Goal: Task Accomplishment & Management: Manage account settings

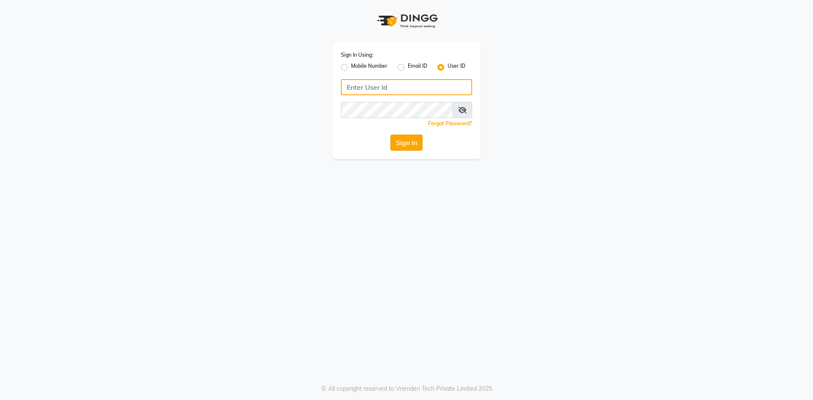
type input "phd123"
click at [398, 145] on button "Sign In" at bounding box center [406, 143] width 32 height 16
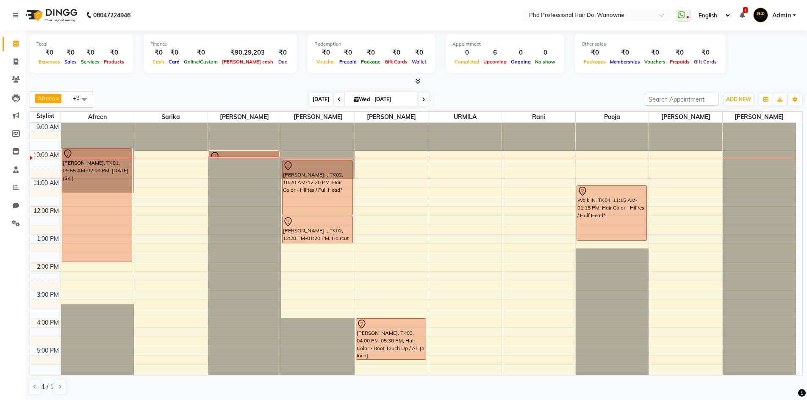
click at [318, 95] on span "[DATE]" at bounding box center [320, 99] width 23 height 13
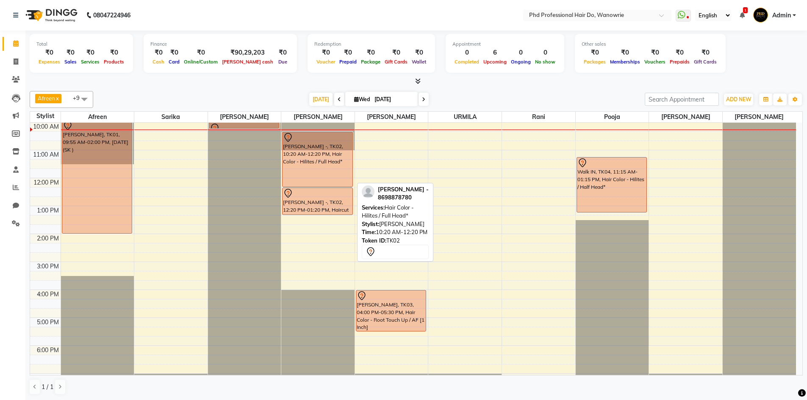
click at [344, 175] on div "[PERSON_NAME] -, TK02, 10:20 AM-12:20 PM, Hair Color - Hilites / Full Head*" at bounding box center [316, 159] width 69 height 55
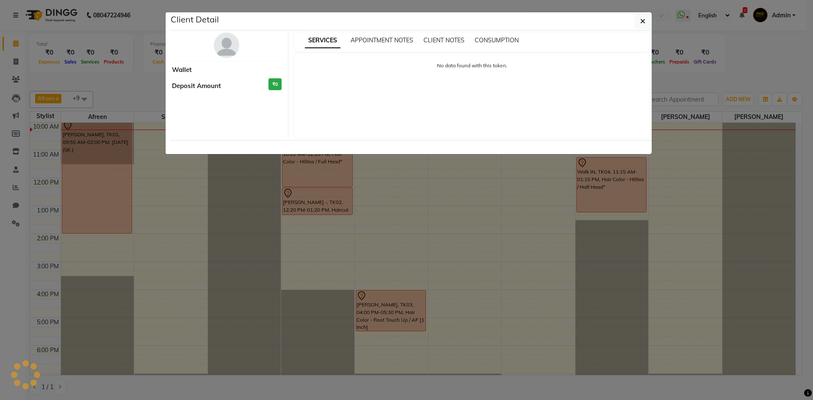
select select "7"
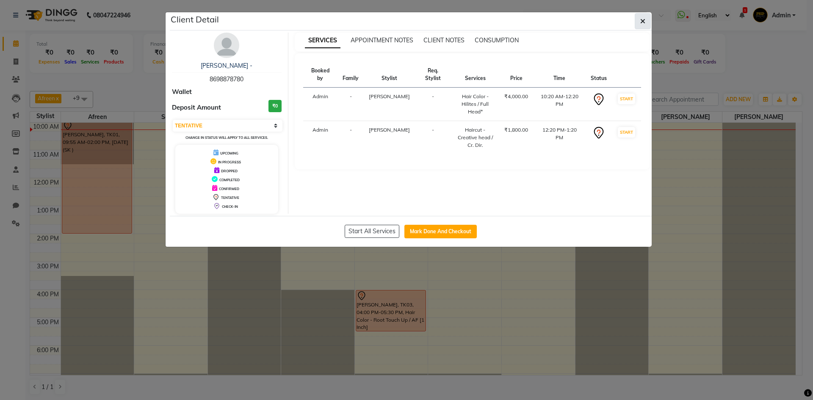
click at [647, 26] on button "button" at bounding box center [643, 21] width 16 height 16
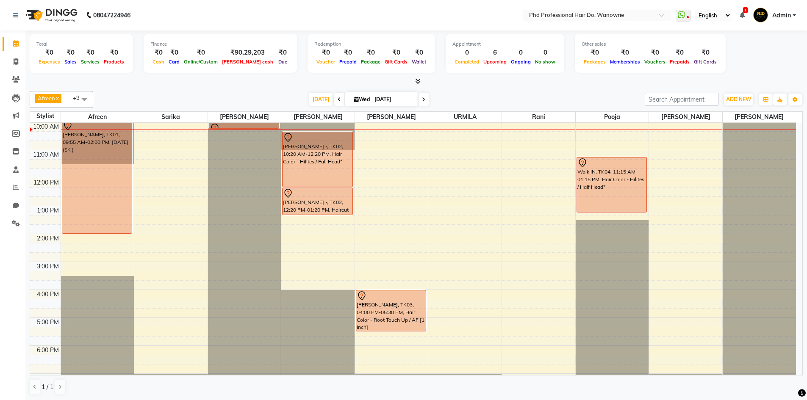
click at [312, 216] on div "9:00 AM 10:00 AM 11:00 AM 12:00 PM 1:00 PM 2:00 PM 3:00 PM 4:00 PM 5:00 PM 6:00…" at bounding box center [412, 261] width 765 height 335
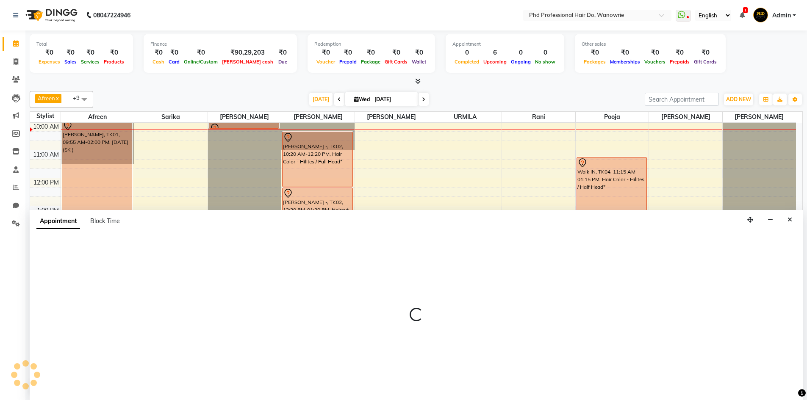
scroll to position [0, 0]
select select "978"
select select "795"
select select "tentative"
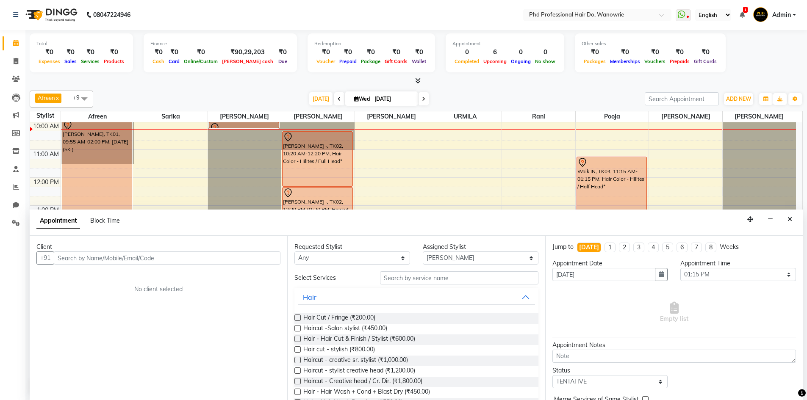
drag, startPoint x: 96, startPoint y: 261, endPoint x: 97, endPoint y: 256, distance: 4.7
click at [96, 260] on input "text" at bounding box center [167, 257] width 227 height 13
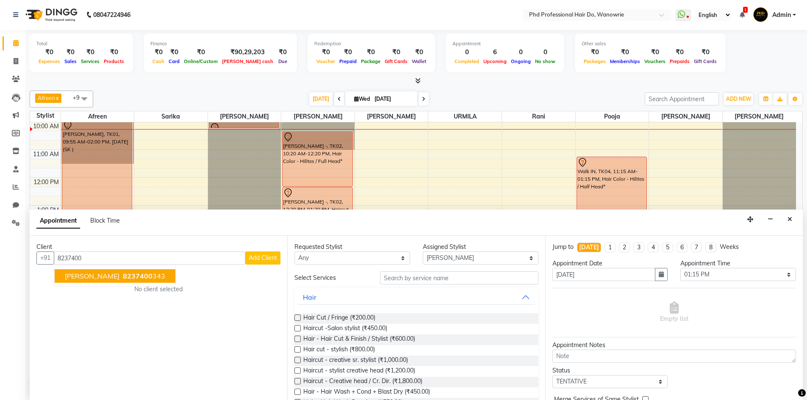
click at [123, 277] on span "8237400" at bounding box center [138, 276] width 30 height 8
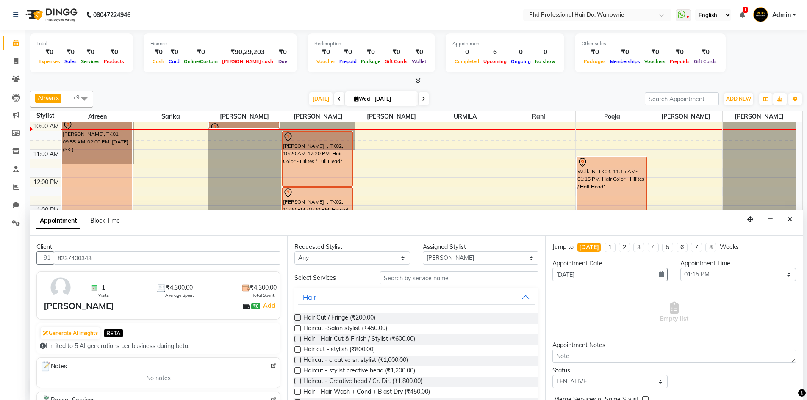
type input "8237400343"
click at [434, 280] on input "text" at bounding box center [459, 277] width 158 height 13
click at [330, 384] on span "Haircut - Creative head / Cr. Dir. (₹1,800.00)" at bounding box center [362, 382] width 119 height 11
checkbox input "false"
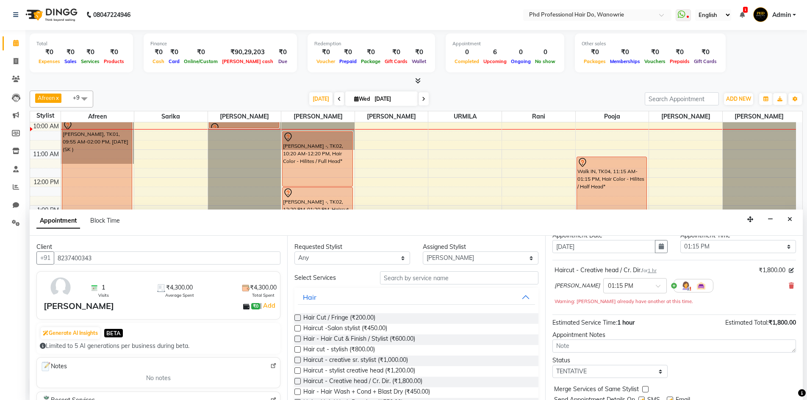
scroll to position [59, 0]
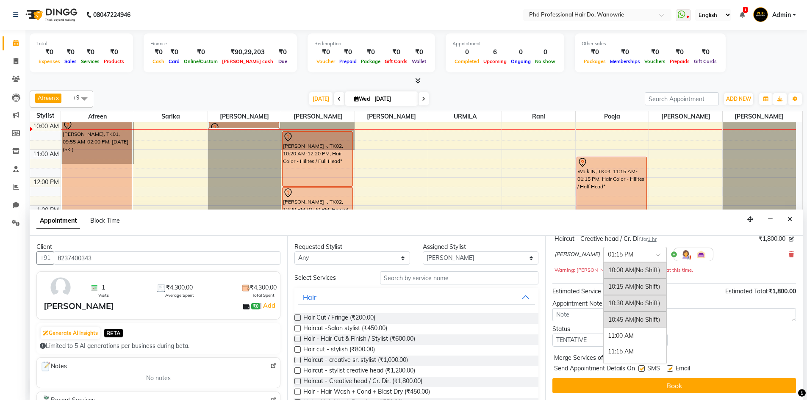
click at [608, 251] on input "text" at bounding box center [626, 253] width 37 height 9
click at [603, 327] on div "11:30 AM" at bounding box center [634, 325] width 63 height 16
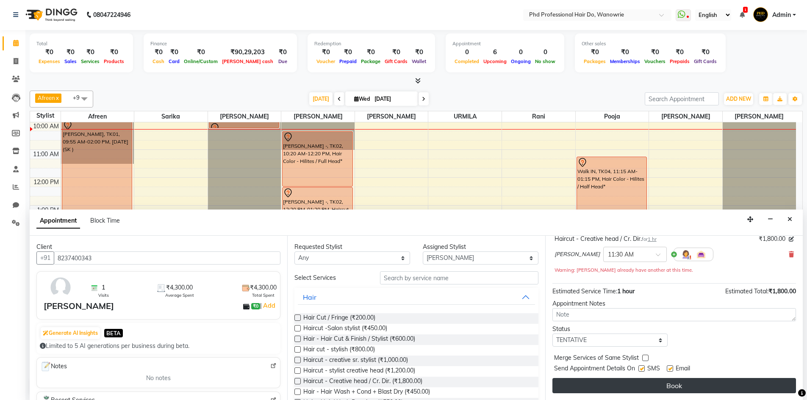
click at [639, 381] on button "Book" at bounding box center [673, 385] width 243 height 15
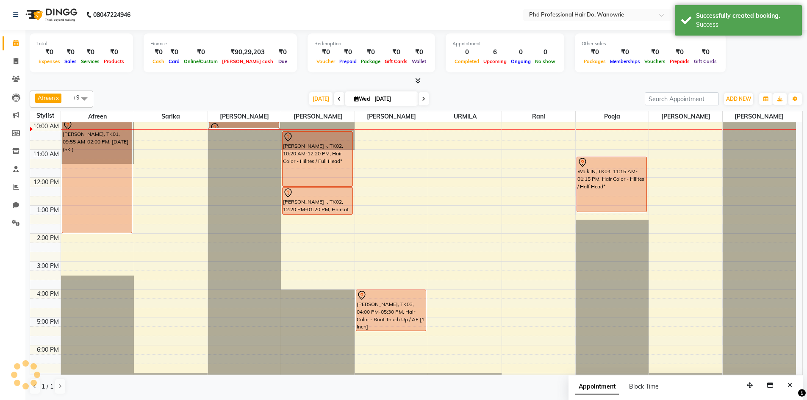
scroll to position [0, 0]
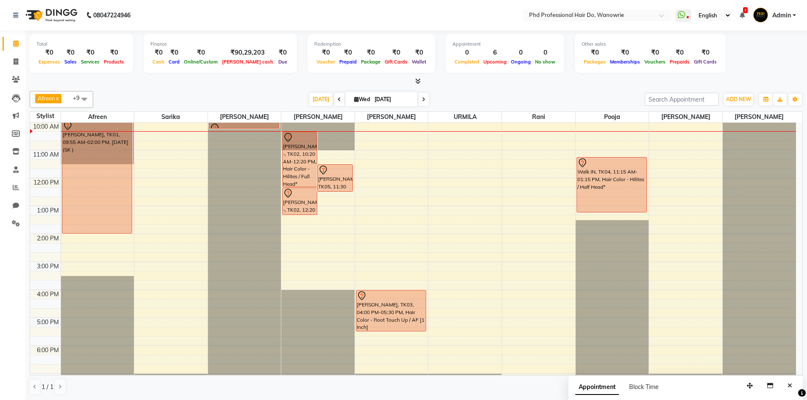
click at [423, 98] on icon at bounding box center [423, 99] width 3 height 5
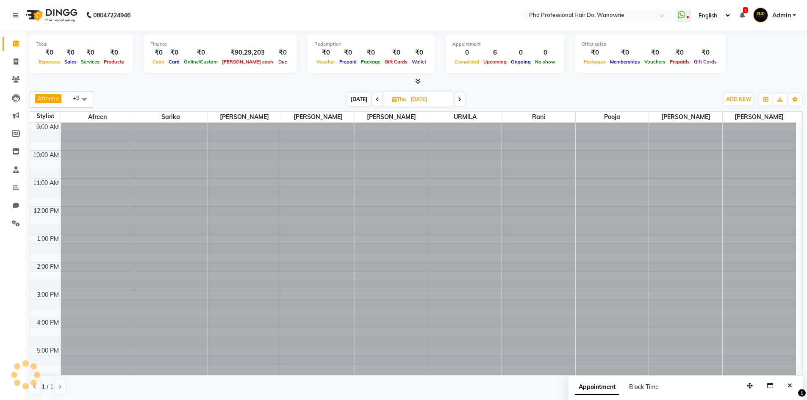
scroll to position [28, 0]
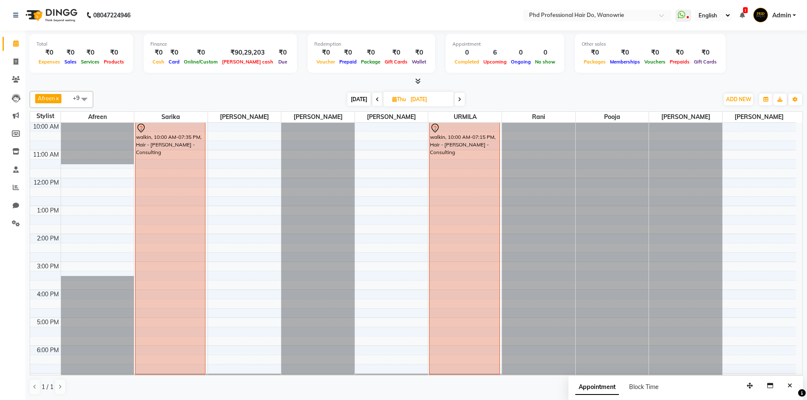
click at [457, 100] on span at bounding box center [459, 99] width 10 height 13
type input "03-10-2025"
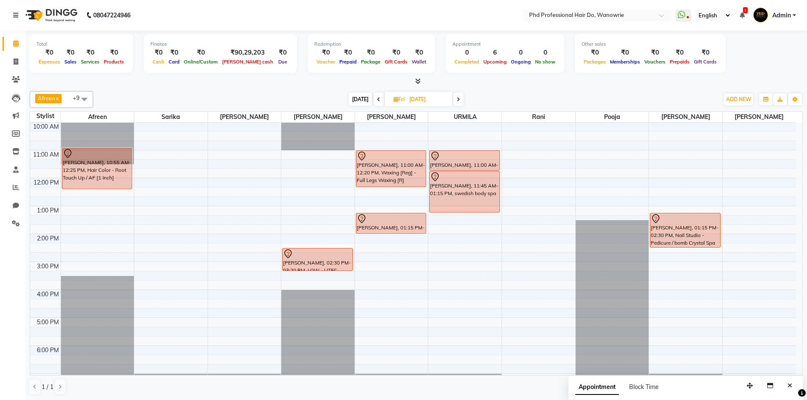
click at [400, 98] on span "Fri" at bounding box center [398, 99] width 15 height 6
select select "10"
select select "2025"
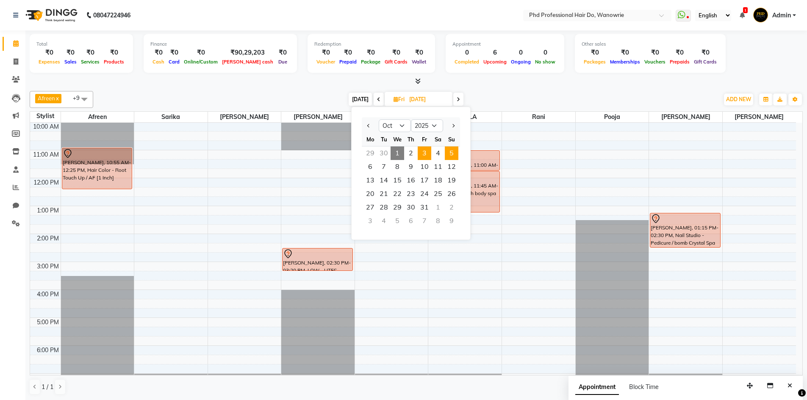
click at [453, 155] on span "5" at bounding box center [452, 153] width 14 height 14
type input "05-10-2025"
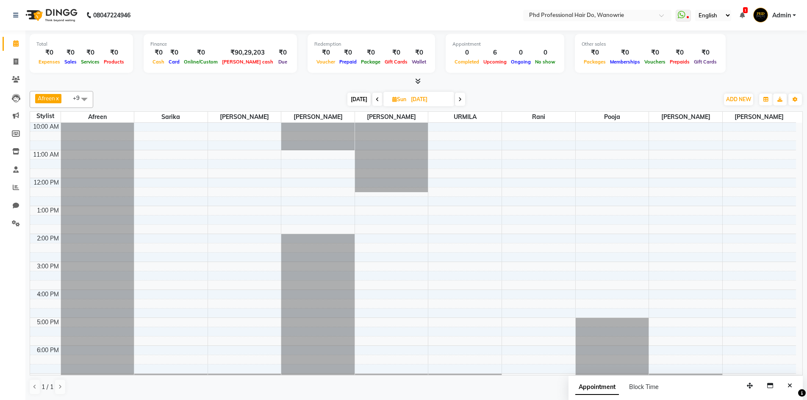
click at [304, 154] on div "9:00 AM 10:00 AM 11:00 AM 12:00 PM 1:00 PM 2:00 PM 3:00 PM 4:00 PM 5:00 PM 6:00…" at bounding box center [412, 261] width 765 height 335
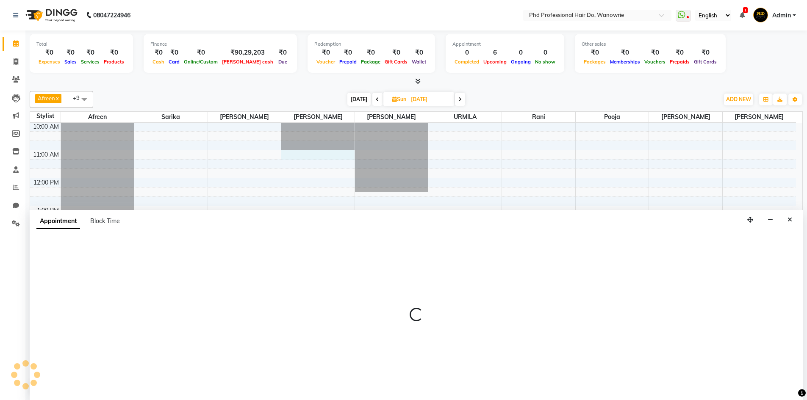
scroll to position [0, 0]
select select "978"
select select "660"
select select "tentative"
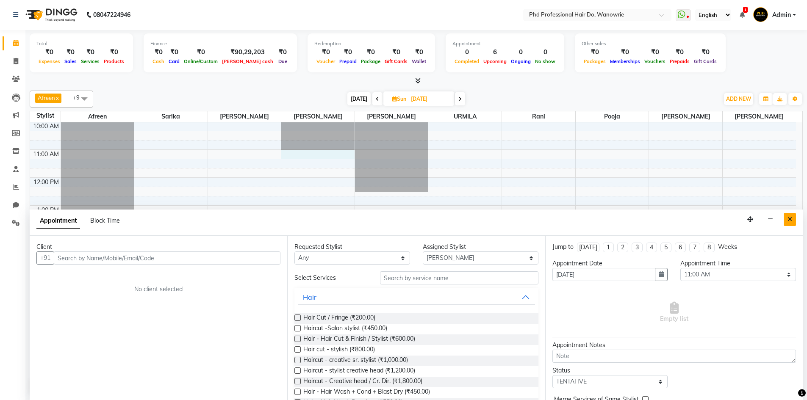
click at [790, 219] on icon "Close" at bounding box center [789, 219] width 5 height 6
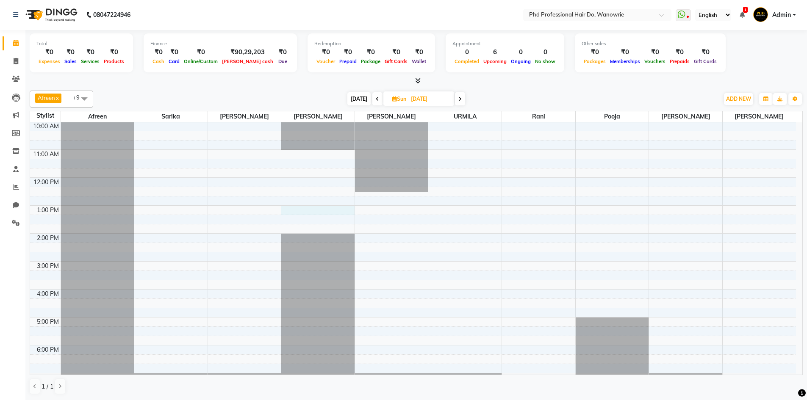
click at [313, 211] on div "9:00 AM 10:00 AM 11:00 AM 12:00 PM 1:00 PM 2:00 PM 3:00 PM 4:00 PM 5:00 PM 6:00…" at bounding box center [412, 261] width 765 height 335
select select "978"
select select "780"
select select "tentative"
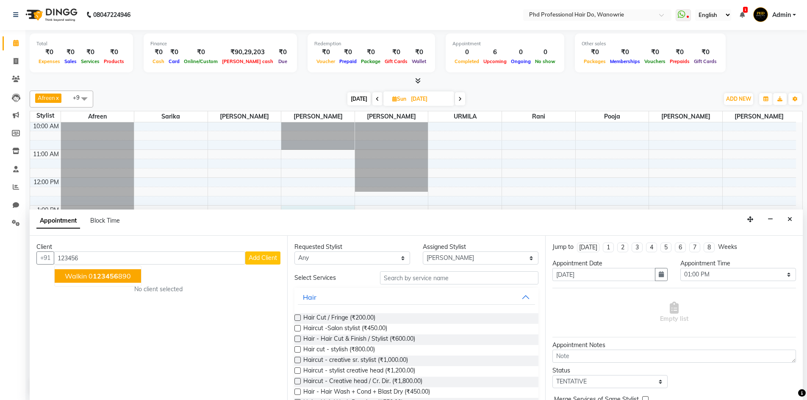
click at [108, 279] on span "123456" at bounding box center [105, 276] width 25 height 8
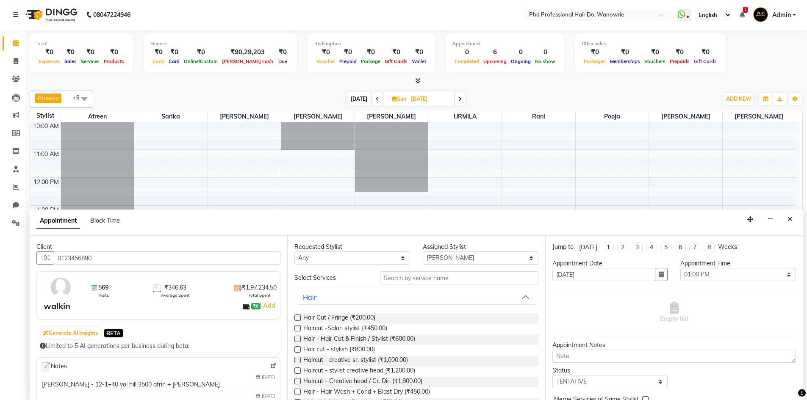
type input "0123456890"
click at [300, 381] on label at bounding box center [297, 381] width 6 height 6
click at [300, 381] on input "checkbox" at bounding box center [297, 382] width 6 height 6
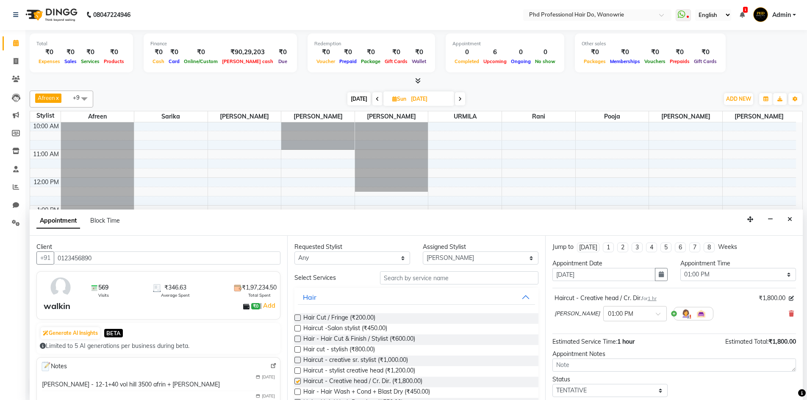
checkbox input "false"
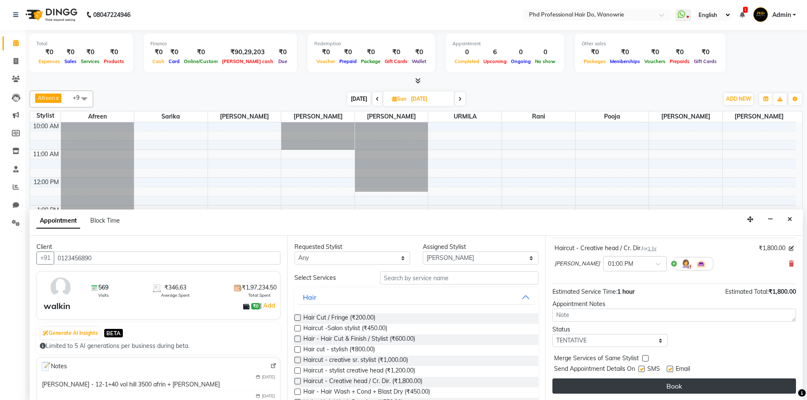
scroll to position [50, 0]
click at [645, 381] on button "Book" at bounding box center [673, 385] width 243 height 15
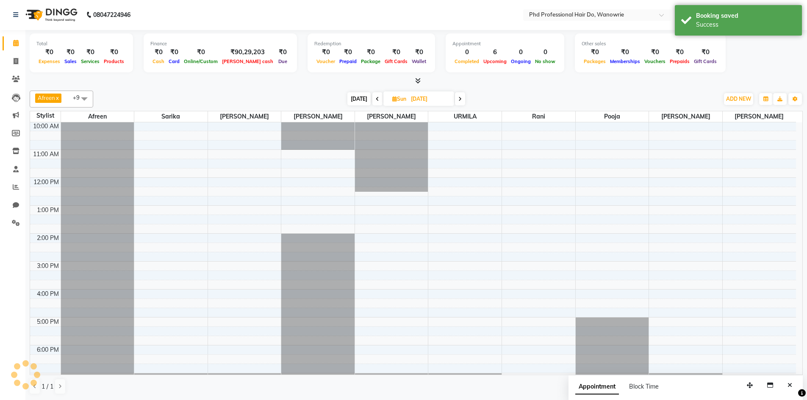
scroll to position [0, 0]
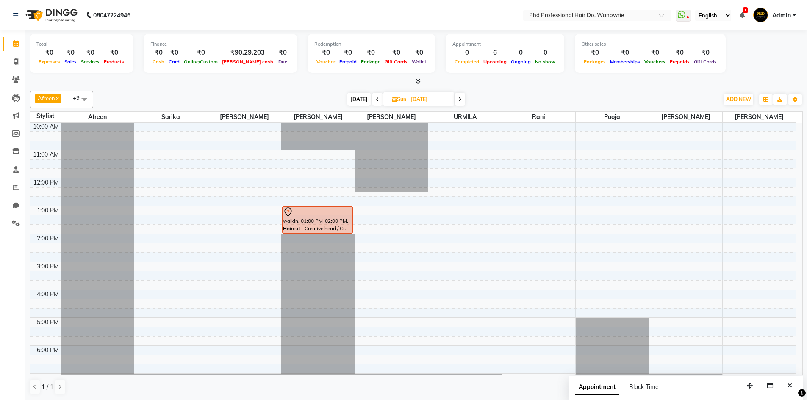
click at [354, 97] on span "Today" at bounding box center [358, 99] width 23 height 13
type input "01-10-2025"
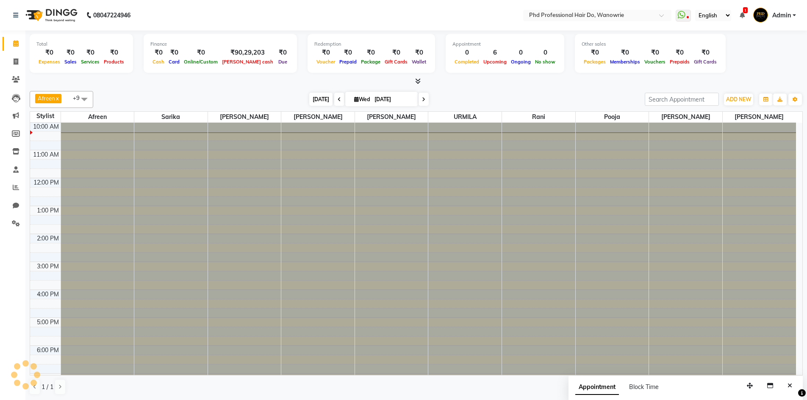
scroll to position [28, 0]
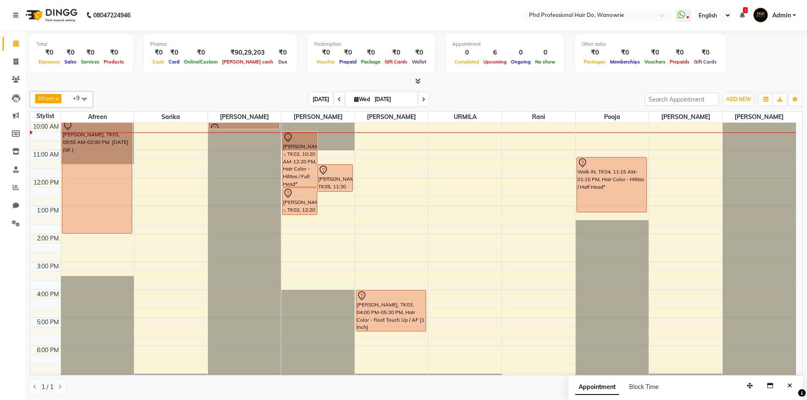
click at [313, 98] on span "Today" at bounding box center [320, 99] width 23 height 13
click at [352, 98] on span "Wed" at bounding box center [362, 99] width 20 height 6
select select "10"
select select "2025"
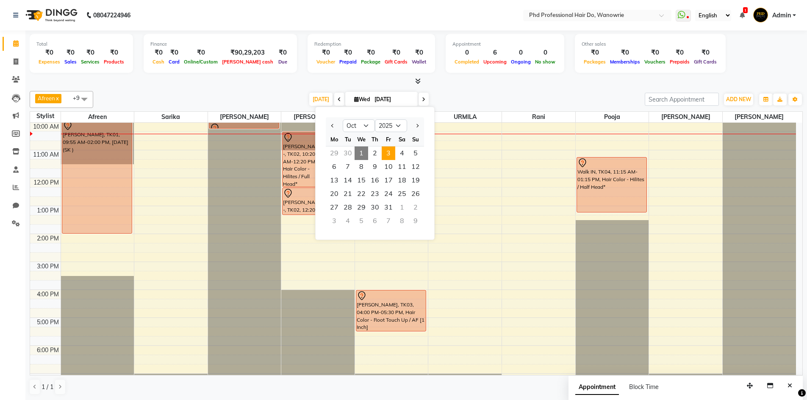
click at [390, 149] on span "3" at bounding box center [388, 153] width 14 height 14
type input "03-10-2025"
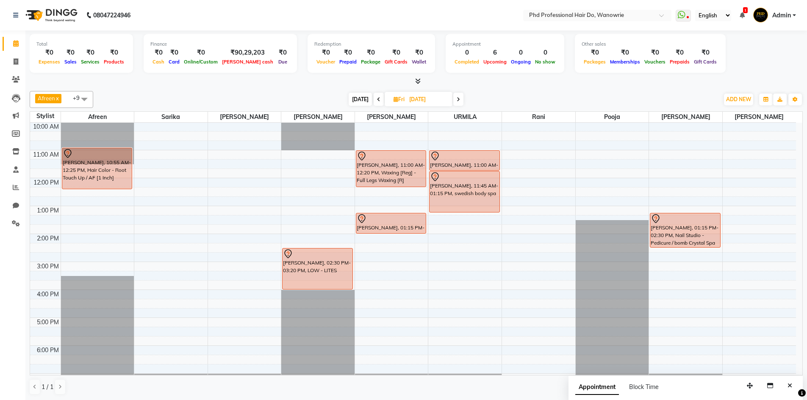
drag, startPoint x: 308, startPoint y: 270, endPoint x: 306, endPoint y: 287, distance: 17.5
click at [306, 287] on div "RITU KORPAL, 02:30 PM-03:20 PM, LOW - LITES RITU KORPAL, 02:30 PM-03:20 PM, LOW…" at bounding box center [317, 261] width 73 height 335
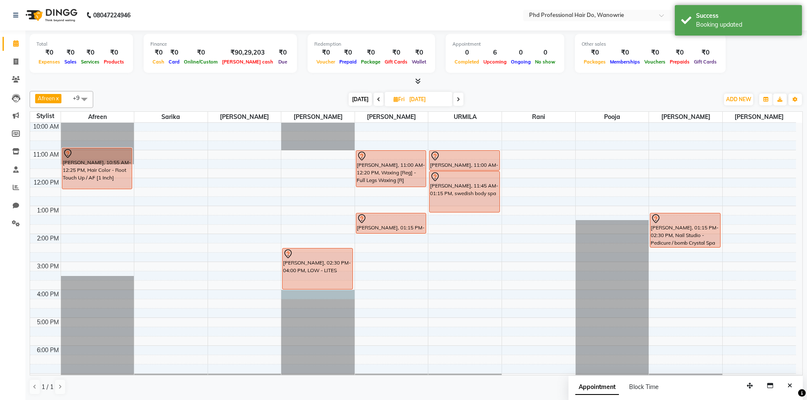
click at [308, 94] on div at bounding box center [317, 94] width 73 height 0
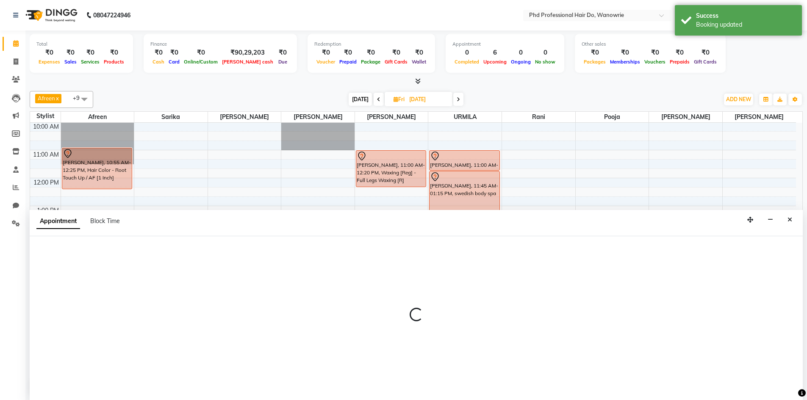
scroll to position [0, 0]
select select "978"
select select "960"
select select "tentative"
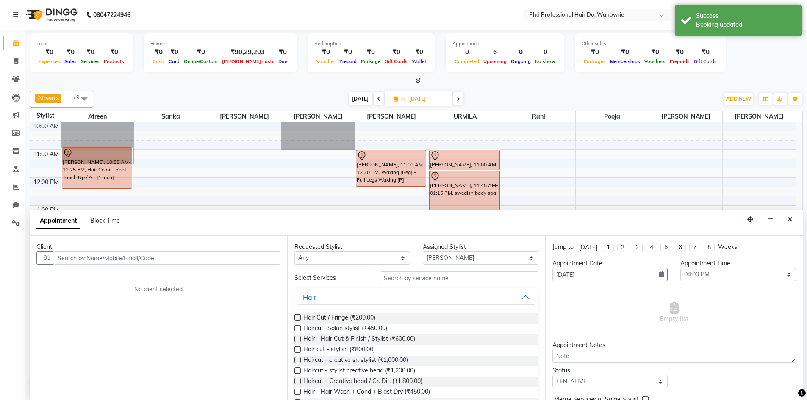
click at [111, 257] on input "text" at bounding box center [167, 257] width 227 height 13
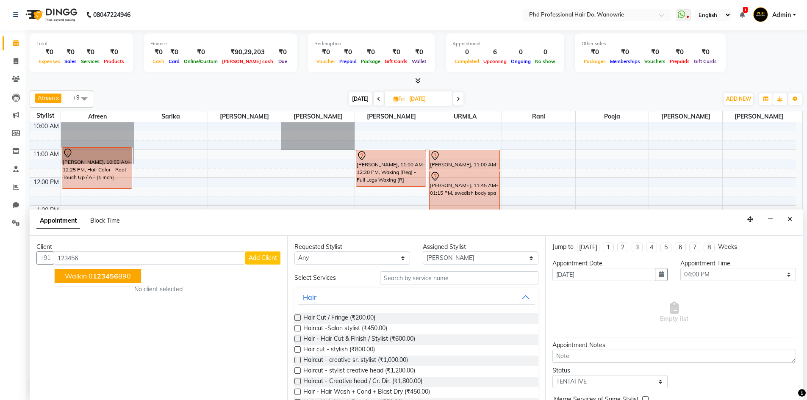
click at [109, 274] on span "123456" at bounding box center [105, 276] width 25 height 8
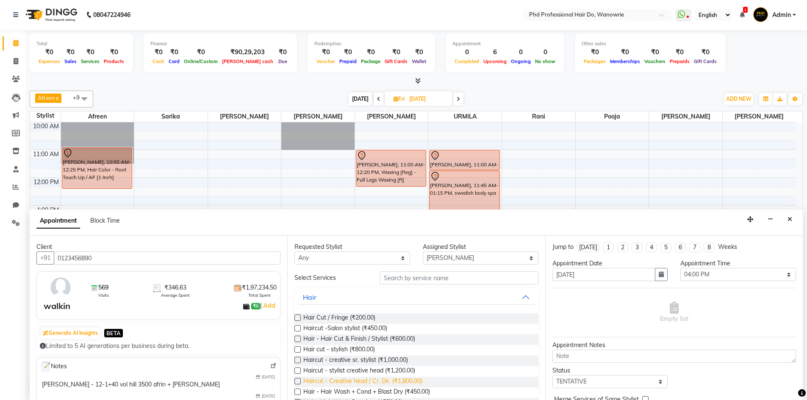
type input "0123456890"
click at [370, 378] on span "Haircut - Creative head / Cr. Dir. (₹1,800.00)" at bounding box center [362, 382] width 119 height 11
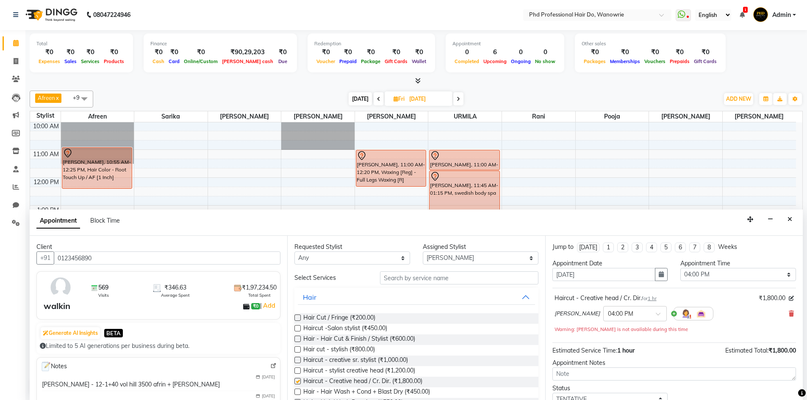
checkbox input "false"
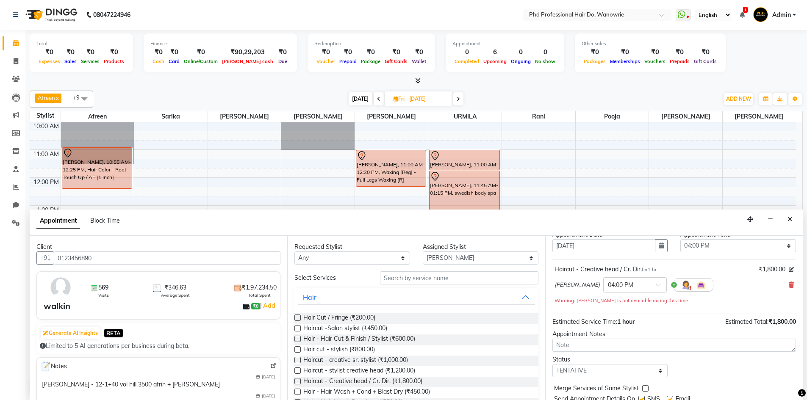
scroll to position [59, 0]
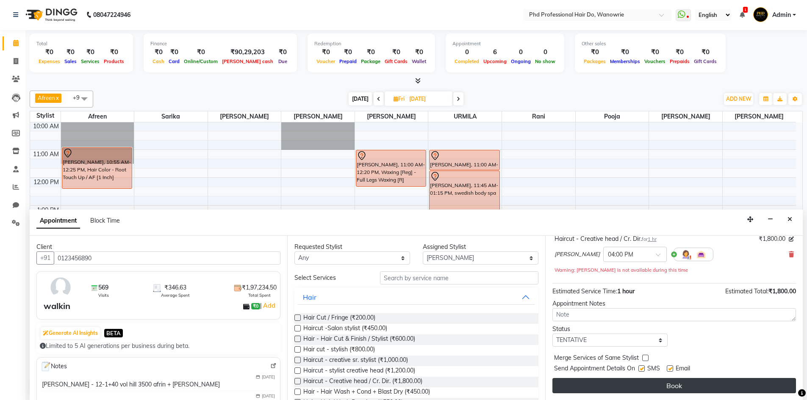
click at [672, 389] on button "Book" at bounding box center [673, 385] width 243 height 15
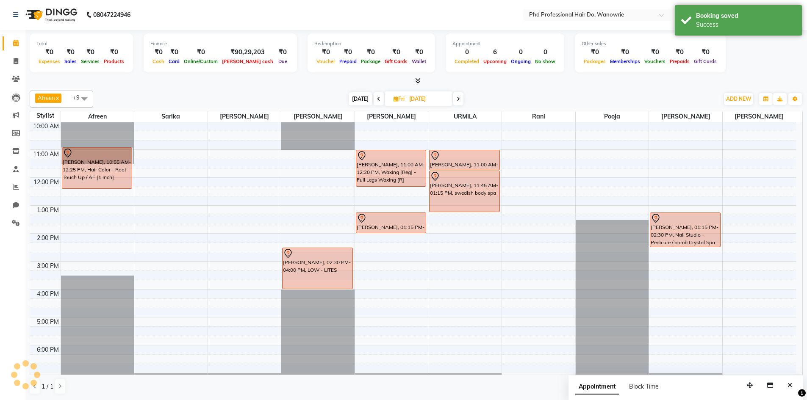
scroll to position [0, 0]
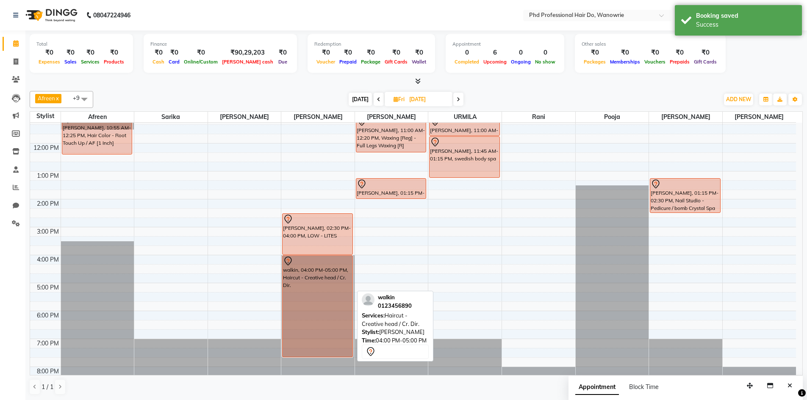
drag, startPoint x: 315, startPoint y: 316, endPoint x: 310, endPoint y: 370, distance: 53.9
click at [310, 372] on div "RITU KORPAL, 02:30 PM-04:00 PM, LOW - LITES walkin, 04:00 PM-05:00 PM, Haircut …" at bounding box center [317, 227] width 73 height 335
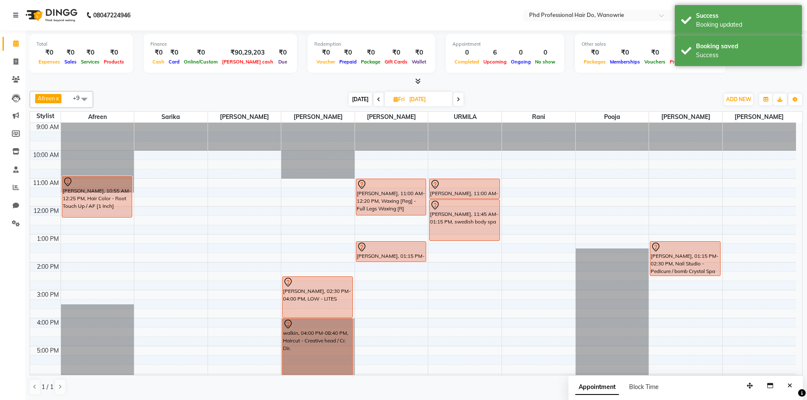
click at [360, 100] on span "Today" at bounding box center [359, 99] width 23 height 13
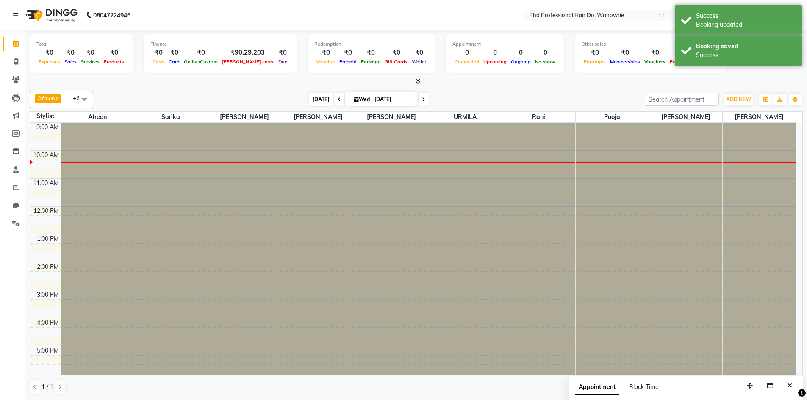
scroll to position [28, 0]
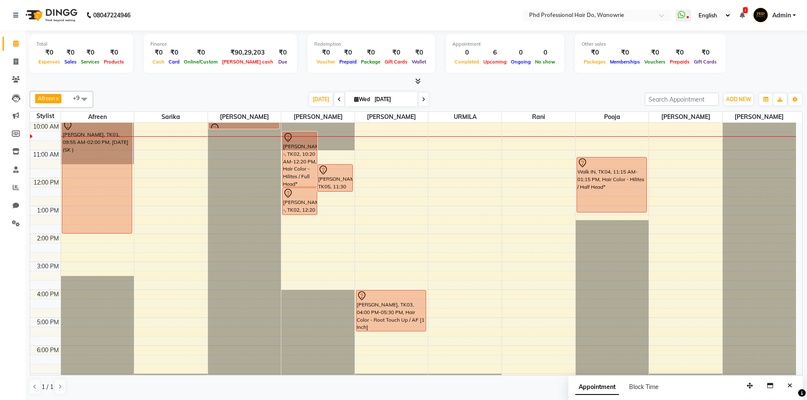
click at [422, 101] on icon at bounding box center [423, 99] width 3 height 5
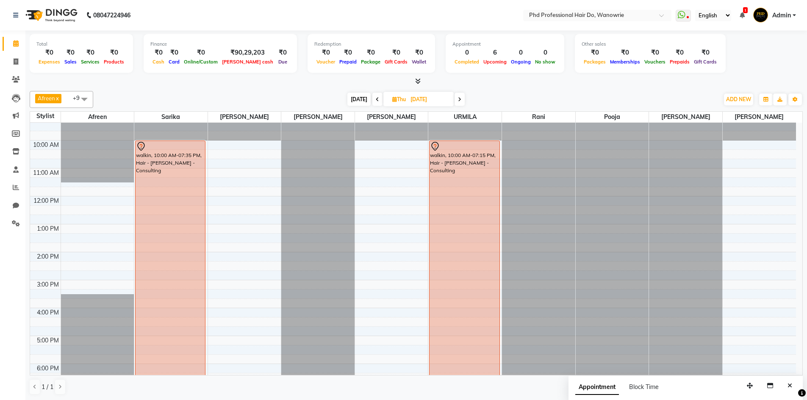
scroll to position [0, 0]
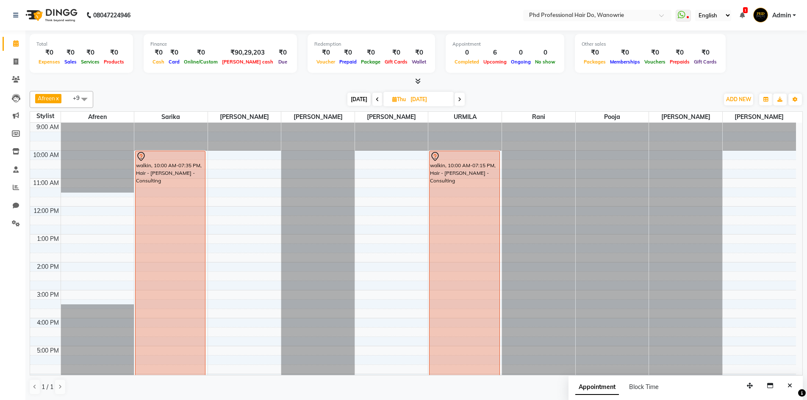
click at [356, 99] on span "Today" at bounding box center [358, 99] width 23 height 13
type input "01-10-2025"
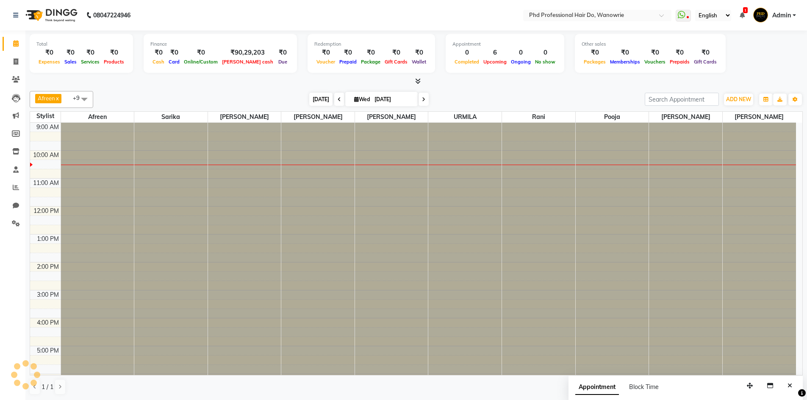
scroll to position [28, 0]
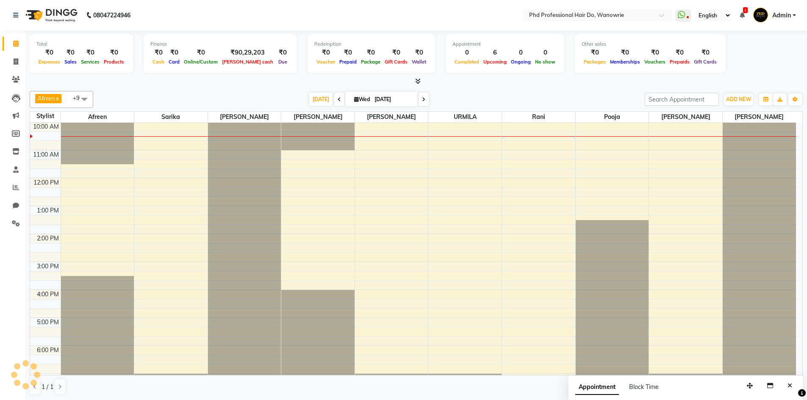
click at [308, 99] on div "Today Wed 01-10-2025" at bounding box center [368, 99] width 121 height 13
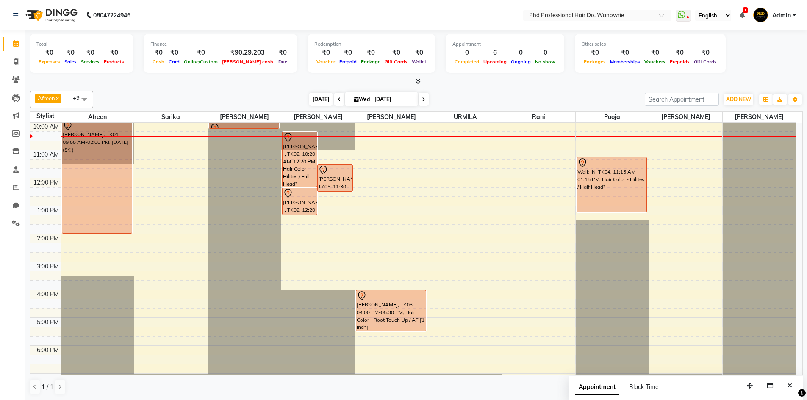
click at [324, 99] on span "Today" at bounding box center [320, 99] width 23 height 13
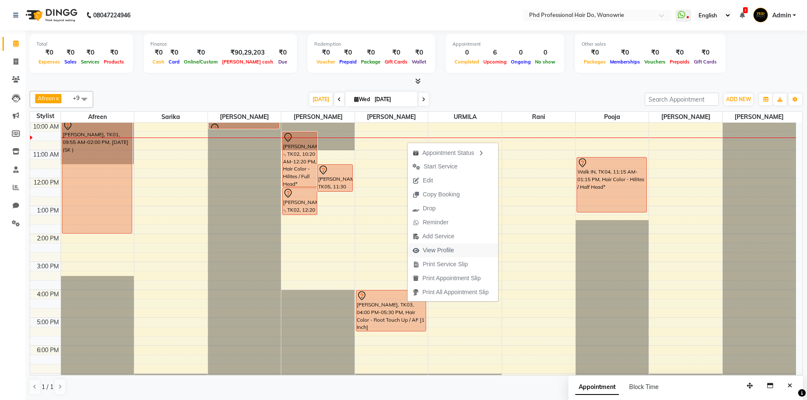
click at [446, 252] on span "View Profile" at bounding box center [438, 250] width 31 height 9
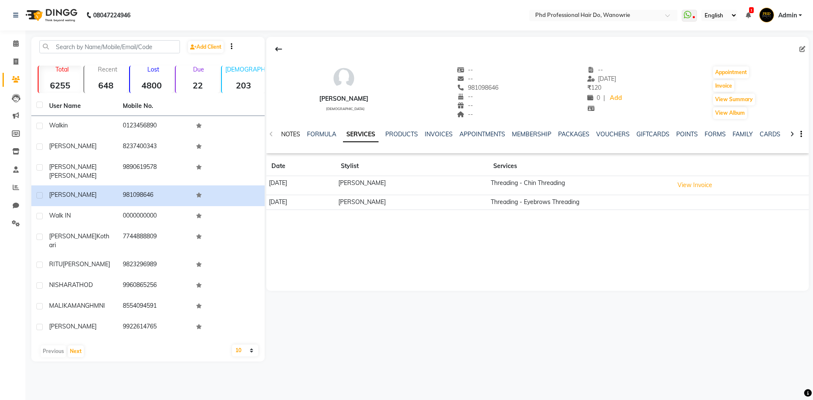
click at [298, 134] on link "NOTES" at bounding box center [290, 134] width 19 height 8
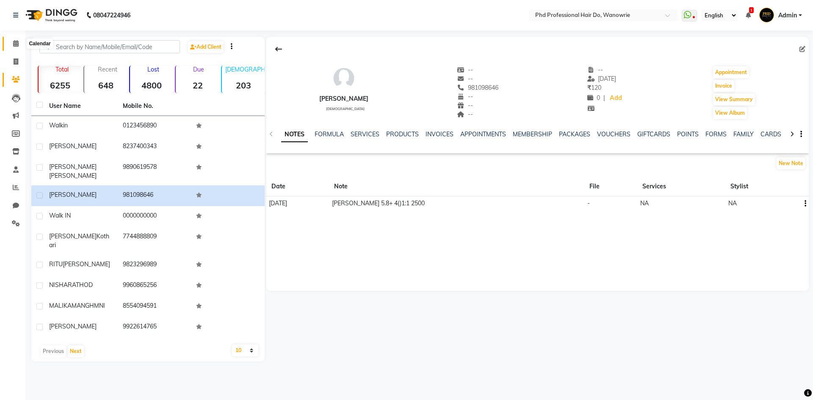
click at [15, 45] on icon at bounding box center [16, 43] width 6 height 6
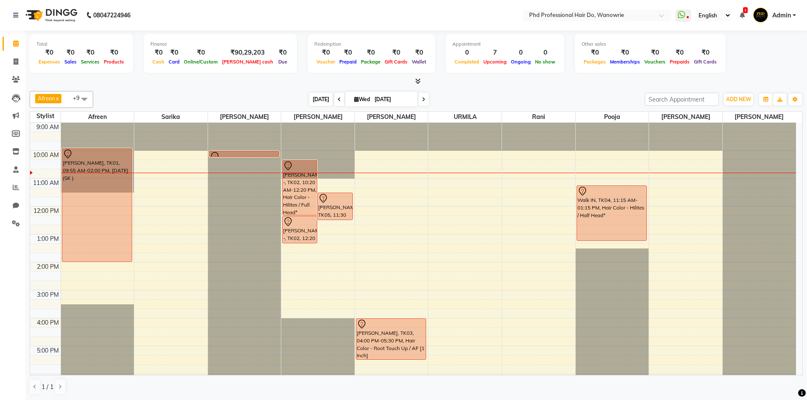
click at [314, 98] on span "Today" at bounding box center [320, 99] width 23 height 13
click at [323, 99] on span "Today" at bounding box center [320, 99] width 23 height 13
click at [337, 100] on icon at bounding box center [338, 99] width 3 height 5
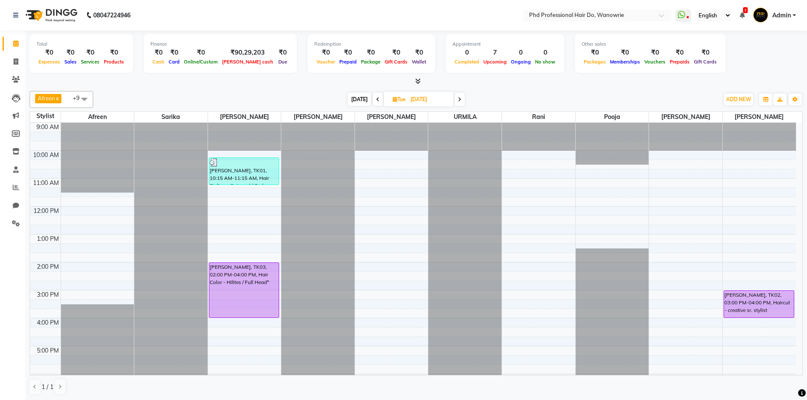
click at [358, 104] on span "Today" at bounding box center [359, 99] width 23 height 13
type input "01-10-2025"
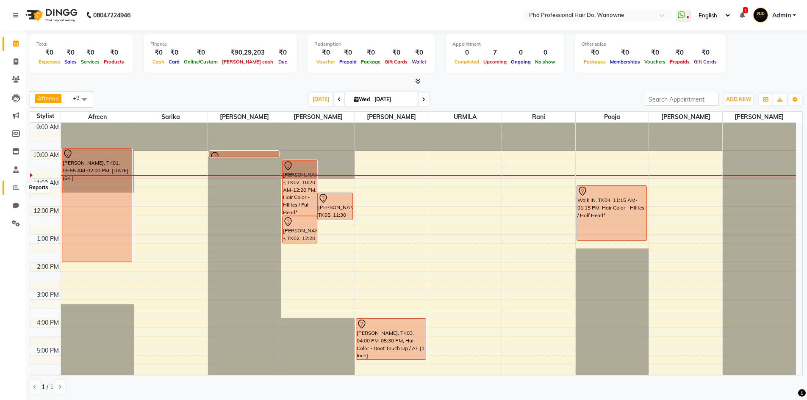
click at [18, 186] on icon at bounding box center [16, 187] width 6 height 6
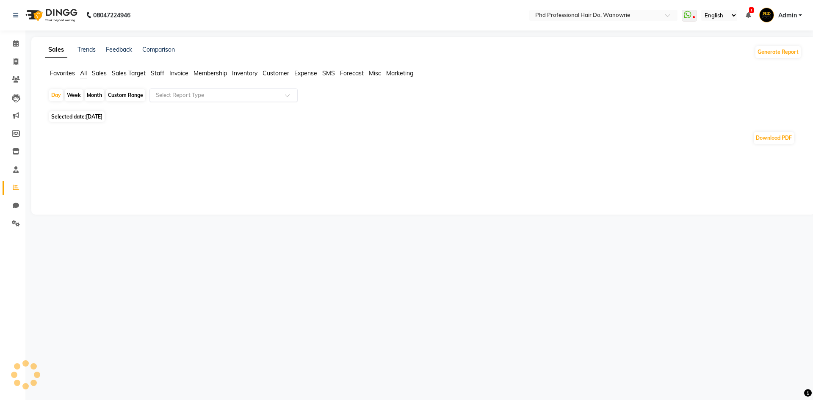
click at [191, 93] on input "text" at bounding box center [215, 95] width 122 height 8
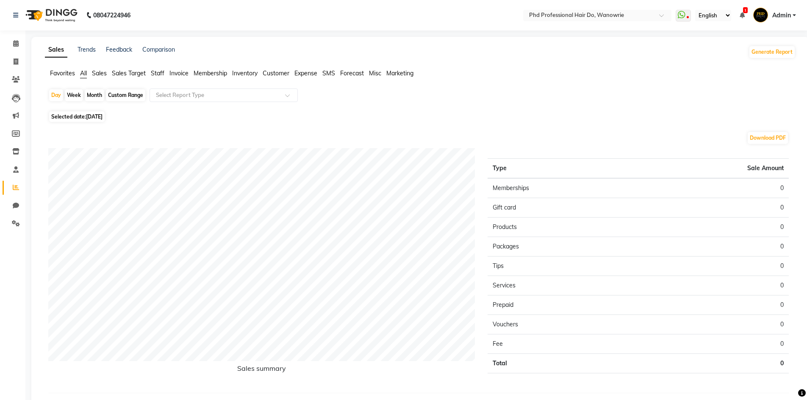
click at [474, 109] on div "Day Week Month Custom Range Select Report Type Selected date: 01-10-2025 Downlo…" at bounding box center [420, 247] width 750 height 318
click at [13, 188] on icon at bounding box center [16, 187] width 6 height 6
click at [98, 75] on span "Sales" at bounding box center [99, 73] width 15 height 8
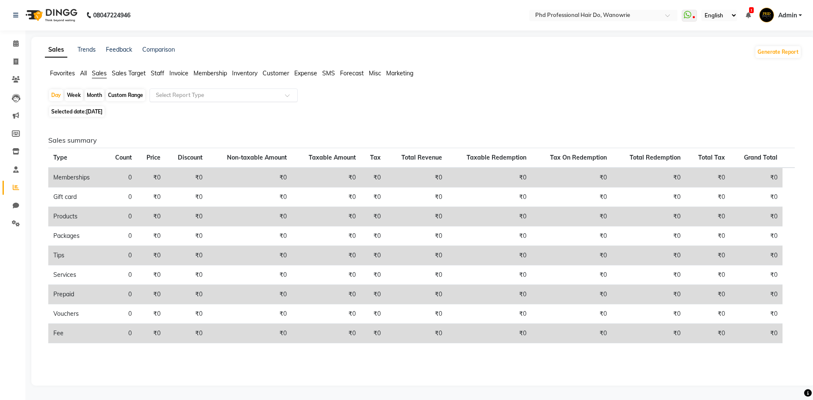
click at [182, 93] on input "text" at bounding box center [215, 95] width 122 height 8
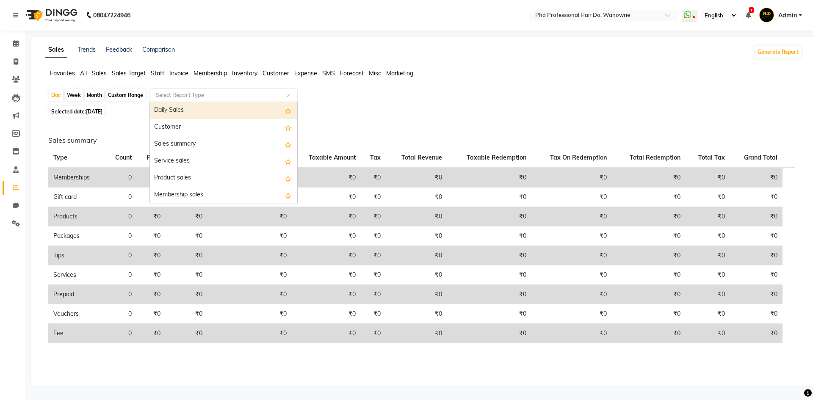
click at [136, 125] on div "Sales summary Type Count Price Discount Non-taxable Amount Taxable Amount Tax T…" at bounding box center [421, 248] width 760 height 258
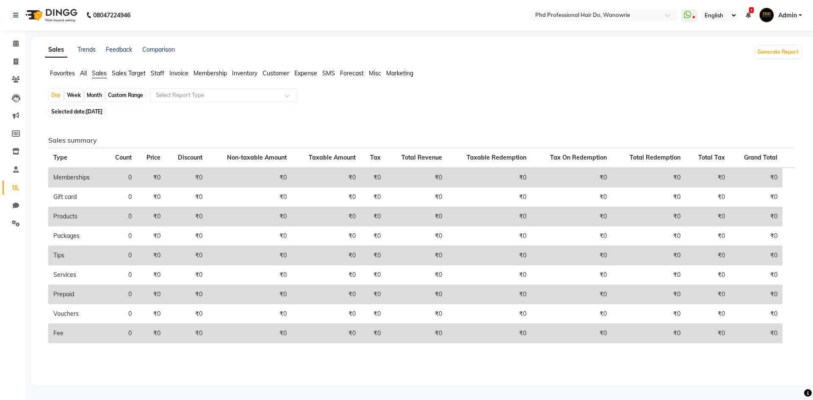
click at [96, 73] on span "Sales" at bounding box center [99, 73] width 15 height 8
click at [89, 97] on div "Month" at bounding box center [94, 95] width 19 height 12
select select "10"
select select "2025"
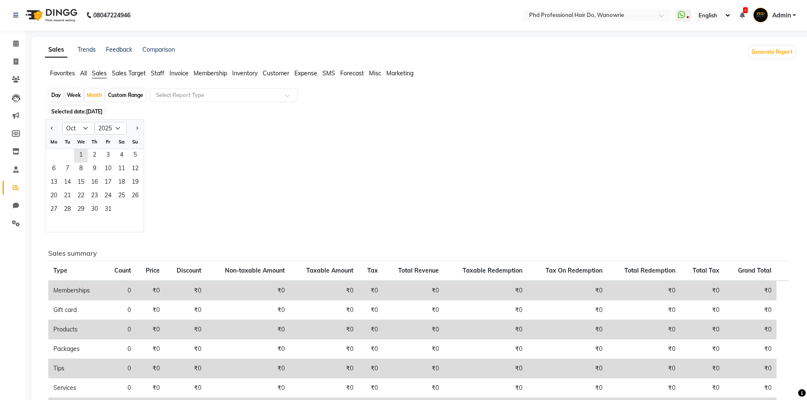
click at [52, 95] on div "Day" at bounding box center [56, 95] width 14 height 12
select select "10"
select select "2025"
click at [51, 128] on span "Previous month" at bounding box center [52, 128] width 3 height 3
select select "9"
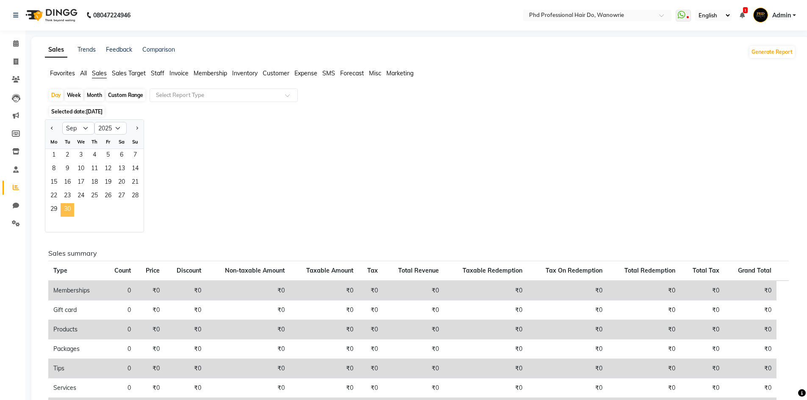
click at [63, 207] on span "30" at bounding box center [68, 210] width 14 height 14
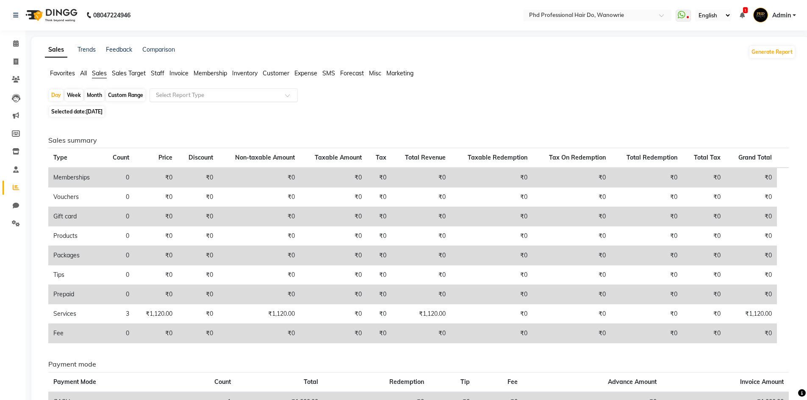
click at [188, 92] on input "text" at bounding box center [215, 95] width 122 height 8
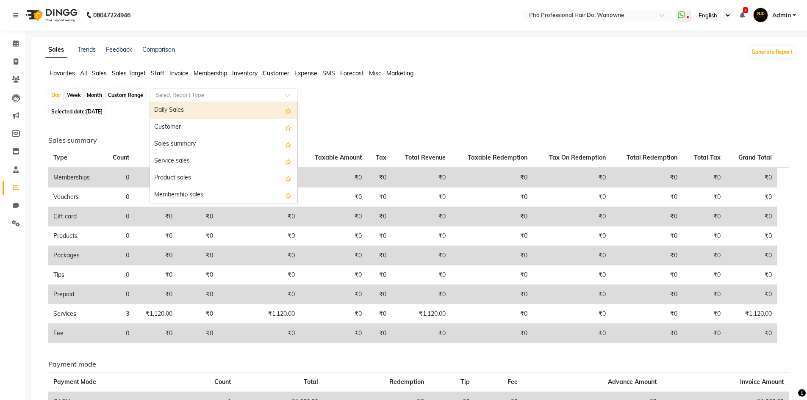
click at [182, 109] on div "Daily Sales" at bounding box center [223, 110] width 147 height 17
select select "filtered_report"
select select "csv"
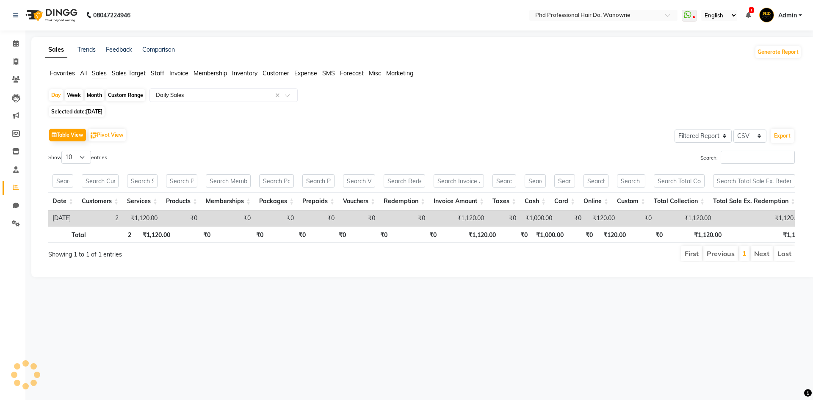
click at [325, 311] on div "08047224946 Select Location × Phd Professional Hair Do, Wanowrie WhatsApp Statu…" at bounding box center [406, 200] width 813 height 400
click at [15, 41] on icon at bounding box center [16, 43] width 6 height 6
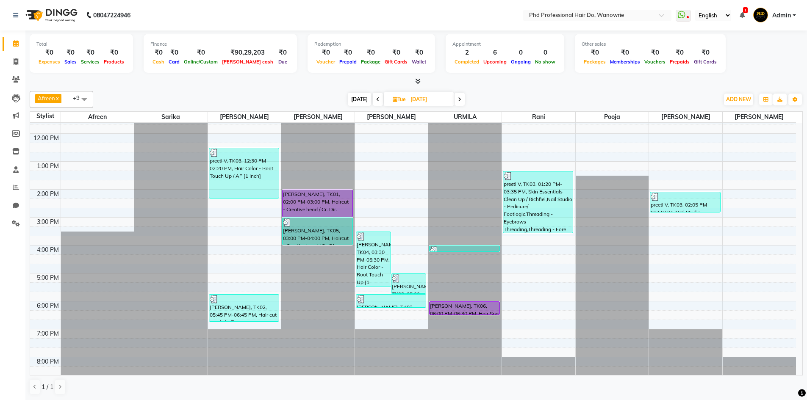
scroll to position [83, 0]
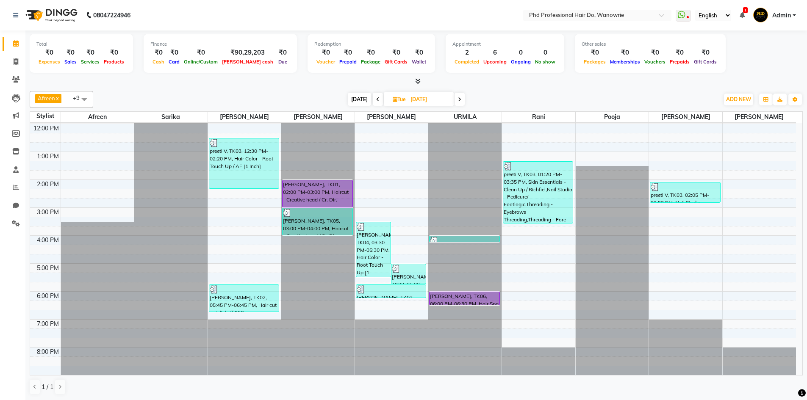
click at [354, 104] on span "Today" at bounding box center [359, 99] width 23 height 13
type input "01-10-2025"
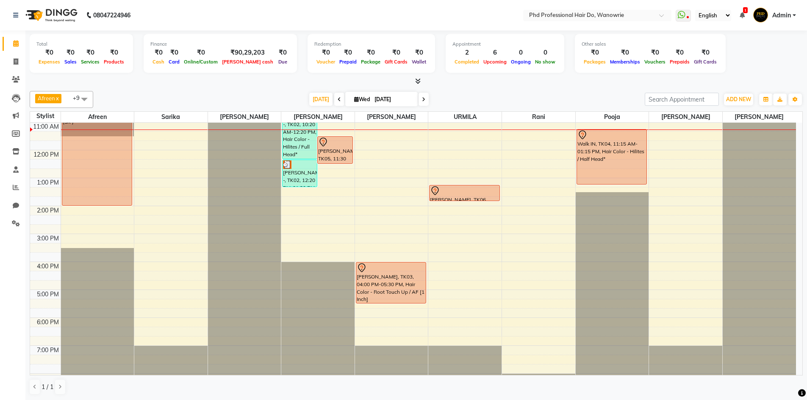
scroll to position [14, 0]
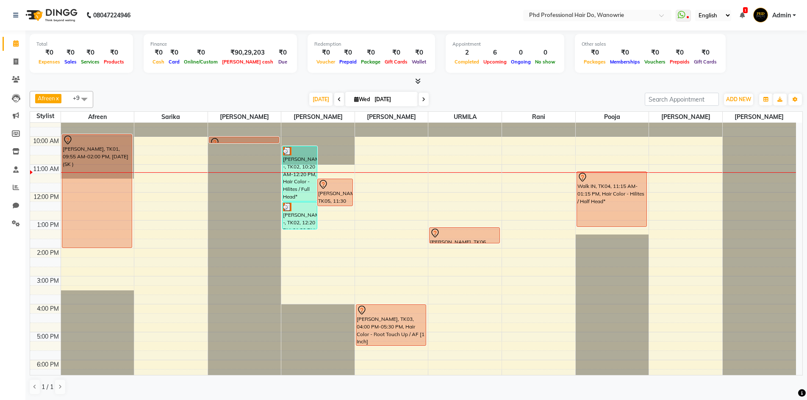
click at [667, 196] on div "9:00 AM 10:00 AM 11:00 AM 12:00 PM 1:00 PM 2:00 PM 3:00 PM 4:00 PM 5:00 PM 6:00…" at bounding box center [412, 276] width 765 height 335
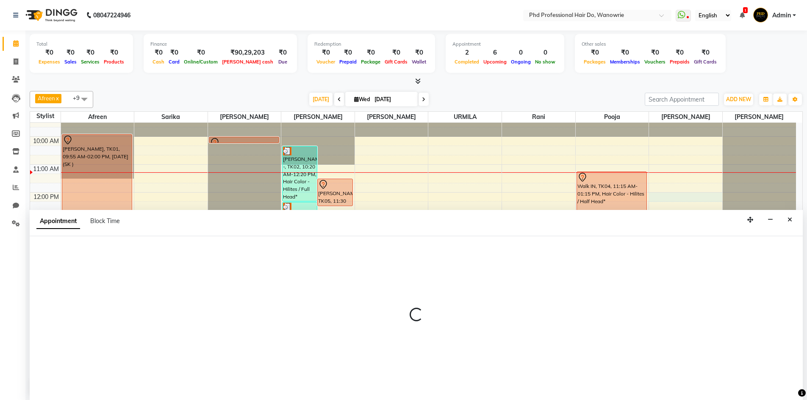
scroll to position [0, 0]
select select "32200"
select select "720"
select select "tentative"
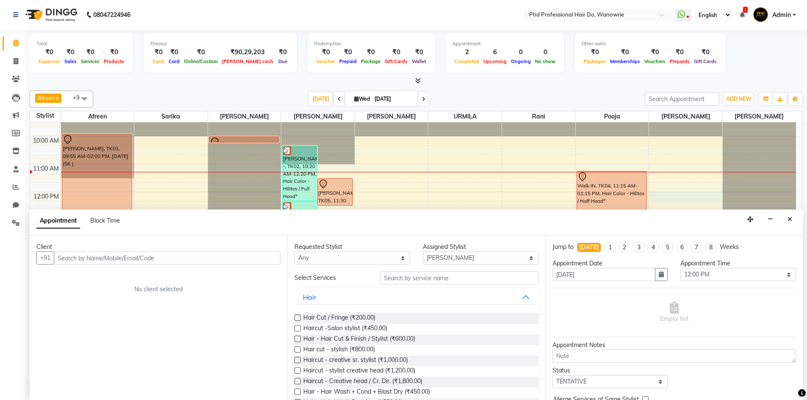
click at [169, 260] on input "text" at bounding box center [167, 257] width 227 height 13
click at [91, 259] on input "giramkar" at bounding box center [149, 257] width 191 height 13
type input "g"
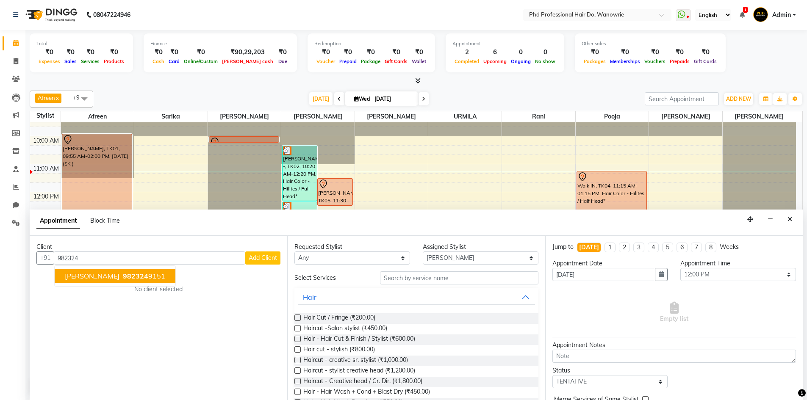
click at [127, 280] on button "MADHURI GIRMKAR 982324 9151" at bounding box center [115, 276] width 121 height 14
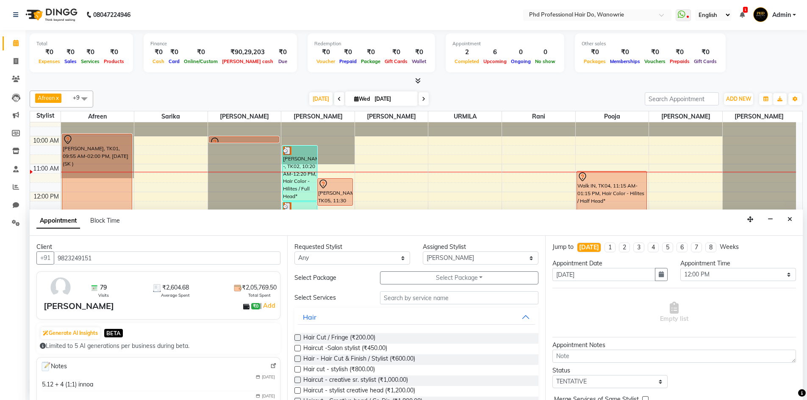
type input "9823249151"
click at [406, 298] on input "text" at bounding box center [459, 297] width 158 height 13
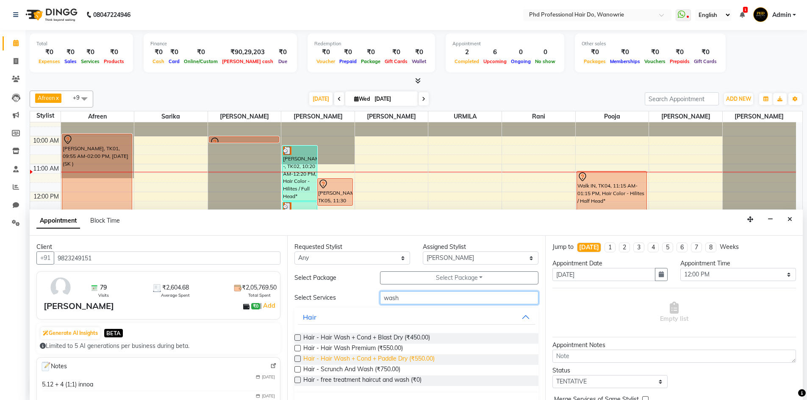
type input "wash"
click at [384, 359] on span "Hair - Hair Wash + Cond + Paddle Dry (₹550.00)" at bounding box center [368, 359] width 131 height 11
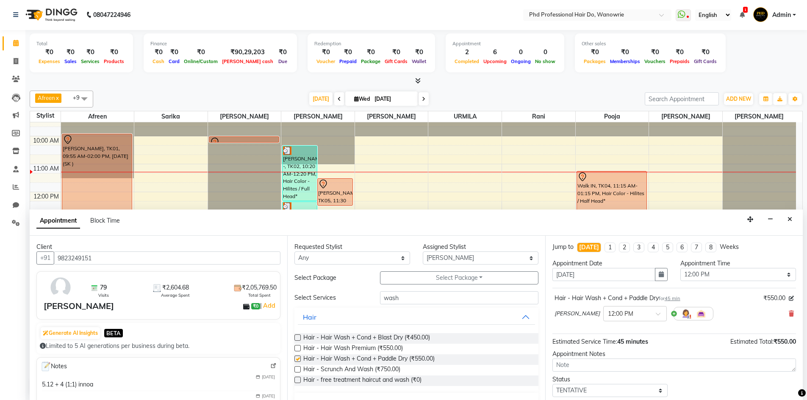
checkbox input "false"
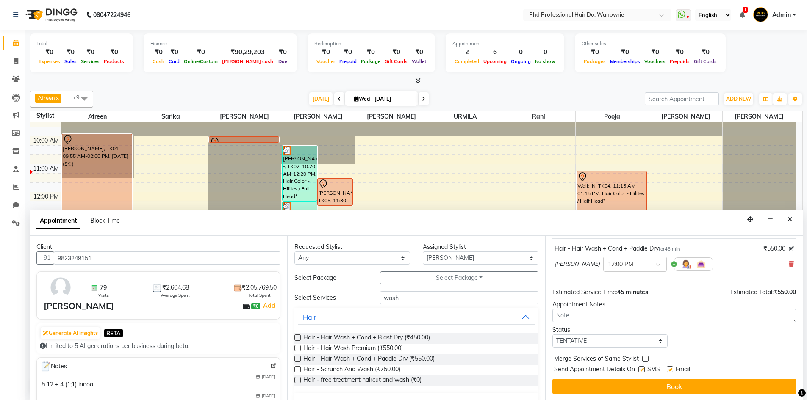
scroll to position [50, 0]
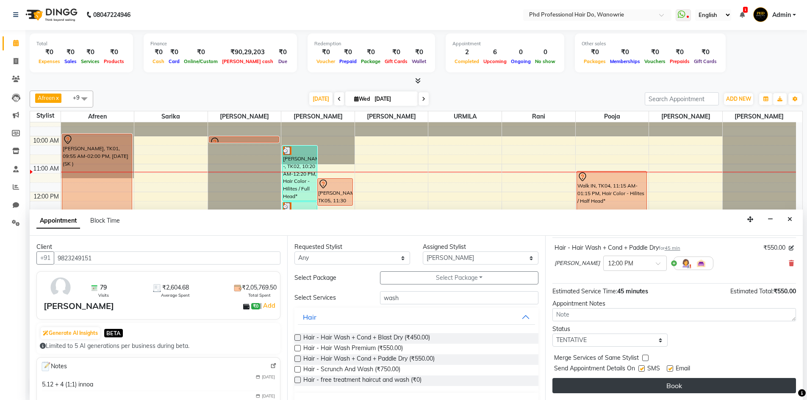
click at [605, 380] on button "Book" at bounding box center [673, 385] width 243 height 15
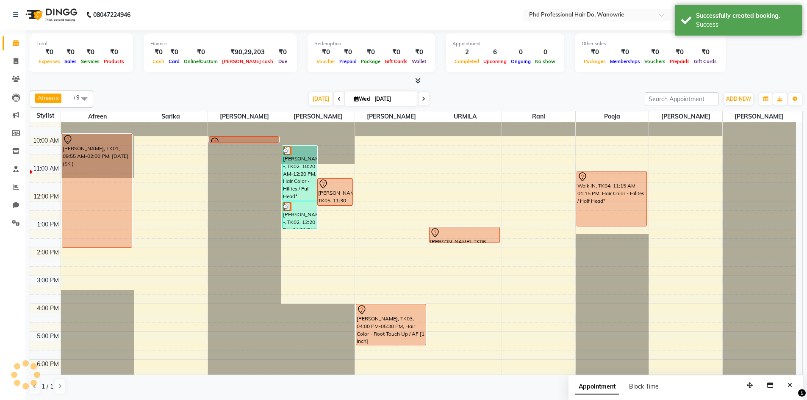
scroll to position [0, 0]
click at [317, 101] on span "Today" at bounding box center [320, 99] width 23 height 13
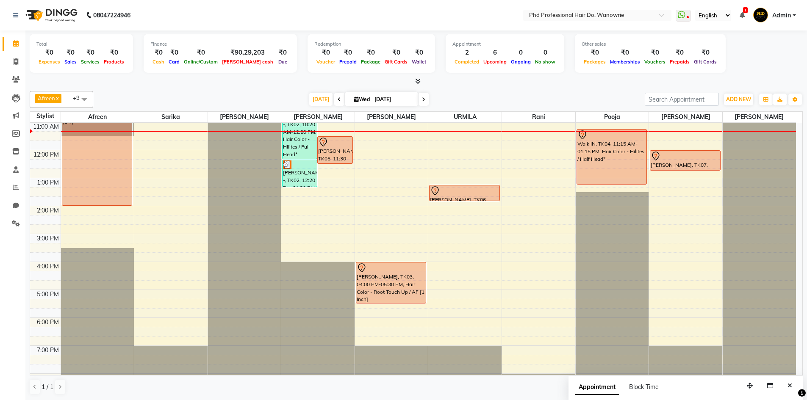
click at [370, 217] on div "9:00 AM 10:00 AM 11:00 AM 12:00 PM 1:00 PM 2:00 PM 3:00 PM 4:00 PM 5:00 PM 6:00…" at bounding box center [412, 233] width 765 height 335
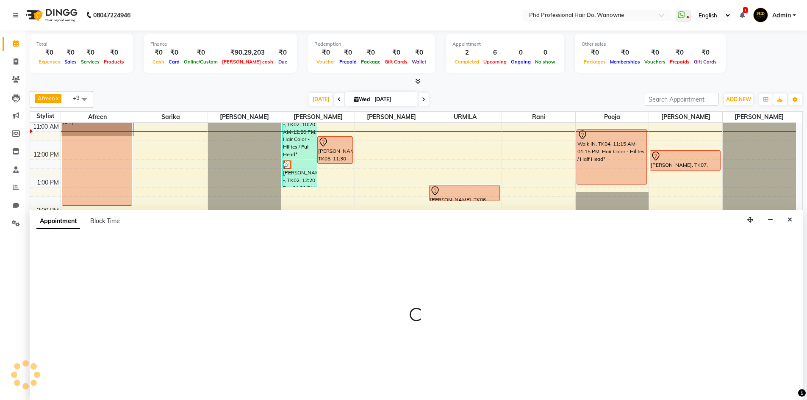
scroll to position [0, 0]
select select "980"
select select "855"
select select "tentative"
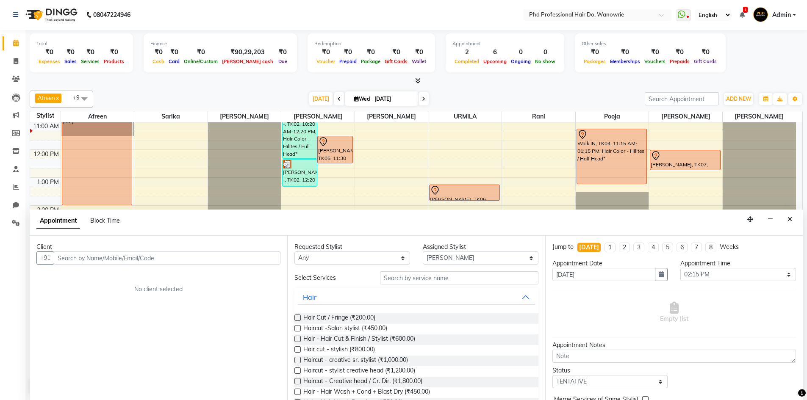
click at [230, 256] on input "text" at bounding box center [167, 257] width 227 height 13
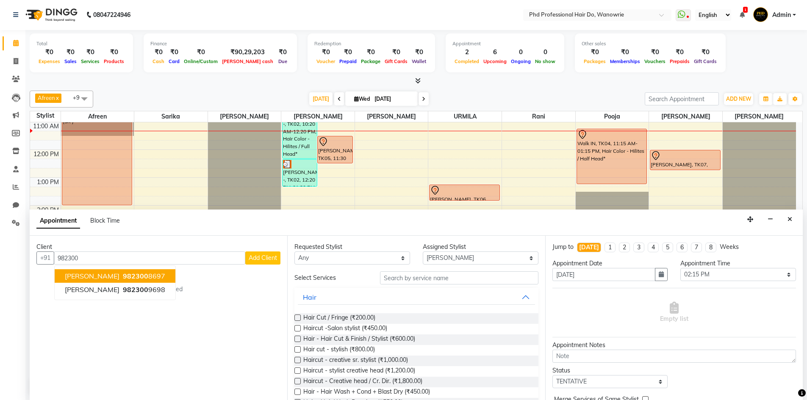
click at [137, 281] on button "HARSHA PARMAR 982300 8697" at bounding box center [115, 276] width 121 height 14
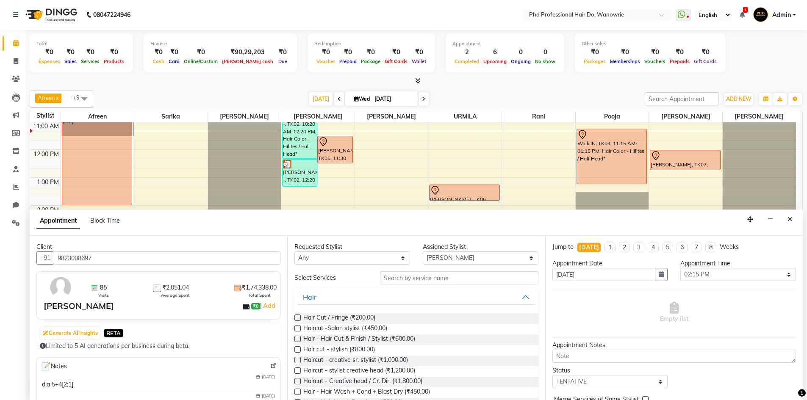
type input "9823008697"
click at [436, 275] on input "text" at bounding box center [459, 277] width 158 height 13
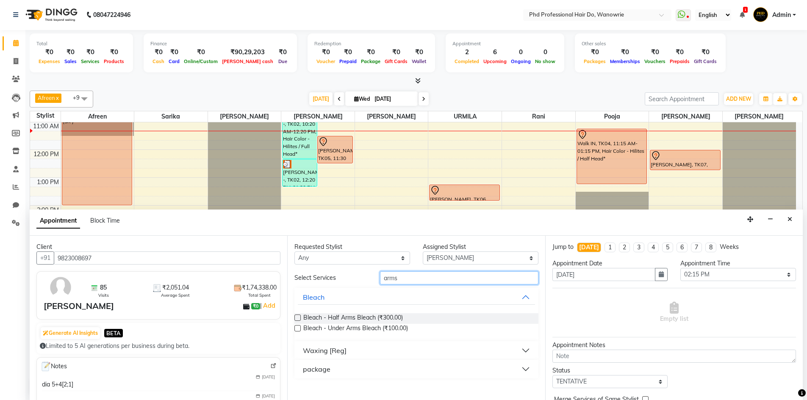
type input "arms"
click at [368, 352] on button "Waxing [Reg]" at bounding box center [416, 350] width 237 height 15
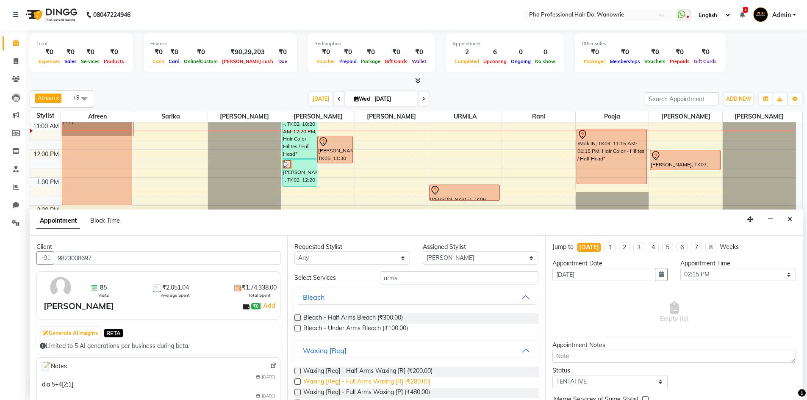
click at [360, 380] on span "Waxing [Reg] - Full Arms Waxing [R] (₹280.00)" at bounding box center [366, 382] width 127 height 11
checkbox input "false"
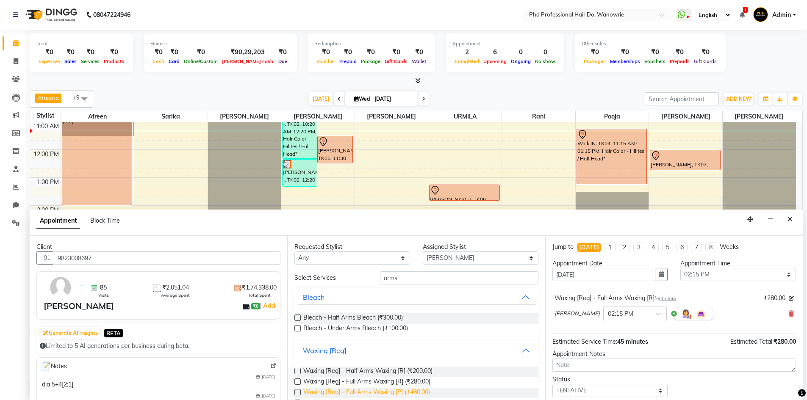
click at [358, 390] on span "Waxing [Reg] - Full Arms Waxing [P] (₹480.00)" at bounding box center [366, 393] width 127 height 11
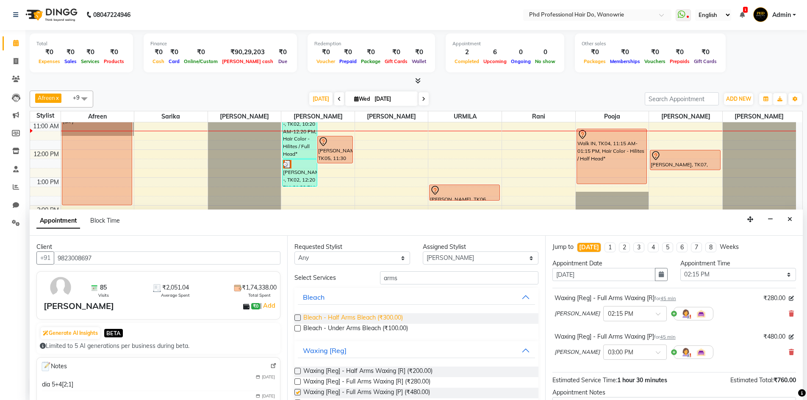
checkbox input "false"
click at [408, 284] on input "arms" at bounding box center [459, 277] width 158 height 13
type input "a"
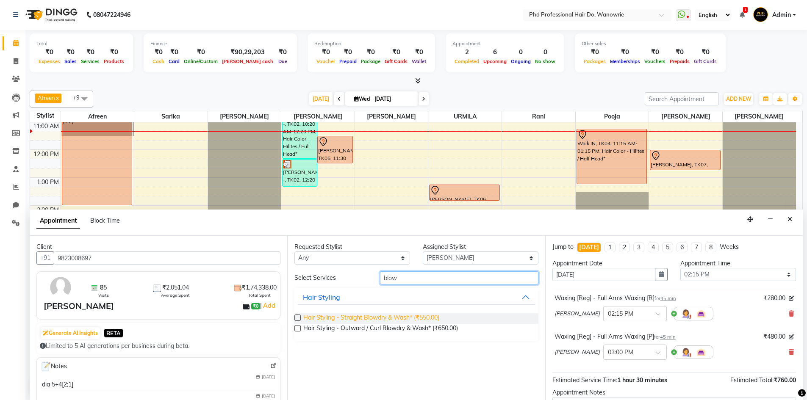
type input "blow"
click at [360, 316] on span "Hair Styling - Straight Blowdry & Wash* (₹550.00)" at bounding box center [371, 318] width 136 height 11
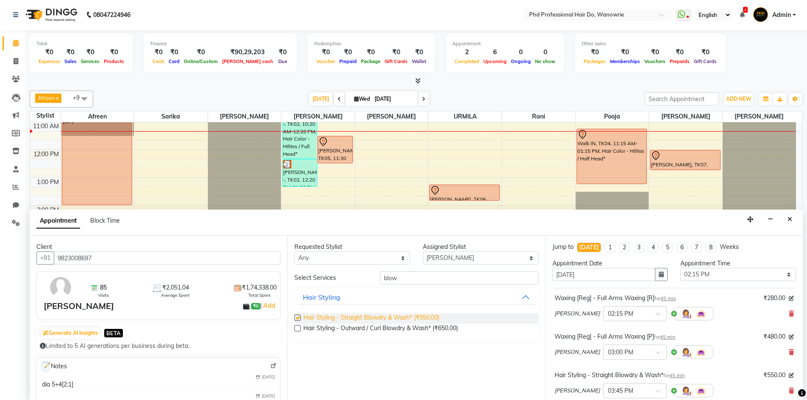
checkbox input "false"
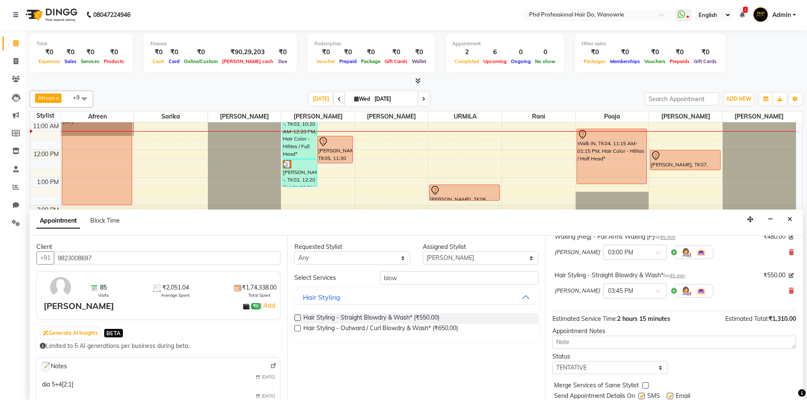
scroll to position [127, 0]
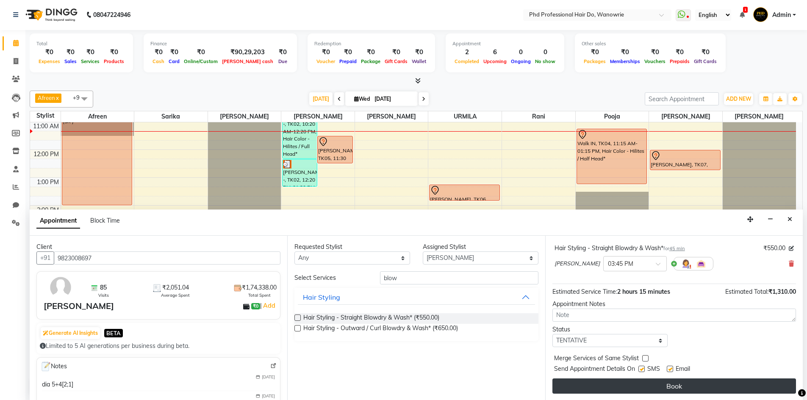
click at [560, 385] on button "Book" at bounding box center [673, 386] width 243 height 15
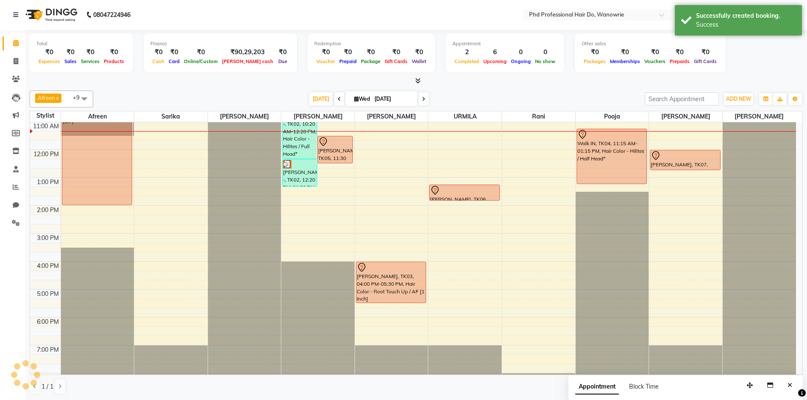
scroll to position [0, 0]
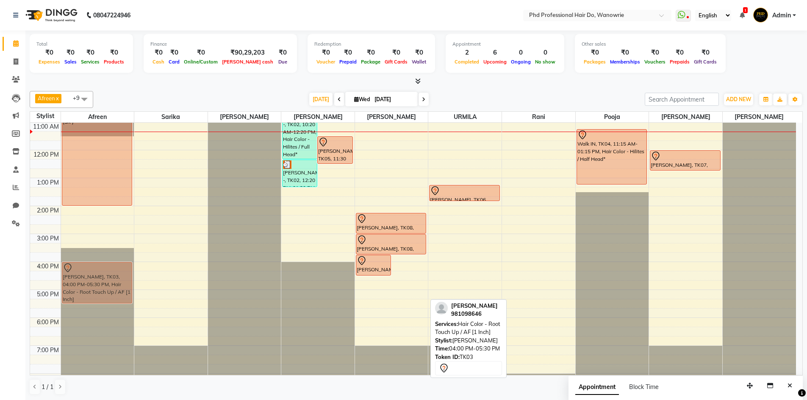
drag, startPoint x: 406, startPoint y: 287, endPoint x: 88, endPoint y: 282, distance: 318.8
click at [88, 282] on tr "kinjal shaha, TK01, 09:55 AM-02:00 PM, CARNIVAL (SK ) parul, TK03, 04:00 PM-05:…" at bounding box center [412, 233] width 765 height 335
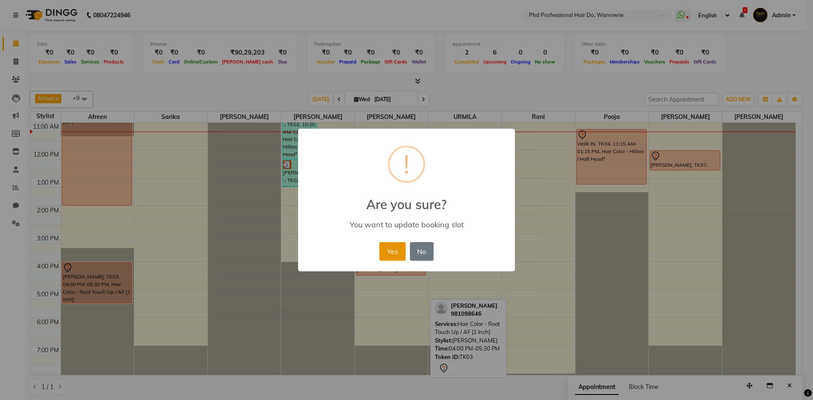
click at [386, 249] on button "Yes" at bounding box center [392, 251] width 26 height 19
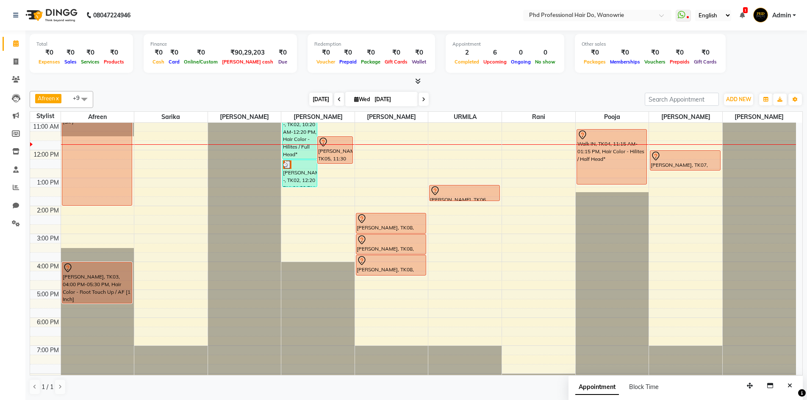
click at [318, 97] on span "Today" at bounding box center [320, 99] width 23 height 13
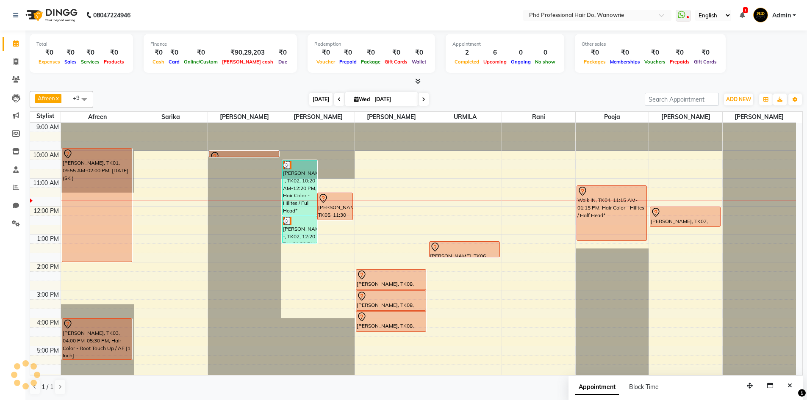
scroll to position [56, 0]
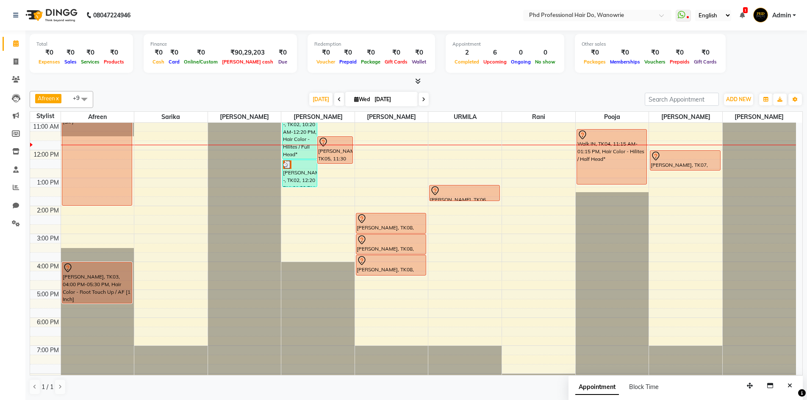
click at [154, 97] on div "[DATE] [DATE]" at bounding box center [368, 99] width 543 height 13
click at [14, 187] on icon at bounding box center [16, 187] width 6 height 6
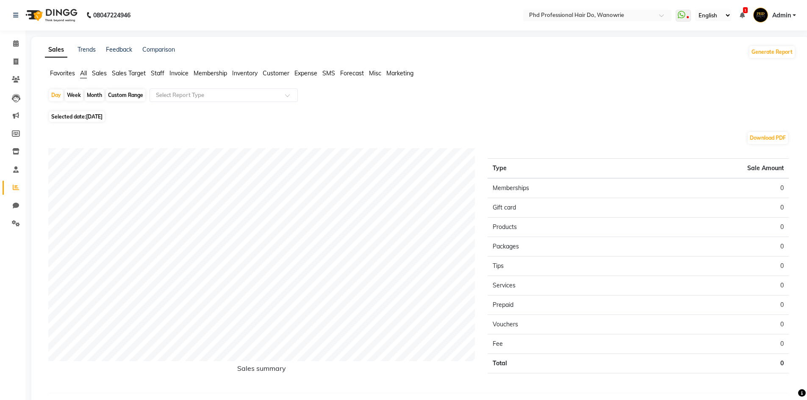
click at [154, 70] on span "Staff" at bounding box center [158, 73] width 14 height 8
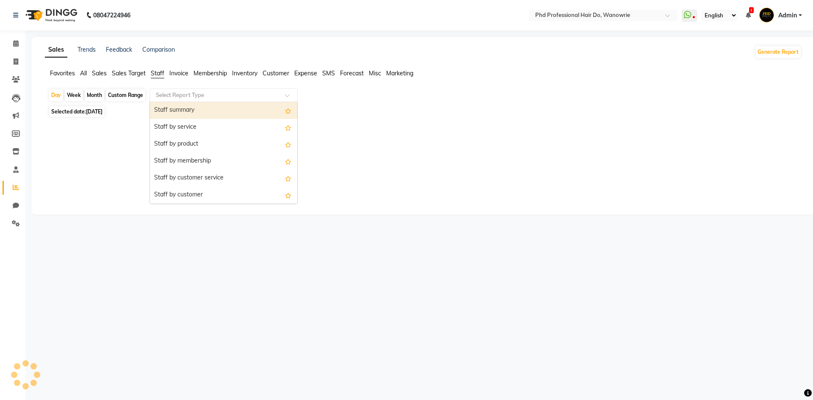
click at [166, 94] on input "text" at bounding box center [215, 95] width 122 height 8
click at [168, 109] on div "Staff summary" at bounding box center [223, 110] width 147 height 17
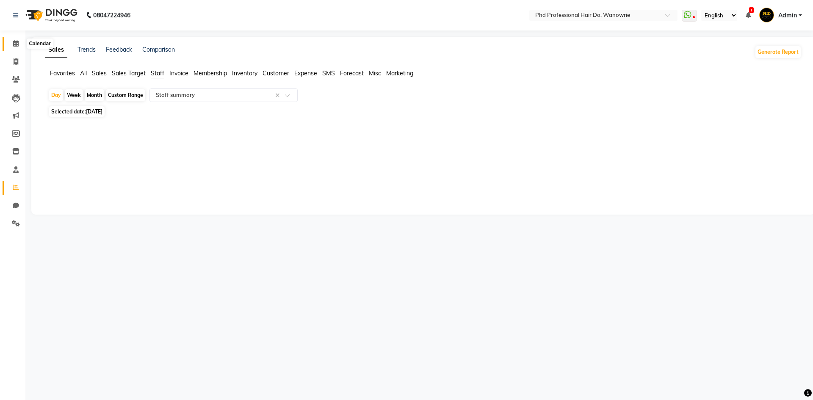
click at [11, 42] on span at bounding box center [15, 44] width 15 height 10
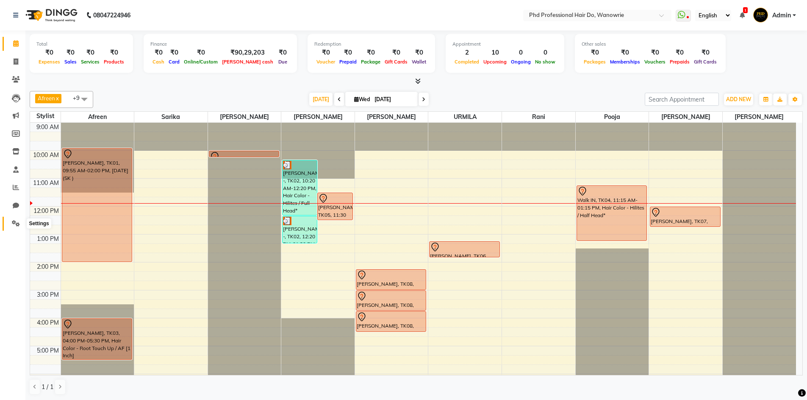
click at [15, 221] on icon at bounding box center [16, 223] width 8 height 6
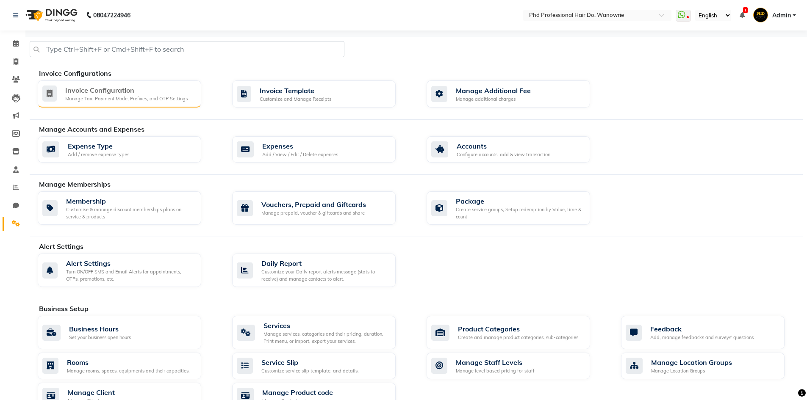
click at [68, 99] on div "Manage Tax, Payment Mode, Prefixes, and OTP Settings" at bounding box center [126, 98] width 122 height 7
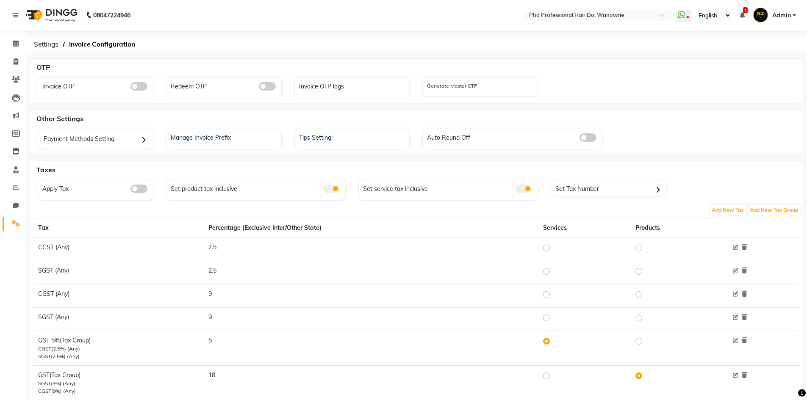
click at [133, 188] on span at bounding box center [138, 189] width 17 height 8
click at [130, 190] on input "checkbox" at bounding box center [130, 190] width 0 height 0
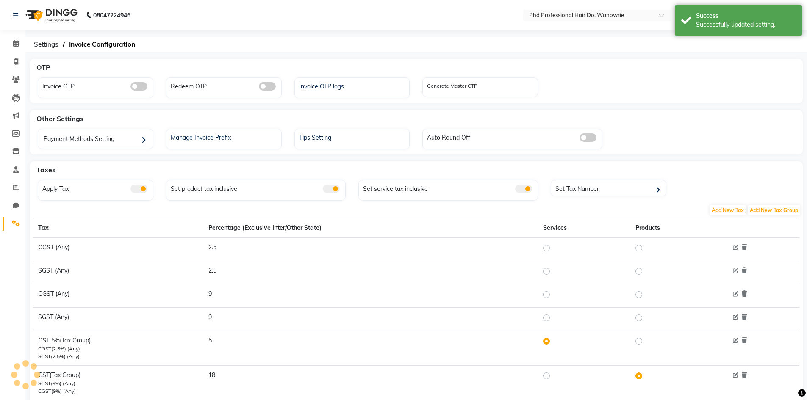
scroll to position [27, 0]
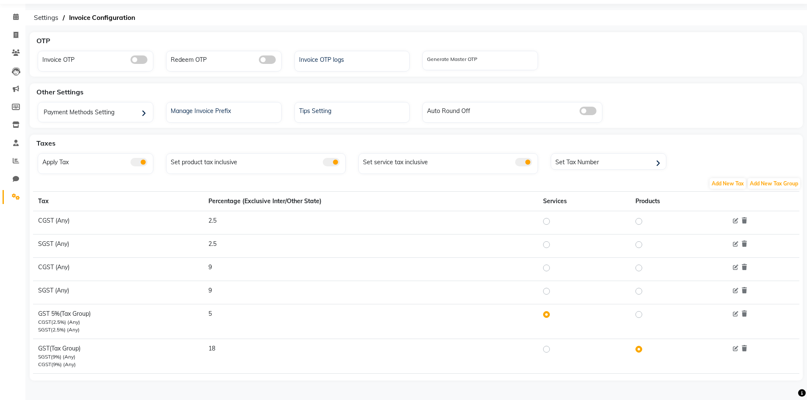
click at [645, 348] on label at bounding box center [645, 349] width 0 height 10
click at [638, 348] on input "radio" at bounding box center [640, 349] width 6 height 6
click at [553, 350] on label at bounding box center [553, 349] width 0 height 10
click at [548, 350] on input "radio" at bounding box center [547, 349] width 6 height 6
radio input "true"
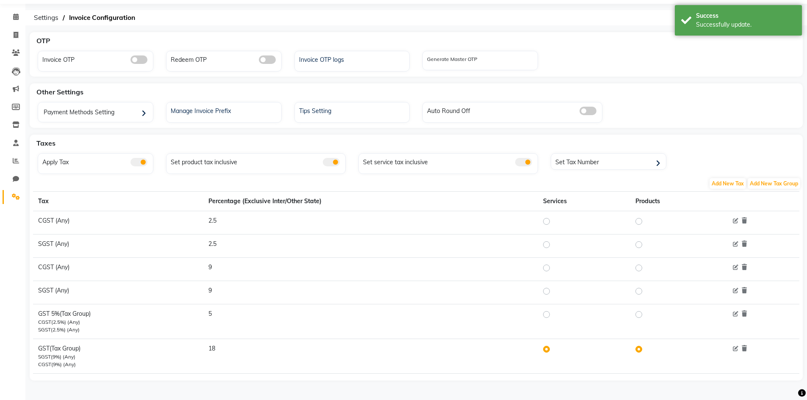
click at [553, 318] on label at bounding box center [553, 314] width 0 height 10
click at [548, 318] on input "radio" at bounding box center [547, 315] width 6 height 6
radio input "true"
click at [736, 349] on icon at bounding box center [735, 349] width 6 height 6
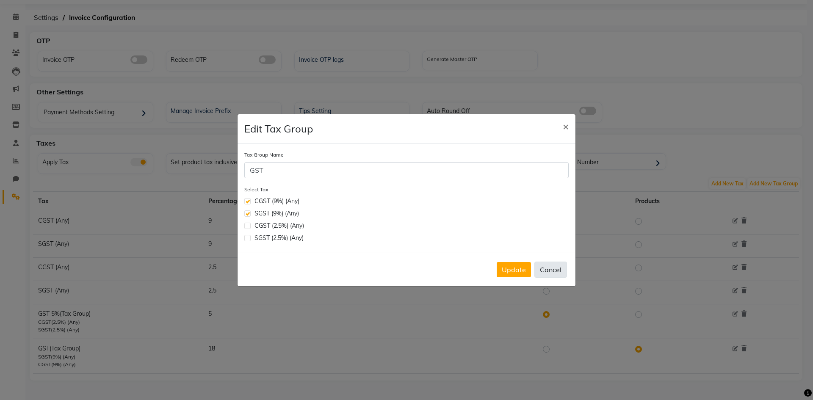
click at [553, 273] on button "Cancel" at bounding box center [550, 270] width 33 height 16
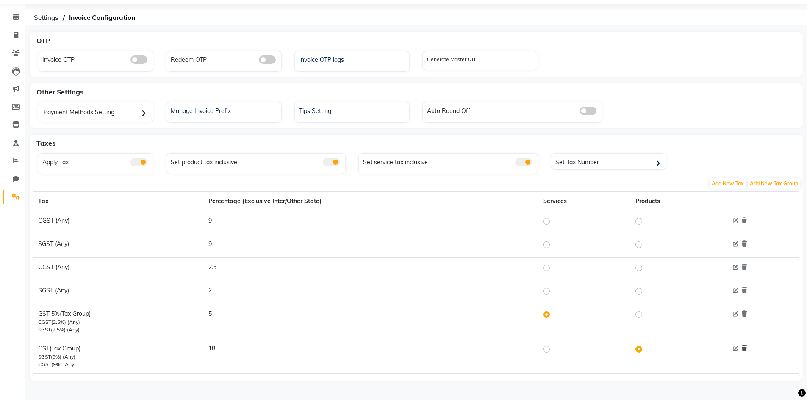
click at [743, 348] on icon at bounding box center [743, 348] width 5 height 6
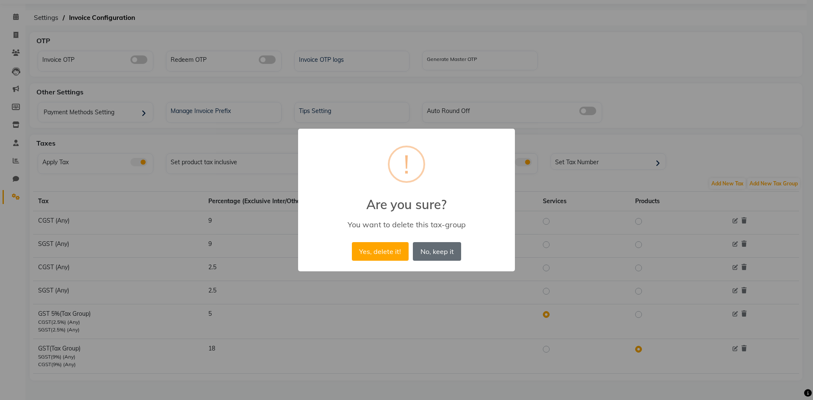
click at [447, 255] on button "No, keep it" at bounding box center [437, 251] width 48 height 19
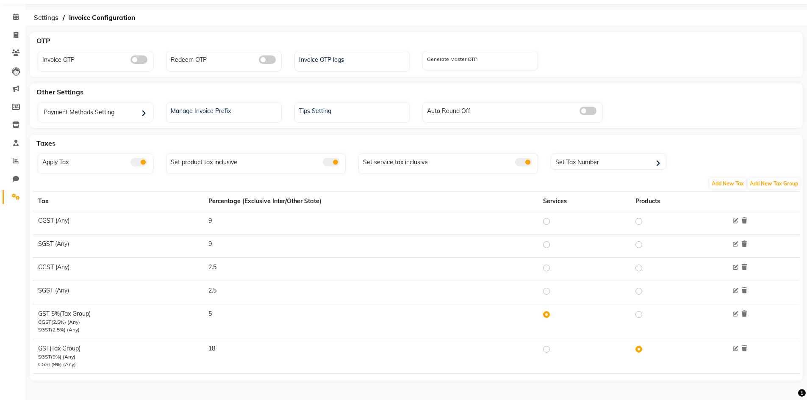
click at [553, 315] on label at bounding box center [553, 314] width 0 height 10
click at [550, 315] on input "radio" at bounding box center [547, 315] width 6 height 6
click at [645, 315] on label at bounding box center [645, 314] width 0 height 10
click at [638, 315] on input "radio" at bounding box center [640, 315] width 6 height 6
radio input "true"
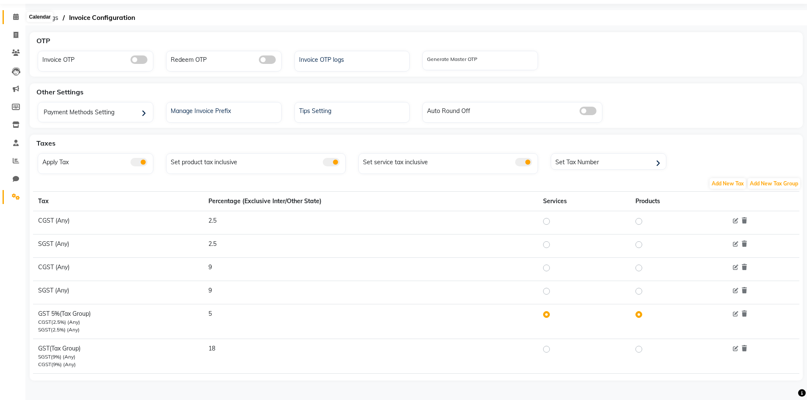
click at [17, 19] on icon at bounding box center [16, 17] width 6 height 6
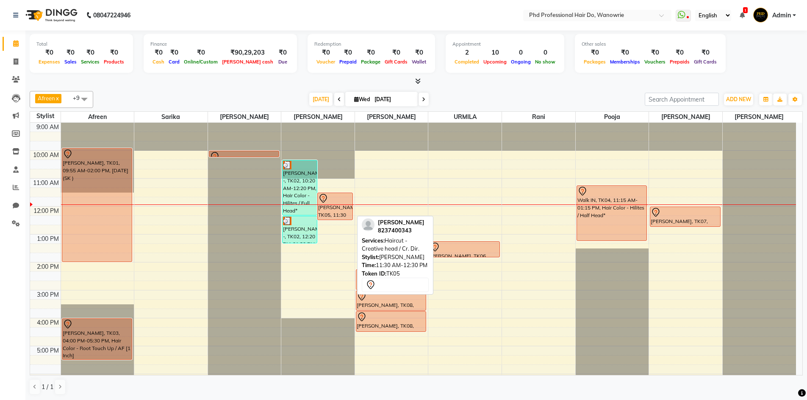
click at [322, 206] on div "[PERSON_NAME], TK05, 11:30 AM-12:30 PM, Haircut - Creative head / Cr. Dir." at bounding box center [335, 206] width 34 height 27
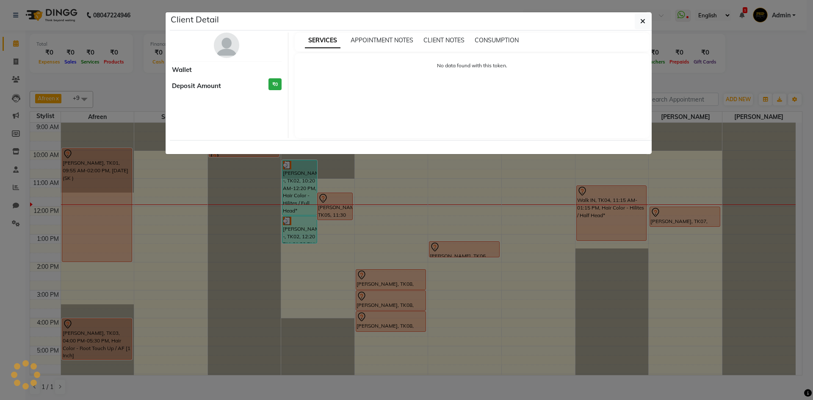
select select "7"
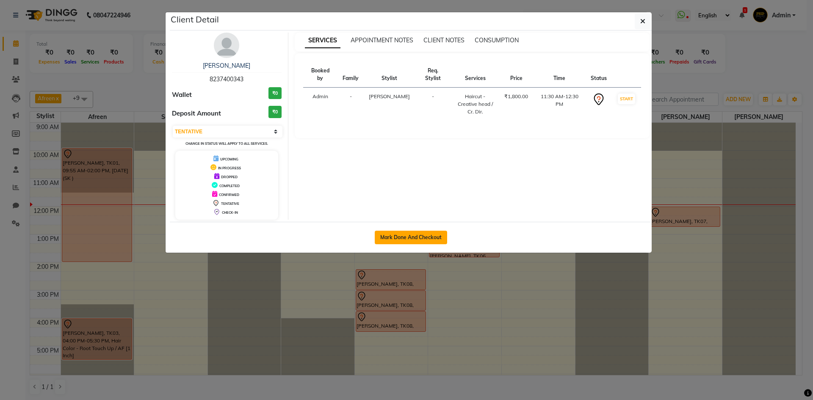
click at [375, 237] on button "Mark Done And Checkout" at bounding box center [411, 238] width 72 height 14
select select "25"
select select "service"
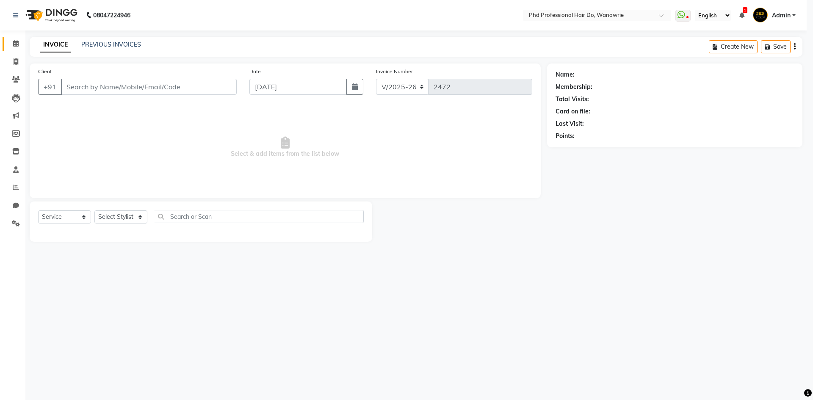
select select "3"
type input "8237400343"
select select "978"
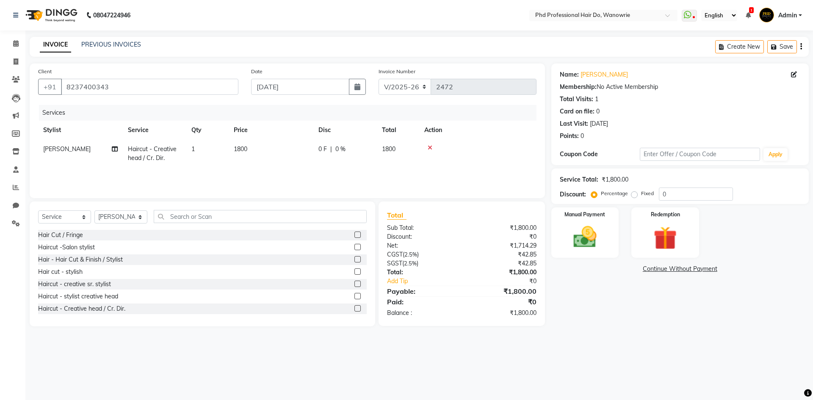
click at [799, 44] on div "Create New Save" at bounding box center [762, 47] width 94 height 20
click at [800, 44] on button "button" at bounding box center [801, 47] width 2 height 20
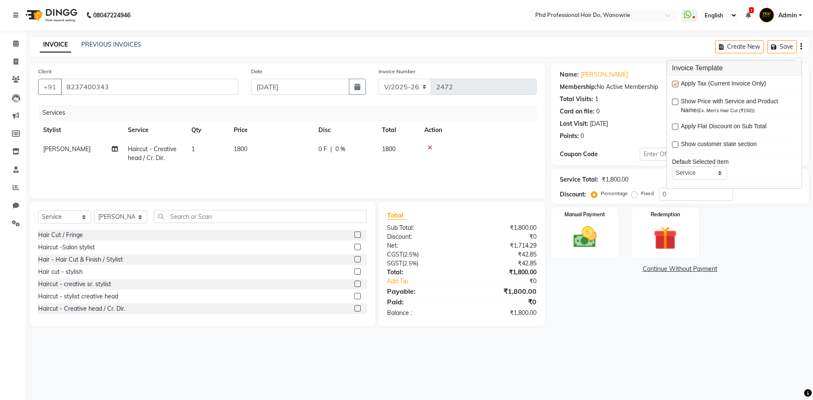
click at [676, 86] on label at bounding box center [675, 84] width 6 height 6
click at [676, 86] on input "checkbox" at bounding box center [675, 85] width 6 height 6
click at [676, 86] on label at bounding box center [675, 84] width 6 height 6
click at [676, 86] on input "checkbox" at bounding box center [675, 85] width 6 height 6
checkbox input "true"
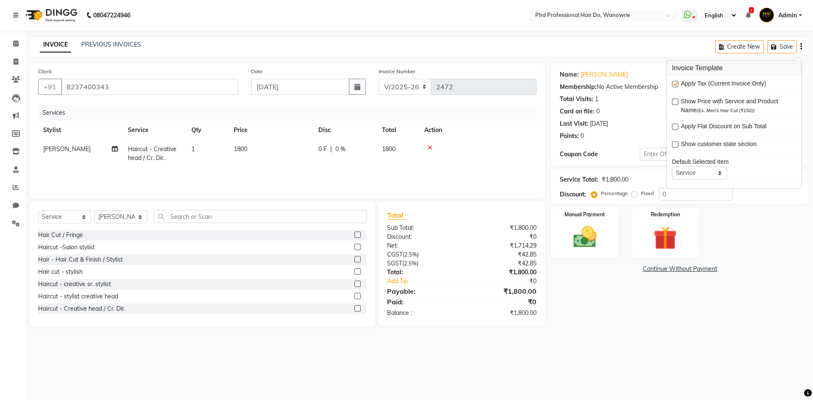
click at [491, 358] on div "08047224946 Select Location × Phd Professional Hair Do, Wanowrie WhatsApp Statu…" at bounding box center [406, 200] width 813 height 400
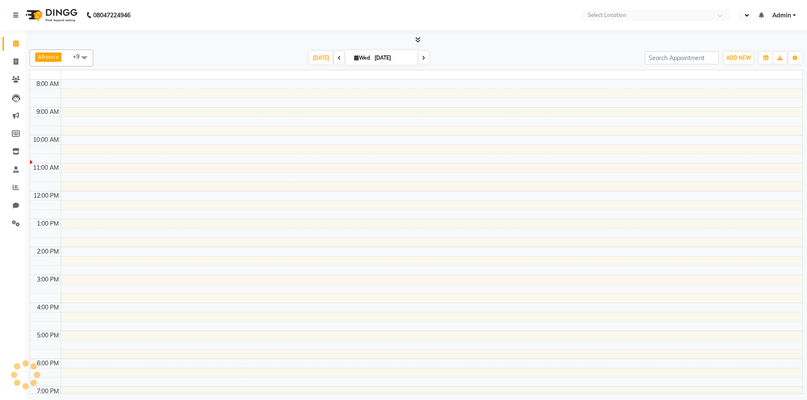
select select "en"
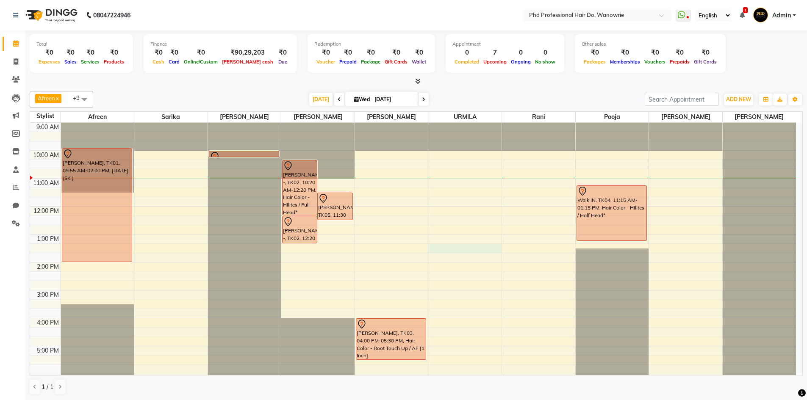
click at [452, 246] on div "9:00 AM 10:00 AM 11:00 AM 12:00 PM 1:00 PM 2:00 PM 3:00 PM 4:00 PM 5:00 PM 6:00…" at bounding box center [412, 290] width 765 height 335
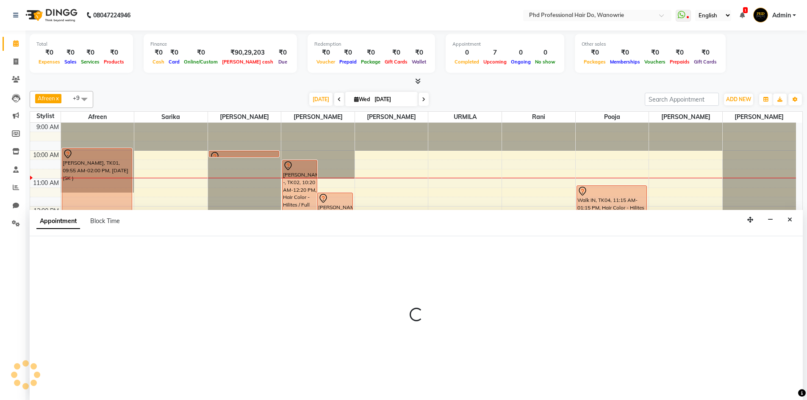
click at [452, 246] on div at bounding box center [416, 318] width 773 height 164
select select "33027"
select select "tentative"
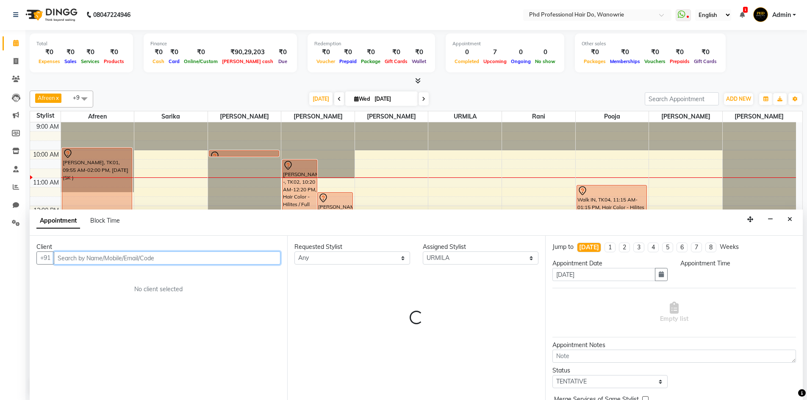
select select "795"
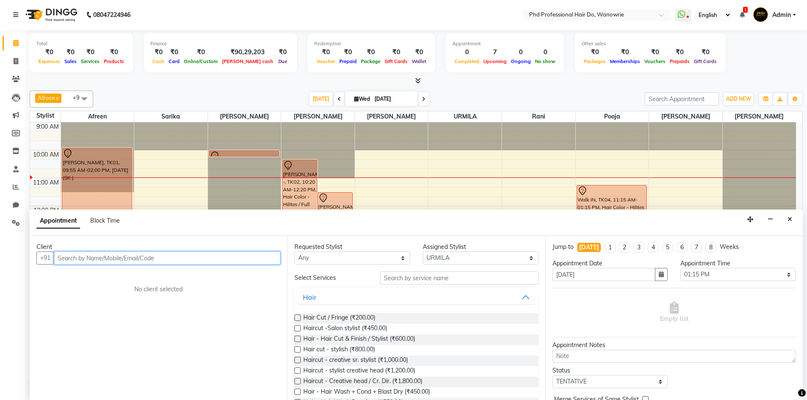
click at [241, 254] on input "text" at bounding box center [167, 257] width 227 height 13
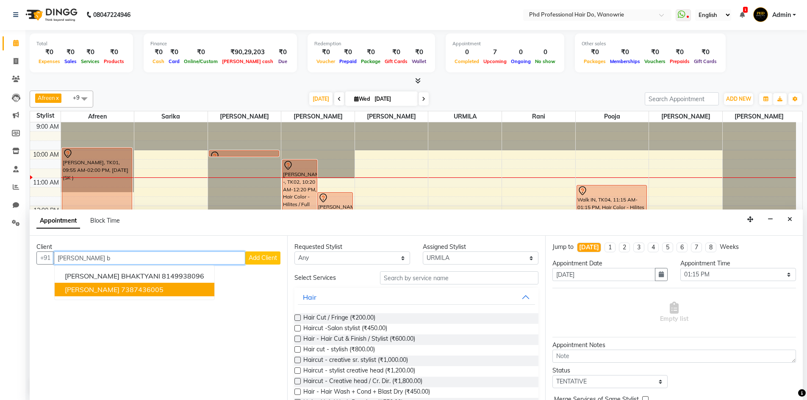
click at [128, 290] on ngb-highlight "7387436005" at bounding box center [142, 289] width 42 height 8
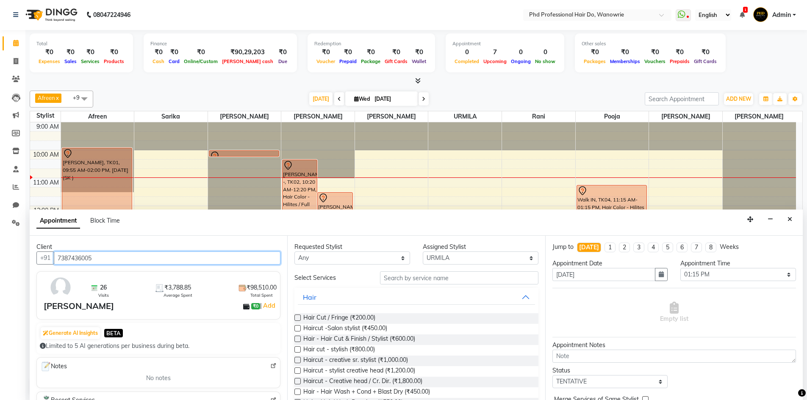
type input "7387436005"
click at [402, 280] on input "text" at bounding box center [459, 277] width 158 height 13
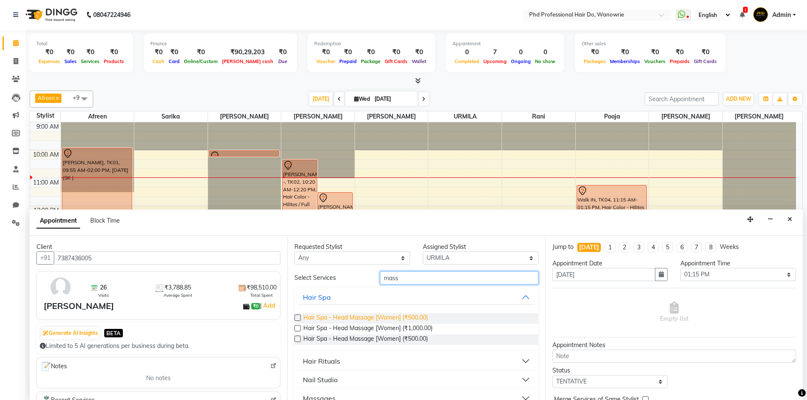
type input "mass"
click at [374, 317] on span "Hair Spa - Head Massage [Women] (₹500.00)" at bounding box center [365, 318] width 124 height 11
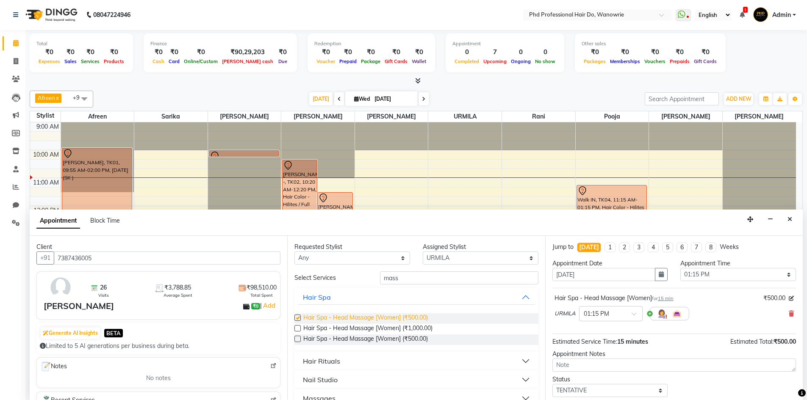
checkbox input "false"
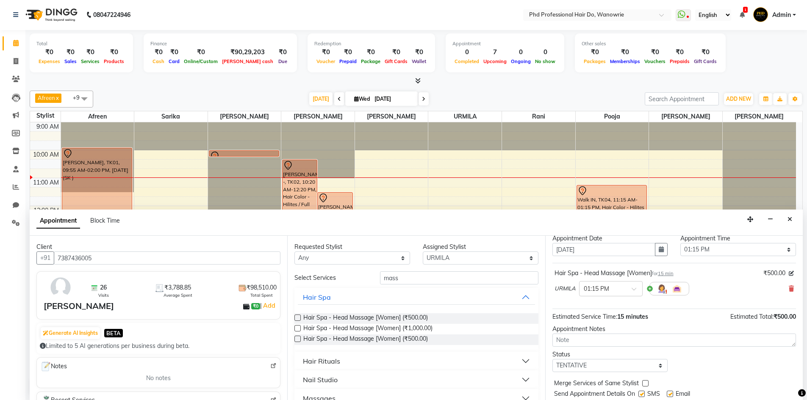
scroll to position [50, 0]
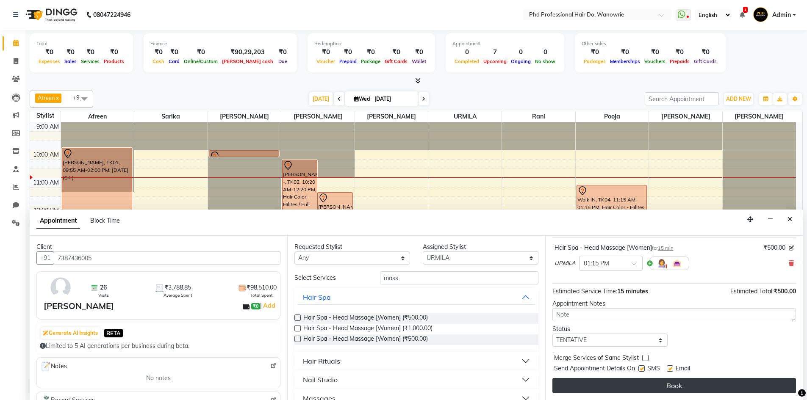
click at [660, 385] on button "Book" at bounding box center [673, 385] width 243 height 15
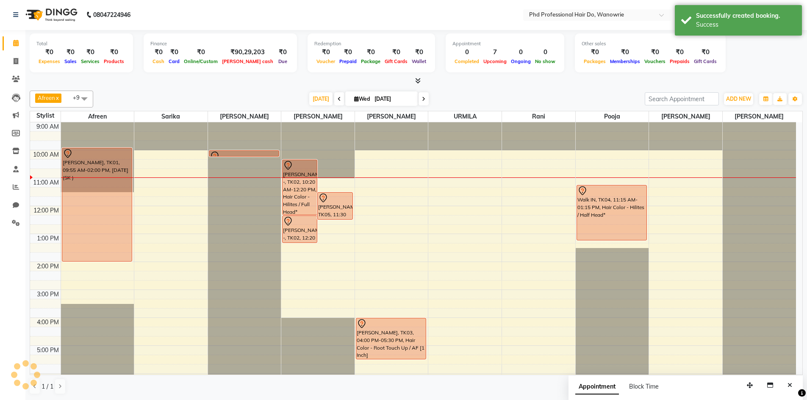
scroll to position [0, 0]
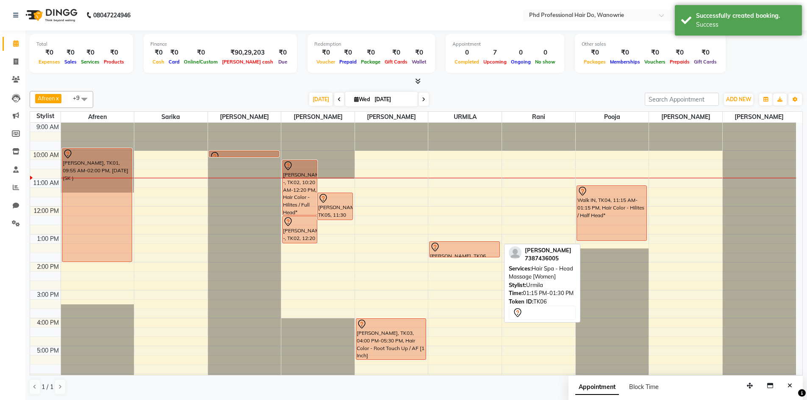
drag, startPoint x: 456, startPoint y: 247, endPoint x: 456, endPoint y: 258, distance: 11.0
click at [456, 258] on div "KOMAL BARKE, TK06, 01:15 PM-01:30 PM, Hair Spa - Head Massage [Women] KOMAL BAR…" at bounding box center [464, 290] width 73 height 335
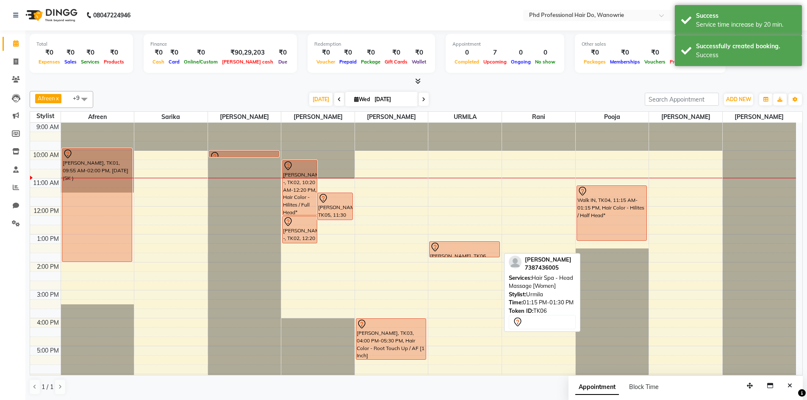
click at [455, 252] on div "[PERSON_NAME], TK06, 01:15 PM-01:50 PM, Hair Spa - Head Massage [Women]" at bounding box center [463, 249] width 69 height 15
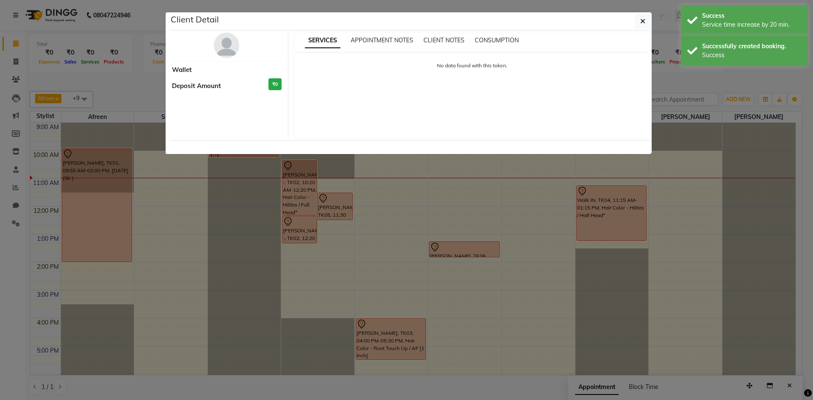
select select "7"
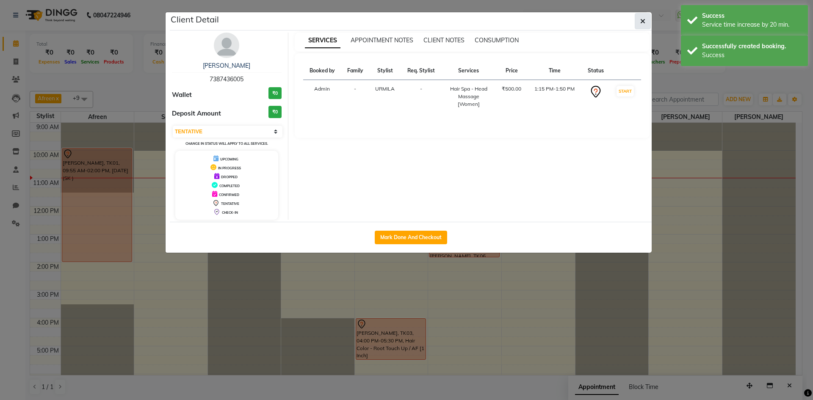
click at [646, 18] on button "button" at bounding box center [643, 21] width 16 height 16
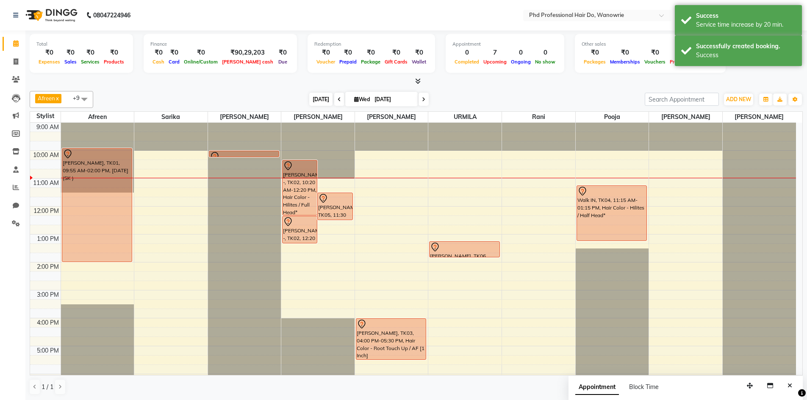
click at [318, 99] on span "[DATE]" at bounding box center [320, 99] width 23 height 13
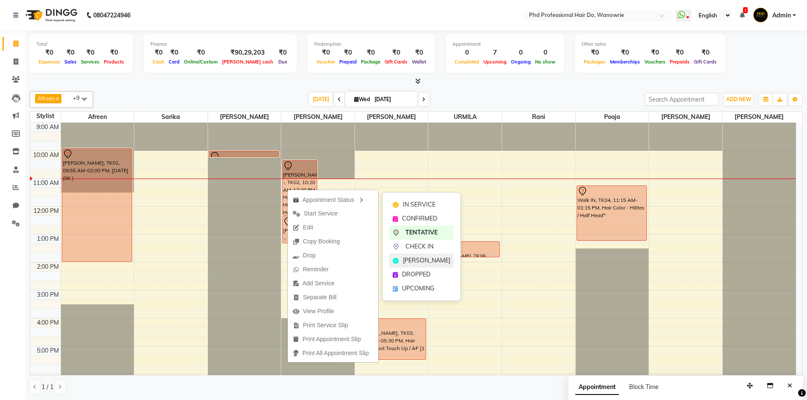
click at [419, 260] on span "MARK DONE" at bounding box center [426, 260] width 47 height 9
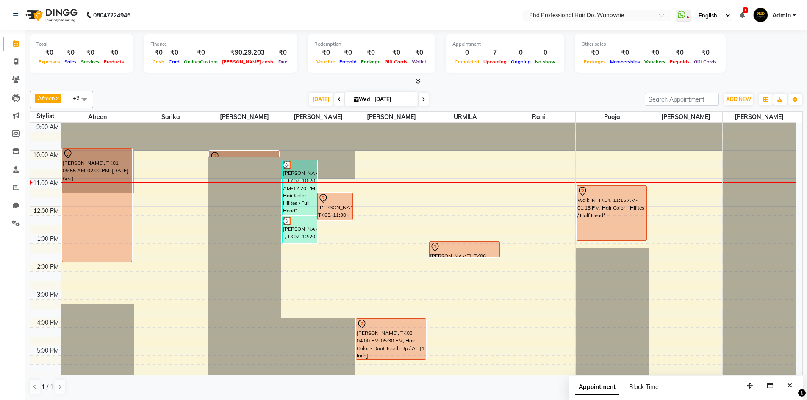
click at [337, 97] on icon at bounding box center [338, 99] width 3 height 5
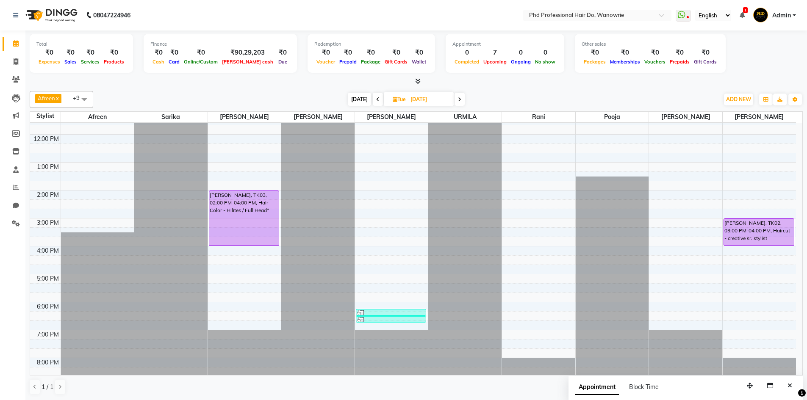
scroll to position [83, 0]
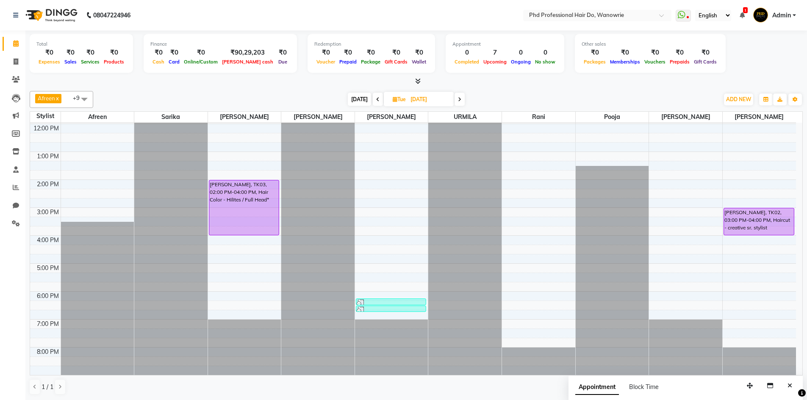
click at [374, 96] on span at bounding box center [378, 99] width 10 height 13
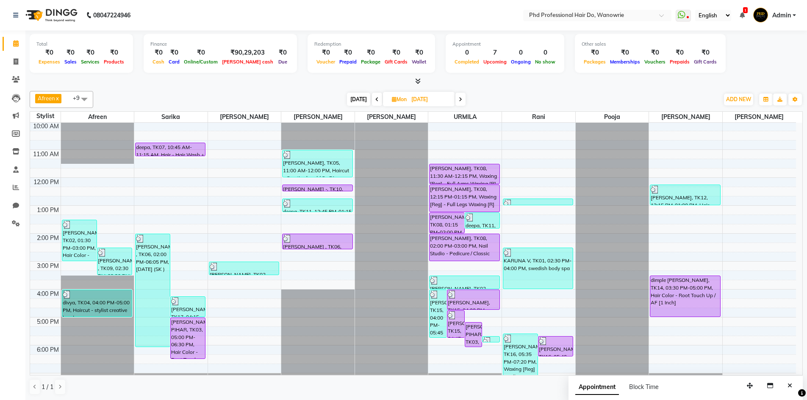
scroll to position [14, 0]
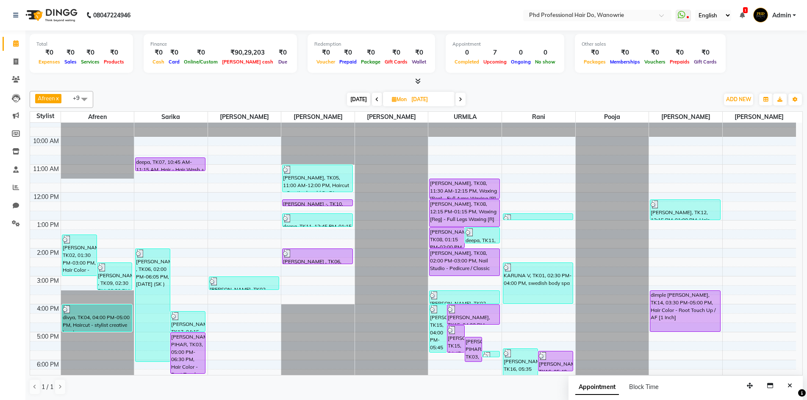
click at [375, 99] on icon at bounding box center [376, 99] width 3 height 5
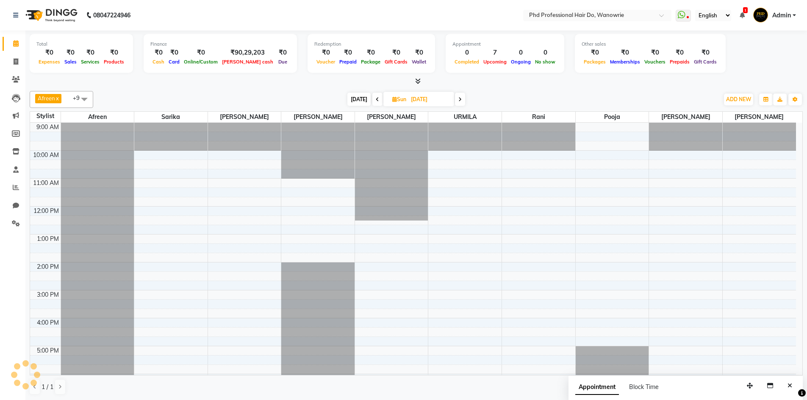
scroll to position [56, 0]
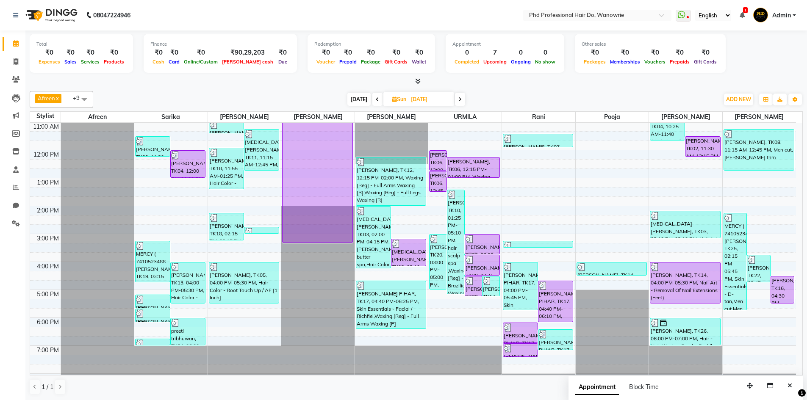
click at [376, 99] on icon at bounding box center [377, 99] width 3 height 5
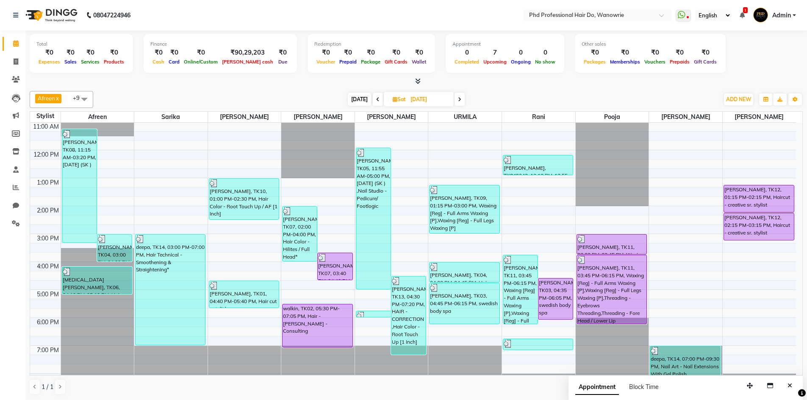
click at [376, 99] on icon at bounding box center [377, 99] width 3 height 5
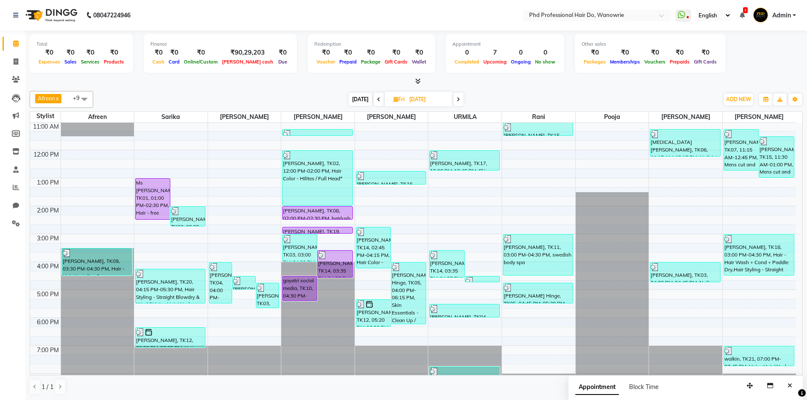
click at [377, 99] on icon at bounding box center [378, 99] width 3 height 5
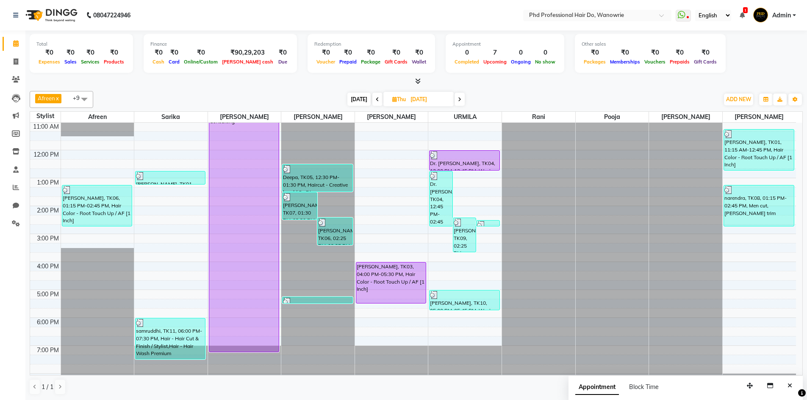
click at [376, 99] on icon at bounding box center [377, 99] width 3 height 5
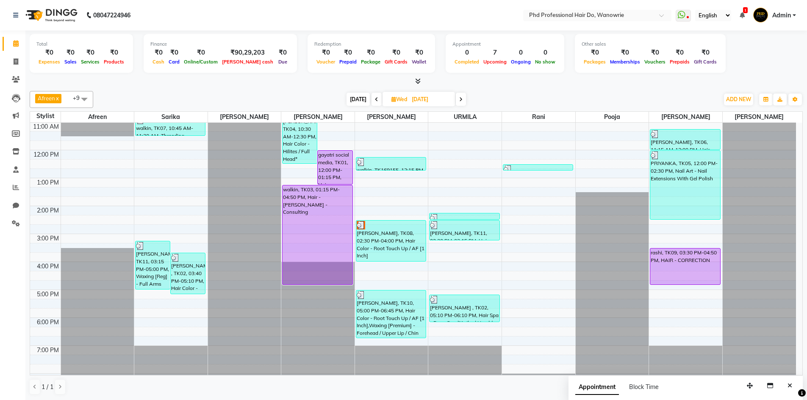
click at [375, 99] on icon at bounding box center [376, 99] width 3 height 5
type input "23-09-2025"
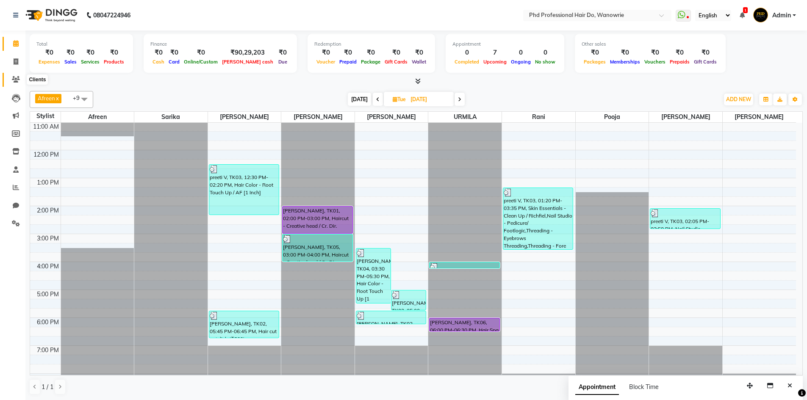
click at [15, 76] on icon at bounding box center [16, 79] width 8 height 6
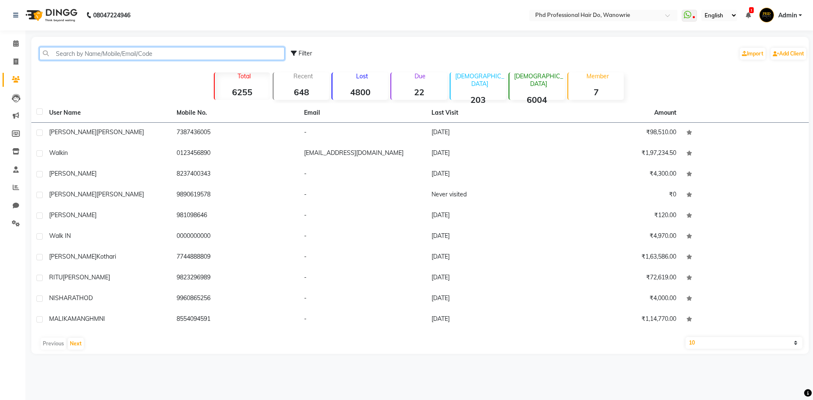
click at [77, 50] on input "text" at bounding box center [161, 53] width 245 height 13
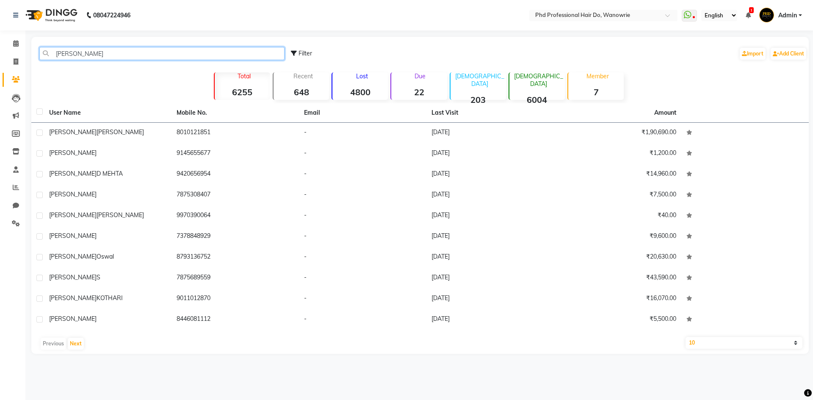
type input "saloni"
click at [22, 36] on li "Calendar" at bounding box center [12, 44] width 25 height 18
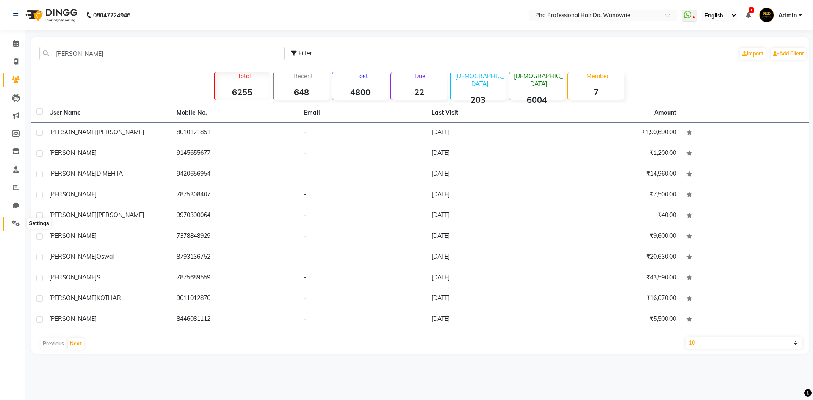
click at [15, 219] on span at bounding box center [15, 224] width 15 height 10
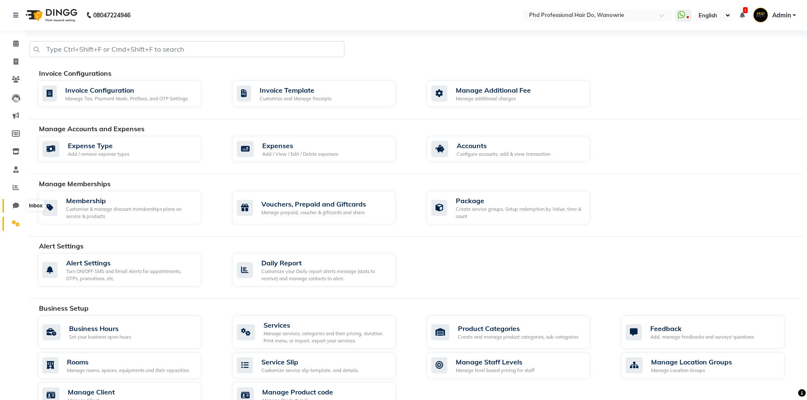
click at [14, 206] on icon at bounding box center [16, 205] width 6 height 6
select select "100"
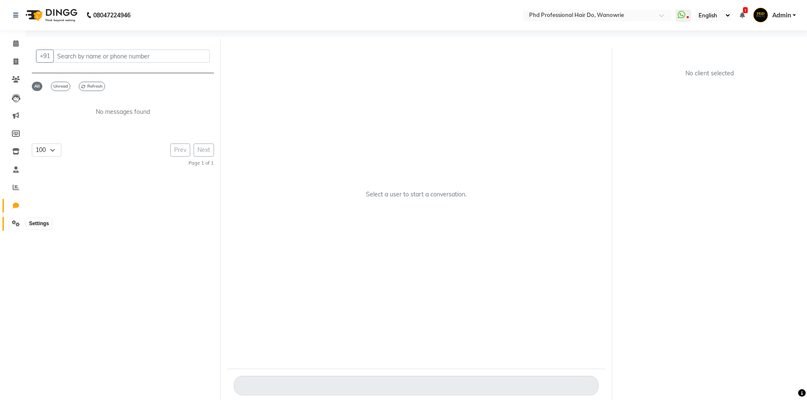
click at [16, 220] on span at bounding box center [15, 224] width 15 height 10
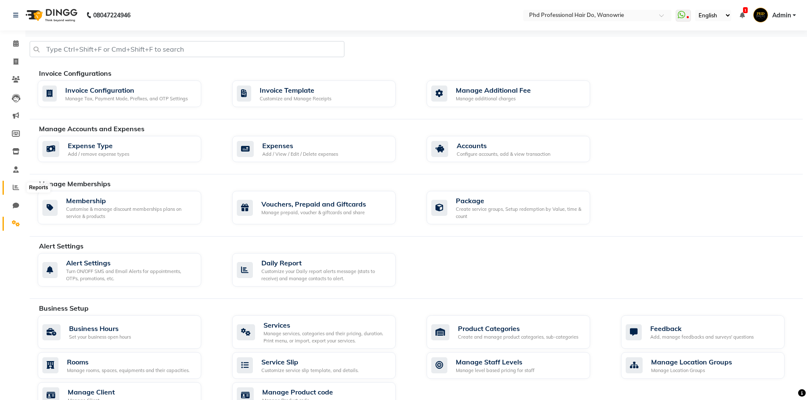
click at [14, 186] on icon at bounding box center [16, 187] width 6 height 6
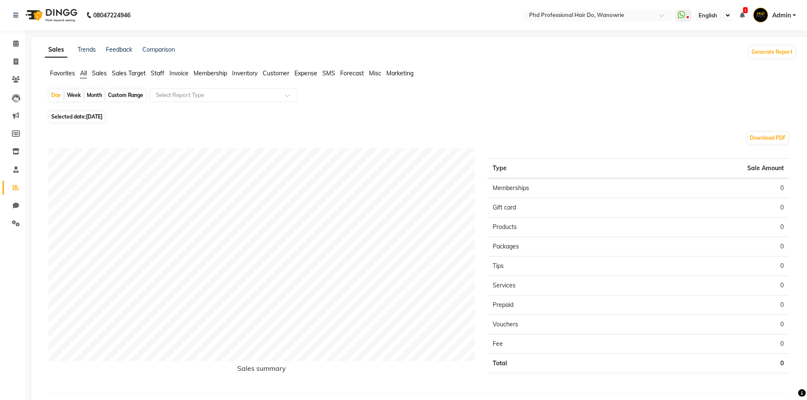
click at [106, 74] on span "Sales" at bounding box center [99, 73] width 15 height 8
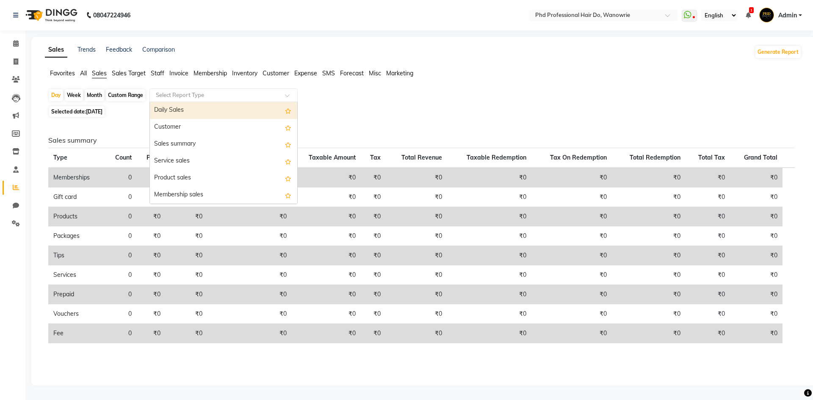
click at [162, 90] on div "Select Report Type" at bounding box center [223, 95] width 148 height 14
click at [161, 108] on div "Daily Sales" at bounding box center [223, 110] width 147 height 17
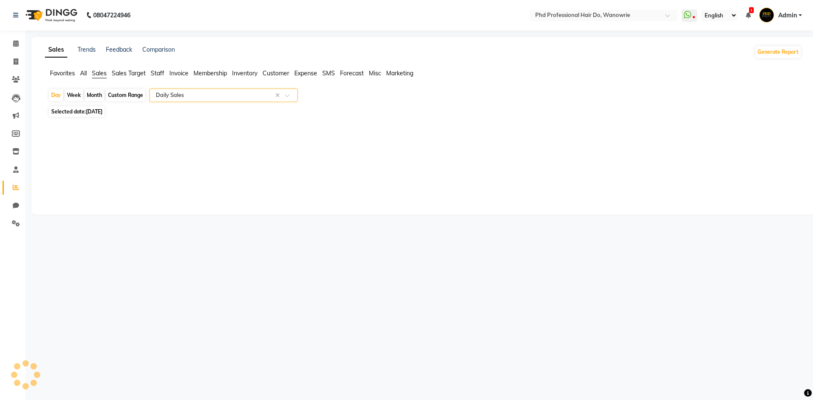
select select "filtered_report"
select select "csv"
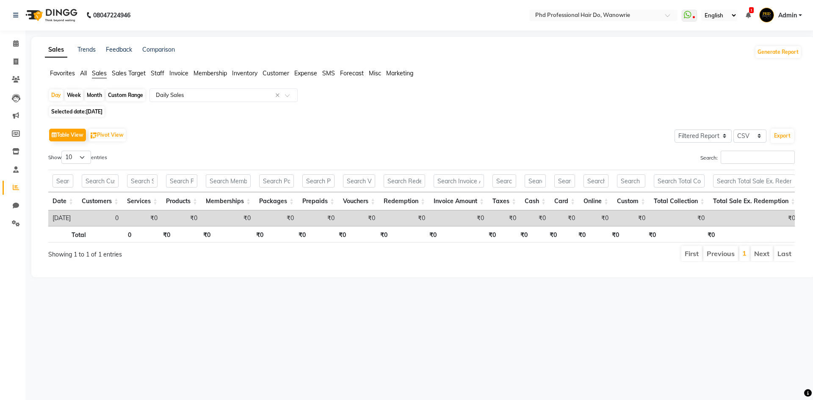
click at [153, 70] on span "Staff" at bounding box center [158, 73] width 14 height 8
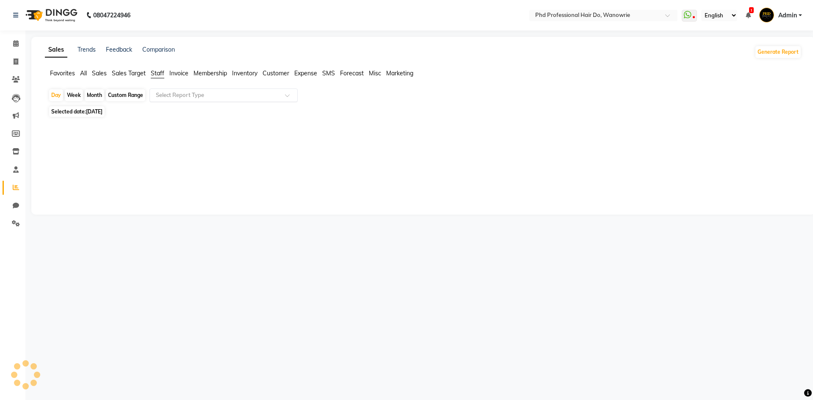
click at [167, 92] on input "text" at bounding box center [215, 95] width 122 height 8
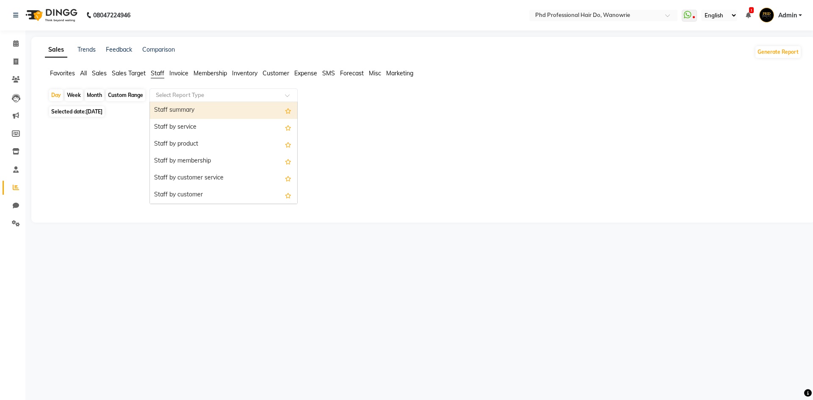
click at [172, 111] on div "Staff summary" at bounding box center [223, 110] width 147 height 17
select select "filtered_report"
select select "csv"
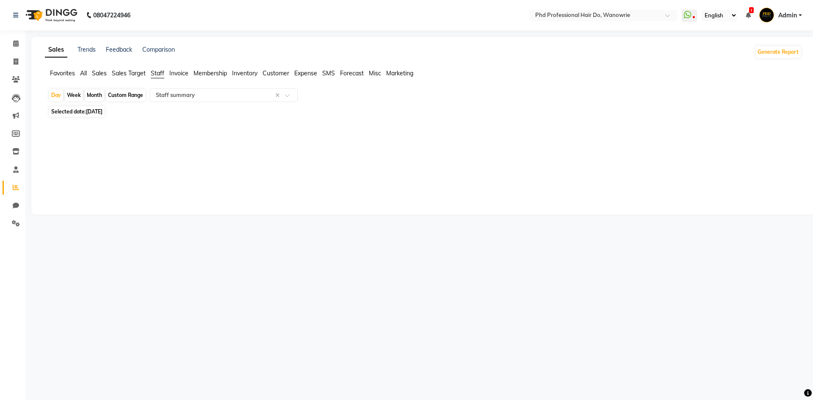
click at [94, 93] on div "Month" at bounding box center [94, 95] width 19 height 12
select select "10"
select select "2025"
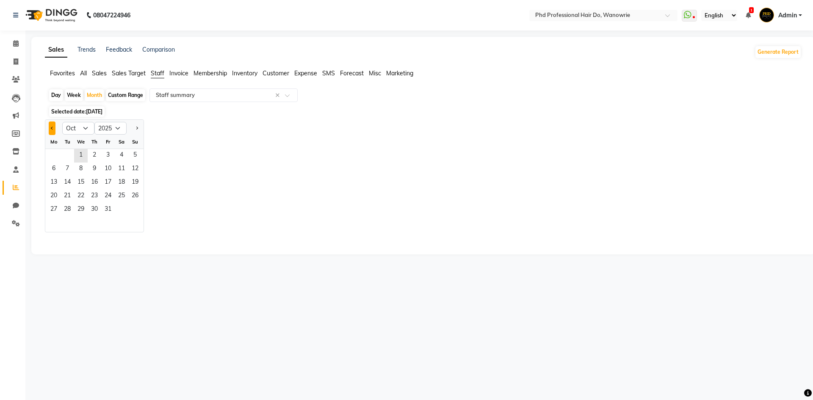
click at [53, 127] on button "Previous month" at bounding box center [52, 129] width 7 height 14
select select "9"
click at [61, 155] on span "2" at bounding box center [68, 156] width 14 height 14
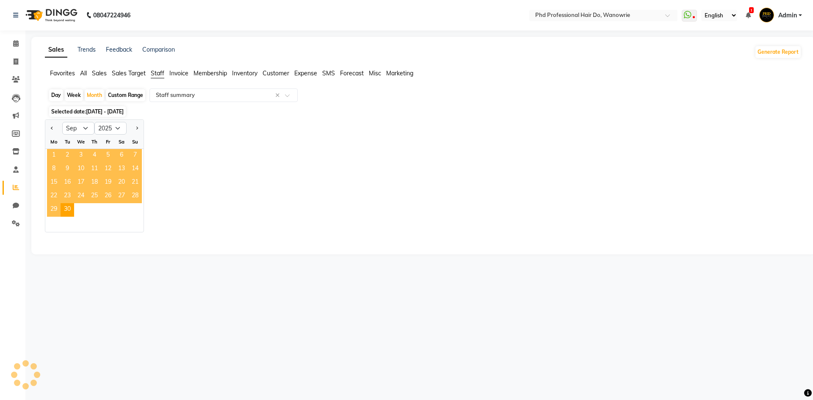
select select "filtered_report"
select select "csv"
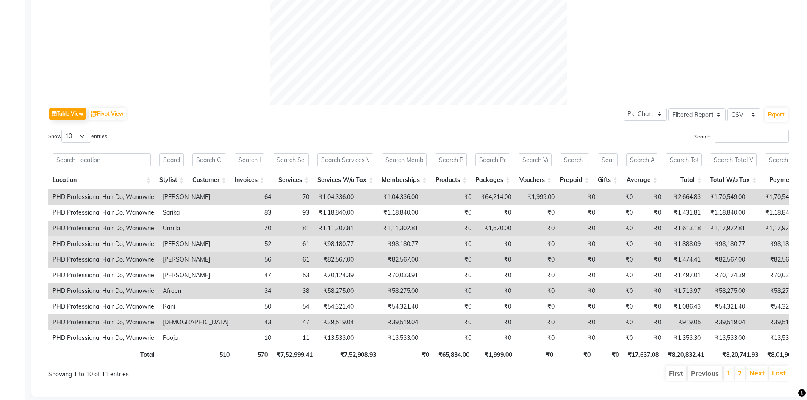
scroll to position [308, 0]
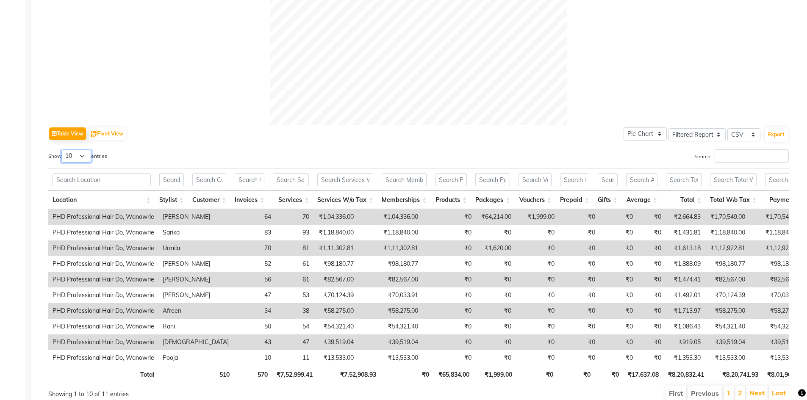
click at [86, 155] on select "10 25 50 100" at bounding box center [76, 155] width 30 height 13
select select "50"
click at [63, 149] on select "10 25 50 100" at bounding box center [76, 155] width 30 height 13
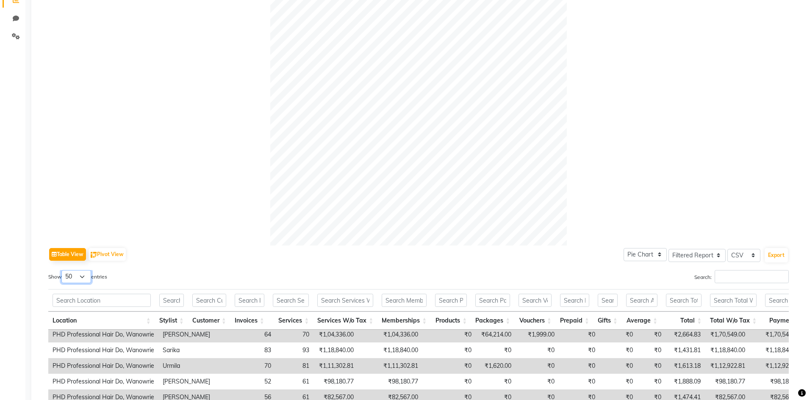
scroll to position [0, 0]
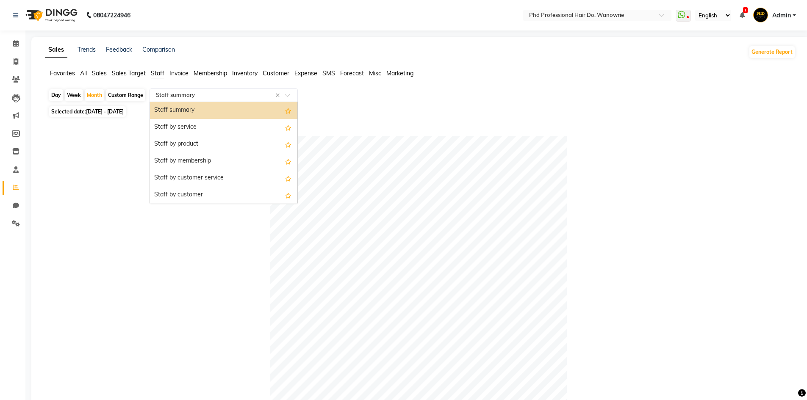
click at [208, 94] on input "text" at bounding box center [215, 95] width 122 height 8
click at [183, 108] on div "Staff summary" at bounding box center [223, 110] width 147 height 17
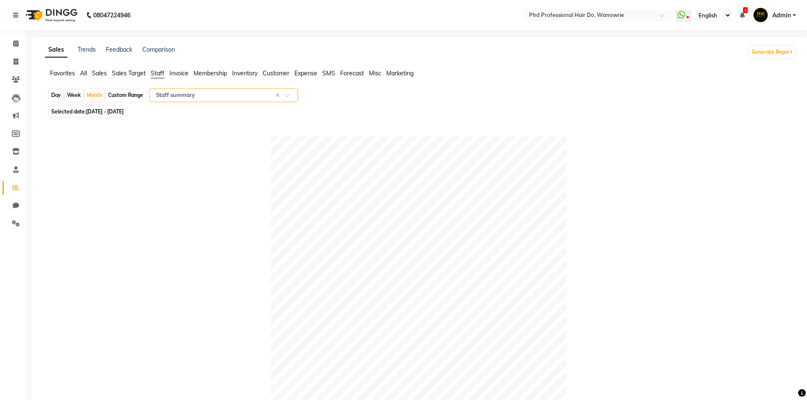
click at [397, 72] on span "Marketing" at bounding box center [399, 73] width 27 height 8
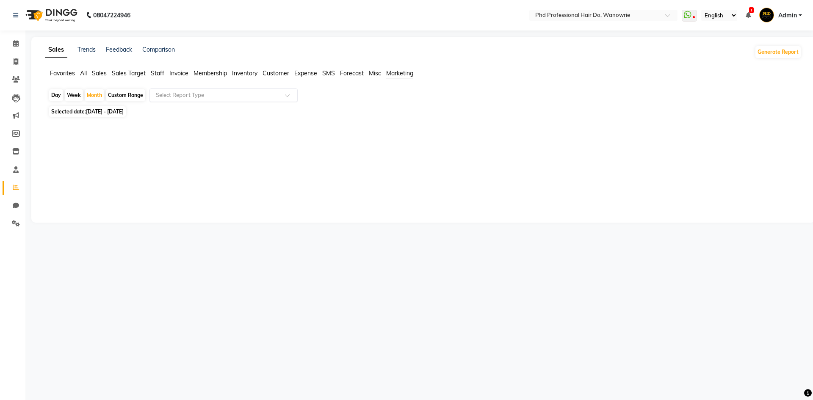
click at [238, 97] on input "text" at bounding box center [215, 95] width 122 height 8
click at [230, 111] on div "Campaign Execution Summary" at bounding box center [223, 110] width 147 height 17
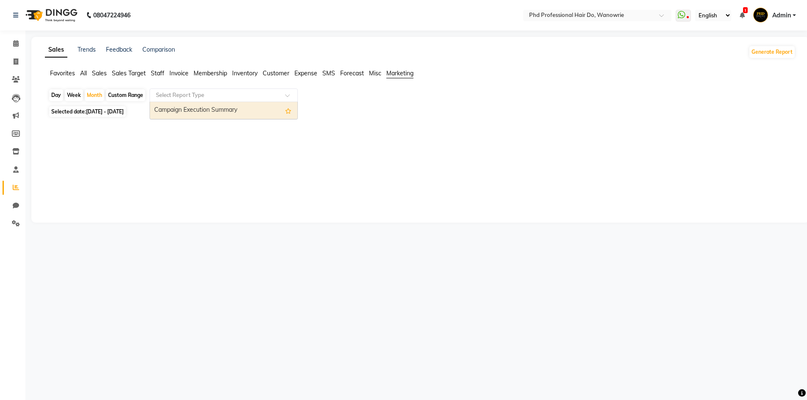
select select "filtered_report"
select select "csv"
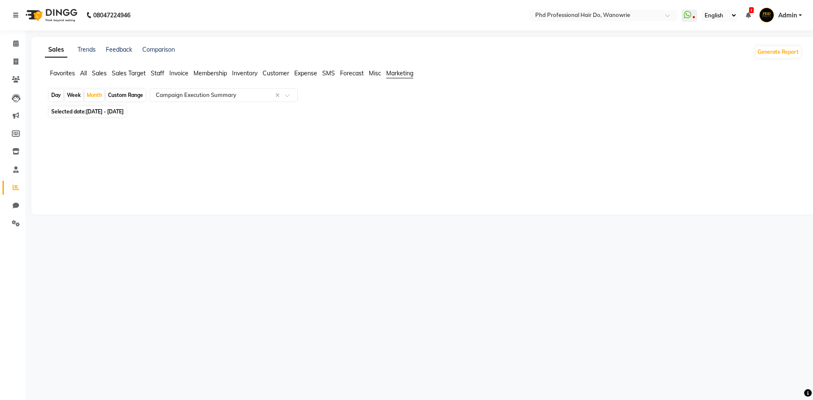
click at [152, 72] on span "Staff" at bounding box center [158, 73] width 14 height 8
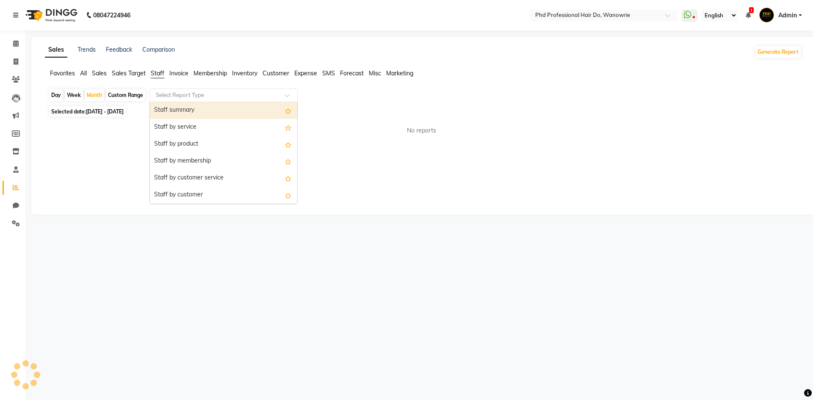
click at [185, 96] on input "text" at bounding box center [215, 95] width 122 height 8
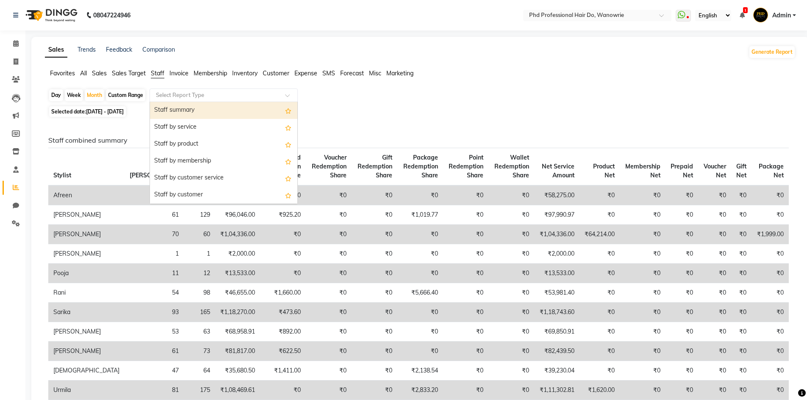
click at [181, 113] on div "Staff summary" at bounding box center [223, 110] width 147 height 17
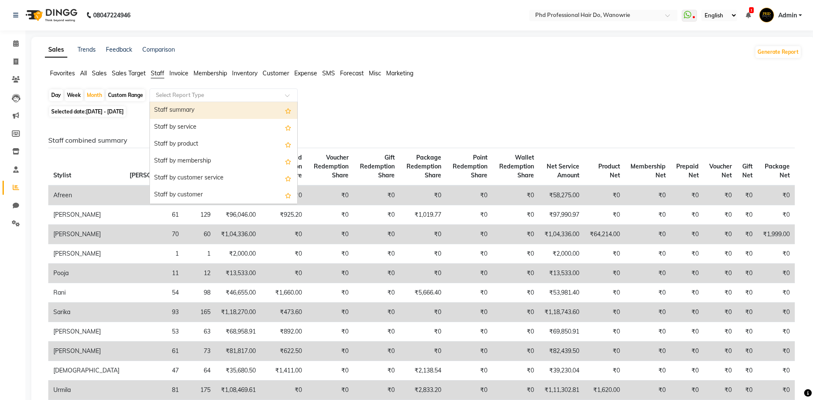
select select "filtered_report"
select select "csv"
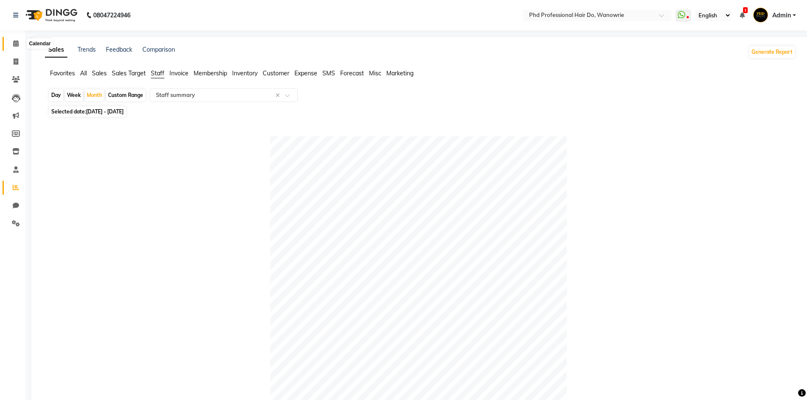
click at [14, 42] on icon at bounding box center [16, 43] width 6 height 6
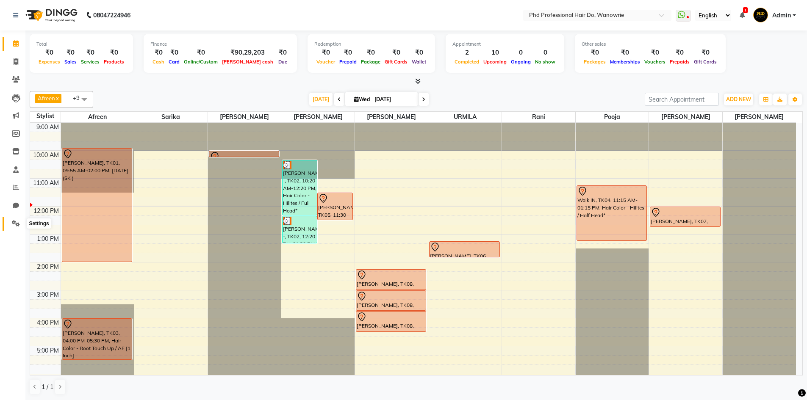
click at [16, 220] on span at bounding box center [15, 224] width 15 height 10
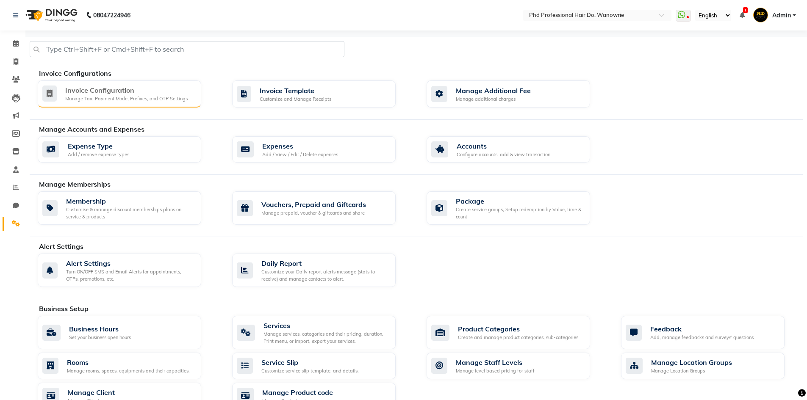
click at [105, 92] on div "Invoice Configuration" at bounding box center [126, 90] width 122 height 10
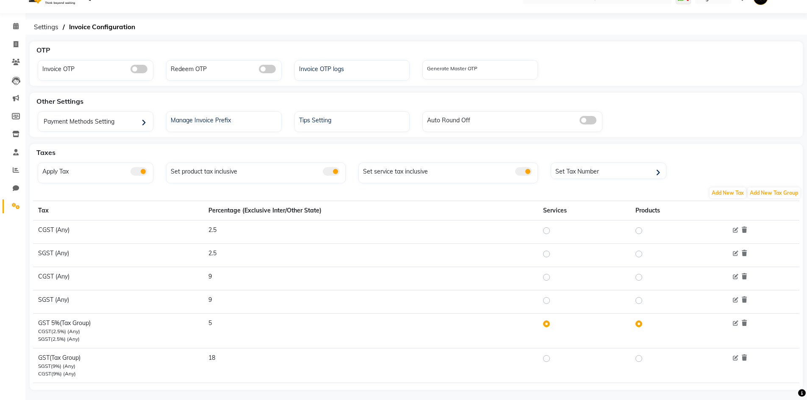
scroll to position [27, 0]
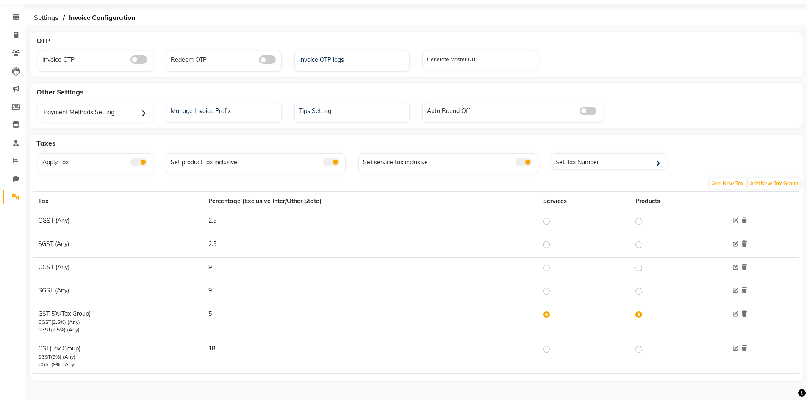
click at [337, 162] on span at bounding box center [331, 162] width 17 height 8
click at [323, 163] on input "checkbox" at bounding box center [323, 163] width 0 height 0
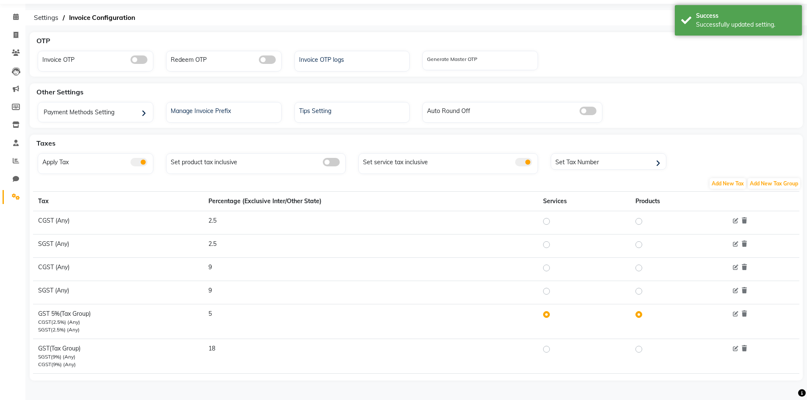
click at [529, 163] on span at bounding box center [523, 162] width 17 height 8
click at [515, 163] on input "checkbox" at bounding box center [515, 163] width 0 height 0
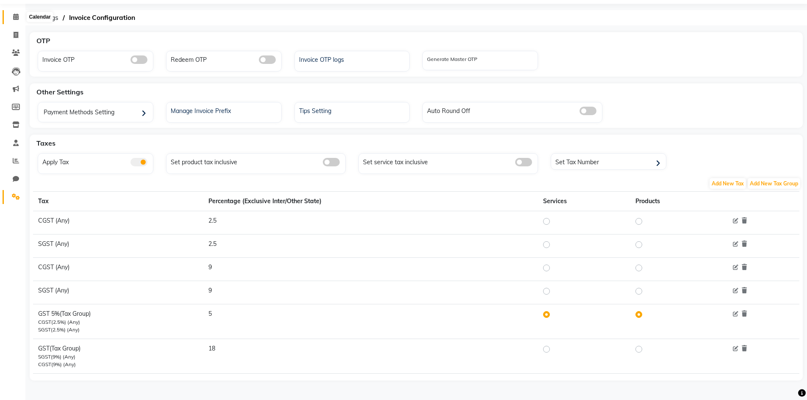
click at [15, 15] on icon at bounding box center [16, 17] width 6 height 6
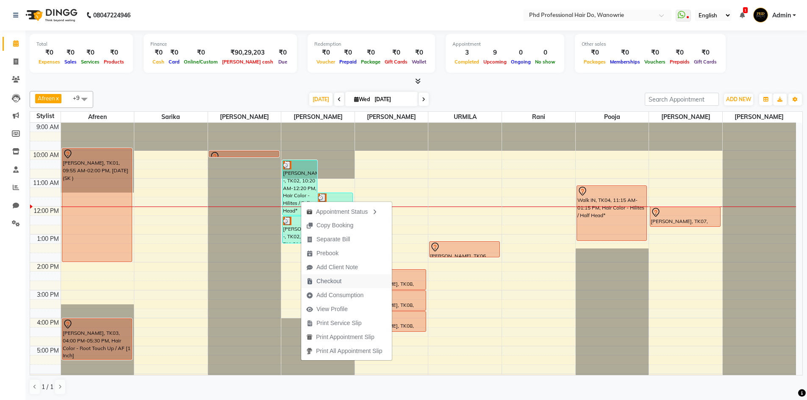
click at [327, 281] on span "Checkout" at bounding box center [328, 281] width 25 height 9
select select "service"
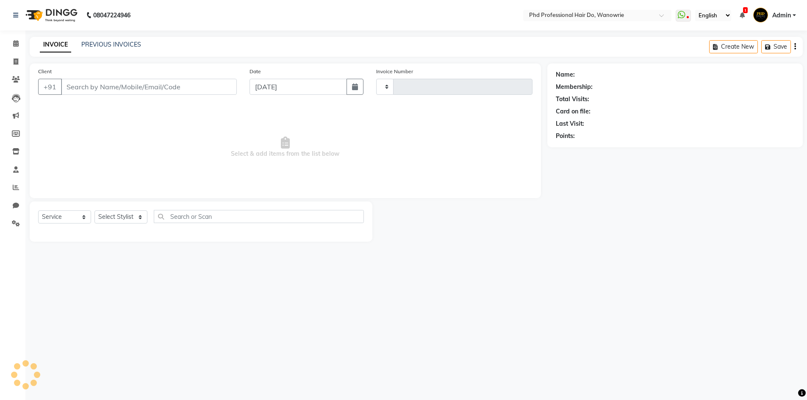
type input "2472"
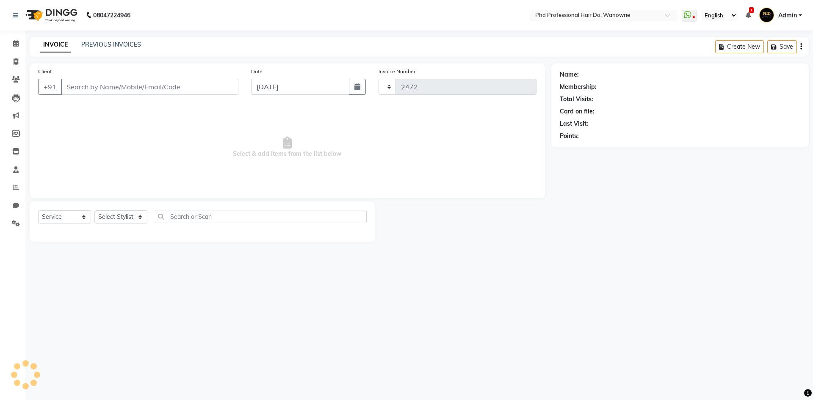
select select "25"
type input "8698878780"
select select "978"
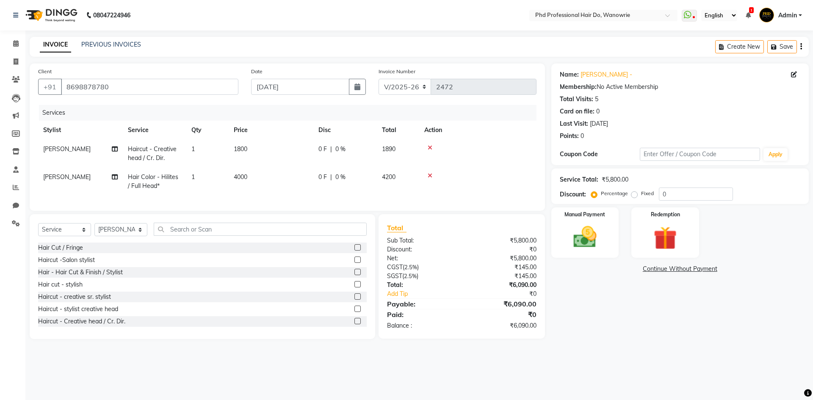
click at [235, 177] on span "4000" at bounding box center [241, 177] width 14 height 8
select select "978"
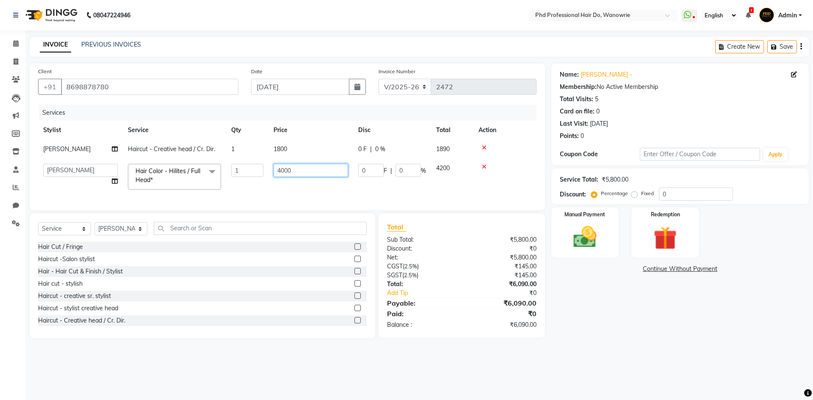
click at [282, 168] on input "4000" at bounding box center [311, 170] width 75 height 13
type input "6000"
click at [305, 194] on td "6000" at bounding box center [310, 177] width 85 height 36
select select "978"
click at [14, 43] on icon at bounding box center [16, 43] width 6 height 6
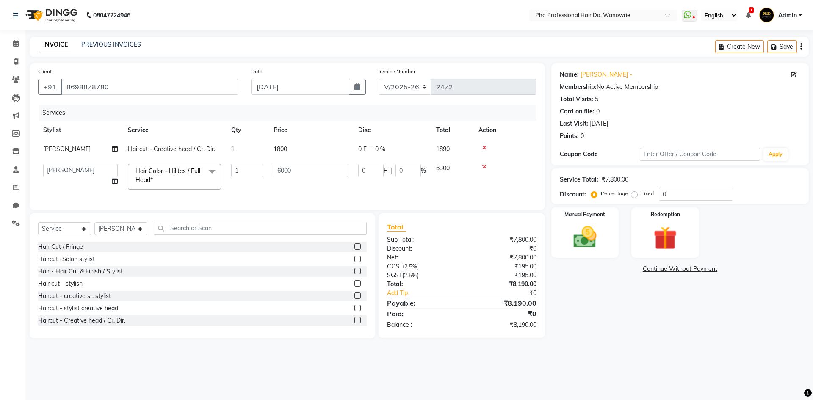
click at [581, 365] on div "08047224946 Select Location × Phd Professional Hair Do, Wanowrie WhatsApp Statu…" at bounding box center [406, 200] width 813 height 400
drag, startPoint x: 260, startPoint y: 25, endPoint x: 198, endPoint y: 101, distance: 98.1
drag, startPoint x: 17, startPoint y: 225, endPoint x: 502, endPoint y: 105, distance: 498.9
click at [17, 225] on icon at bounding box center [16, 223] width 8 height 6
click at [49, 232] on select "Select Service Product Membership Package Voucher Prepaid Gift Card" at bounding box center [64, 228] width 53 height 13
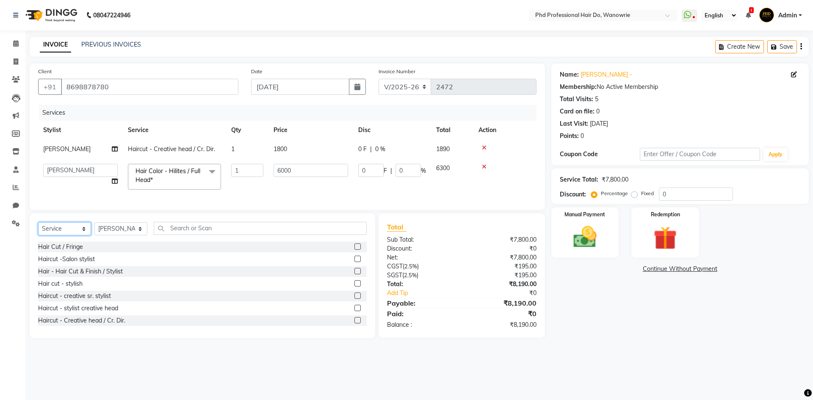
select select "product"
click at [38, 229] on select "Select Service Product Membership Package Voucher Prepaid Gift Card" at bounding box center [64, 228] width 53 height 13
click at [354, 274] on label at bounding box center [357, 271] width 6 height 6
click at [354, 274] on input "checkbox" at bounding box center [357, 272] width 6 height 6
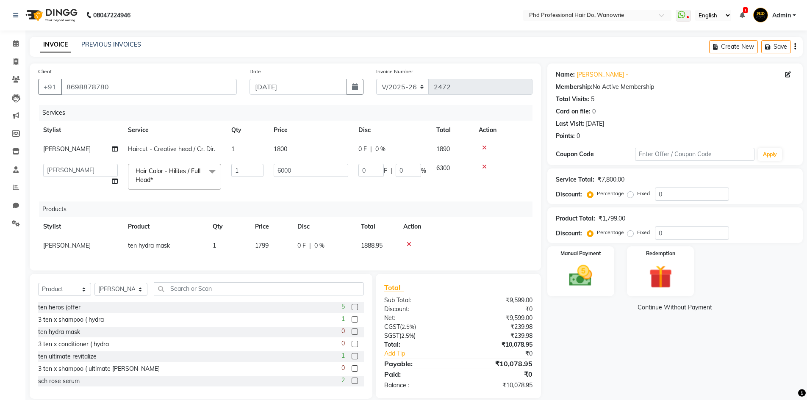
scroll to position [18, 0]
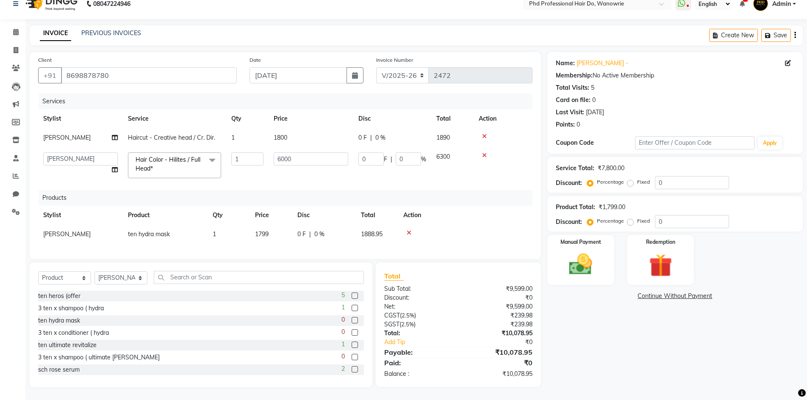
click at [408, 230] on icon at bounding box center [408, 233] width 5 height 6
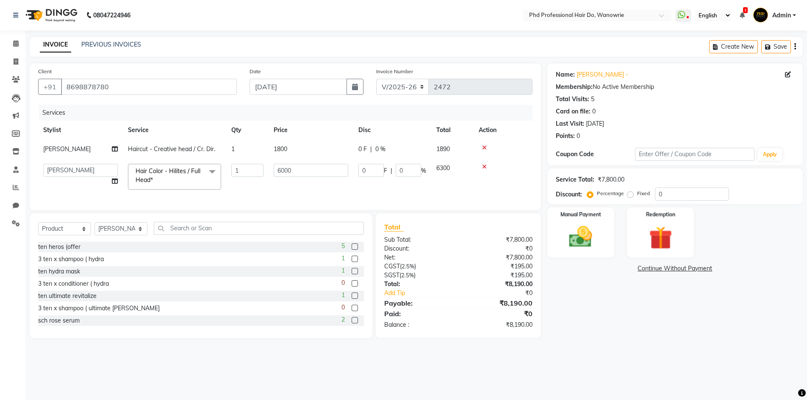
scroll to position [0, 0]
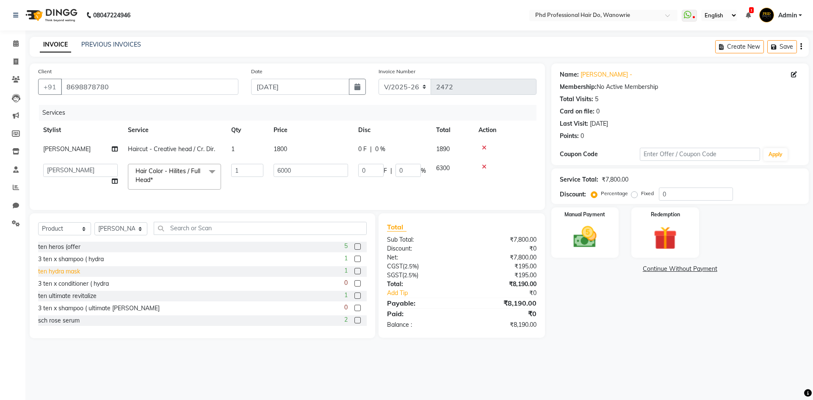
click at [69, 276] on div "ten hydra mask" at bounding box center [59, 271] width 42 height 9
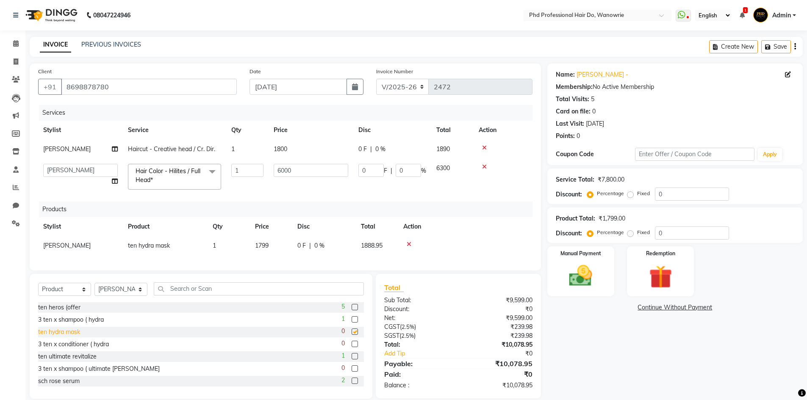
checkbox input "false"
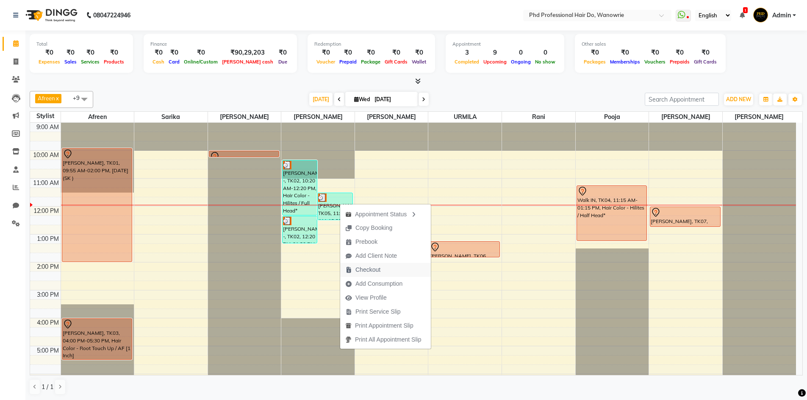
click at [370, 268] on span "Checkout" at bounding box center [367, 269] width 25 height 9
select select "25"
select select "service"
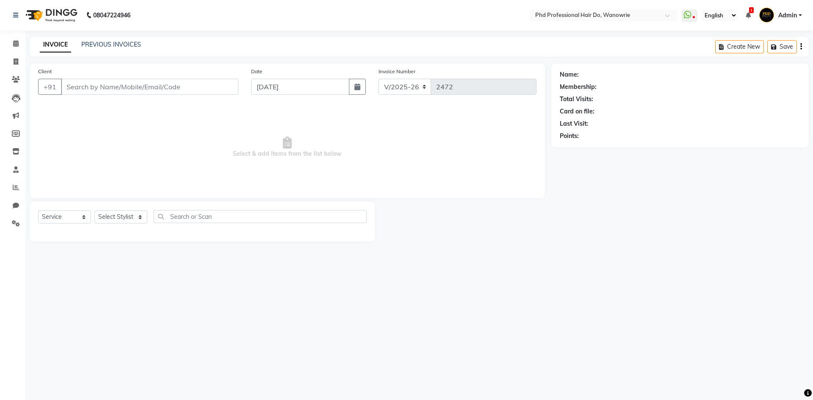
type input "8237400343"
select select "978"
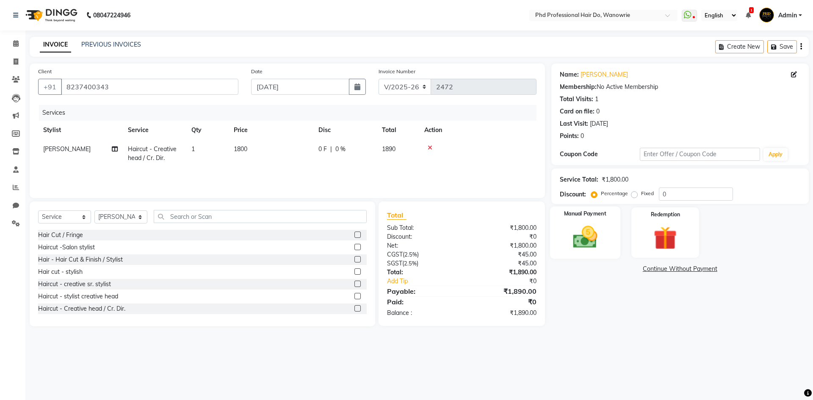
click at [586, 247] on img at bounding box center [584, 237] width 39 height 28
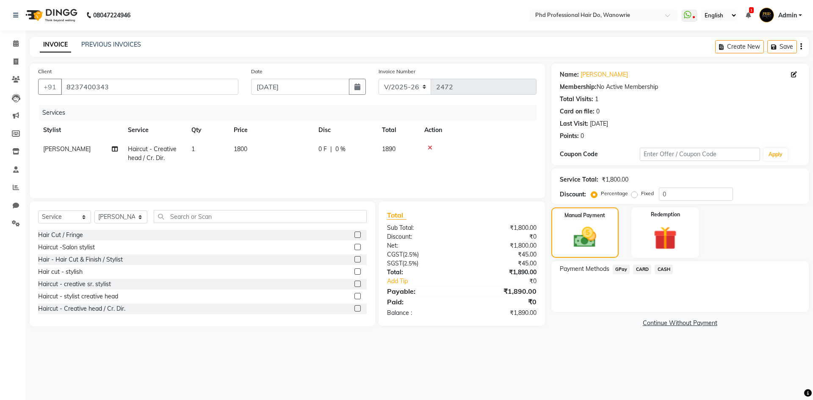
click at [627, 271] on span "GPay" at bounding box center [621, 270] width 17 height 10
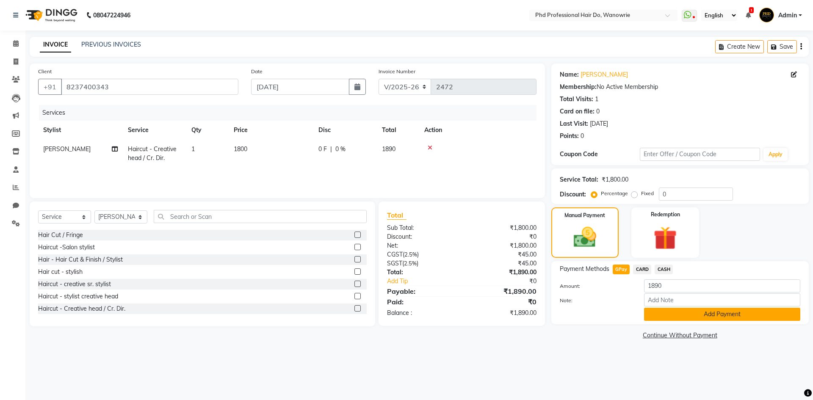
click at [665, 317] on button "Add Payment" at bounding box center [722, 314] width 156 height 13
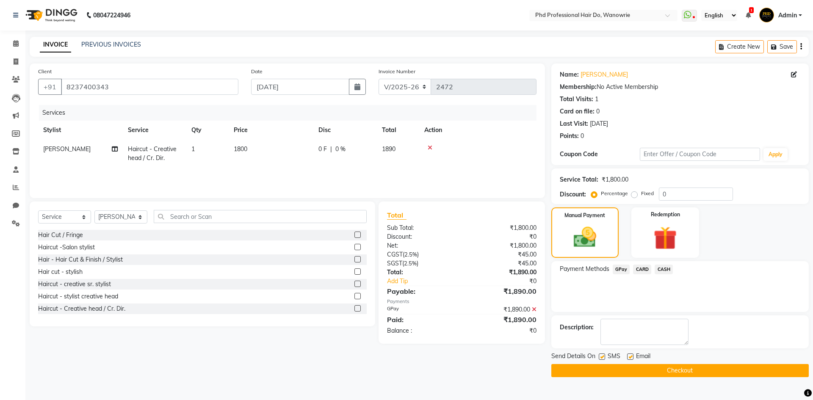
click at [661, 369] on button "Checkout" at bounding box center [679, 370] width 257 height 13
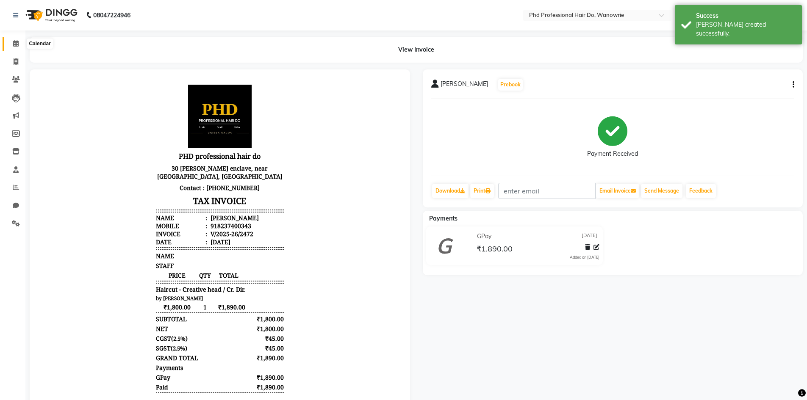
click at [13, 42] on icon at bounding box center [16, 43] width 6 height 6
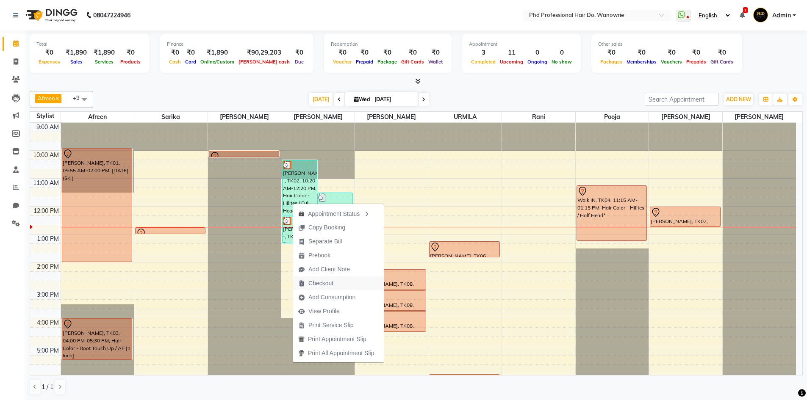
click at [317, 285] on span "Checkout" at bounding box center [320, 283] width 25 height 9
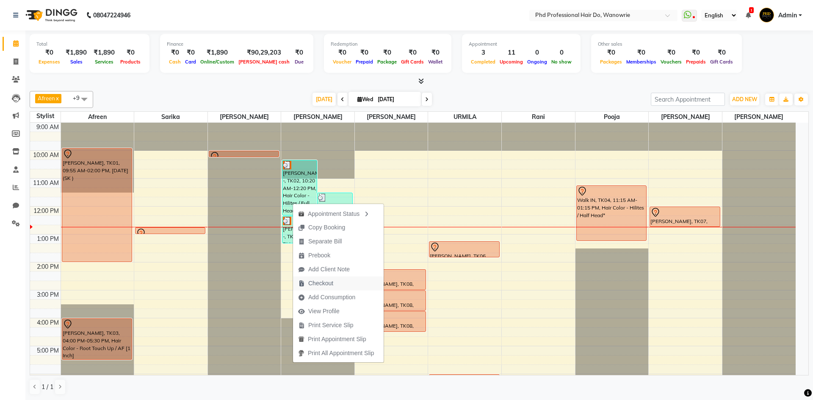
select select "service"
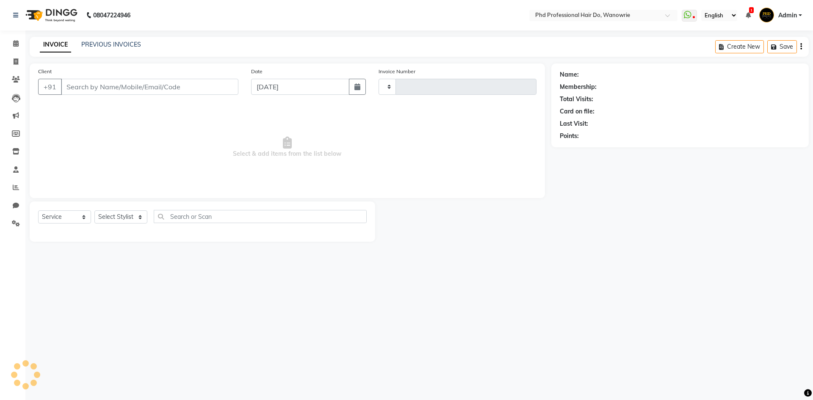
type input "2473"
select select "25"
type input "8698878780"
select select "978"
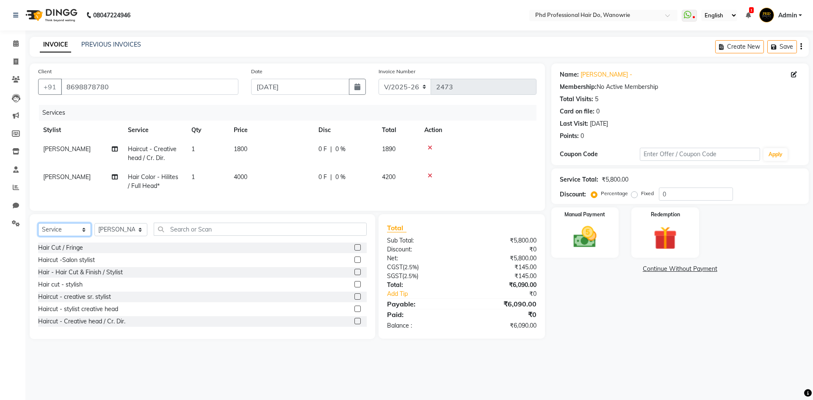
click at [71, 232] on select "Select Service Product Membership Package Voucher Prepaid Gift Card" at bounding box center [64, 229] width 53 height 13
select select "product"
click at [38, 229] on select "Select Service Product Membership Package Voucher Prepaid Gift Card" at bounding box center [64, 229] width 53 height 13
click at [354, 263] on label at bounding box center [357, 260] width 6 height 6
click at [354, 263] on input "checkbox" at bounding box center [357, 260] width 6 height 6
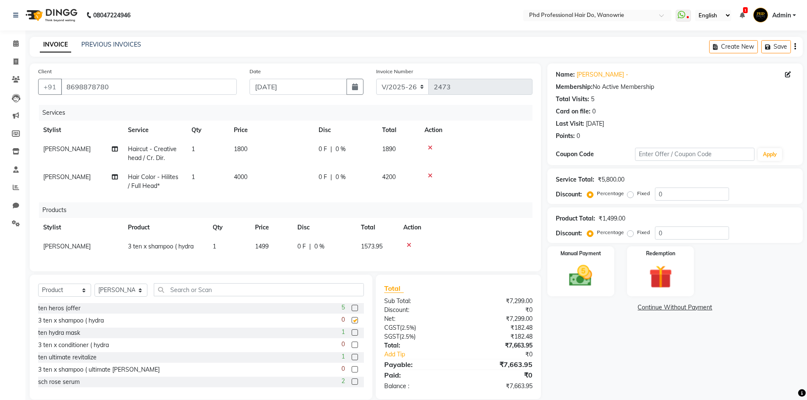
checkbox input "false"
click at [408, 243] on icon at bounding box center [408, 245] width 5 height 6
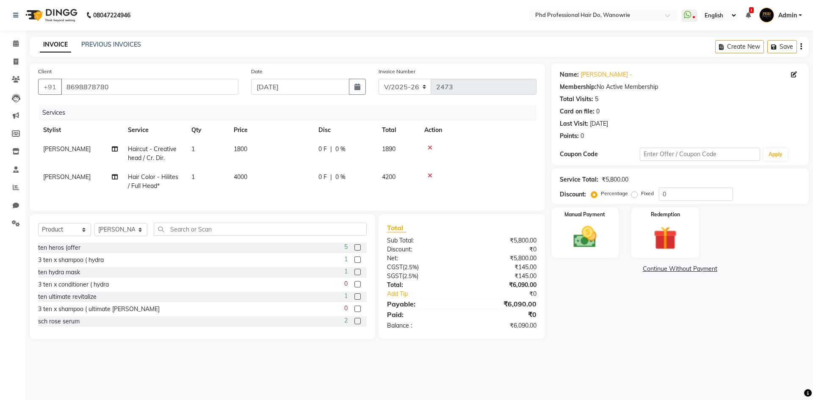
click at [177, 17] on nav "08047224946 Select Location × Phd Professional Hair Do, Wanowrie WhatsApp Statu…" at bounding box center [406, 15] width 813 height 30
click at [65, 233] on select "Select Service Product Membership Package Voucher Prepaid Gift Card" at bounding box center [64, 229] width 53 height 13
click at [68, 236] on select "Select Service Product Membership Package Voucher Prepaid Gift Card" at bounding box center [64, 229] width 53 height 13
click at [110, 234] on select "Select Stylist Afreen Anita dhara faizan salmani gui Hetal Jeenisha NANDINI poo…" at bounding box center [120, 229] width 53 height 13
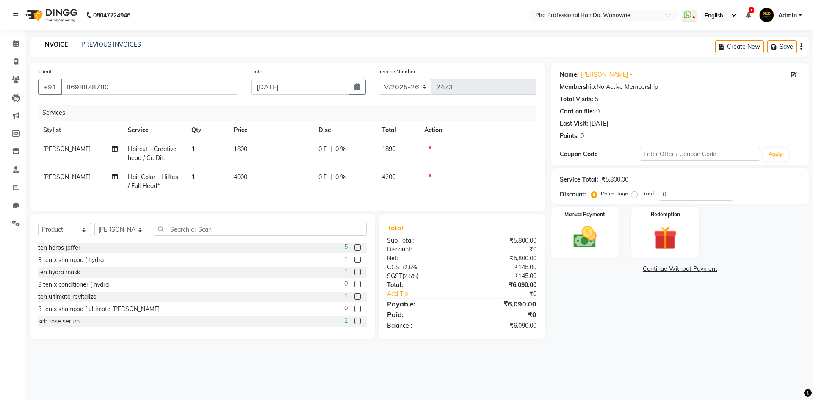
click at [354, 324] on label at bounding box center [357, 321] width 6 height 6
click at [354, 324] on input "checkbox" at bounding box center [357, 322] width 6 height 6
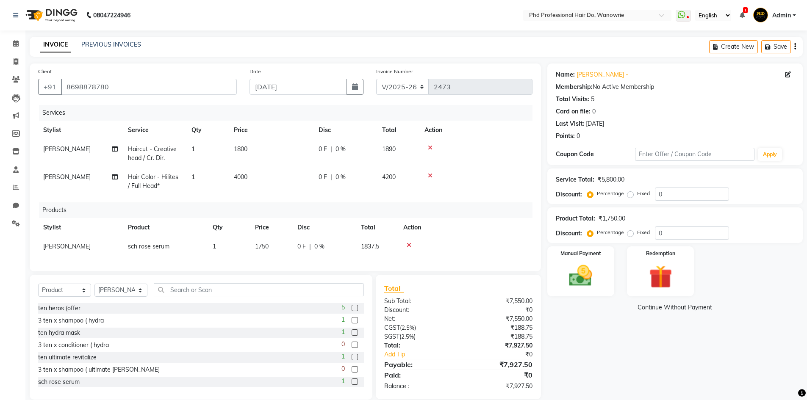
click at [408, 246] on icon at bounding box center [408, 245] width 5 height 6
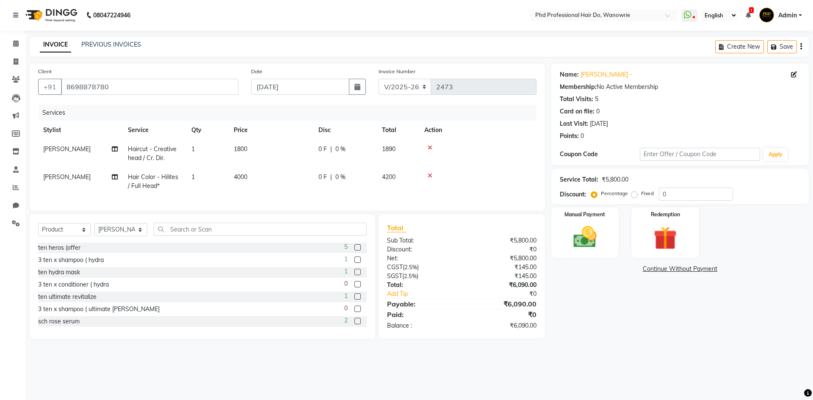
click at [354, 324] on label at bounding box center [357, 321] width 6 height 6
click at [354, 324] on input "checkbox" at bounding box center [357, 322] width 6 height 6
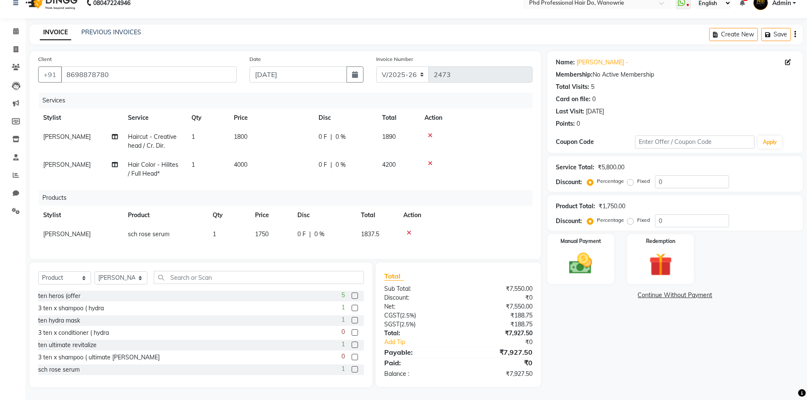
scroll to position [19, 0]
click at [409, 230] on icon at bounding box center [408, 233] width 5 height 6
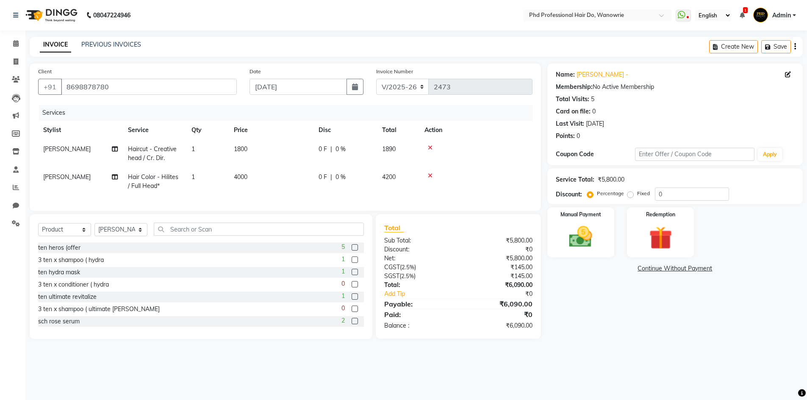
scroll to position [0, 0]
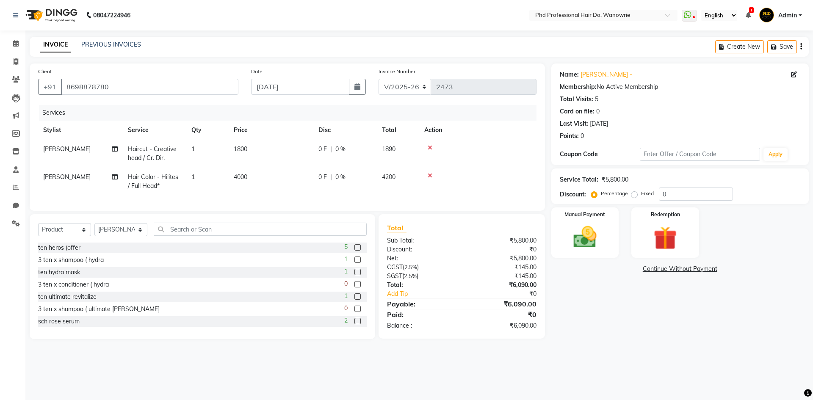
click at [354, 324] on label at bounding box center [357, 321] width 6 height 6
click at [354, 324] on input "checkbox" at bounding box center [357, 322] width 6 height 6
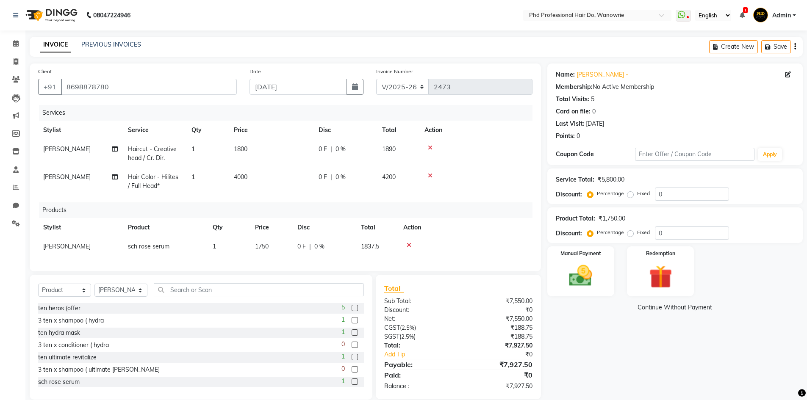
click at [406, 243] on icon at bounding box center [408, 245] width 5 height 6
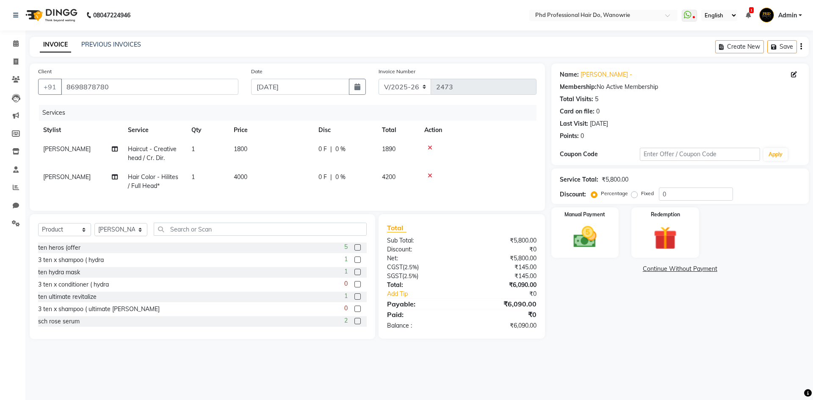
click at [354, 324] on label at bounding box center [357, 321] width 6 height 6
click at [354, 324] on input "checkbox" at bounding box center [357, 322] width 6 height 6
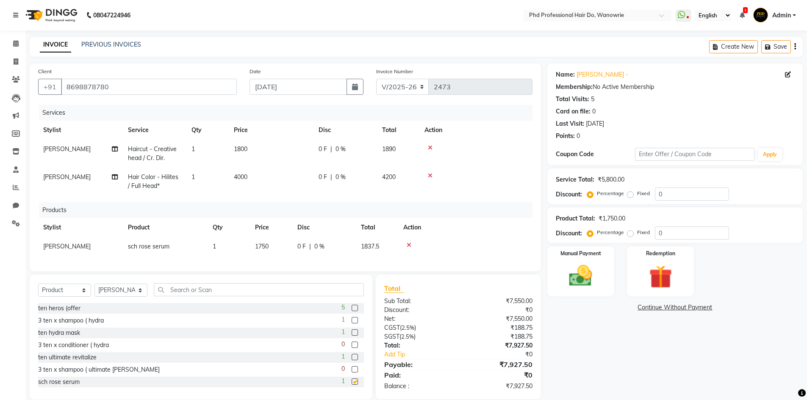
checkbox input "false"
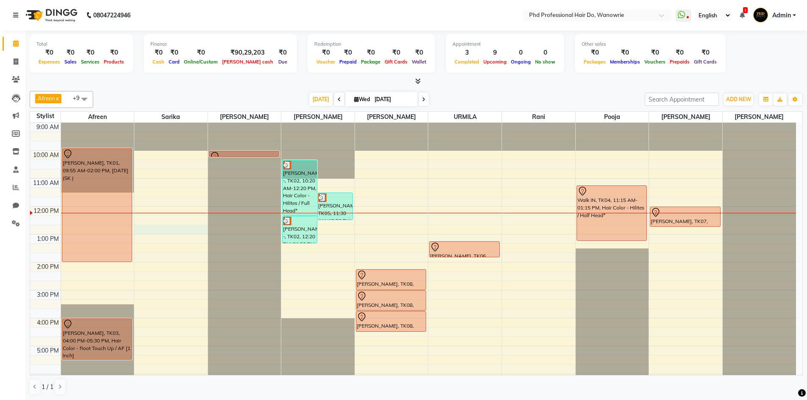
click at [138, 230] on div "9:00 AM 10:00 AM 11:00 AM 12:00 PM 1:00 PM 2:00 PM 3:00 PM 4:00 PM 5:00 PM 6:00…" at bounding box center [412, 290] width 765 height 335
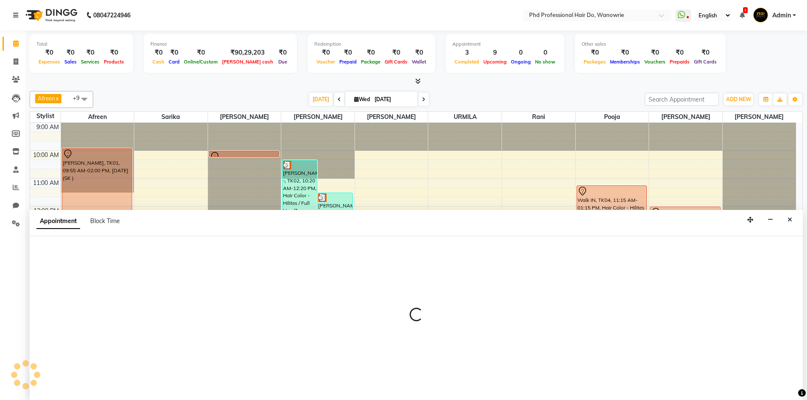
scroll to position [0, 0]
select select "977"
select select "tentative"
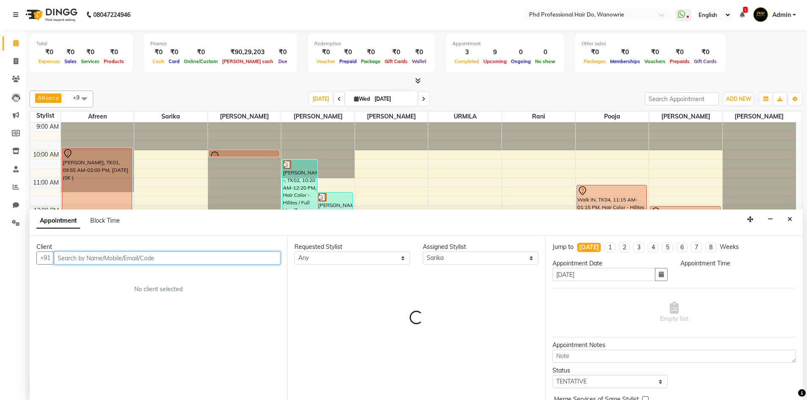
select select "765"
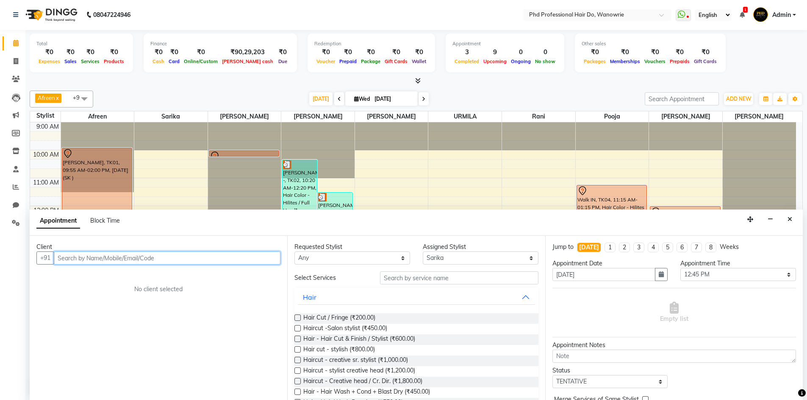
click at [112, 251] on input "text" at bounding box center [167, 257] width 227 height 13
type input "8208130995"
click at [260, 255] on span "Add Client" at bounding box center [263, 258] width 28 height 8
select select "22"
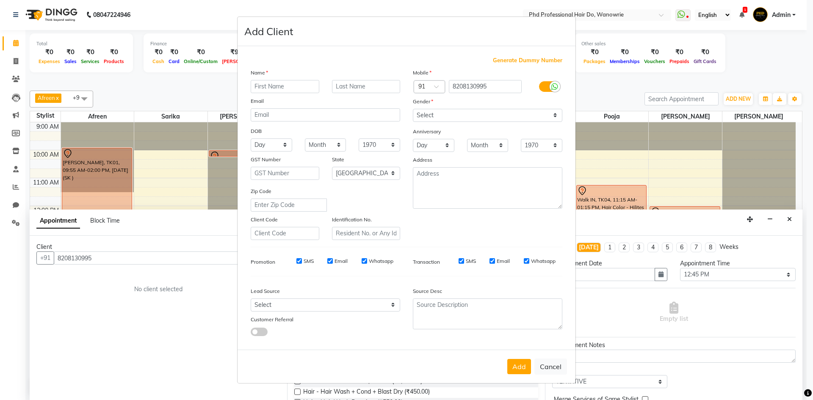
click at [290, 87] on input "text" at bounding box center [285, 86] width 69 height 13
type input "pro"
click at [431, 112] on select "Select Male Female Other Prefer Not To Say" at bounding box center [487, 115] width 149 height 13
select select "female"
click at [413, 109] on select "Select Male Female Other Prefer Not To Say" at bounding box center [487, 115] width 149 height 13
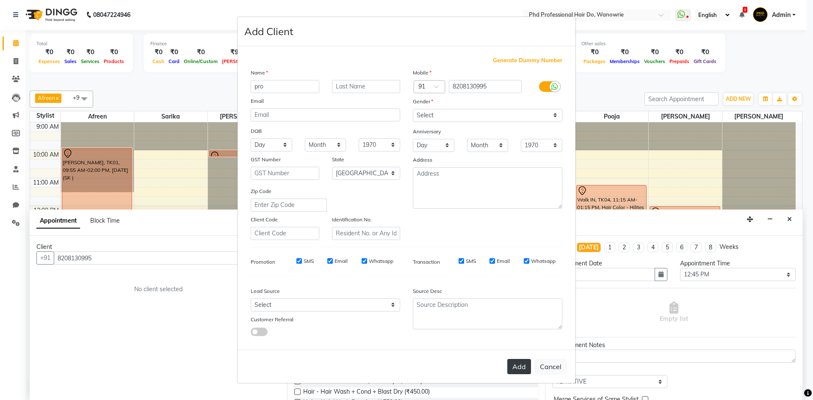
click at [513, 369] on button "Add" at bounding box center [519, 366] width 24 height 15
select select
select select "null"
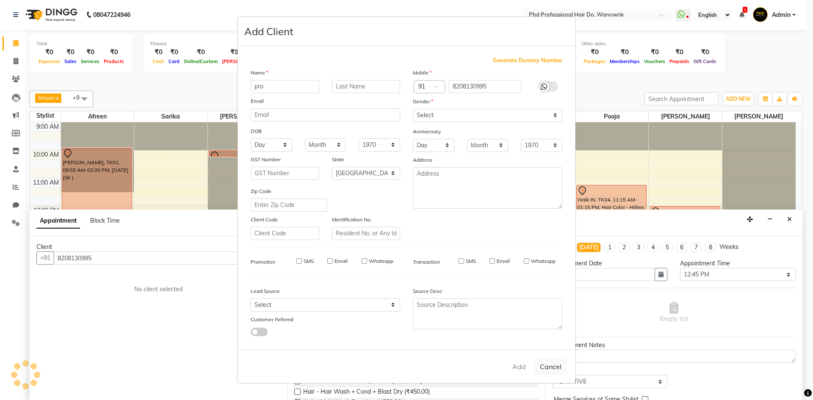
select select
checkbox input "false"
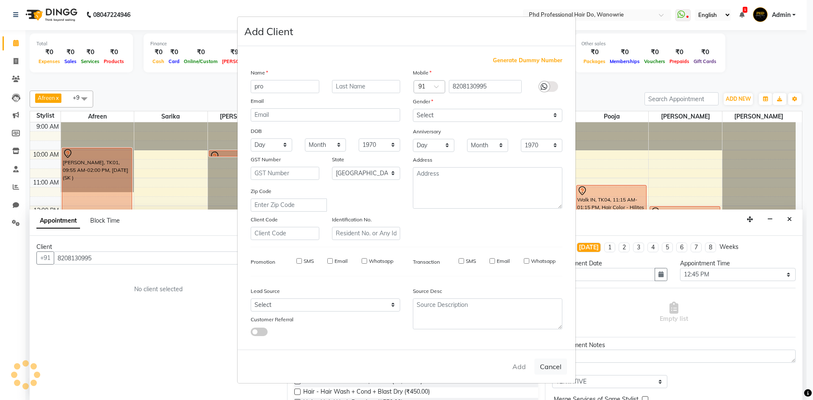
checkbox input "false"
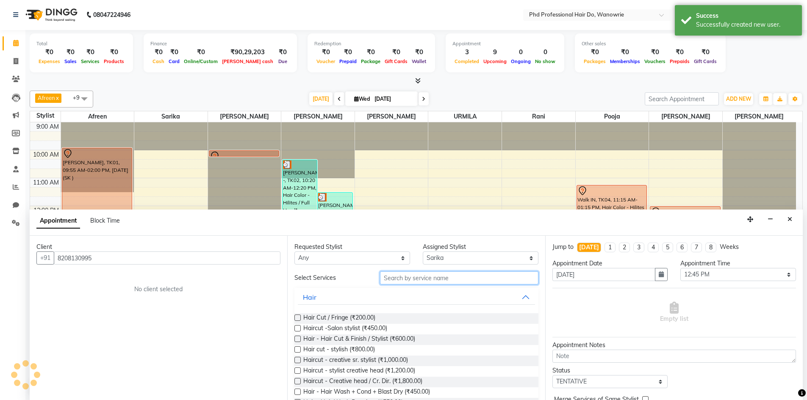
click at [437, 278] on input "text" at bounding box center [459, 277] width 158 height 13
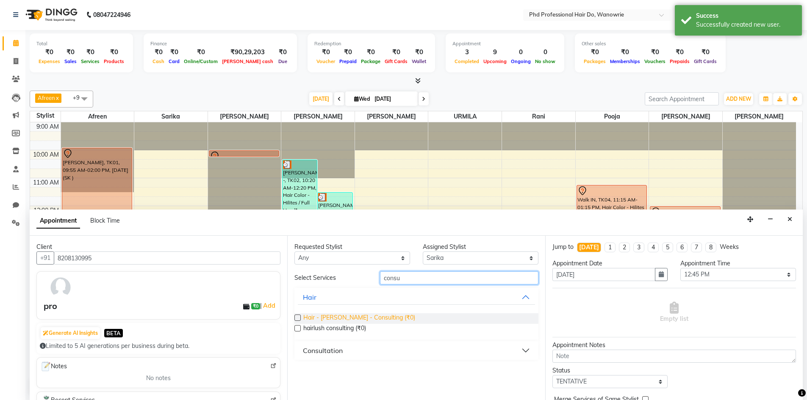
type input "consu"
click at [334, 319] on span "Hair - hetal - Consulting (₹0)" at bounding box center [359, 318] width 112 height 11
checkbox input "false"
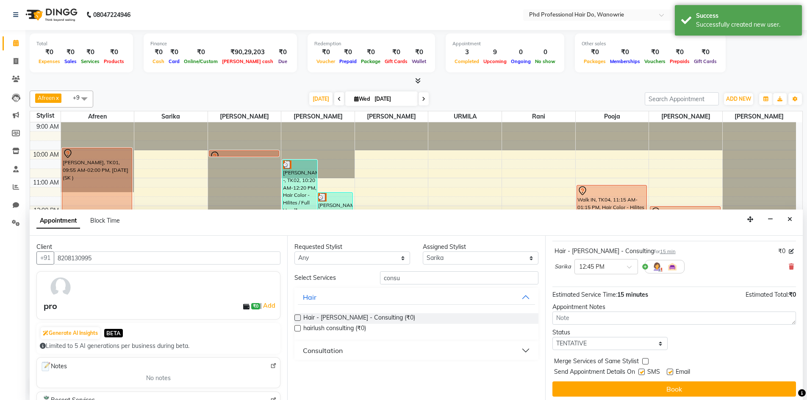
scroll to position [50, 0]
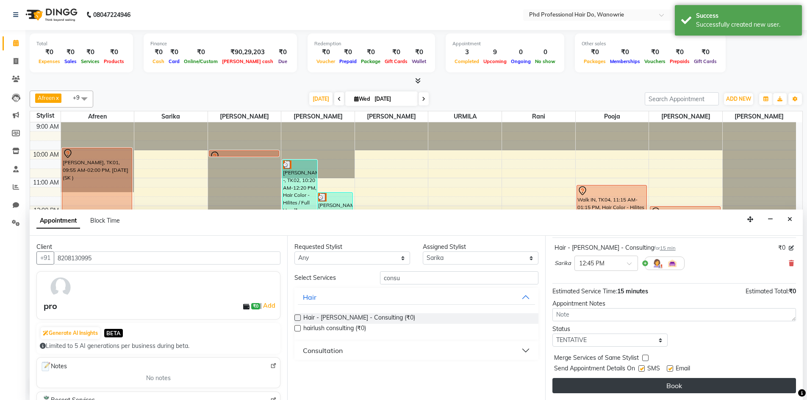
click at [602, 383] on button "Book" at bounding box center [673, 385] width 243 height 15
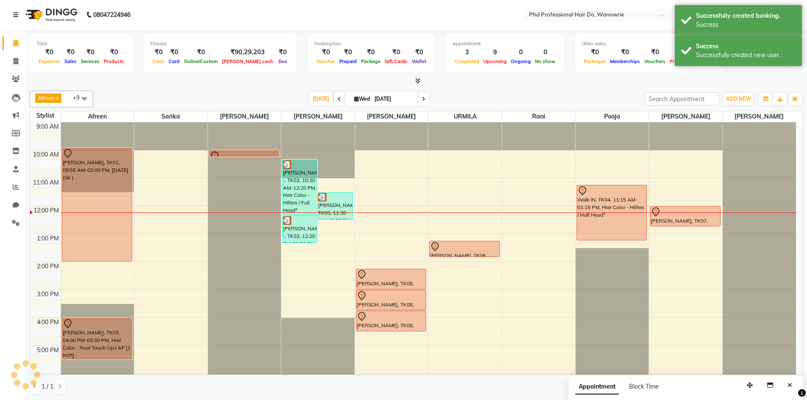
scroll to position [0, 0]
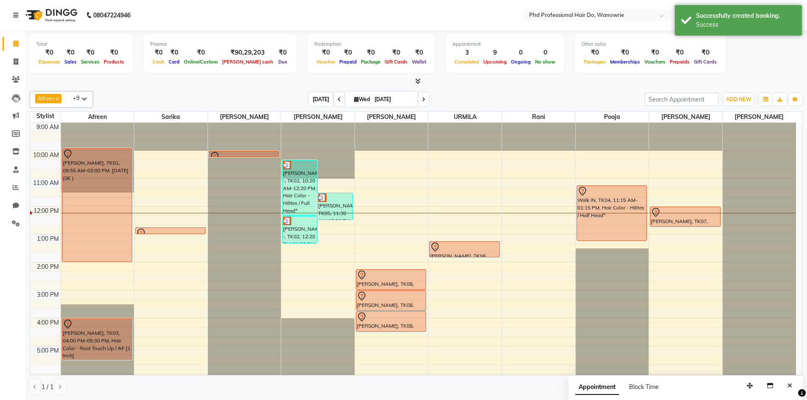
click at [315, 96] on span "Today" at bounding box center [320, 99] width 23 height 13
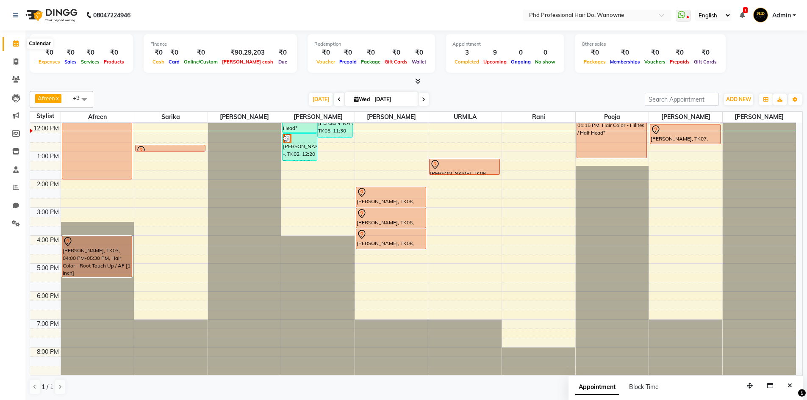
click at [15, 44] on icon at bounding box center [16, 43] width 6 height 6
click at [314, 96] on span "Today" at bounding box center [320, 99] width 23 height 13
click at [428, 294] on div "9:00 AM 10:00 AM 11:00 AM 12:00 PM 1:00 PM 2:00 PM 3:00 PM 4:00 PM 5:00 PM 6:00…" at bounding box center [412, 207] width 765 height 335
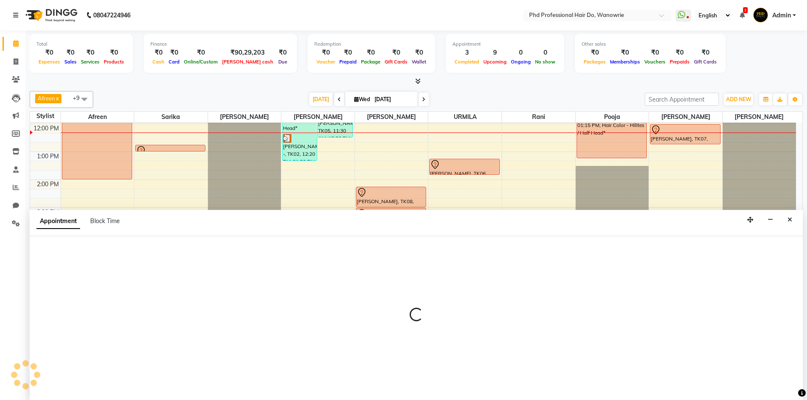
click at [428, 294] on div at bounding box center [416, 318] width 773 height 164
select select "980"
select select "1080"
select select "tentative"
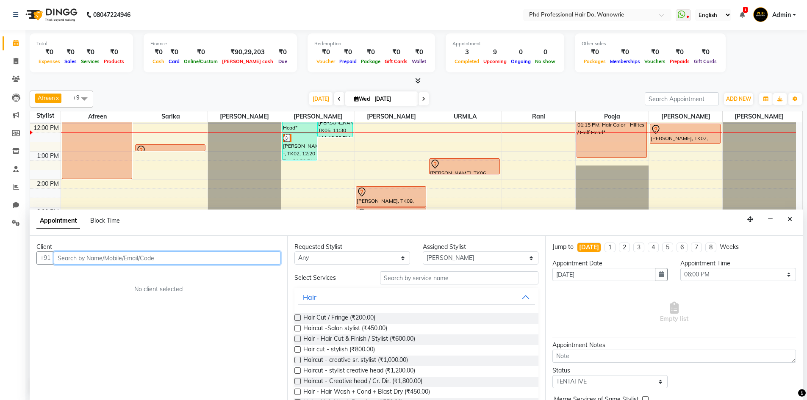
click at [88, 260] on input "text" at bounding box center [167, 257] width 227 height 13
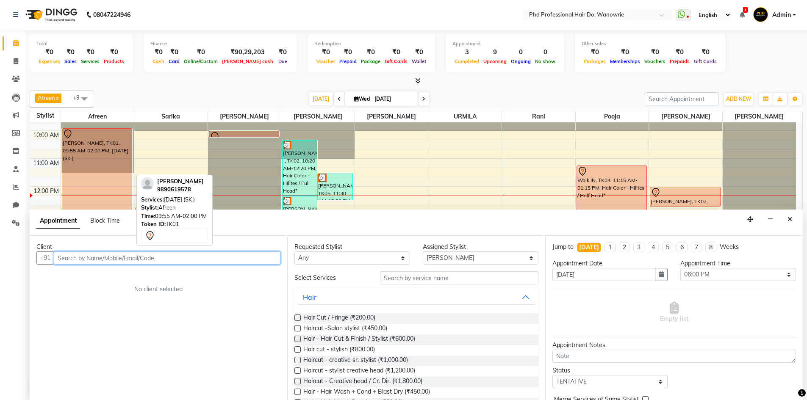
scroll to position [0, 0]
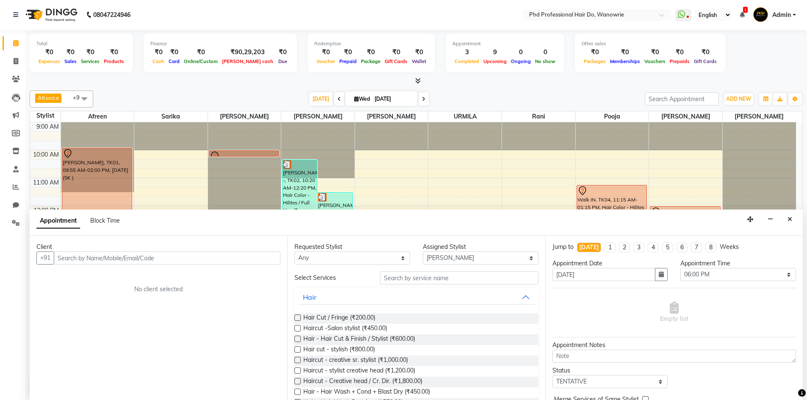
click at [103, 396] on div "Client +91 No client selected" at bounding box center [158, 318] width 257 height 164
click at [98, 257] on input "text" at bounding box center [167, 257] width 227 height 13
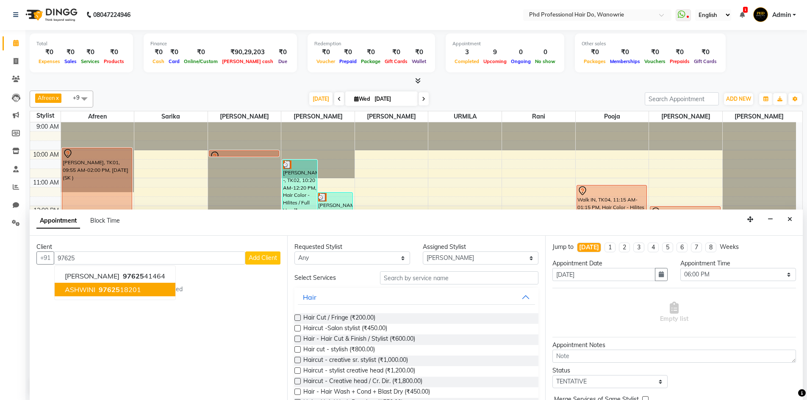
click at [135, 382] on div "Client +91 97625 SIDDHI KULKARNI 97625 41464 ASHWINI 97625 18201 Add Client No …" at bounding box center [158, 318] width 257 height 164
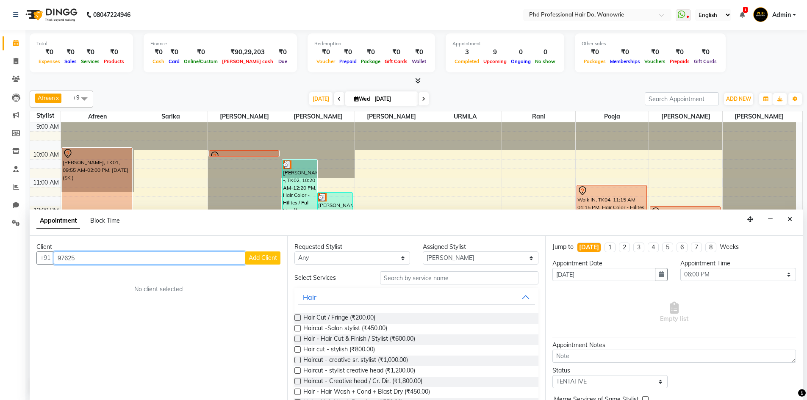
click at [91, 259] on input "97625" at bounding box center [149, 257] width 191 height 13
click at [89, 279] on span "ASHWINI" at bounding box center [80, 276] width 30 height 8
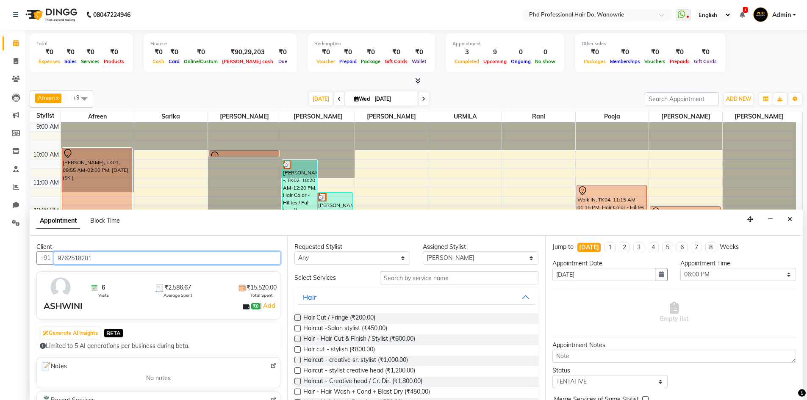
type input "9762518201"
click at [387, 279] on input "text" at bounding box center [459, 277] width 158 height 13
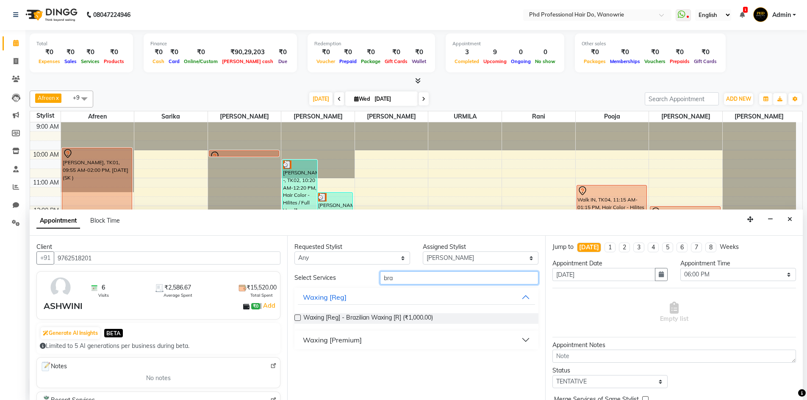
type input "bra"
click at [337, 338] on div "Waxing [Premium]" at bounding box center [332, 340] width 59 height 10
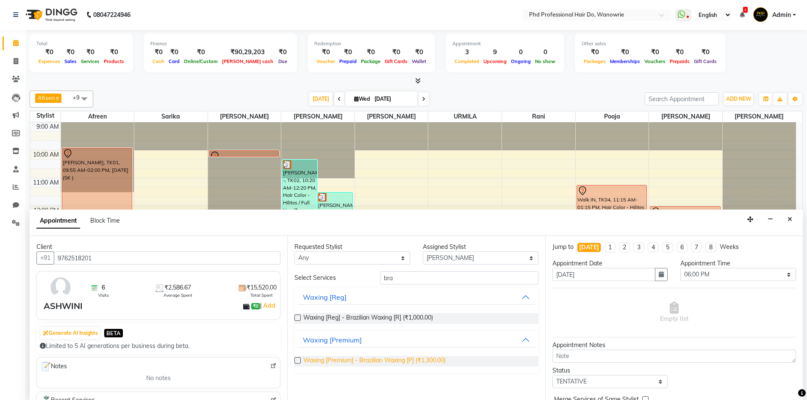
click at [363, 360] on span "Waxing [Premium] - Brazilian Waxing [P] (₹1,300.00)" at bounding box center [374, 361] width 142 height 11
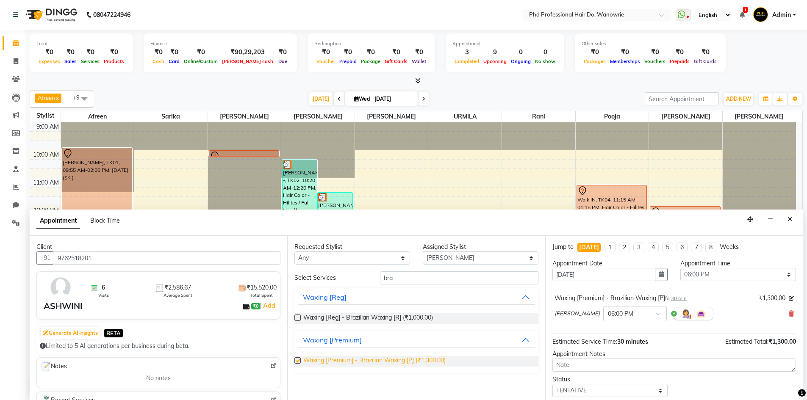
checkbox input "false"
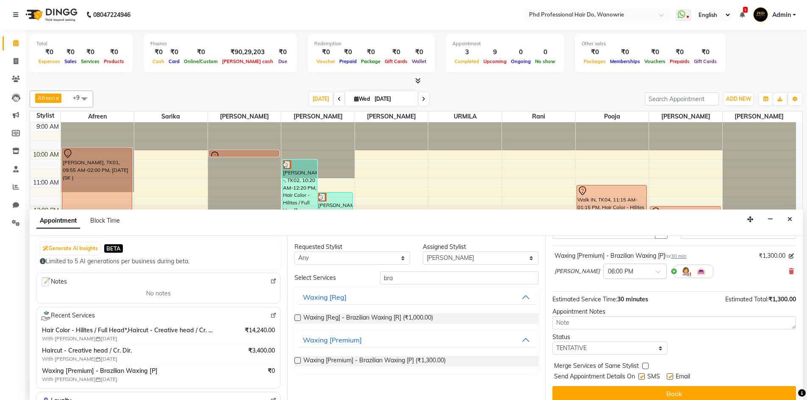
scroll to position [50, 0]
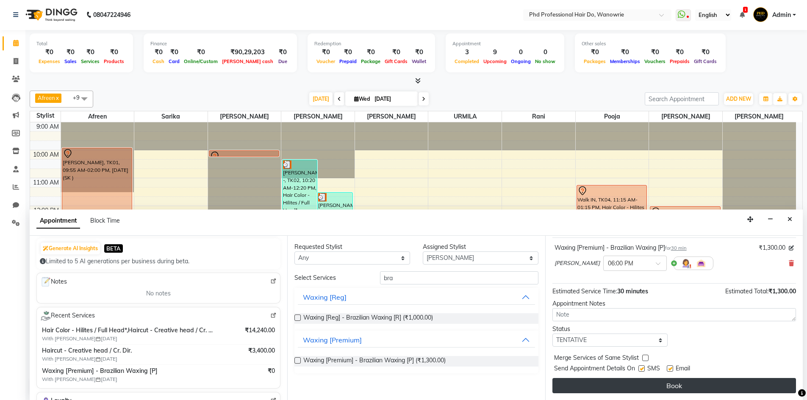
click at [623, 383] on button "Book" at bounding box center [673, 385] width 243 height 15
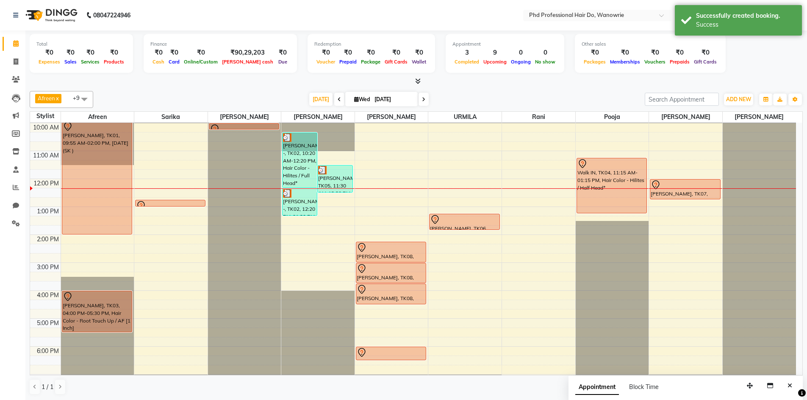
scroll to position [42, 0]
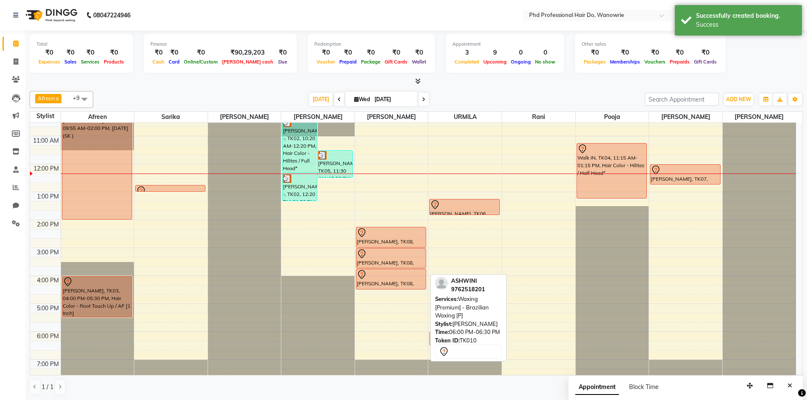
drag, startPoint x: 390, startPoint y: 338, endPoint x: 448, endPoint y: 334, distance: 58.6
click at [448, 334] on div "Afreen x Sarika x sonia x Hetal x Anita x URMILA x rani x pooja x tejesh x sona…" at bounding box center [416, 243] width 773 height 311
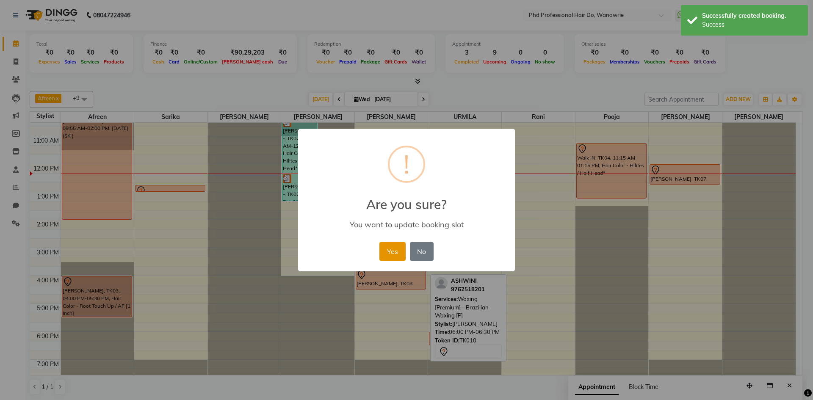
click at [392, 257] on button "Yes" at bounding box center [392, 251] width 26 height 19
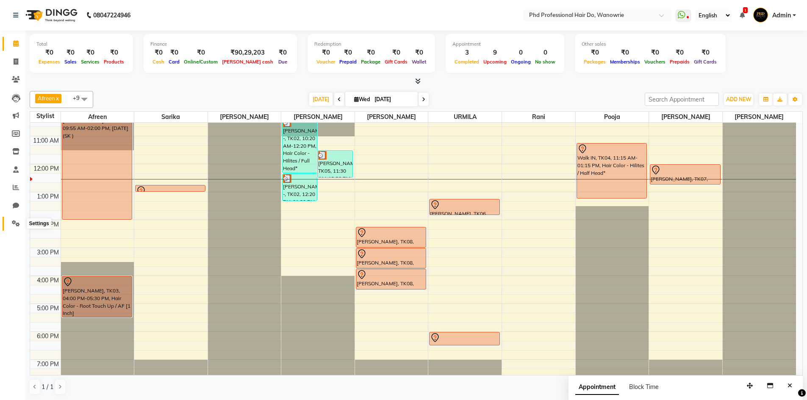
click at [16, 222] on icon at bounding box center [16, 223] width 8 height 6
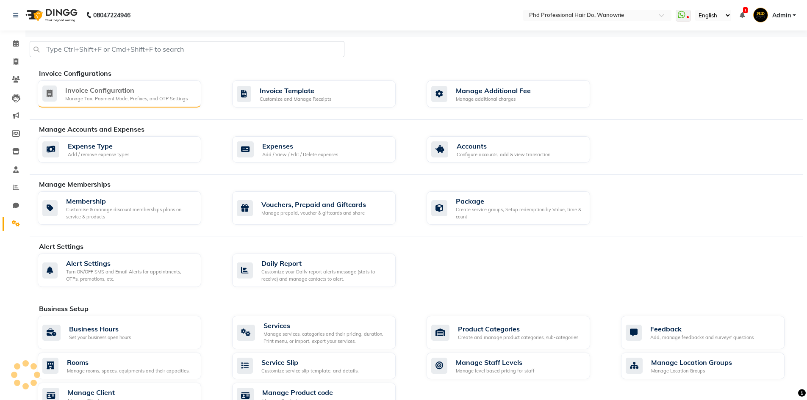
click at [150, 91] on div "Invoice Configuration" at bounding box center [126, 90] width 122 height 10
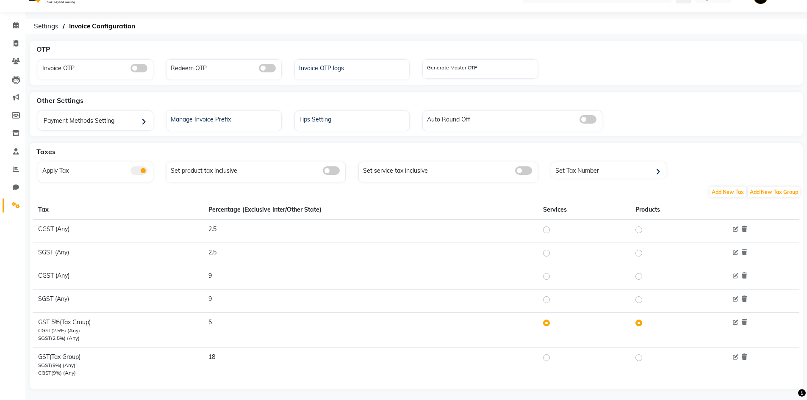
scroll to position [27, 0]
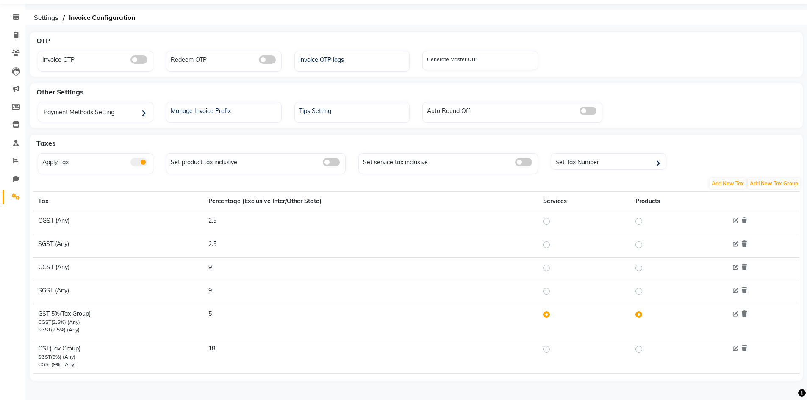
click at [645, 314] on label at bounding box center [645, 314] width 0 height 10
click at [638, 314] on input "radio" at bounding box center [640, 315] width 6 height 6
click at [645, 313] on label at bounding box center [645, 314] width 0 height 10
click at [640, 313] on input "radio" at bounding box center [640, 315] width 6 height 6
click at [645, 313] on label at bounding box center [645, 314] width 0 height 10
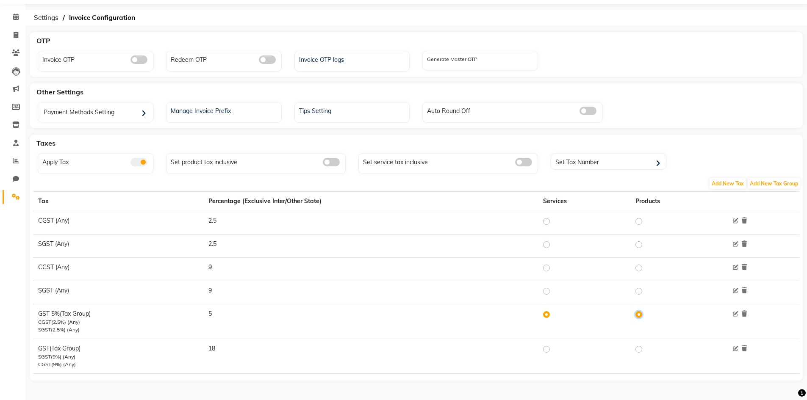
click at [641, 313] on input "radio" at bounding box center [640, 315] width 6 height 6
click at [645, 313] on label at bounding box center [645, 314] width 0 height 10
click at [641, 313] on input "radio" at bounding box center [640, 315] width 6 height 6
click at [645, 349] on label at bounding box center [645, 349] width 0 height 10
click at [641, 349] on input "radio" at bounding box center [640, 349] width 6 height 6
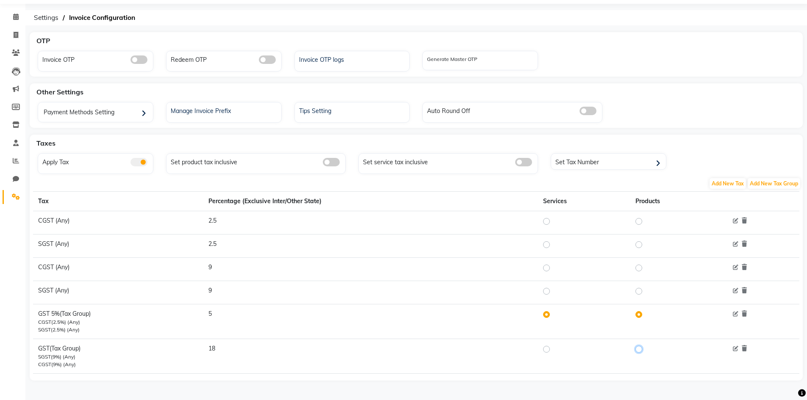
radio input "true"
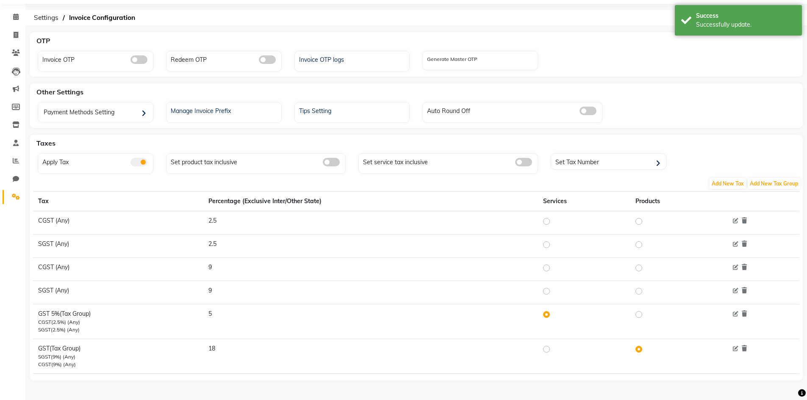
click at [645, 315] on label at bounding box center [645, 314] width 0 height 10
click at [640, 315] on input "radio" at bounding box center [640, 315] width 6 height 6
radio input "true"
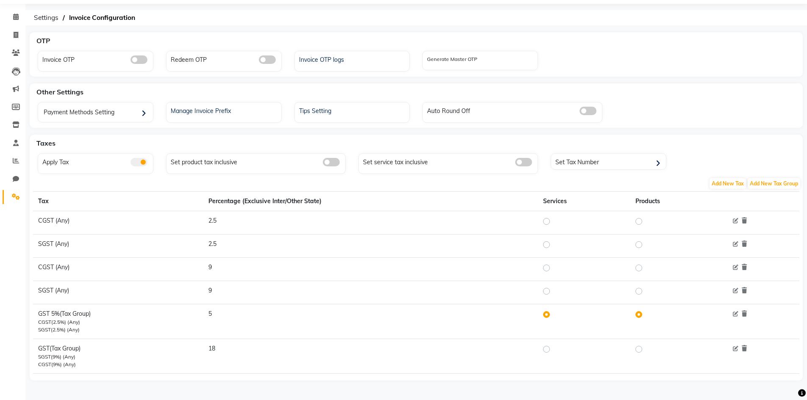
click at [553, 312] on label at bounding box center [553, 314] width 0 height 10
click at [547, 312] on input "radio" at bounding box center [547, 315] width 6 height 6
click at [645, 314] on label at bounding box center [645, 314] width 0 height 10
click at [637, 314] on input "radio" at bounding box center [640, 315] width 6 height 6
drag, startPoint x: 638, startPoint y: 315, endPoint x: 635, endPoint y: 323, distance: 9.4
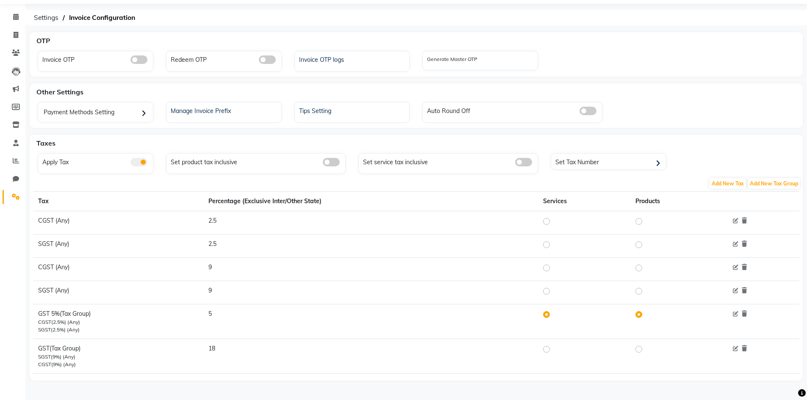
click at [635, 323] on td at bounding box center [677, 321] width 94 height 35
click at [736, 315] on icon at bounding box center [735, 315] width 6 height 6
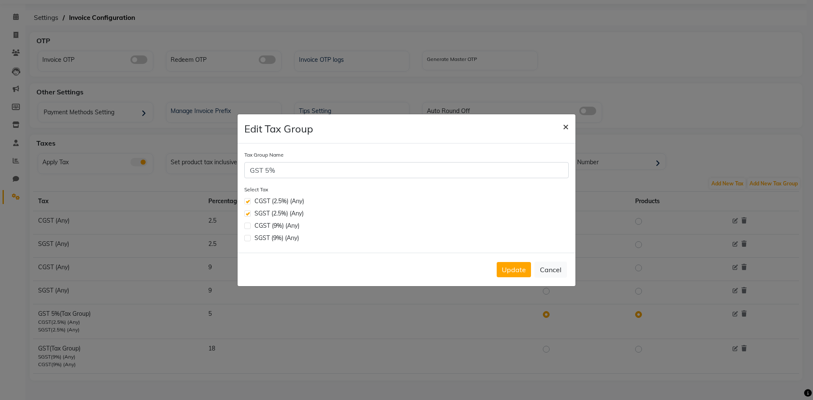
click at [569, 129] on button "×" at bounding box center [565, 126] width 19 height 24
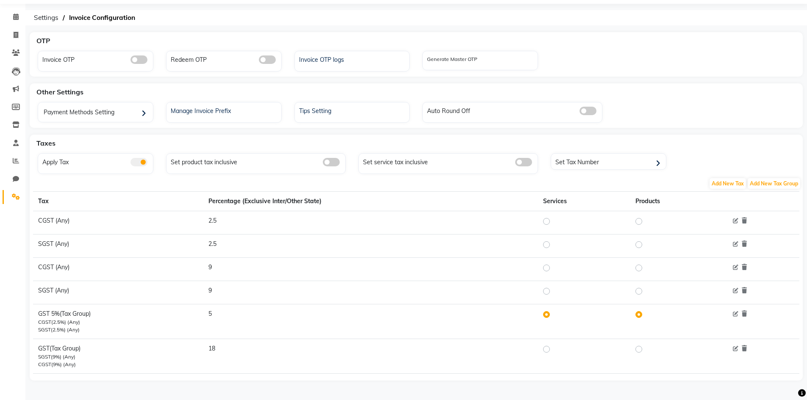
click at [332, 163] on span at bounding box center [331, 162] width 17 height 8
click at [323, 163] on input "checkbox" at bounding box center [323, 163] width 0 height 0
click at [659, 163] on icon at bounding box center [657, 163] width 5 height 7
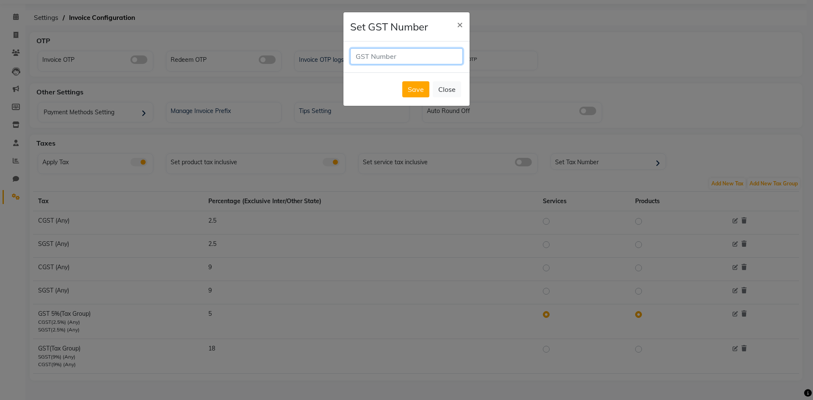
click at [416, 58] on input "text" at bounding box center [406, 56] width 113 height 16
type input "27AOOPJ8364CIZO"
click at [423, 94] on button "Save" at bounding box center [415, 89] width 27 height 16
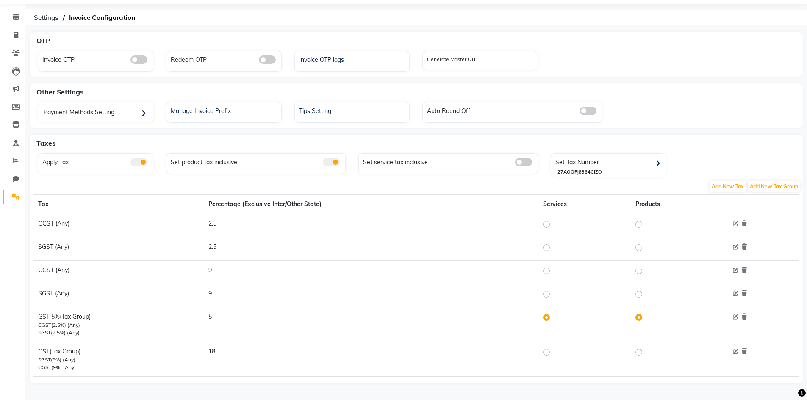
click at [336, 163] on span at bounding box center [331, 162] width 17 height 8
click at [323, 163] on input "checkbox" at bounding box center [323, 163] width 0 height 0
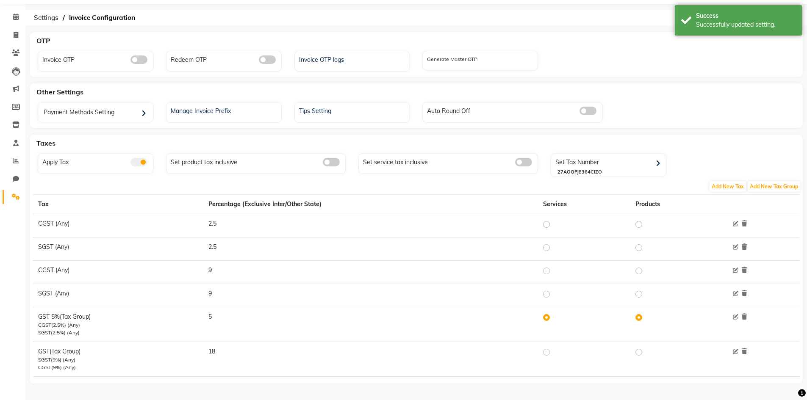
click at [645, 318] on label at bounding box center [645, 317] width 0 height 10
click at [637, 318] on input "radio" at bounding box center [640, 317] width 6 height 6
click at [641, 202] on th "Products" at bounding box center [677, 203] width 94 height 19
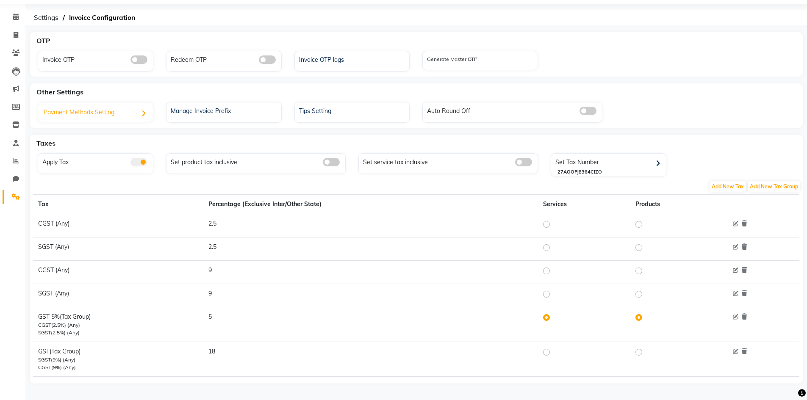
click at [142, 116] on icon at bounding box center [143, 113] width 5 height 7
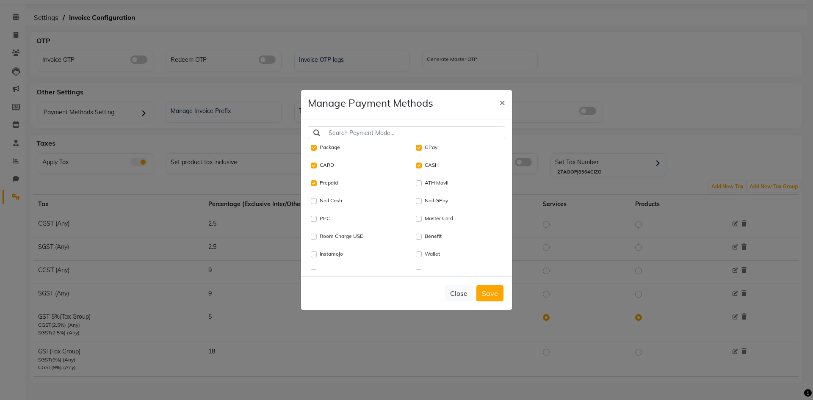
click at [143, 114] on ngb-modal-window "Manage Payment Methods × Package GPay CARD CASH Prepaid ATH Movil Nail Cash Nai…" at bounding box center [406, 200] width 813 height 400
click at [455, 290] on button "Close" at bounding box center [459, 293] width 28 height 16
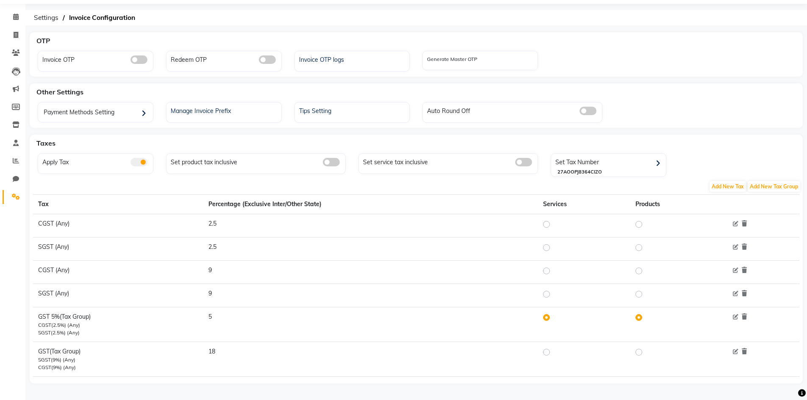
click at [645, 318] on label at bounding box center [645, 317] width 0 height 10
click at [639, 318] on input "radio" at bounding box center [640, 317] width 6 height 6
click at [745, 224] on icon at bounding box center [743, 224] width 5 height 6
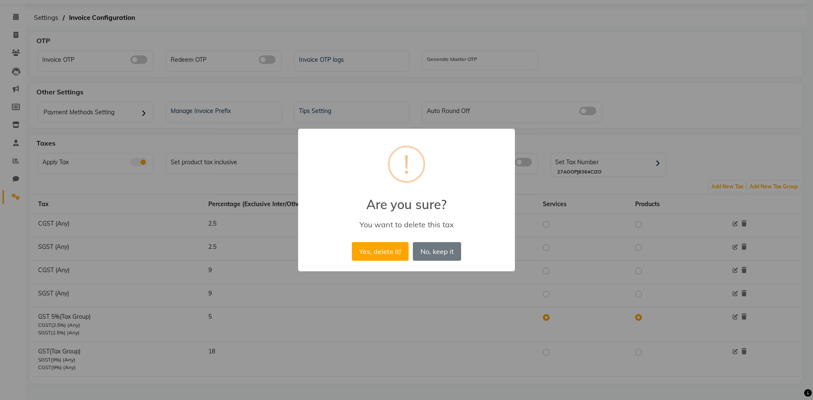
click at [505, 243] on div "× ! Are you sure? You want to delete this tax Yes, delete it! No No, keep it" at bounding box center [406, 200] width 217 height 143
click at [444, 257] on button "No, keep it" at bounding box center [437, 251] width 48 height 19
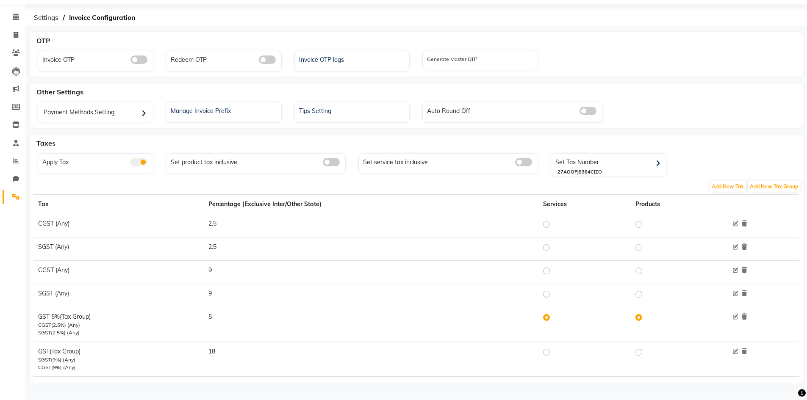
click at [645, 203] on th "Products" at bounding box center [677, 203] width 94 height 19
click at [645, 317] on label at bounding box center [645, 317] width 0 height 10
click at [640, 317] on input "radio" at bounding box center [640, 317] width 6 height 6
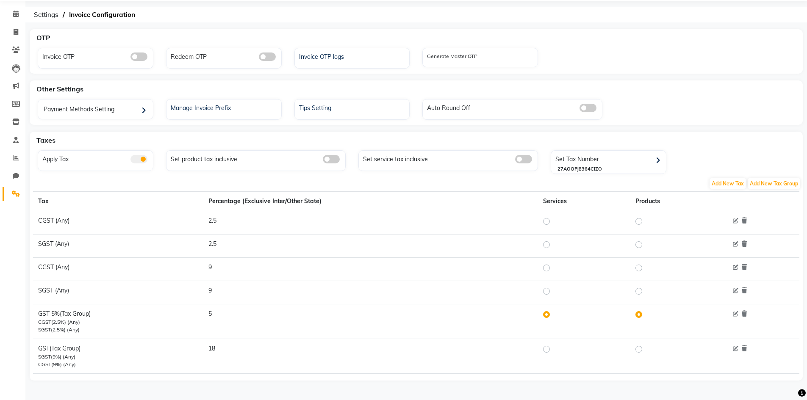
click at [645, 220] on label at bounding box center [645, 221] width 0 height 10
click at [640, 220] on input "radio" at bounding box center [640, 221] width 6 height 6
radio input "true"
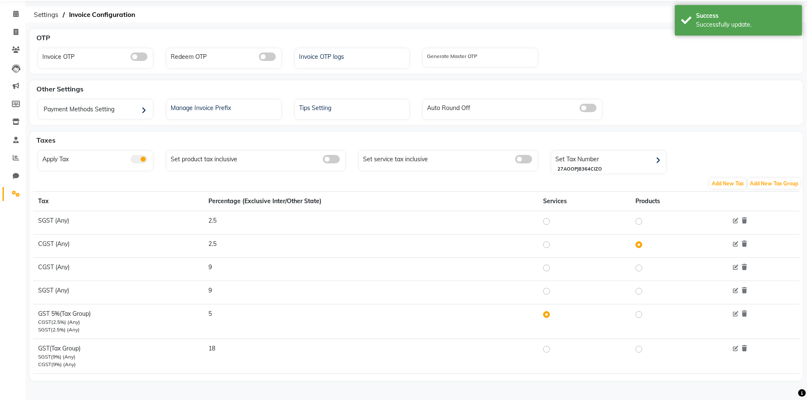
click at [645, 347] on label at bounding box center [645, 349] width 0 height 10
click at [641, 347] on input "radio" at bounding box center [640, 349] width 6 height 6
radio input "true"
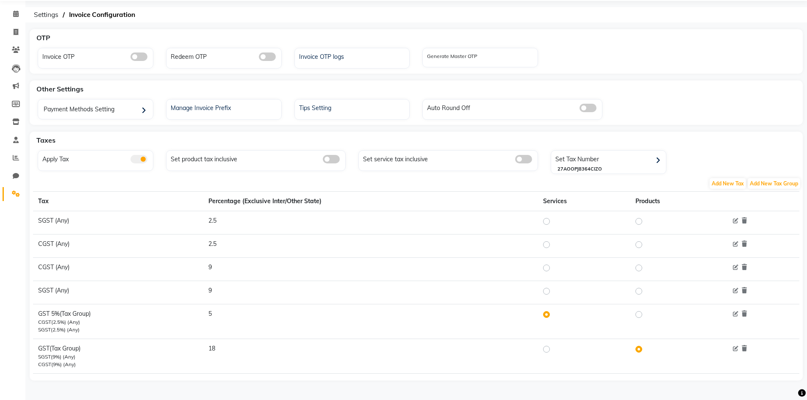
click at [645, 313] on label at bounding box center [645, 314] width 0 height 10
click at [639, 313] on input "radio" at bounding box center [640, 314] width 6 height 6
radio input "true"
click at [314, 108] on div "Tips Setting" at bounding box center [353, 107] width 113 height 11
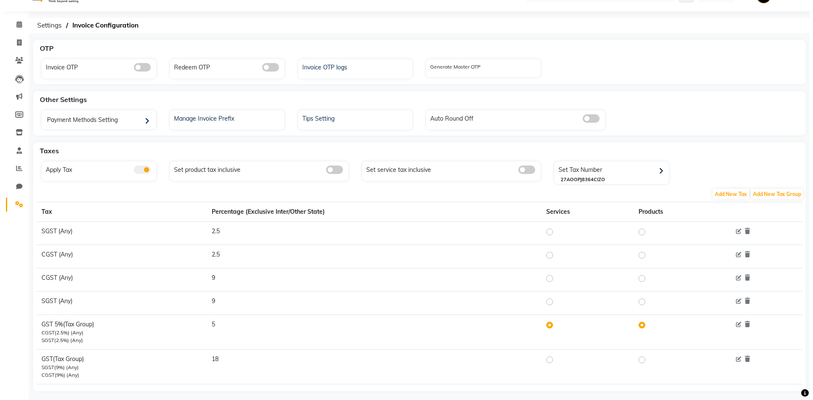
scroll to position [30, 0]
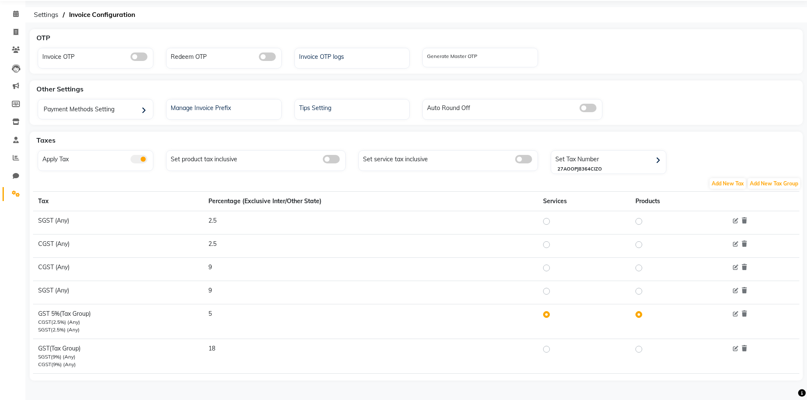
click at [652, 200] on th "Products" at bounding box center [677, 200] width 94 height 19
click at [746, 313] on icon at bounding box center [743, 314] width 5 height 6
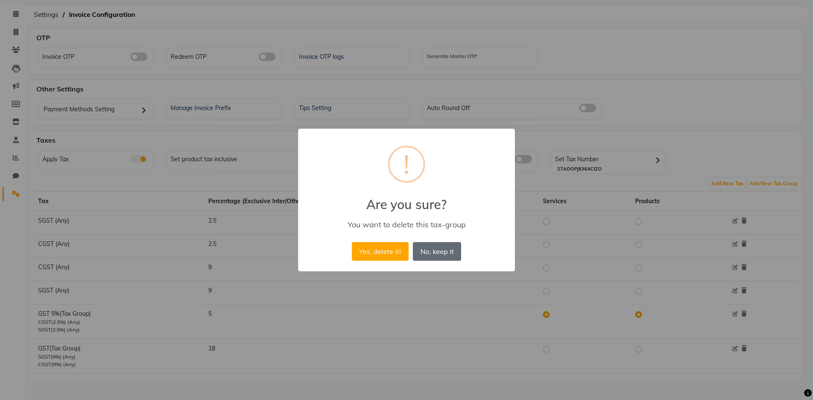
click at [430, 250] on button "No, keep it" at bounding box center [437, 251] width 48 height 19
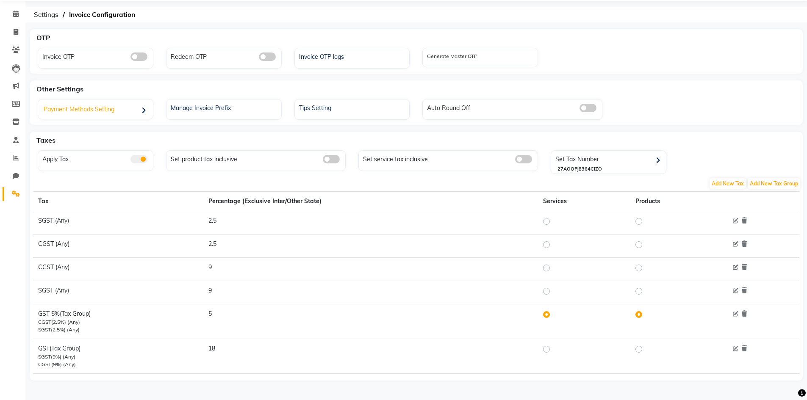
click at [103, 111] on div "Payment Methods Setting" at bounding box center [96, 110] width 113 height 17
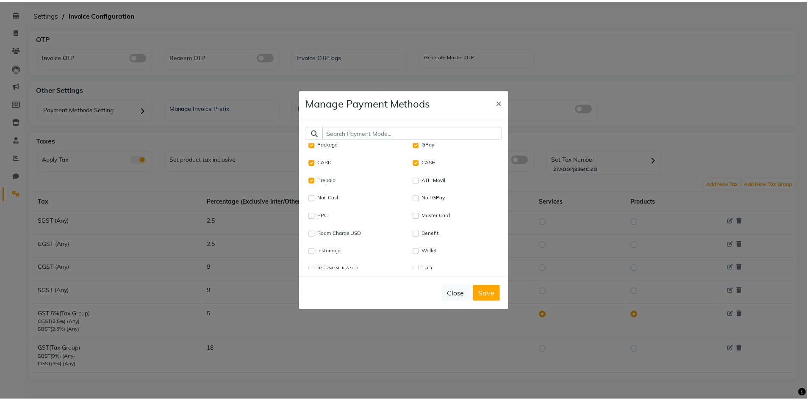
scroll to position [0, 0]
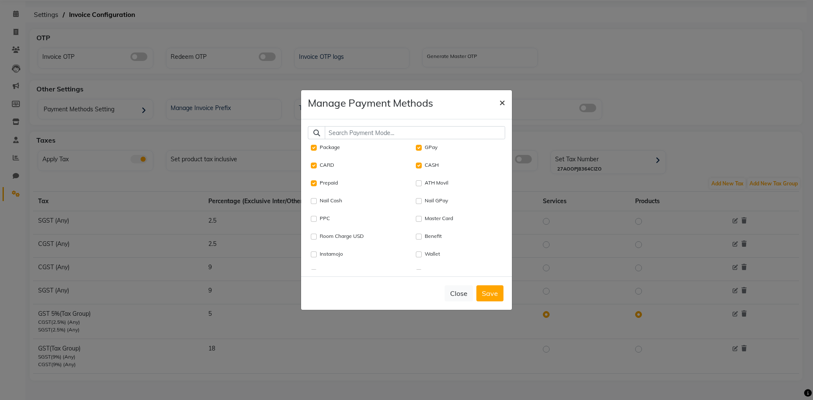
click at [503, 102] on span "×" at bounding box center [502, 102] width 6 height 13
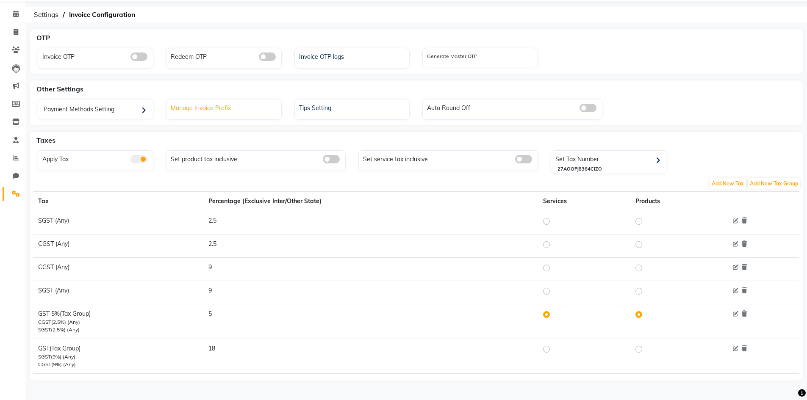
click at [228, 109] on div "Manage Invoice Prefix" at bounding box center [225, 107] width 113 height 11
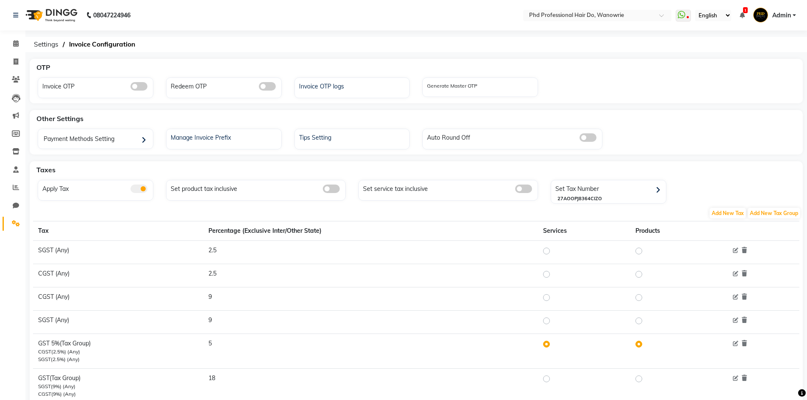
click at [218, 190] on div "Set product tax inclusive" at bounding box center [257, 187] width 177 height 11
click at [333, 190] on span at bounding box center [331, 189] width 17 height 8
click at [323, 190] on input "checkbox" at bounding box center [323, 190] width 0 height 0
click at [331, 187] on span at bounding box center [331, 189] width 17 height 8
click at [323, 190] on input "checkbox" at bounding box center [323, 190] width 0 height 0
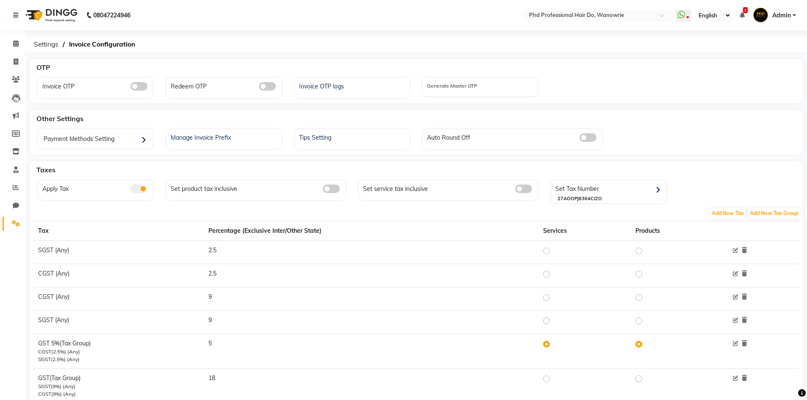
scroll to position [30, 0]
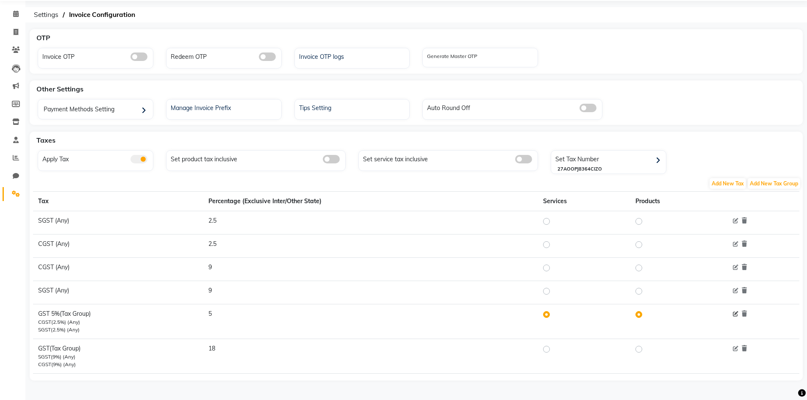
click at [734, 313] on icon at bounding box center [735, 315] width 6 height 6
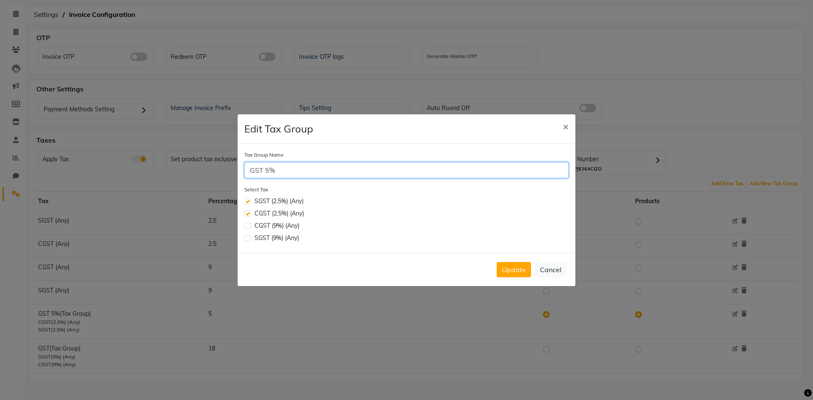
click at [276, 174] on input "GST 5%" at bounding box center [406, 170] width 324 height 16
click at [547, 263] on button "Cancel" at bounding box center [550, 270] width 33 height 16
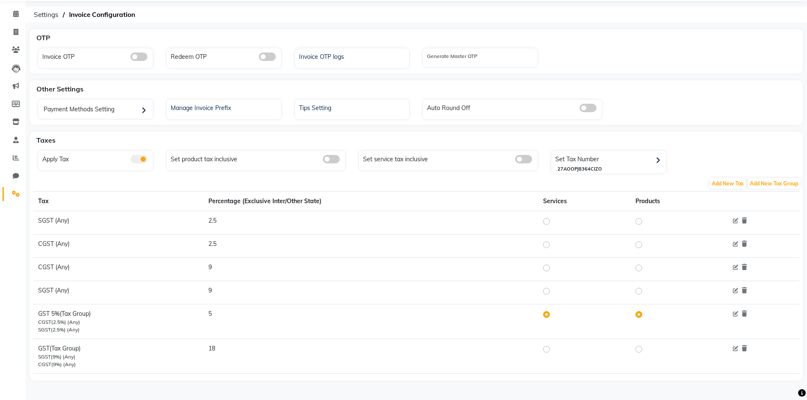
click at [645, 316] on label at bounding box center [645, 314] width 0 height 10
click at [640, 316] on input "radio" at bounding box center [640, 314] width 6 height 6
click at [645, 316] on label at bounding box center [645, 314] width 0 height 10
click at [640, 316] on input "radio" at bounding box center [640, 314] width 6 height 6
click at [645, 316] on label at bounding box center [645, 314] width 0 height 10
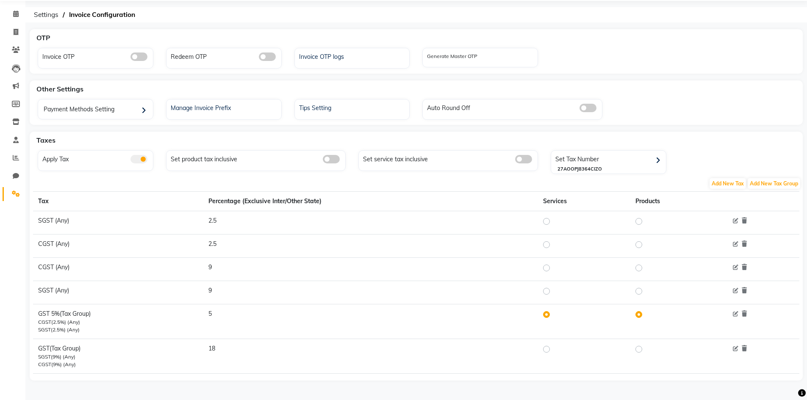
click at [640, 316] on input "radio" at bounding box center [640, 314] width 6 height 6
click at [645, 315] on label at bounding box center [645, 314] width 0 height 10
click at [640, 315] on input "radio" at bounding box center [640, 314] width 6 height 6
click at [645, 315] on label at bounding box center [645, 314] width 0 height 10
click at [638, 315] on input "radio" at bounding box center [640, 314] width 6 height 6
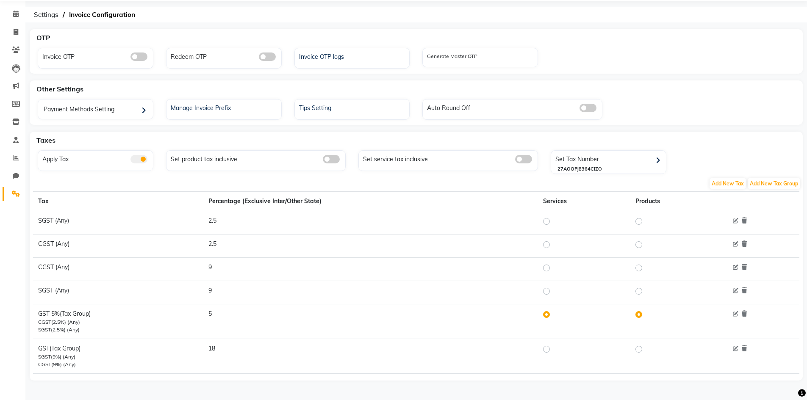
drag, startPoint x: 637, startPoint y: 314, endPoint x: 616, endPoint y: 279, distance: 40.8
click at [616, 279] on td at bounding box center [584, 268] width 92 height 23
click at [553, 223] on label at bounding box center [553, 221] width 0 height 10
click at [545, 223] on input "radio" at bounding box center [547, 221] width 6 height 6
radio input "true"
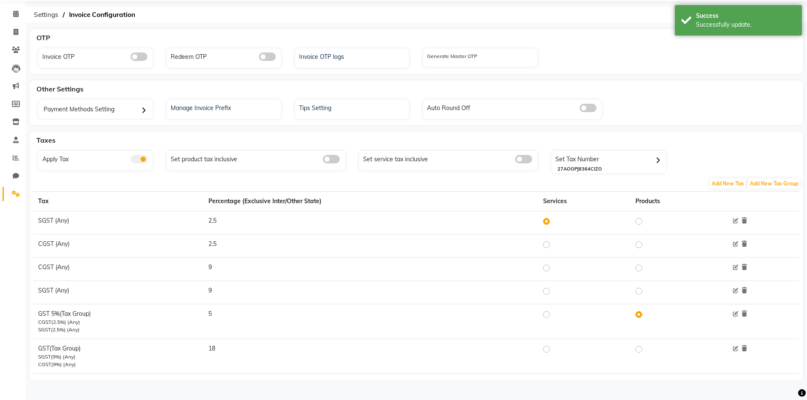
click at [553, 247] on label at bounding box center [553, 245] width 0 height 10
click at [548, 247] on input "radio" at bounding box center [547, 244] width 6 height 6
radio input "true"
click at [553, 221] on label at bounding box center [553, 221] width 0 height 10
click at [547, 221] on input "radio" at bounding box center [547, 221] width 6 height 6
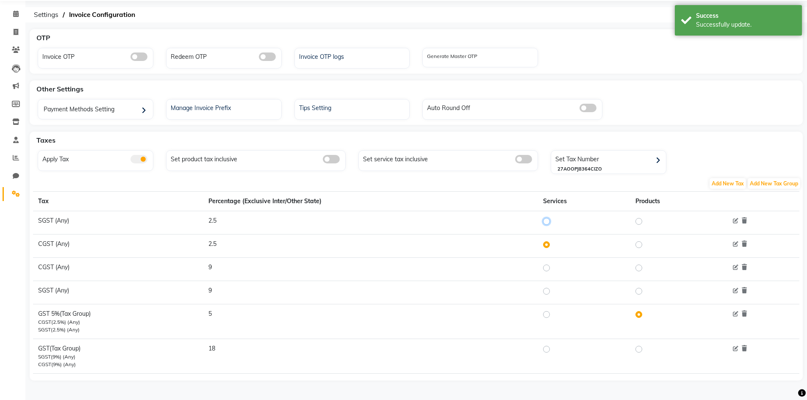
radio input "true"
click at [553, 244] on label at bounding box center [553, 245] width 0 height 10
click at [547, 244] on input "radio" at bounding box center [547, 244] width 6 height 6
radio input "true"
click at [553, 224] on label at bounding box center [553, 221] width 0 height 10
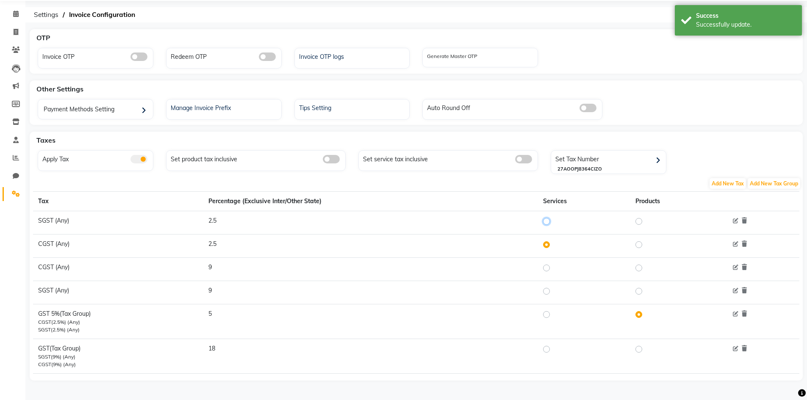
click at [547, 224] on input "radio" at bounding box center [547, 221] width 6 height 6
radio input "true"
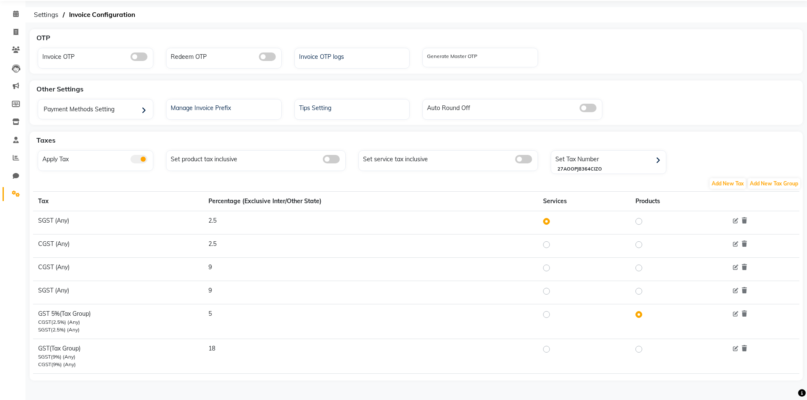
click at [645, 314] on label at bounding box center [645, 314] width 0 height 10
click at [641, 314] on input "radio" at bounding box center [640, 314] width 6 height 6
drag, startPoint x: 640, startPoint y: 313, endPoint x: 553, endPoint y: 244, distance: 111.6
click at [569, 251] on tbody "SGST (Any) 2.5 CGST (Any) 2.5 CGST (Any) 9 SGST (Any) 9 GST 5% (Tax Group) CGST…" at bounding box center [416, 292] width 766 height 163
click at [552, 244] on div at bounding box center [548, 245] width 10 height 10
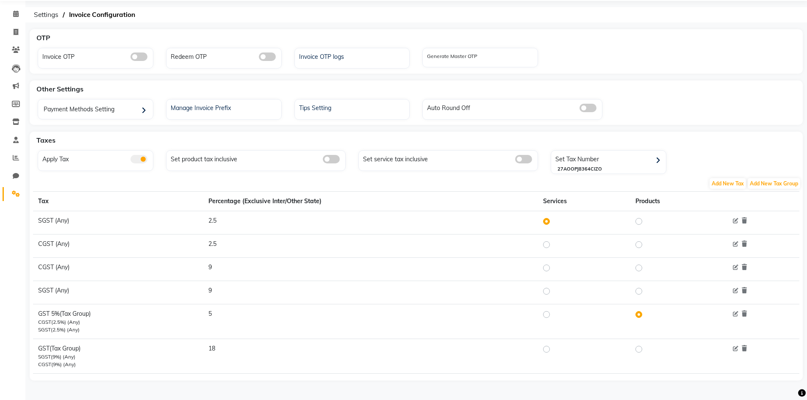
click at [552, 244] on div at bounding box center [548, 245] width 10 height 10
click at [553, 245] on label at bounding box center [553, 245] width 0 height 10
click at [549, 245] on input "radio" at bounding box center [547, 244] width 6 height 6
radio input "true"
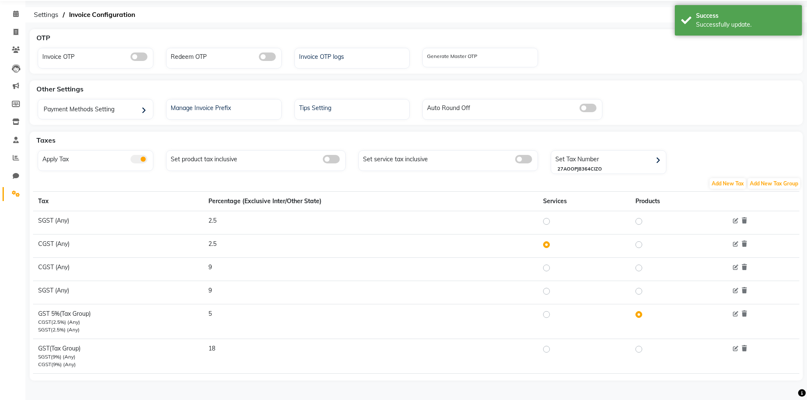
click at [553, 221] on label at bounding box center [553, 221] width 0 height 10
click at [548, 221] on input "radio" at bounding box center [547, 221] width 6 height 6
radio input "true"
click at [645, 291] on label at bounding box center [645, 291] width 0 height 10
click at [637, 291] on input "radio" at bounding box center [640, 291] width 6 height 6
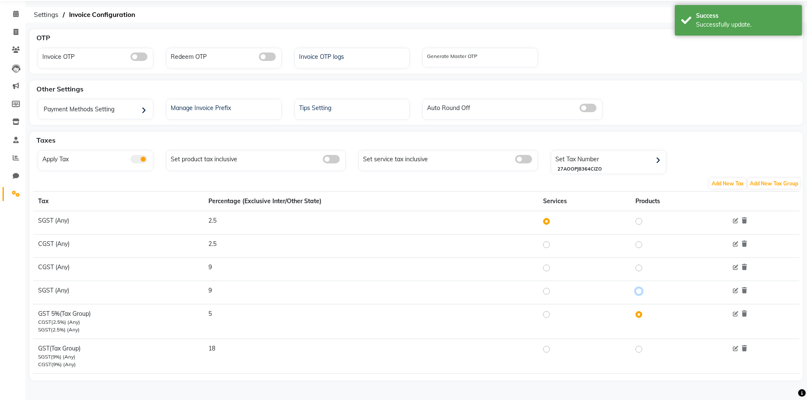
radio input "true"
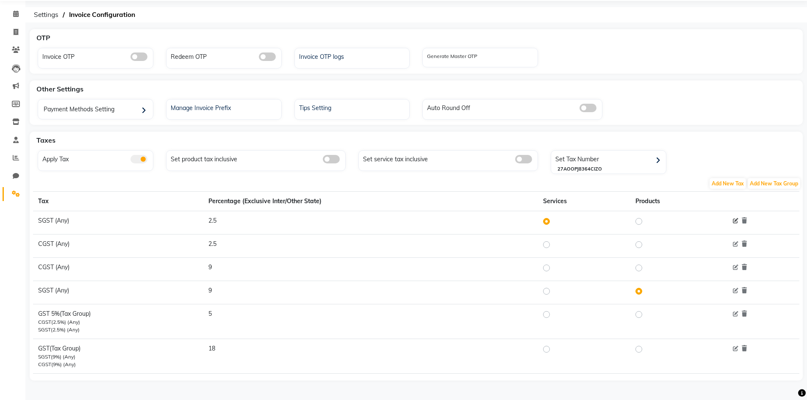
click at [735, 220] on icon at bounding box center [735, 221] width 6 height 6
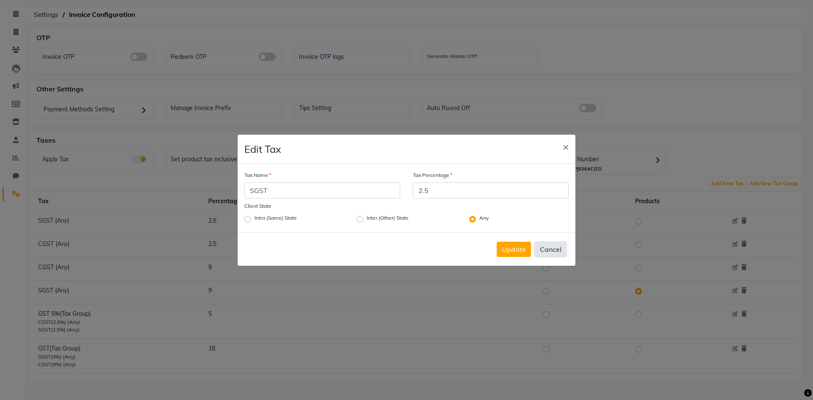
click at [548, 246] on button "Cancel" at bounding box center [550, 249] width 33 height 16
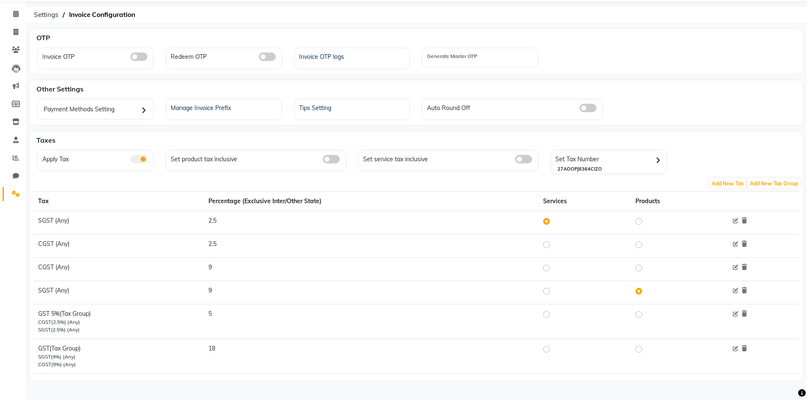
click at [553, 314] on label at bounding box center [553, 314] width 0 height 10
click at [549, 314] on input "radio" at bounding box center [547, 314] width 6 height 6
radio input "true"
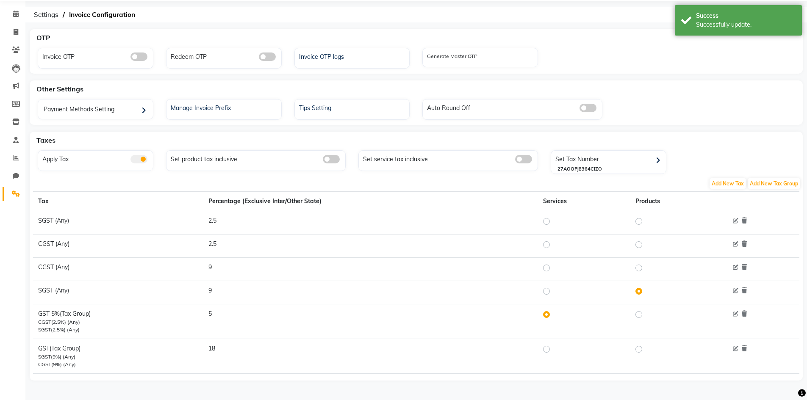
click at [645, 221] on label at bounding box center [645, 221] width 0 height 10
click at [641, 221] on input "radio" at bounding box center [640, 221] width 6 height 6
radio input "true"
click at [738, 220] on icon at bounding box center [735, 221] width 6 height 6
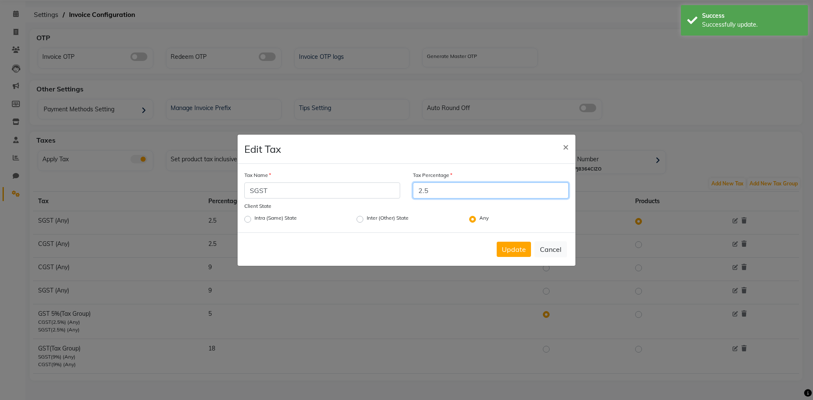
click at [469, 194] on input "2.5" at bounding box center [491, 190] width 156 height 16
drag, startPoint x: 437, startPoint y: 191, endPoint x: 408, endPoint y: 194, distance: 28.9
click at [408, 194] on div "Tax Percentage 2.5" at bounding box center [490, 185] width 169 height 29
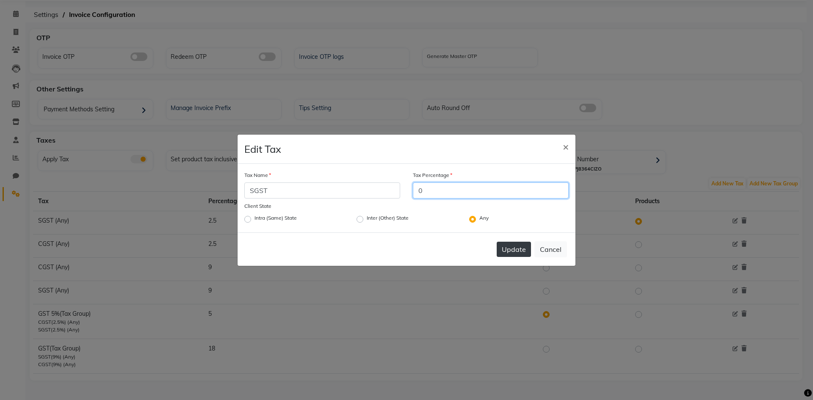
type input "0"
click at [504, 251] on button "Update" at bounding box center [514, 249] width 34 height 15
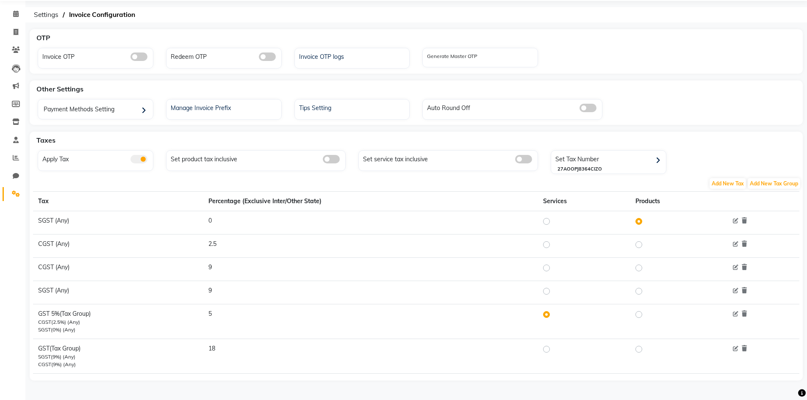
click at [645, 245] on label at bounding box center [645, 245] width 0 height 10
click at [637, 245] on input "radio" at bounding box center [640, 244] width 6 height 6
radio input "true"
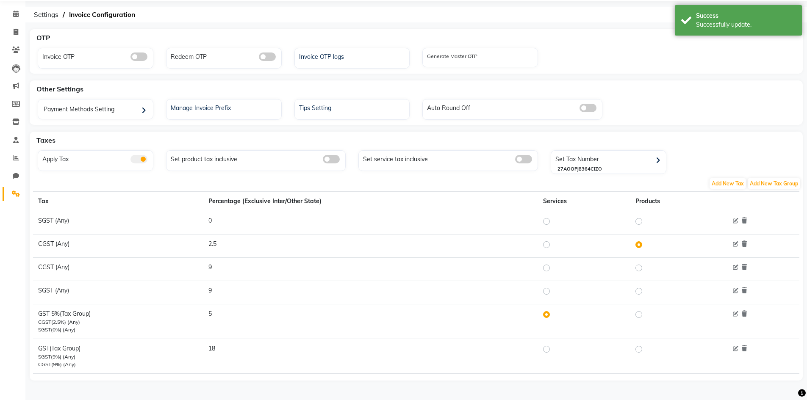
click at [645, 220] on label at bounding box center [645, 221] width 0 height 10
click at [637, 220] on input "radio" at bounding box center [640, 221] width 6 height 6
radio input "true"
click at [333, 159] on span at bounding box center [331, 159] width 17 height 8
click at [323, 160] on input "checkbox" at bounding box center [323, 160] width 0 height 0
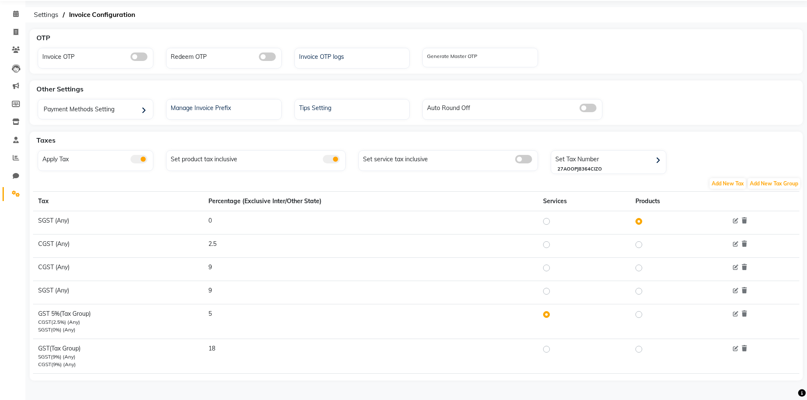
click at [645, 313] on label at bounding box center [645, 314] width 0 height 10
click at [640, 313] on input "radio" at bounding box center [640, 314] width 6 height 6
radio input "true"
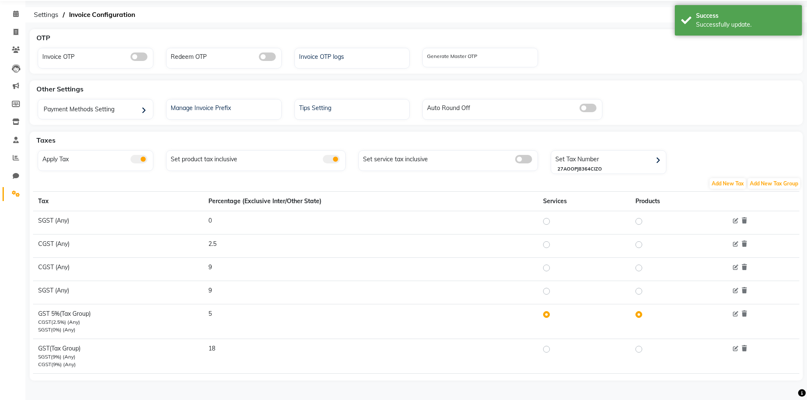
click at [332, 157] on span at bounding box center [331, 159] width 17 height 8
click at [323, 160] on input "checkbox" at bounding box center [323, 160] width 0 height 0
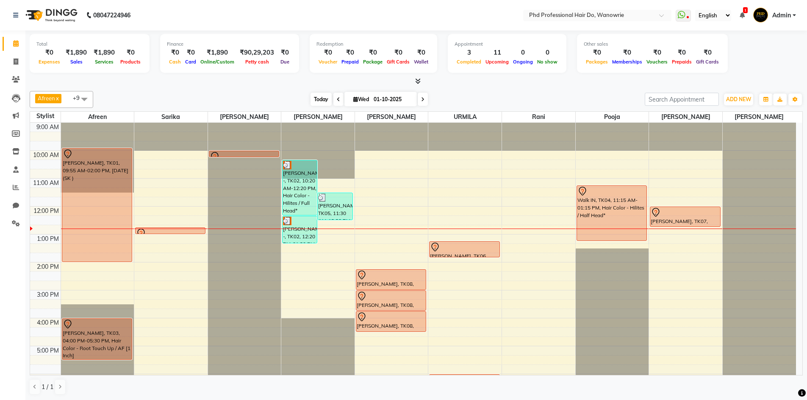
click at [321, 97] on span "Today" at bounding box center [320, 99] width 21 height 13
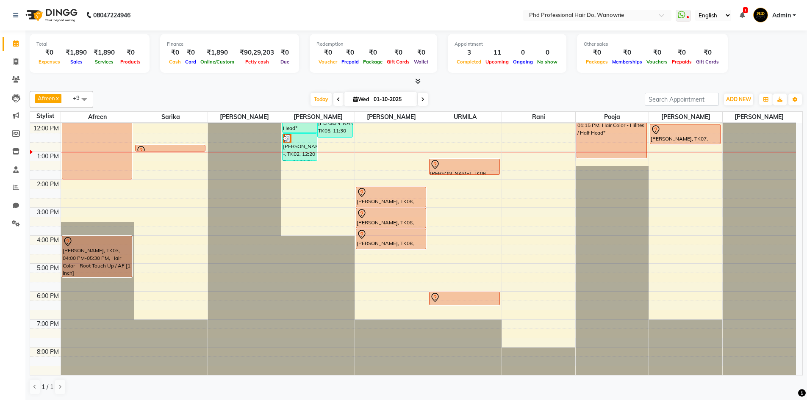
click at [353, 101] on icon at bounding box center [355, 100] width 5 height 6
select select "10"
select select "2025"
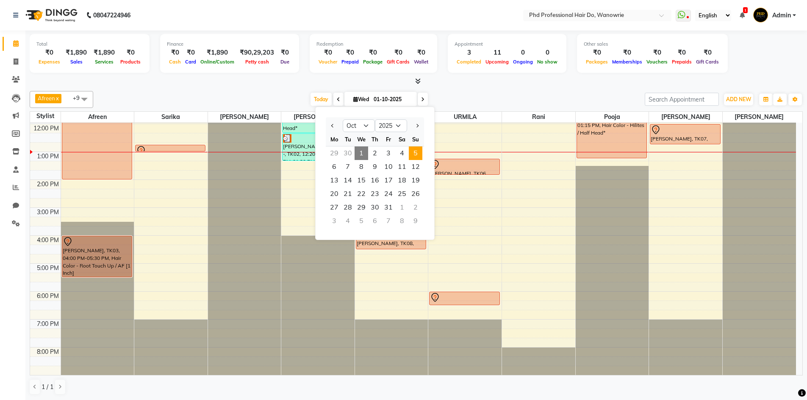
click at [415, 150] on span "5" at bounding box center [416, 153] width 14 height 14
type input "05-10-2025"
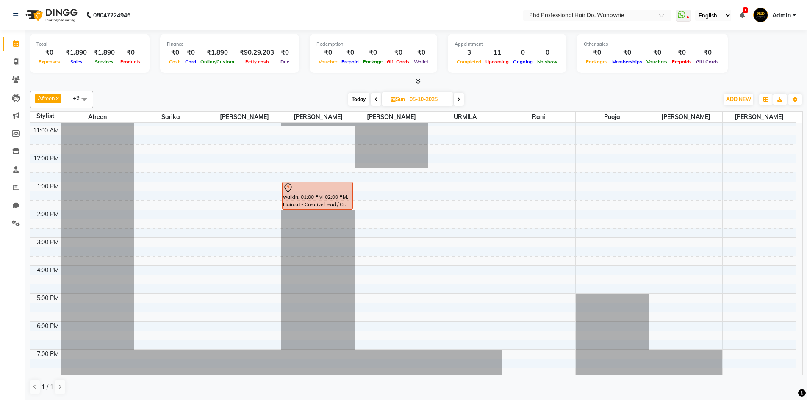
scroll to position [40, 0]
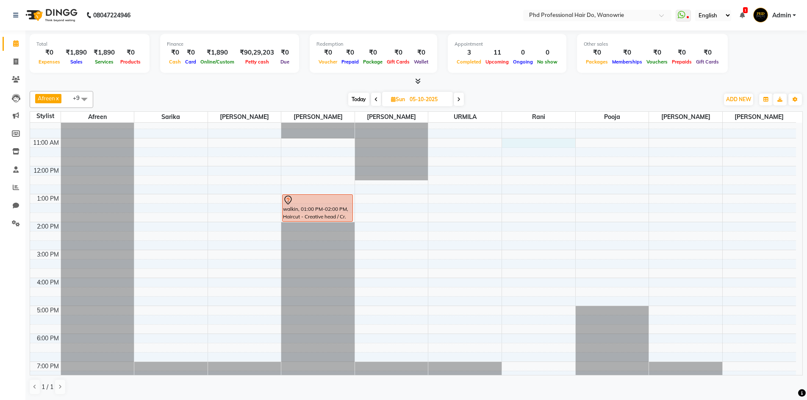
click at [514, 145] on div "9:00 AM 10:00 AM 11:00 AM 12:00 PM 1:00 PM 2:00 PM 3:00 PM 4:00 PM 5:00 PM 6:00…" at bounding box center [412, 250] width 765 height 335
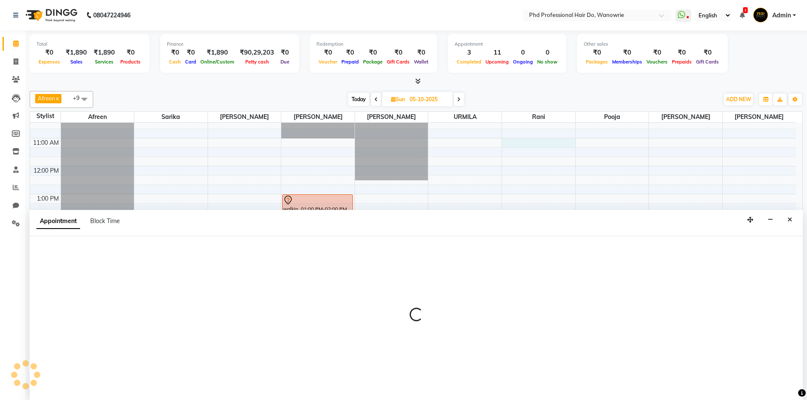
scroll to position [0, 0]
select select "51894"
select select "660"
select select "tentative"
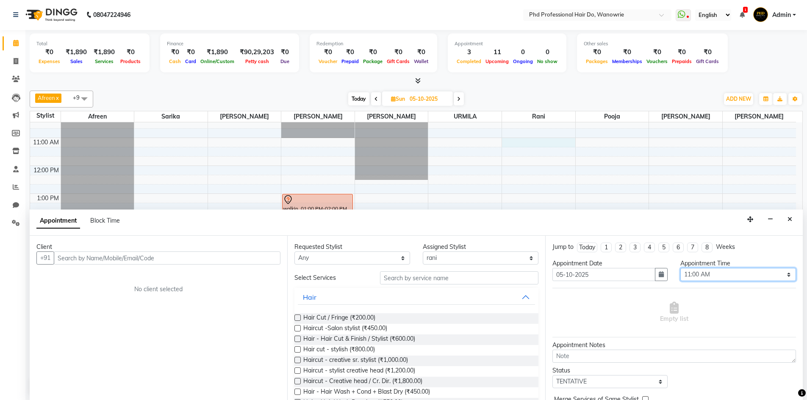
drag, startPoint x: 201, startPoint y: 257, endPoint x: 684, endPoint y: 271, distance: 483.3
click at [684, 271] on select "Select 10:00 AM 10:15 AM 10:30 AM 10:45 AM 11:00 AM 11:15 AM 11:30 AM 11:45 AM …" at bounding box center [738, 274] width 116 height 13
select select "675"
click at [680, 268] on select "Select 10:00 AM 10:15 AM 10:30 AM 10:45 AM 11:00 AM 11:15 AM 11:30 AM 11:45 AM …" at bounding box center [738, 274] width 116 height 13
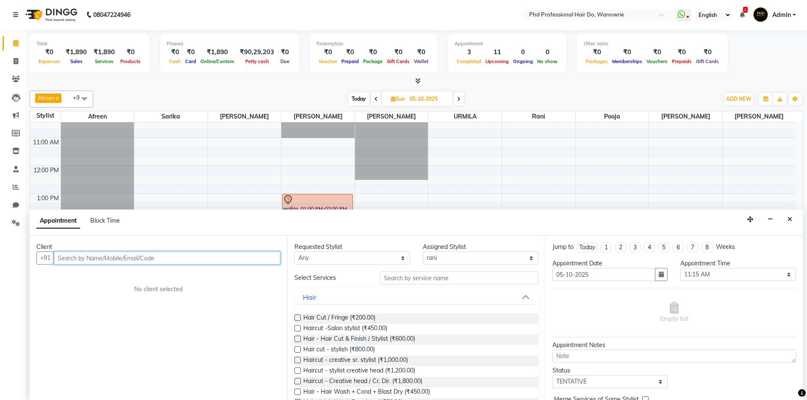
paste input "4204 96775"
click at [56, 257] on input "4204 96775" at bounding box center [149, 257] width 191 height 13
click at [103, 260] on input "94204 96775" at bounding box center [149, 257] width 191 height 13
type input "9"
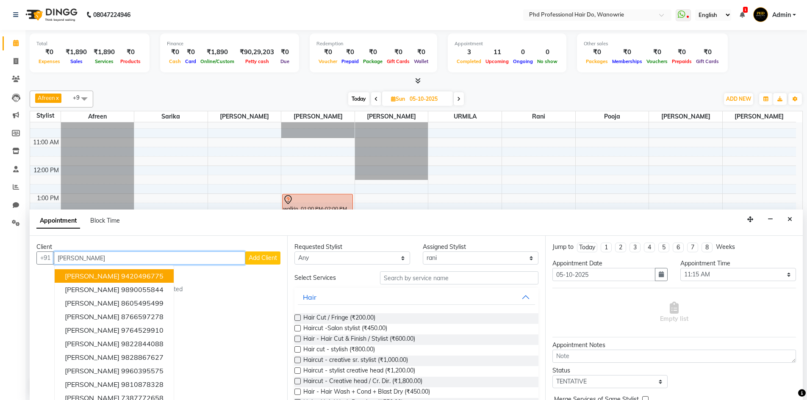
click at [144, 274] on ngb-highlight "9420496775" at bounding box center [142, 276] width 42 height 8
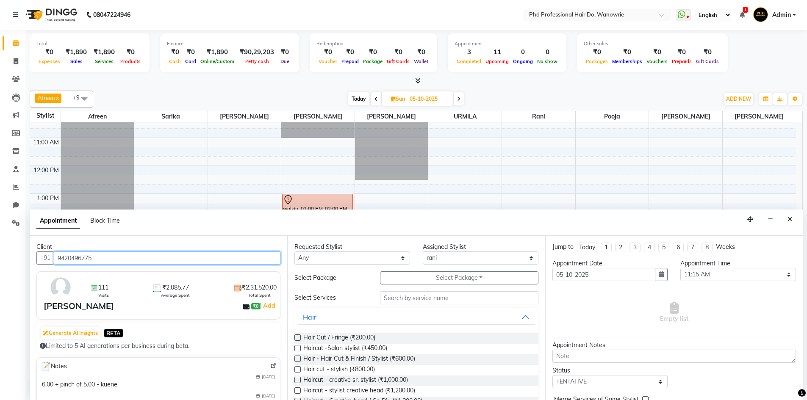
type input "9420496775"
click at [0, 322] on div "Calendar Invoice Clients Leads Marketing Members Inventory Staff Reports Chat S…" at bounding box center [57, 206] width 114 height 364
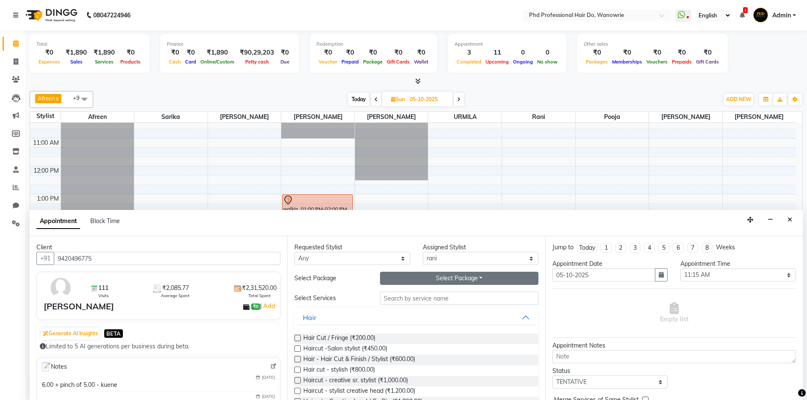
click at [434, 276] on button "Select Package Toggle Dropdown" at bounding box center [459, 278] width 158 height 13
click at [420, 298] on li "spa - 8500" at bounding box center [413, 296] width 67 height 12
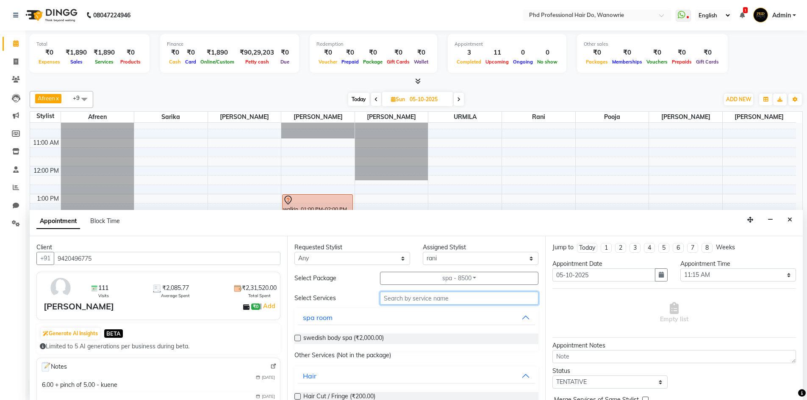
click at [420, 298] on input "text" at bounding box center [459, 298] width 158 height 13
click at [352, 340] on span "swedish body spa (₹2,000.00)" at bounding box center [343, 339] width 80 height 11
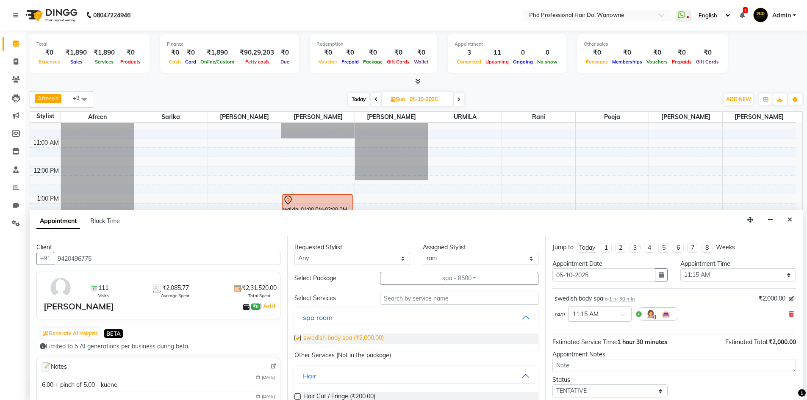
checkbox input "false"
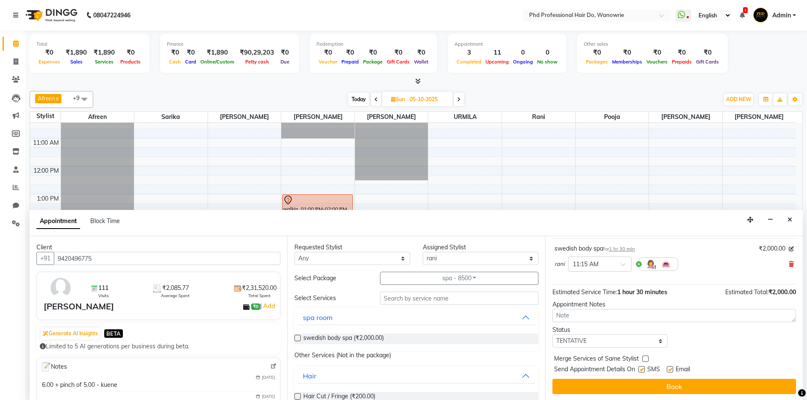
scroll to position [50, 0]
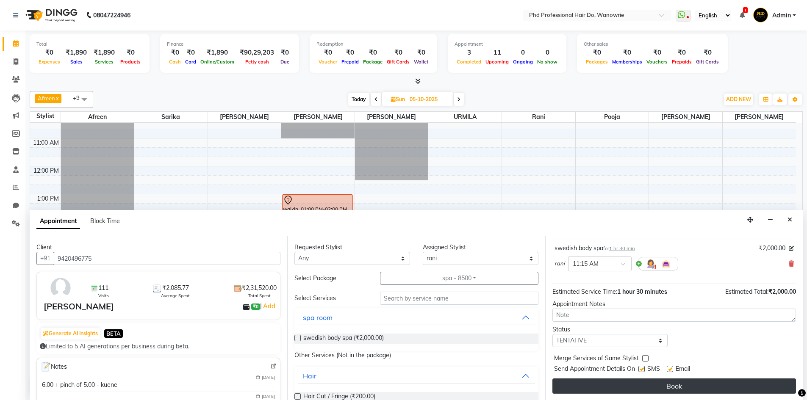
click at [587, 384] on button "Book" at bounding box center [673, 386] width 243 height 15
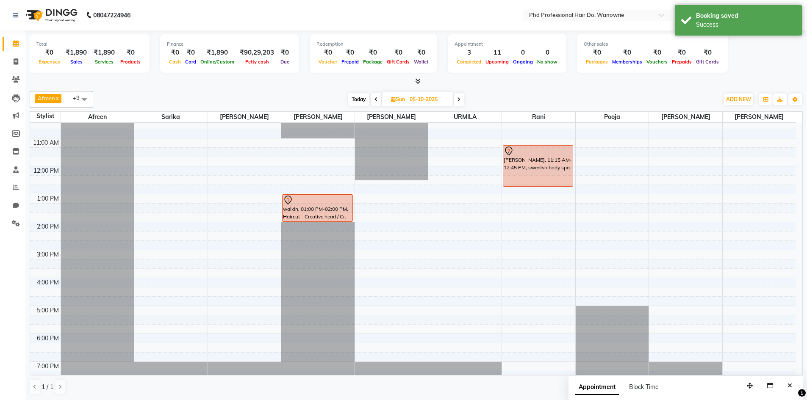
click at [354, 99] on span "Today" at bounding box center [358, 99] width 21 height 13
type input "01-10-2025"
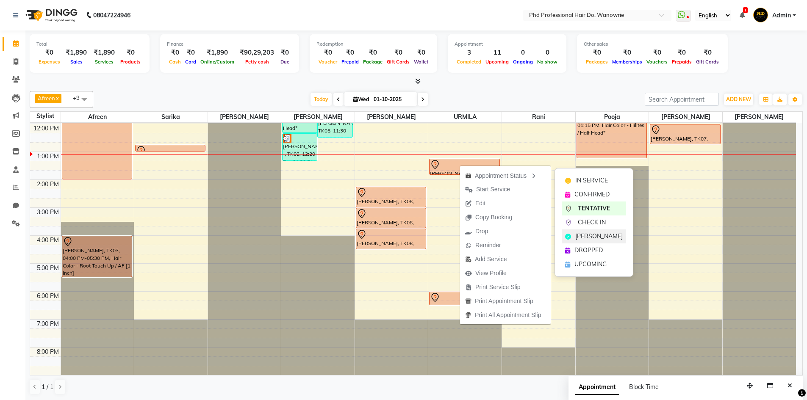
click at [580, 239] on span "[PERSON_NAME]" at bounding box center [598, 236] width 47 height 9
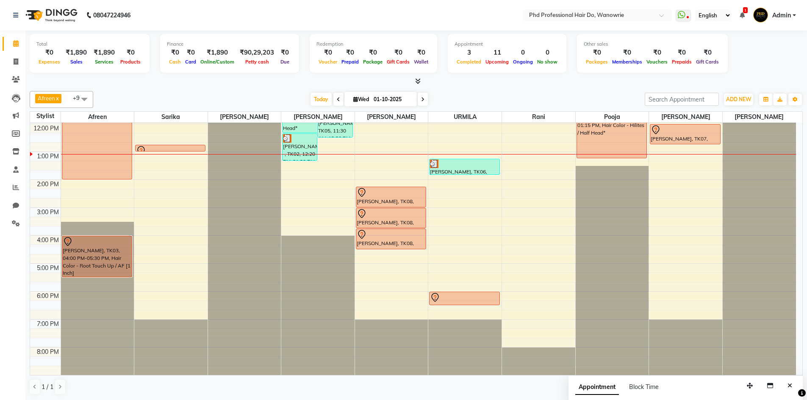
scroll to position [0, 0]
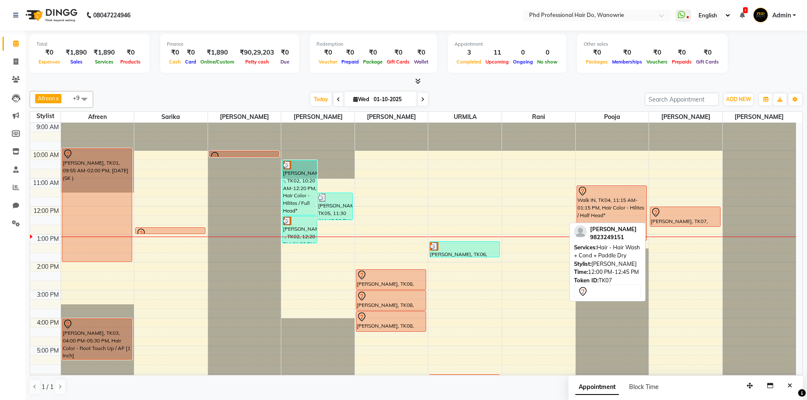
click at [671, 212] on div at bounding box center [684, 212] width 69 height 10
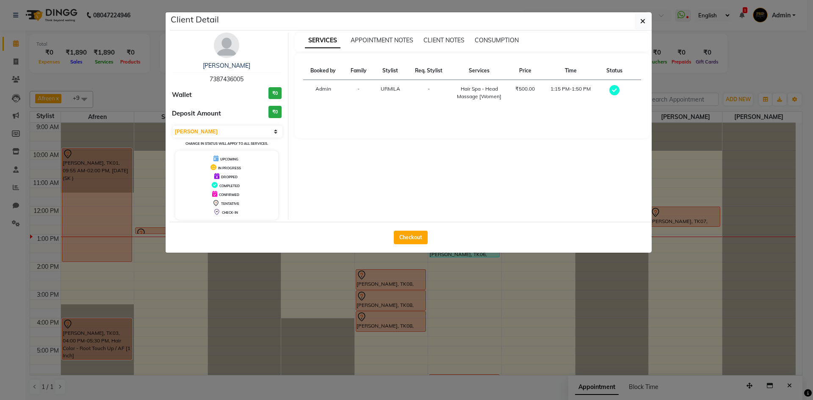
select select "7"
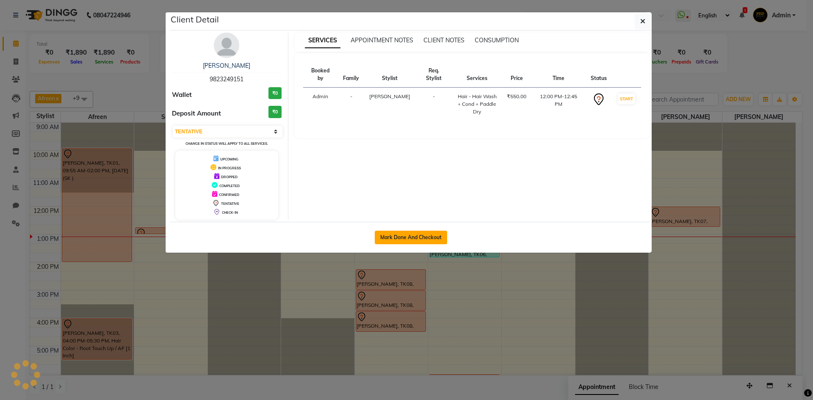
click at [439, 236] on button "Mark Done And Checkout" at bounding box center [411, 238] width 72 height 14
select select "service"
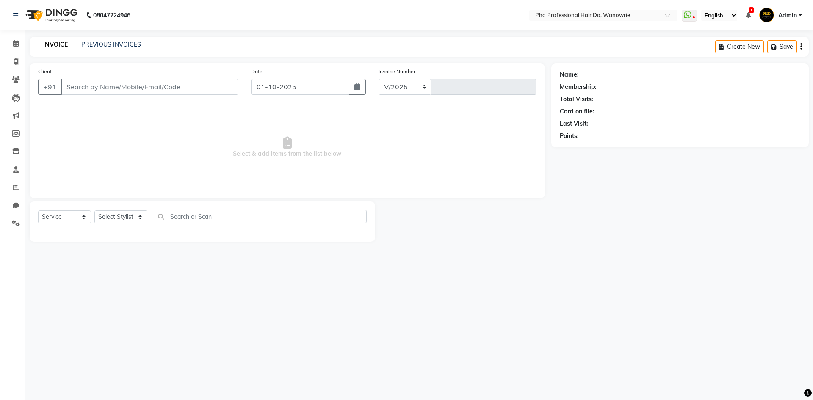
select select "25"
type input "2473"
type input "9823249151"
select select "32200"
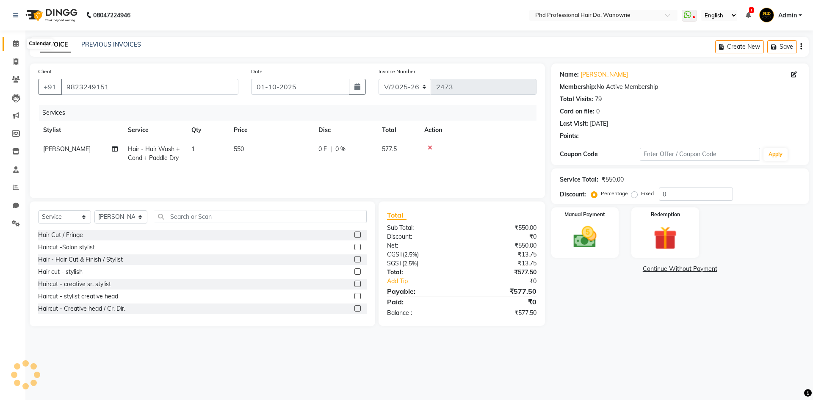
click at [19, 42] on icon at bounding box center [16, 43] width 6 height 6
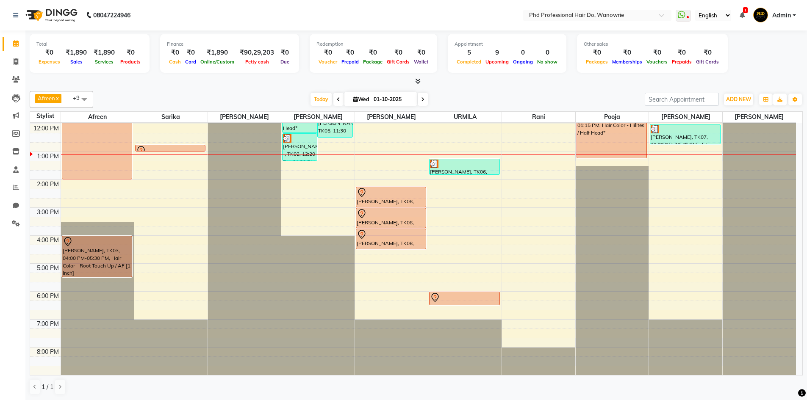
scroll to position [0, 0]
click at [358, 163] on div "9:00 AM 10:00 AM 11:00 AM 12:00 PM 1:00 PM 2:00 PM 3:00 PM 4:00 PM 5:00 PM 6:00…" at bounding box center [412, 207] width 765 height 335
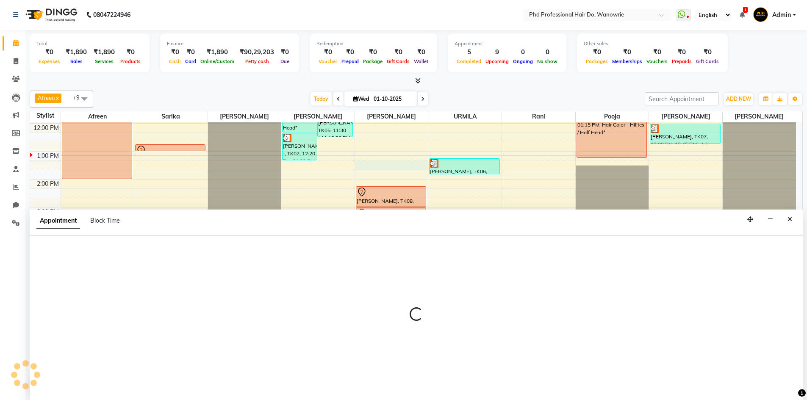
select select "980"
select select "795"
select select "tentative"
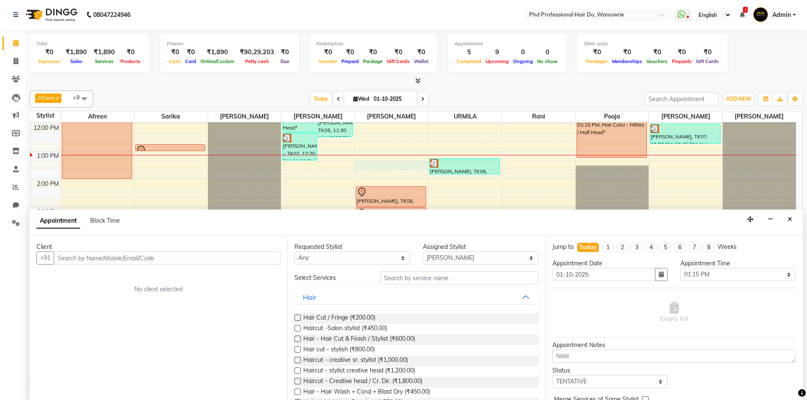
click at [183, 255] on input "text" at bounding box center [167, 257] width 227 height 13
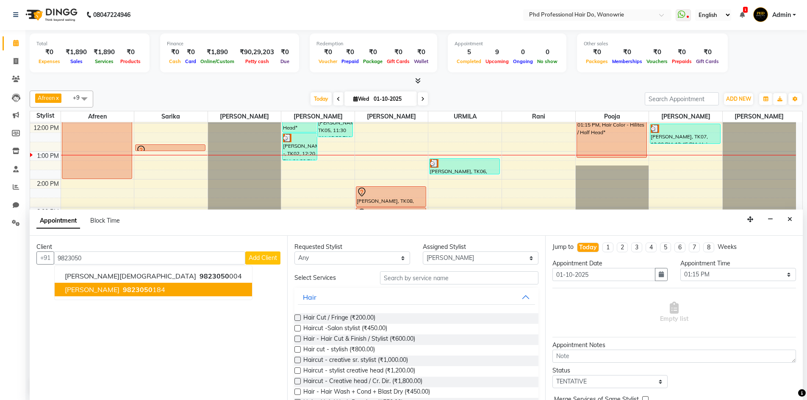
click at [82, 291] on span "[PERSON_NAME]" at bounding box center [92, 289] width 55 height 8
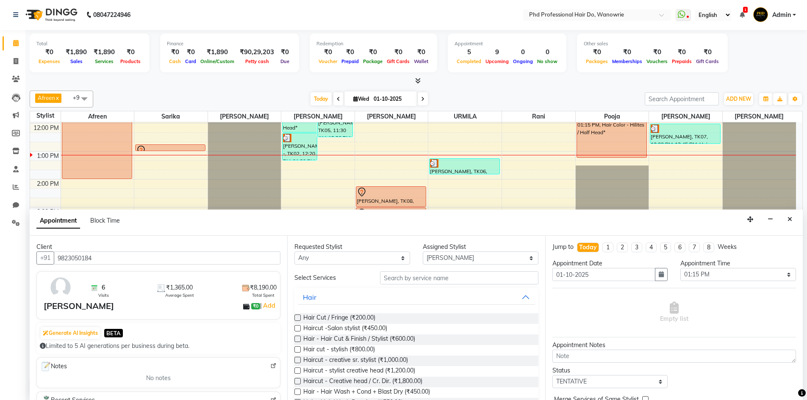
type input "9823050184"
click at [408, 274] on input "text" at bounding box center [459, 277] width 158 height 13
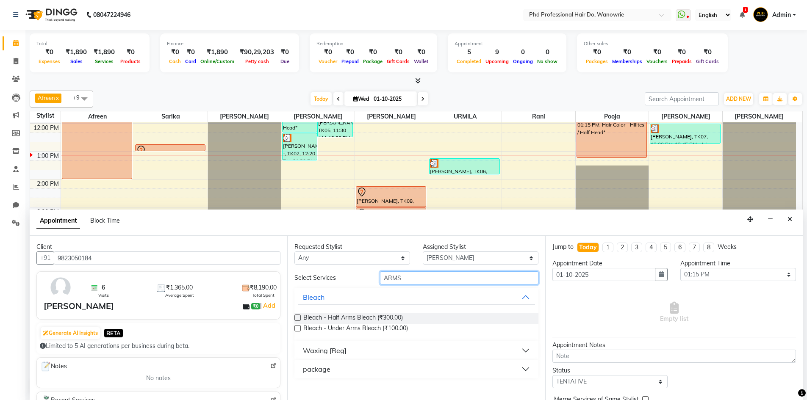
type input "ARMS"
click at [332, 354] on div "Waxing [Reg]" at bounding box center [325, 350] width 44 height 10
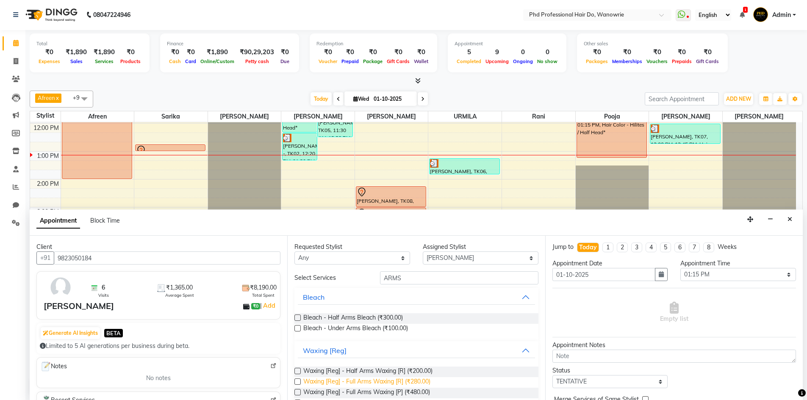
click at [358, 385] on span "Waxing [Reg] - Full Arms Waxing [R] (₹280.00)" at bounding box center [366, 382] width 127 height 11
checkbox input "false"
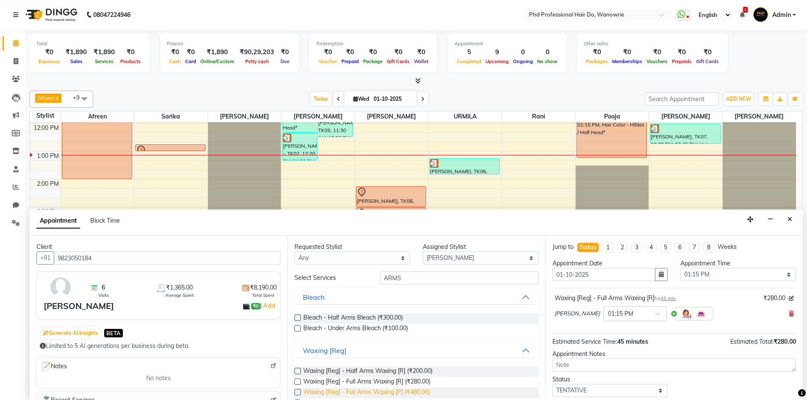
click at [421, 391] on span "Waxing [Reg] - Full Arms Waxing [P] (₹480.00)" at bounding box center [366, 393] width 127 height 11
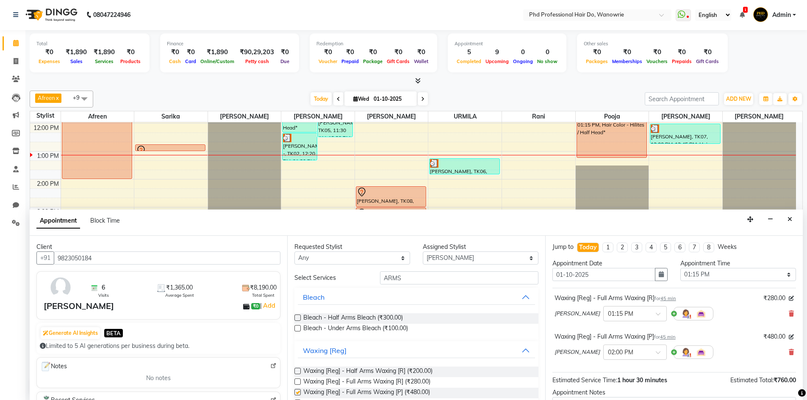
checkbox input "false"
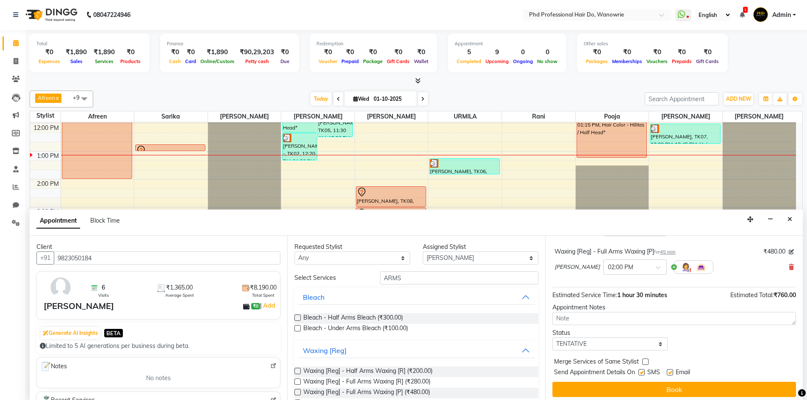
scroll to position [89, 0]
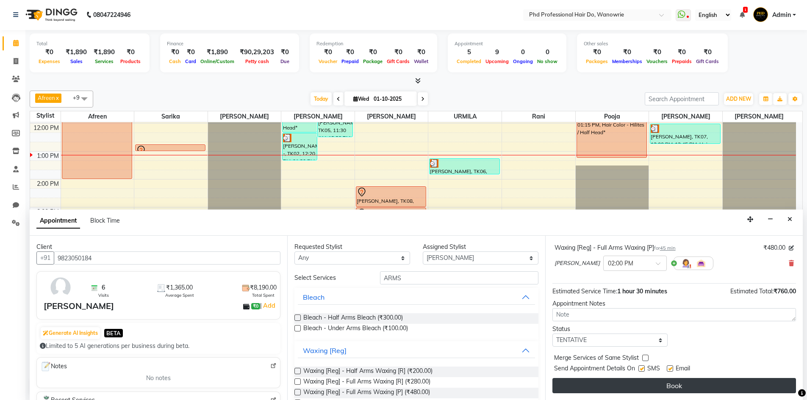
click at [600, 390] on button "Book" at bounding box center [673, 385] width 243 height 15
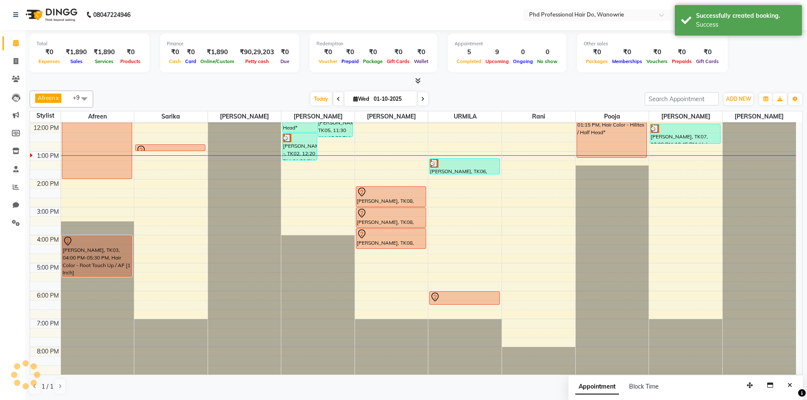
scroll to position [0, 0]
click at [422, 101] on icon at bounding box center [422, 99] width 3 height 5
type input "02-10-2025"
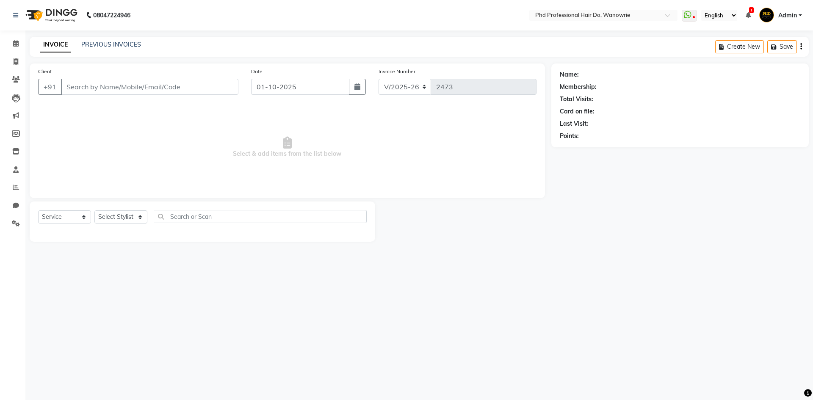
select select "25"
select select "service"
type input "8698878780"
select select "978"
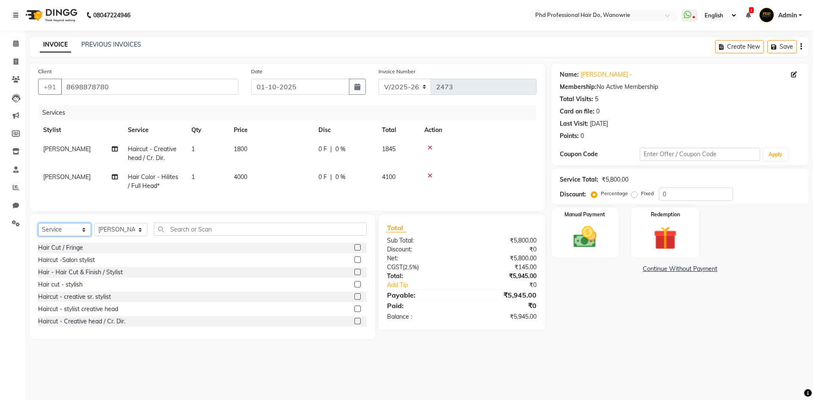
click at [72, 233] on select "Select Service Product Membership Package Voucher Prepaid Gift Card" at bounding box center [64, 229] width 53 height 13
select select "product"
click at [38, 229] on select "Select Service Product Membership Package Voucher Prepaid Gift Card" at bounding box center [64, 229] width 53 height 13
click at [354, 324] on label at bounding box center [357, 321] width 6 height 6
click at [354, 324] on input "checkbox" at bounding box center [357, 322] width 6 height 6
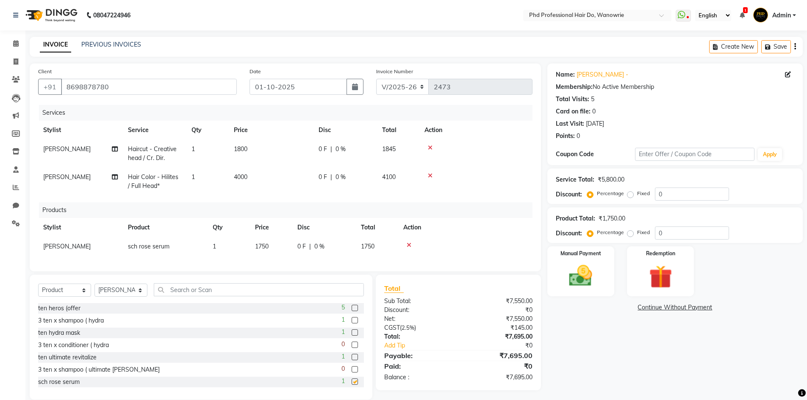
checkbox input "false"
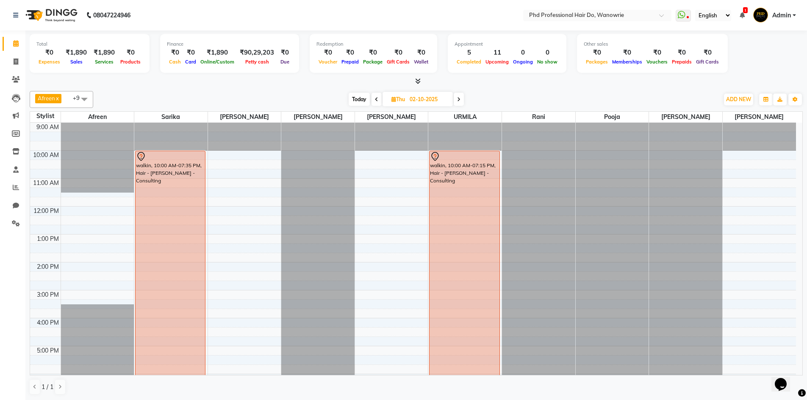
click at [357, 93] on span "Today" at bounding box center [358, 99] width 21 height 13
type input "01-10-2025"
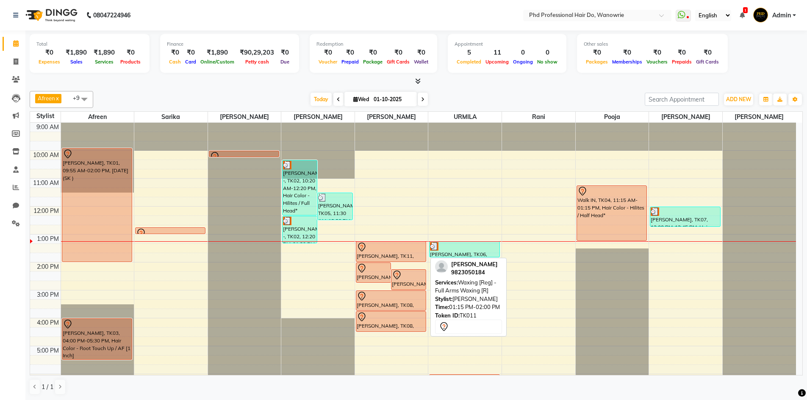
click at [379, 258] on div "[PERSON_NAME], TK11, 01:15 PM-02:00 PM, Waxing [Reg] - Full Arms Waxing [R]" at bounding box center [390, 252] width 69 height 20
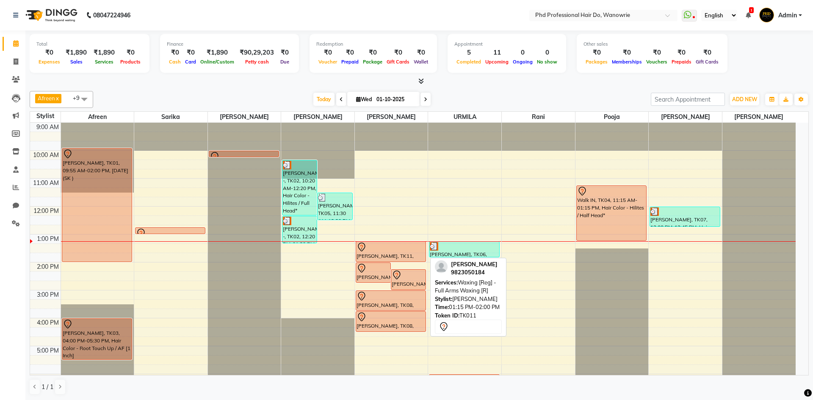
select select "7"
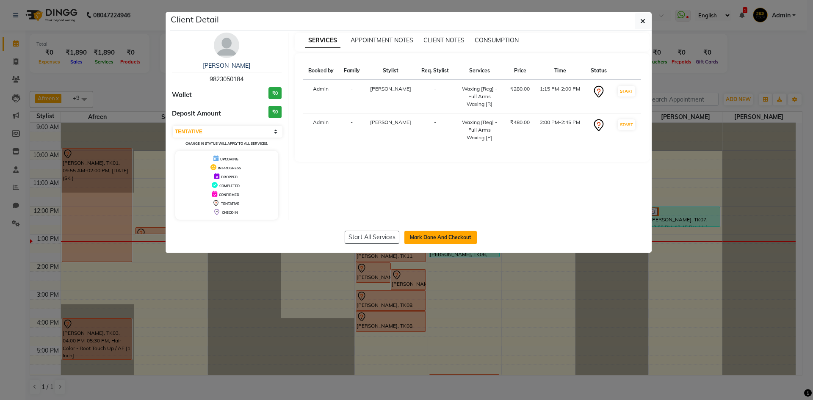
click at [439, 235] on button "Mark Done And Checkout" at bounding box center [440, 238] width 72 height 14
select select "service"
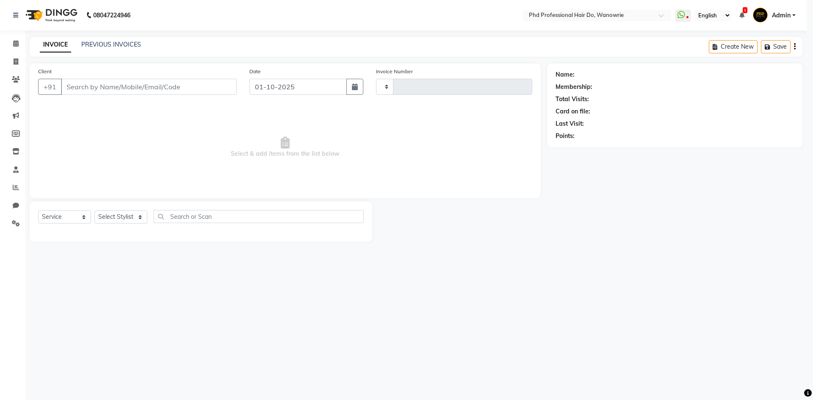
type input "2473"
select select "25"
type input "9823050184"
select select "980"
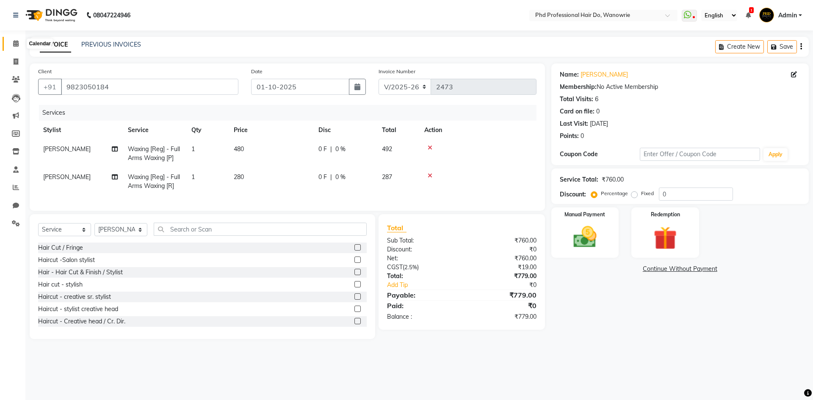
click at [19, 43] on icon at bounding box center [16, 43] width 6 height 6
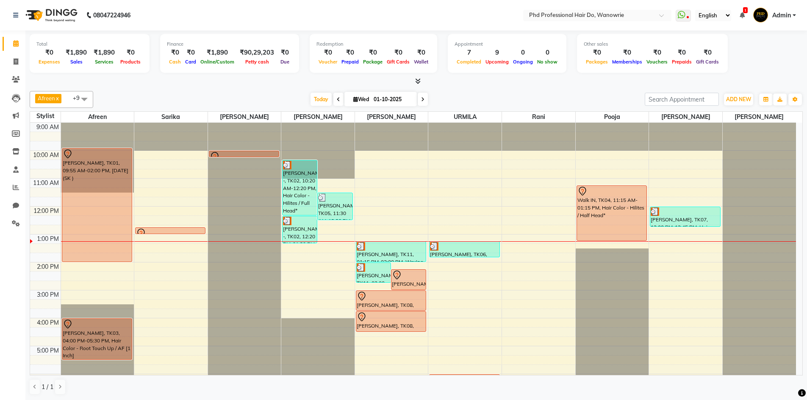
drag, startPoint x: 678, startPoint y: 225, endPoint x: 680, endPoint y: 254, distance: 28.8
click at [680, 254] on div "9:00 AM 10:00 AM 11:00 AM 12:00 PM 1:00 PM 2:00 PM 3:00 PM 4:00 PM 5:00 PM 6:00…" at bounding box center [412, 290] width 765 height 335
click at [271, 97] on div "[DATE] [DATE]" at bounding box center [368, 99] width 543 height 13
click at [204, 87] on div "Total ₹0 Expenses ₹1,890 Sales ₹1,890 Services ₹0 Products Finance ₹0 Cash ₹0 C…" at bounding box center [415, 215] width 781 height 370
click at [322, 98] on span "Today" at bounding box center [320, 99] width 21 height 13
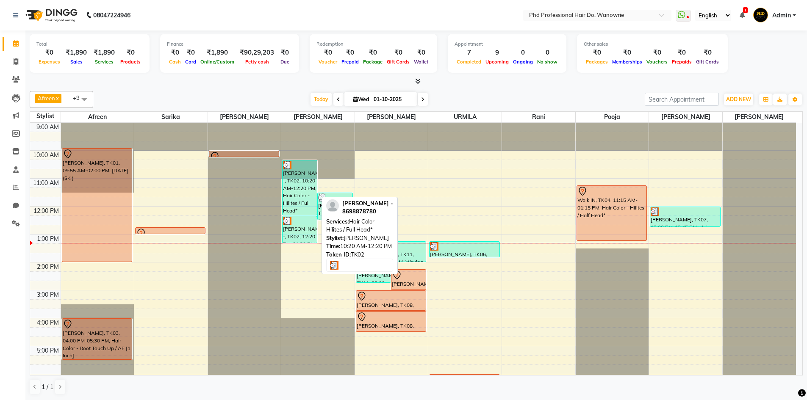
click at [299, 177] on div "[PERSON_NAME] -, TK02, 10:20 AM-12:20 PM, Hair Color - Hilites / Full Head*" at bounding box center [299, 187] width 34 height 55
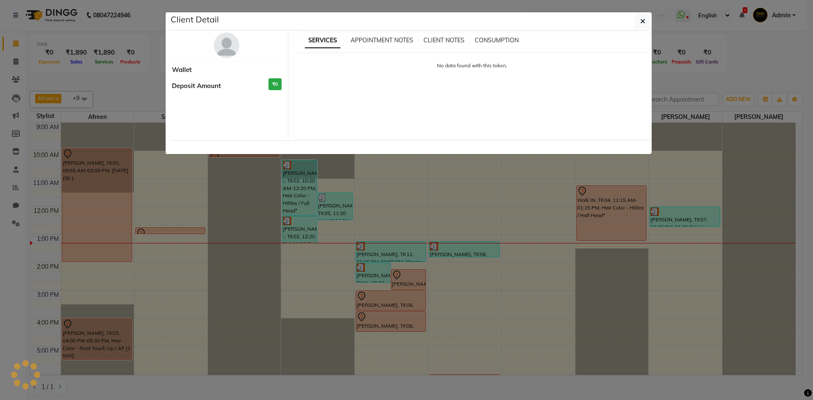
select select "3"
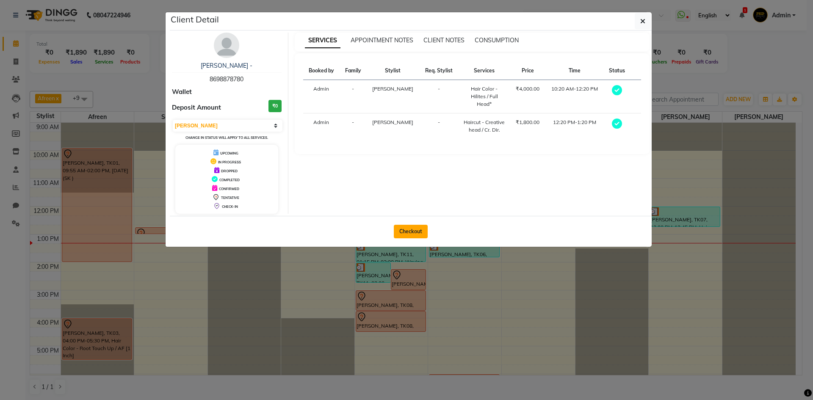
click at [410, 229] on button "Checkout" at bounding box center [411, 232] width 34 height 14
select select "25"
select select "service"
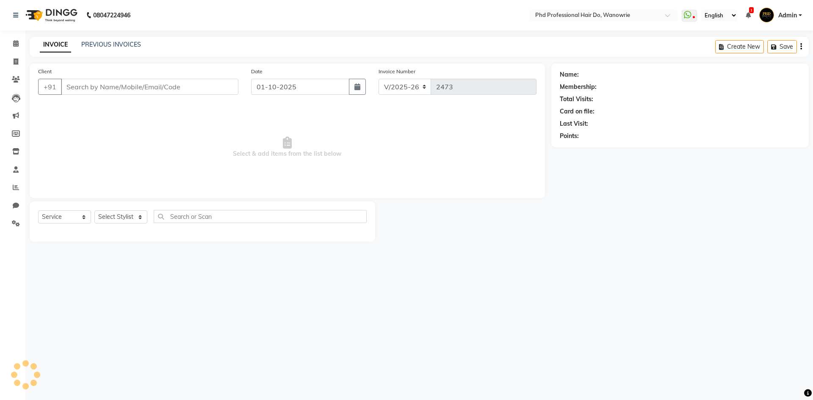
type input "8698878780"
select select "978"
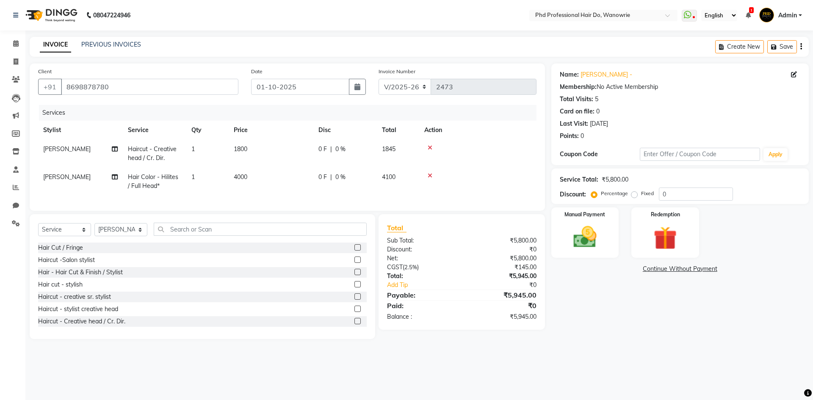
click at [232, 177] on td "4000" at bounding box center [271, 182] width 85 height 28
select select "978"
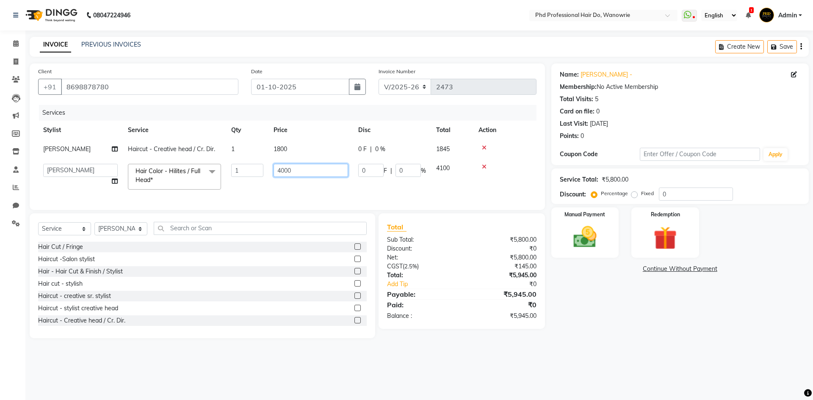
click at [282, 168] on input "4000" at bounding box center [311, 170] width 75 height 13
type input "7000"
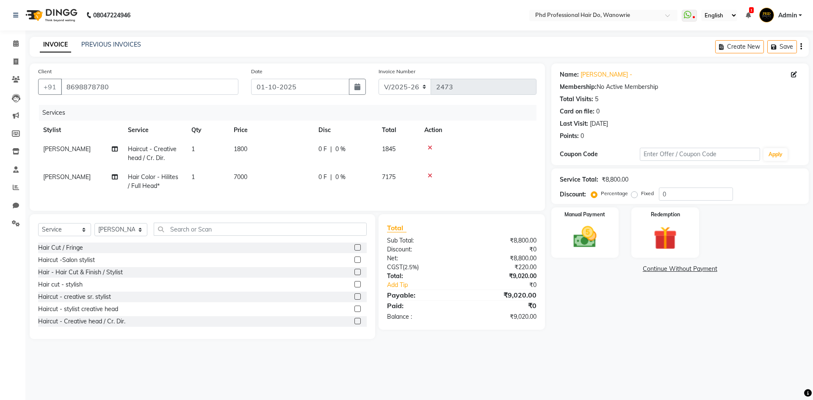
click at [282, 185] on td "7000" at bounding box center [271, 182] width 85 height 28
select select "978"
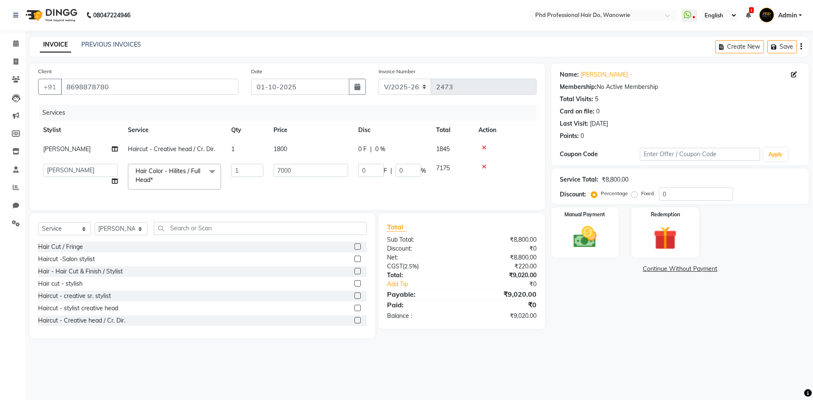
click at [362, 148] on span "0 F" at bounding box center [362, 149] width 8 height 9
select select "978"
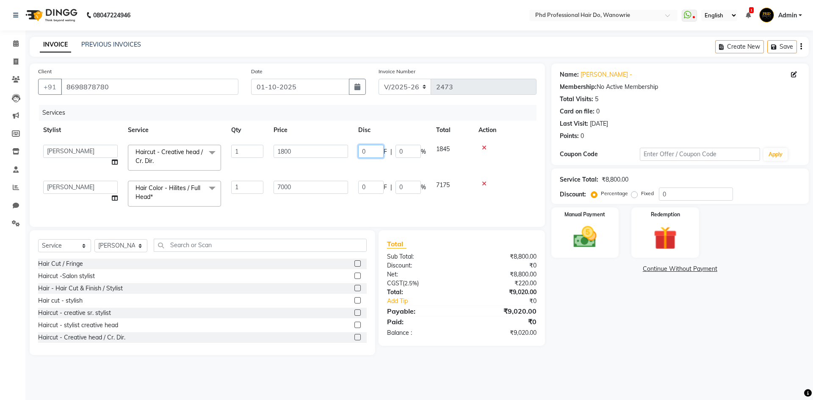
click at [372, 149] on input "0" at bounding box center [370, 151] width 25 height 13
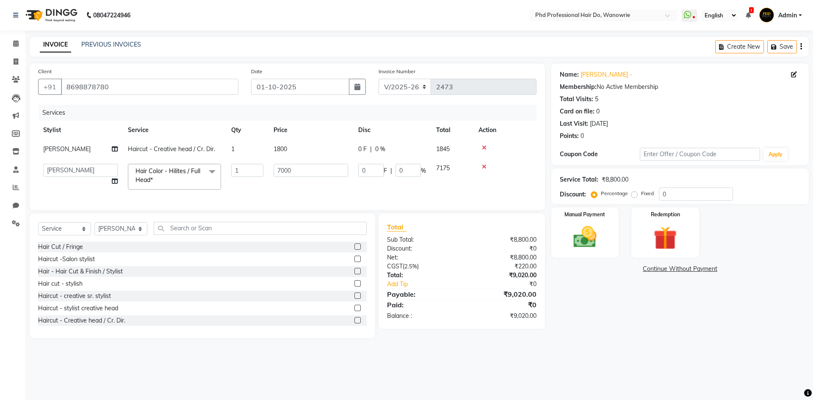
click at [799, 43] on div "Create New Save" at bounding box center [762, 47] width 94 height 20
click at [801, 47] on icon "button" at bounding box center [801, 47] width 2 height 0
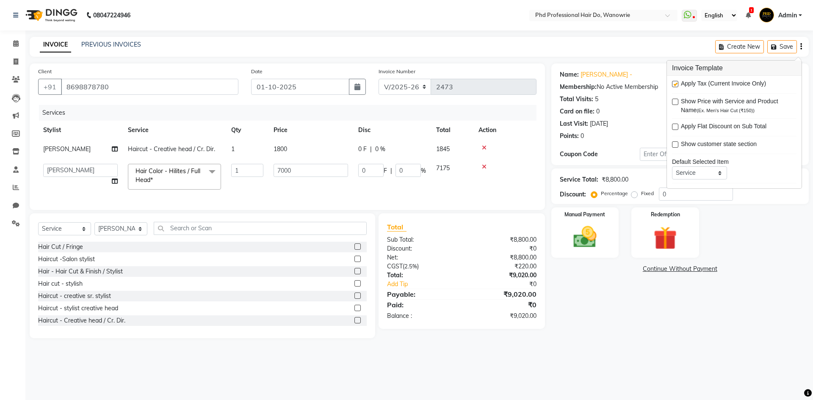
click at [675, 84] on label at bounding box center [675, 84] width 6 height 6
click at [675, 84] on input "checkbox" at bounding box center [675, 85] width 6 height 6
checkbox input "false"
click at [430, 199] on div "Services Stylist Service Qty Price Disc Total Action Hetal Haircut - Creative h…" at bounding box center [287, 153] width 498 height 97
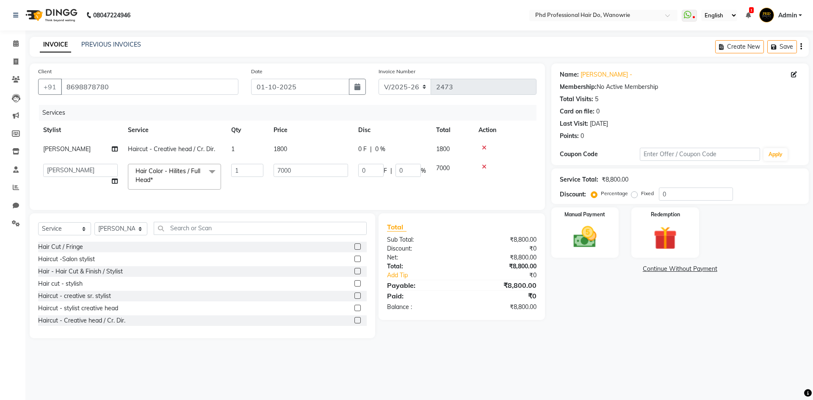
click at [364, 148] on span "0 F" at bounding box center [362, 149] width 8 height 9
select select "978"
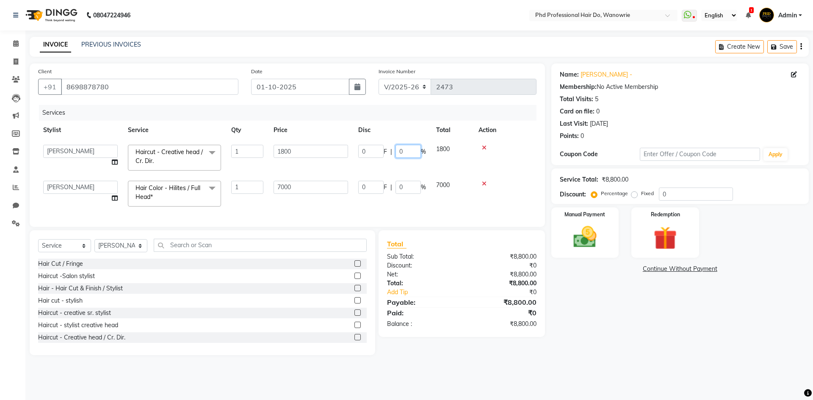
click at [403, 150] on input "0" at bounding box center [407, 151] width 25 height 13
type input "3000"
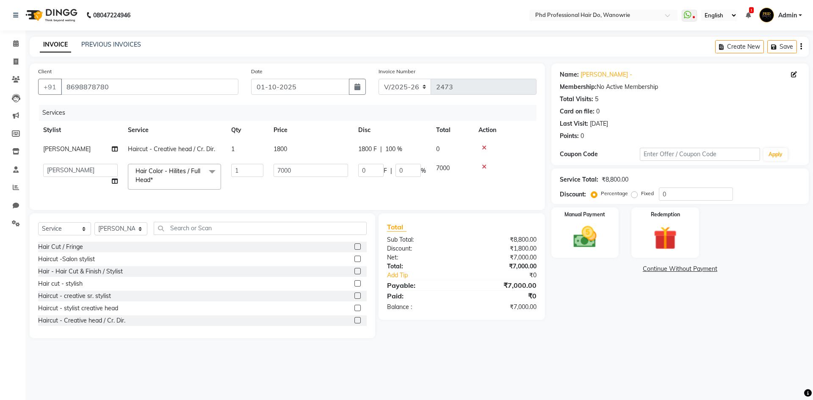
click at [408, 202] on div "Services Stylist Service Qty Price Disc Total Action Hetal Haircut - Creative h…" at bounding box center [287, 153] width 498 height 97
click at [394, 148] on span "100 %" at bounding box center [393, 149] width 17 height 9
select select "978"
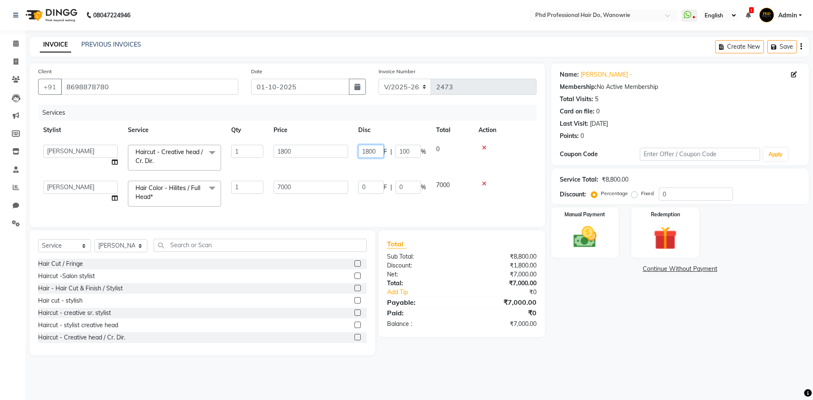
click at [376, 152] on input "1800" at bounding box center [370, 151] width 25 height 13
type input "1"
type input "300"
click at [361, 199] on div "Services Stylist Service Qty Price Disc Total Action Afreen Anita dhara faizan …" at bounding box center [287, 161] width 498 height 113
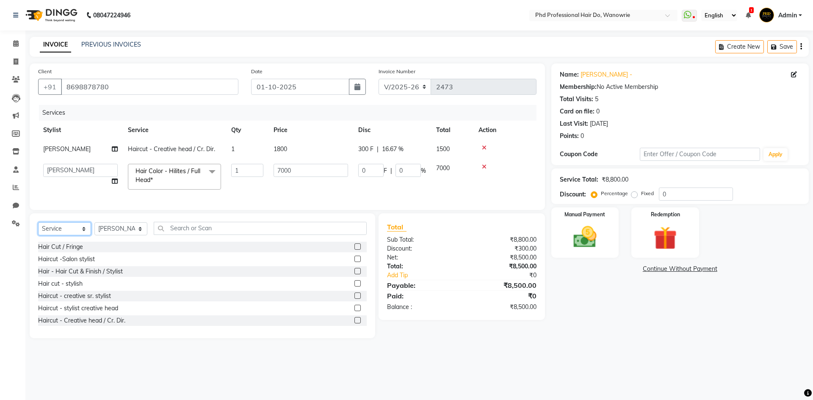
click at [72, 234] on select "Select Service Product Membership Package Voucher Prepaid Gift Card" at bounding box center [64, 228] width 53 height 13
select select "product"
click at [38, 229] on select "Select Service Product Membership Package Voucher Prepaid Gift Card" at bounding box center [64, 228] width 53 height 13
click at [117, 235] on select "Select Stylist Afreen Anita dhara faizan salmani gui Hetal Jeenisha NANDINI poo…" at bounding box center [120, 228] width 53 height 13
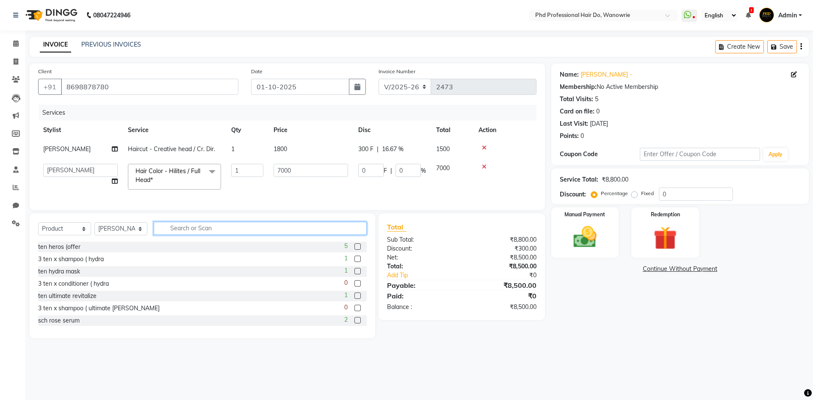
click at [178, 235] on input "text" at bounding box center [260, 228] width 213 height 13
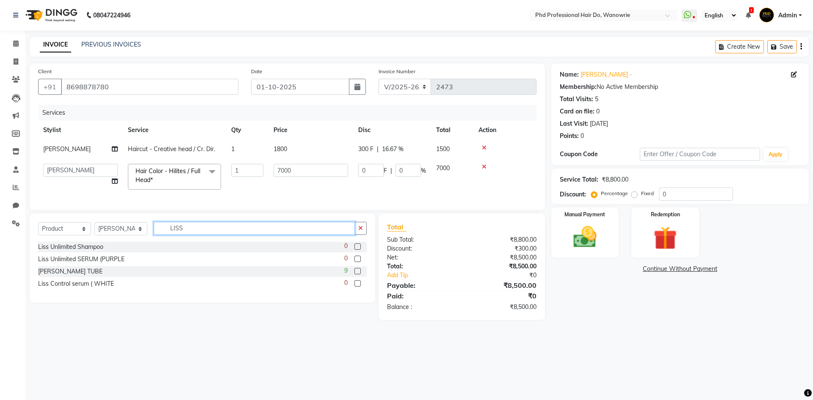
type input "LISS"
click at [356, 274] on label at bounding box center [357, 271] width 6 height 6
click at [356, 274] on input "checkbox" at bounding box center [357, 272] width 6 height 6
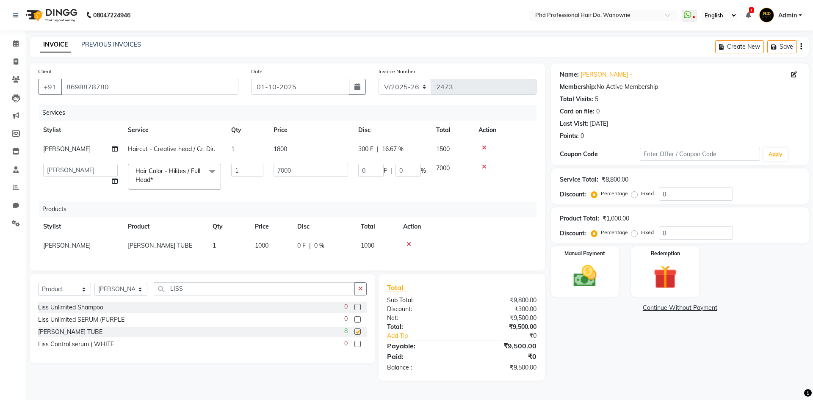
checkbox input "false"
click at [193, 295] on input "LISS" at bounding box center [254, 288] width 201 height 13
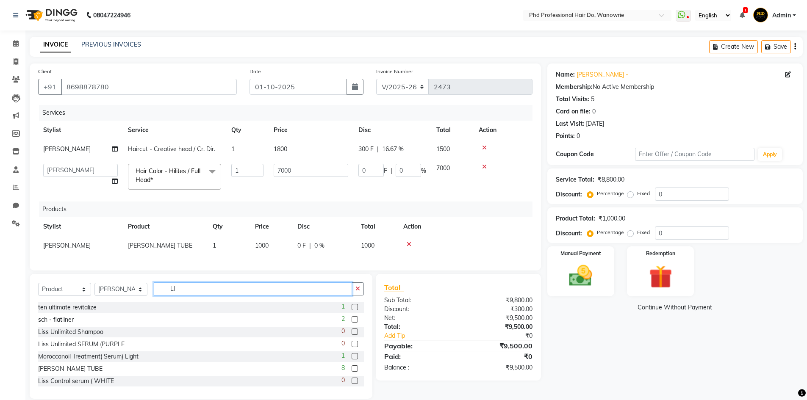
type input "L"
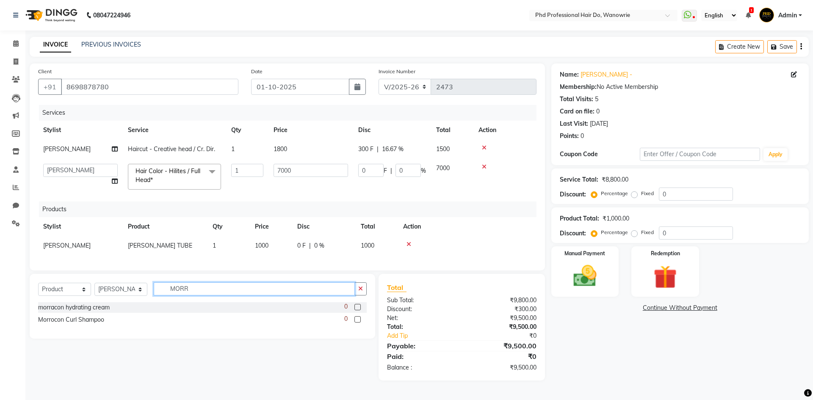
click at [193, 294] on input "MORR" at bounding box center [254, 288] width 201 height 13
type input "M"
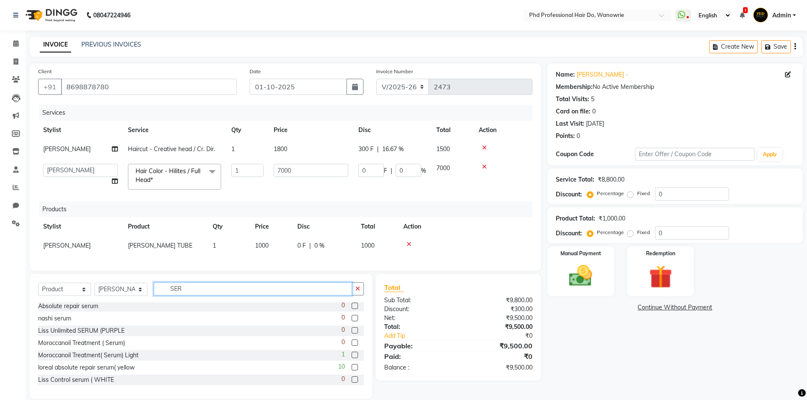
type input "SER"
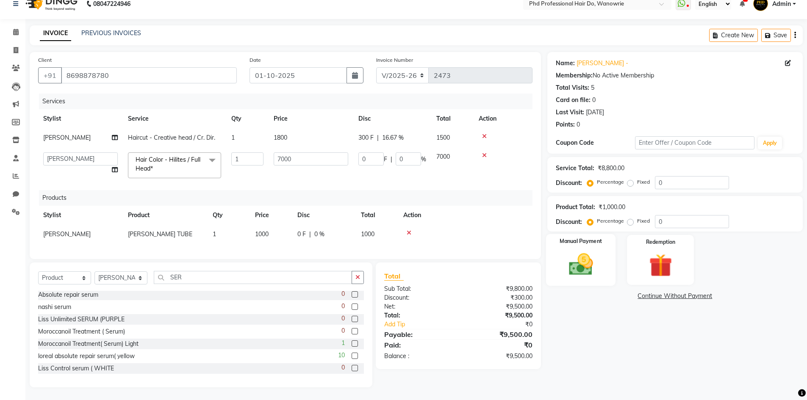
click at [584, 264] on img at bounding box center [580, 265] width 39 height 28
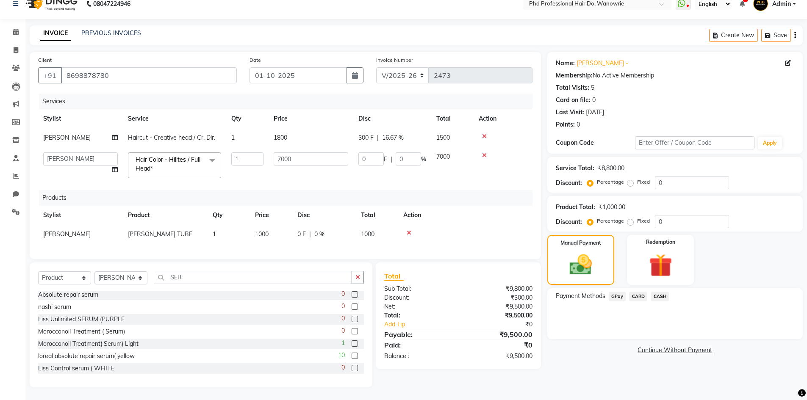
click at [616, 292] on span "GPay" at bounding box center [616, 297] width 17 height 10
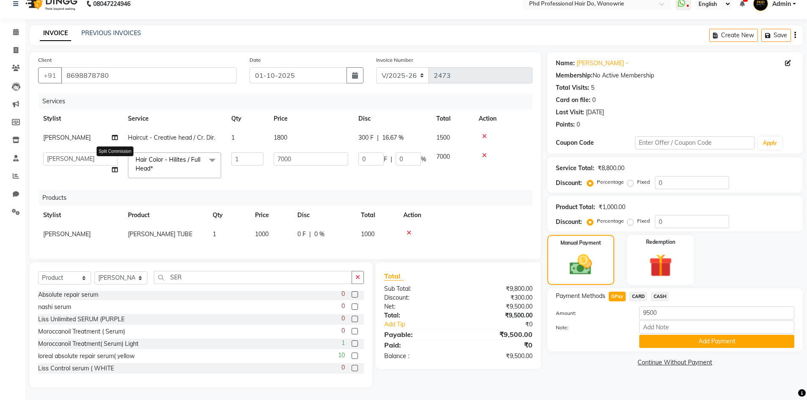
click at [114, 167] on icon at bounding box center [115, 170] width 6 height 6
select select "978"
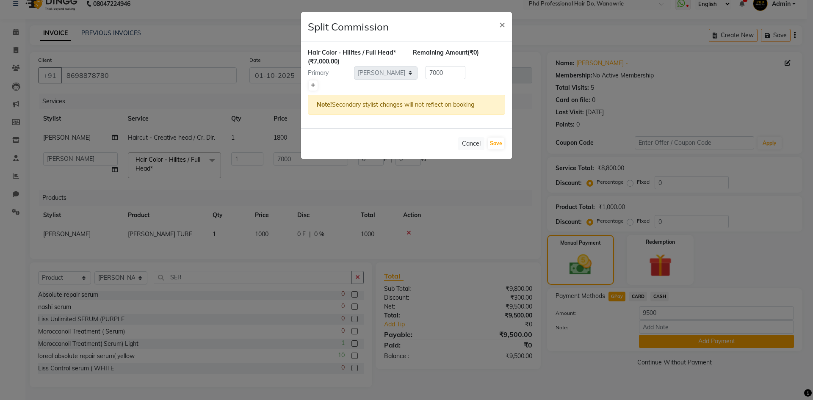
click at [315, 86] on icon at bounding box center [313, 85] width 5 height 5
type input "3500"
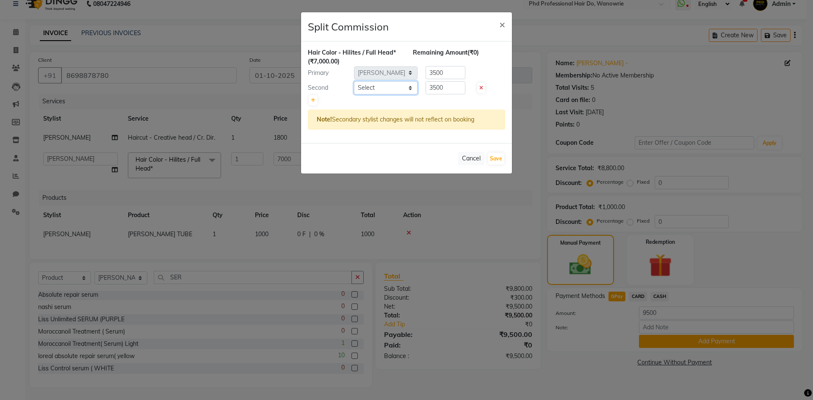
click at [381, 90] on select "Select Afreen Anita dhara faizan salmani gui Hetal Jeenisha NANDINI pooja Poona…" at bounding box center [386, 87] width 64 height 13
select select "977"
click at [354, 81] on select "Select Afreen Anita dhara faizan salmani gui Hetal Jeenisha NANDINI pooja Poona…" at bounding box center [386, 87] width 64 height 13
click at [500, 158] on button "Save" at bounding box center [496, 159] width 17 height 12
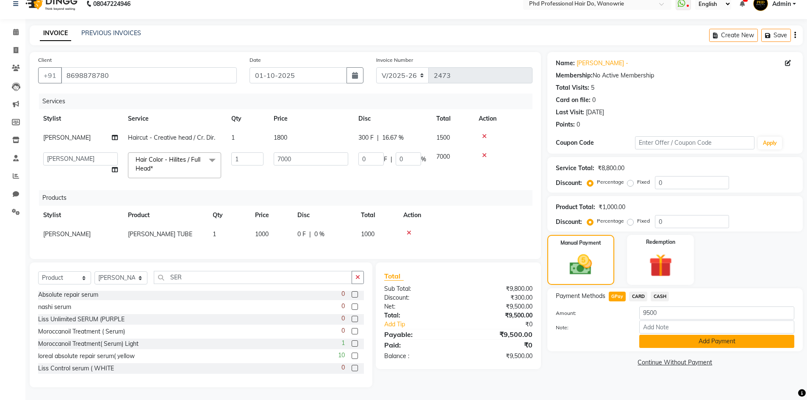
click at [677, 339] on button "Add Payment" at bounding box center [716, 341] width 155 height 13
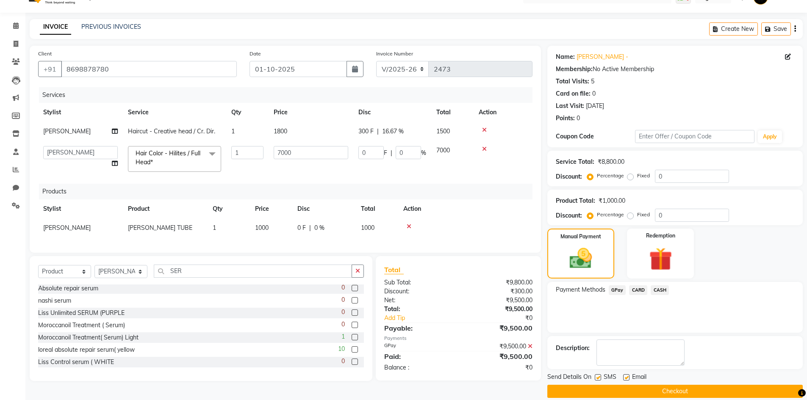
click at [673, 392] on button "Checkout" at bounding box center [674, 391] width 255 height 13
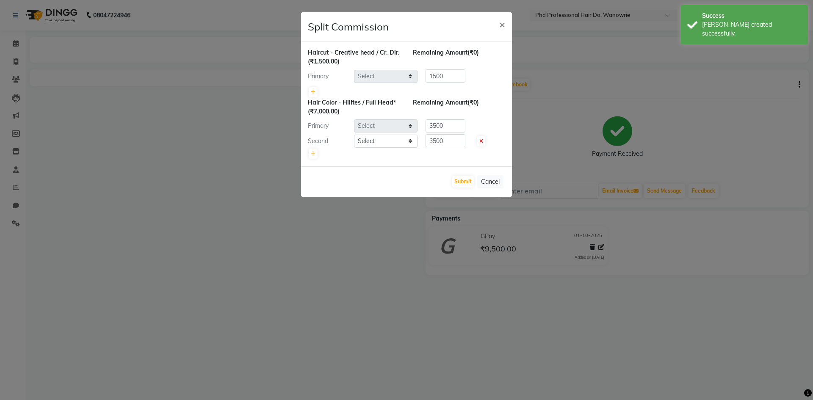
select select "978"
select select "977"
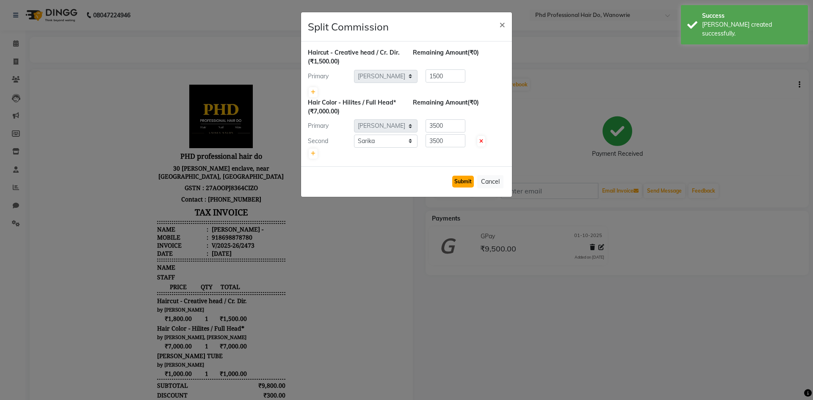
click at [456, 179] on button "Submit" at bounding box center [463, 182] width 22 height 12
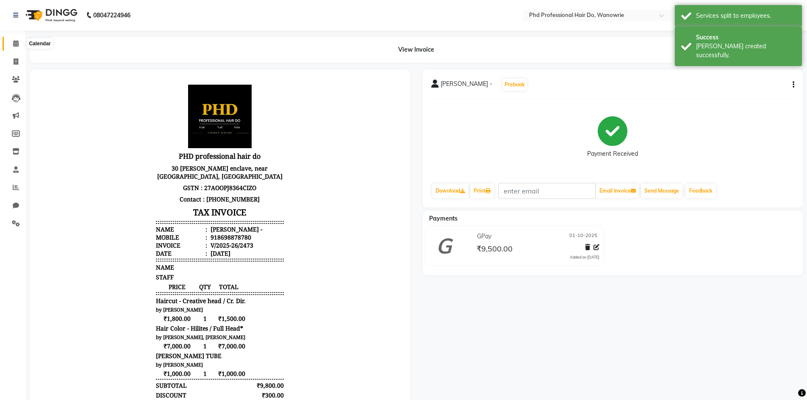
click at [11, 42] on span at bounding box center [15, 44] width 15 height 10
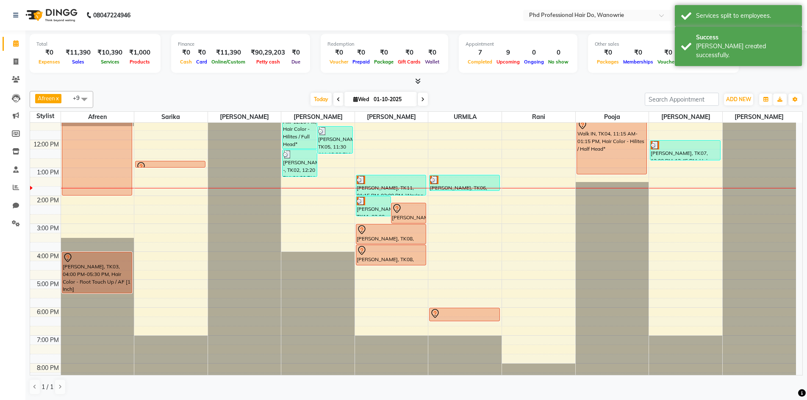
scroll to position [24, 0]
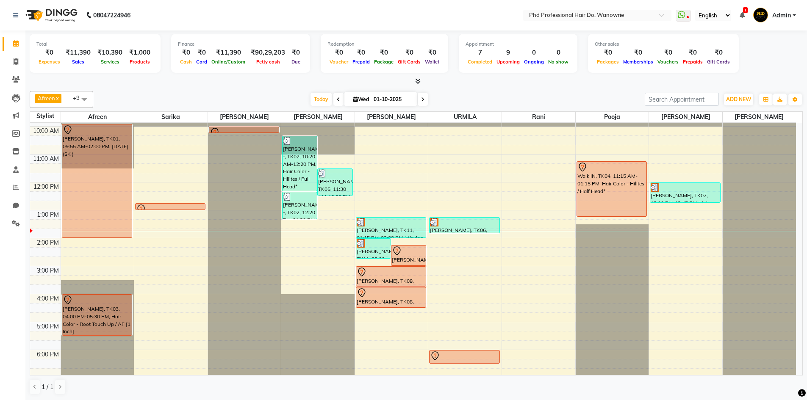
click at [248, 83] on div at bounding box center [416, 81] width 773 height 9
click at [316, 99] on span "Today" at bounding box center [320, 99] width 21 height 13
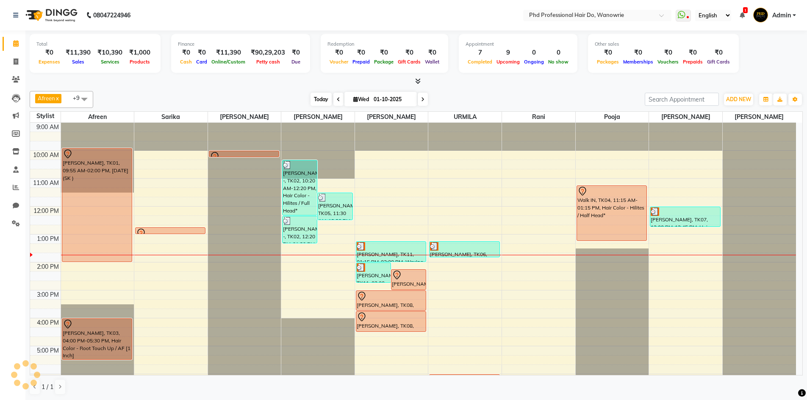
scroll to position [83, 0]
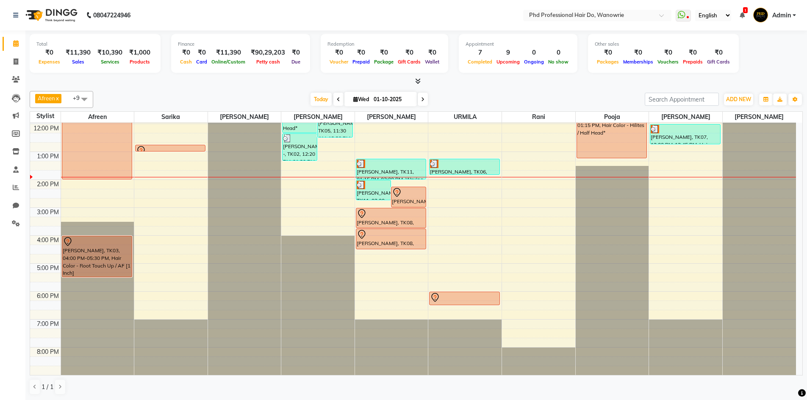
click at [337, 102] on span at bounding box center [338, 99] width 10 height 13
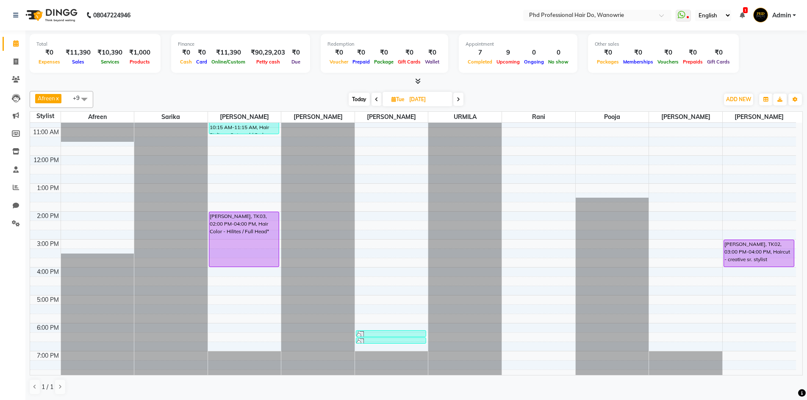
scroll to position [0, 0]
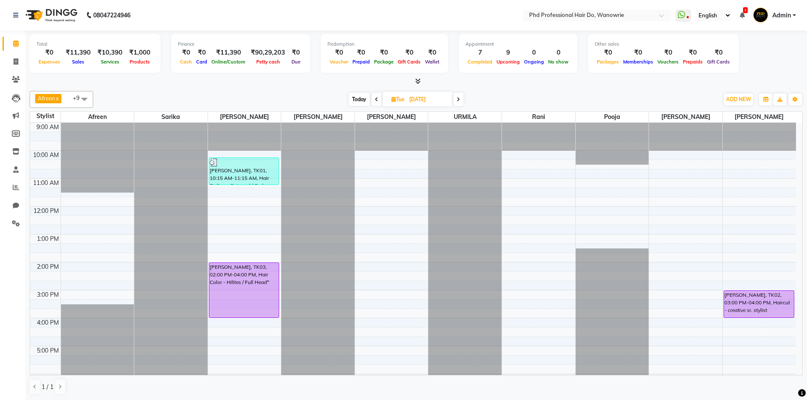
click at [376, 97] on icon at bounding box center [376, 99] width 3 height 5
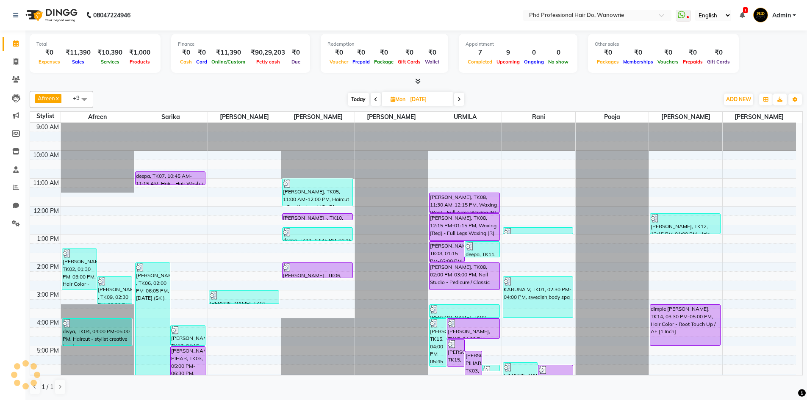
click at [355, 99] on span "Today" at bounding box center [358, 99] width 21 height 13
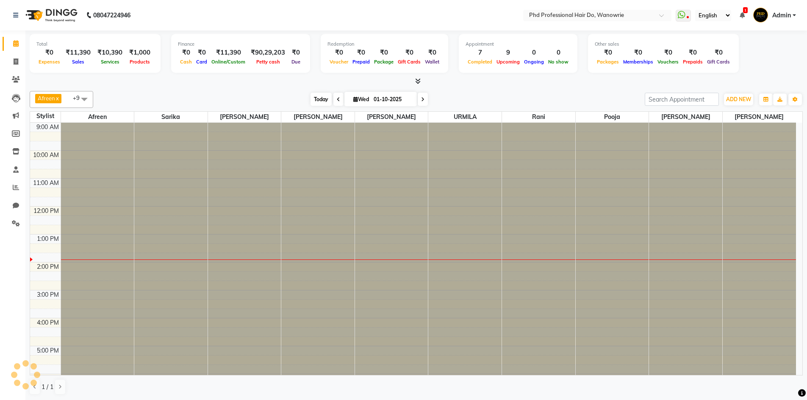
scroll to position [83, 0]
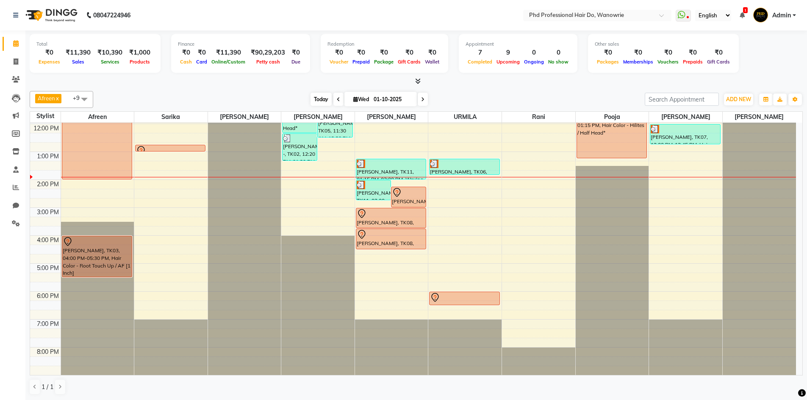
click at [318, 97] on span "Today" at bounding box center [320, 99] width 21 height 13
click at [333, 99] on span at bounding box center [338, 99] width 10 height 13
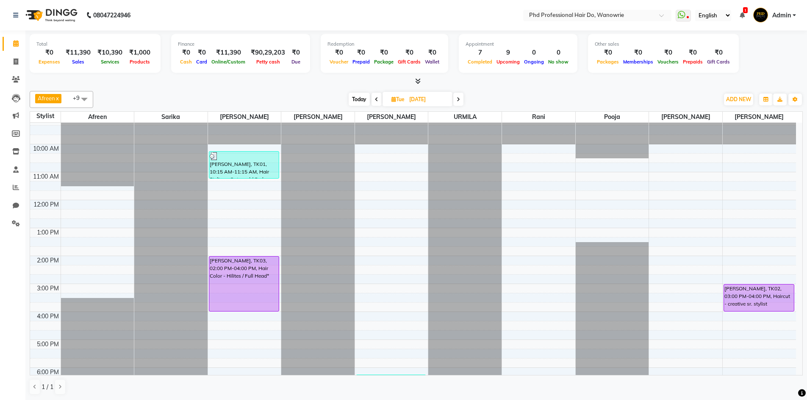
scroll to position [0, 0]
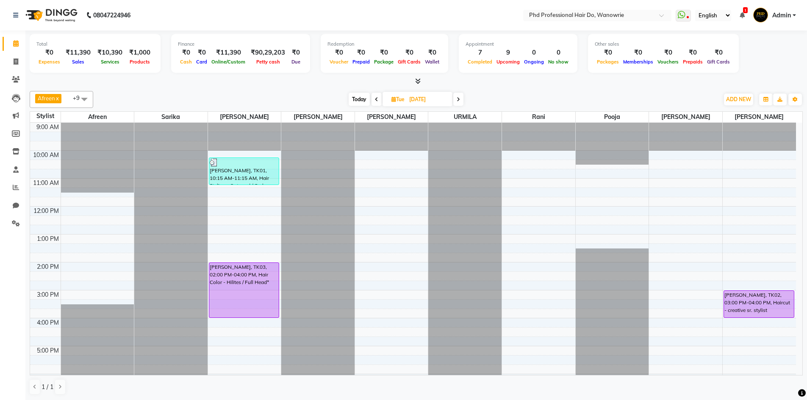
click at [373, 98] on span at bounding box center [376, 99] width 10 height 13
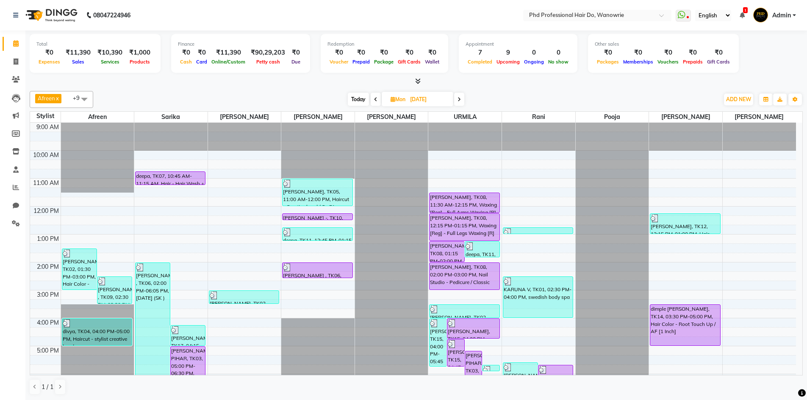
click at [374, 97] on icon at bounding box center [375, 99] width 3 height 5
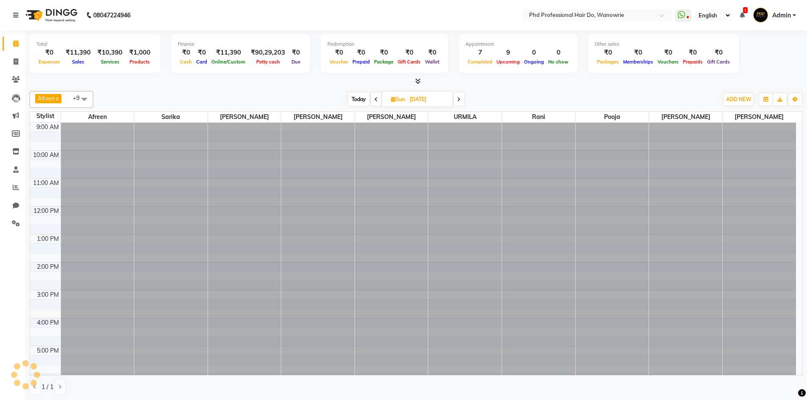
scroll to position [83, 0]
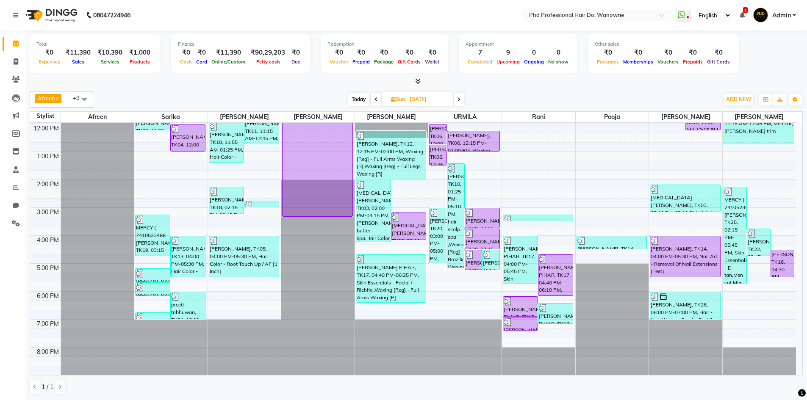
click at [236, 80] on div at bounding box center [416, 81] width 773 height 9
click at [353, 100] on span "Today" at bounding box center [358, 99] width 21 height 13
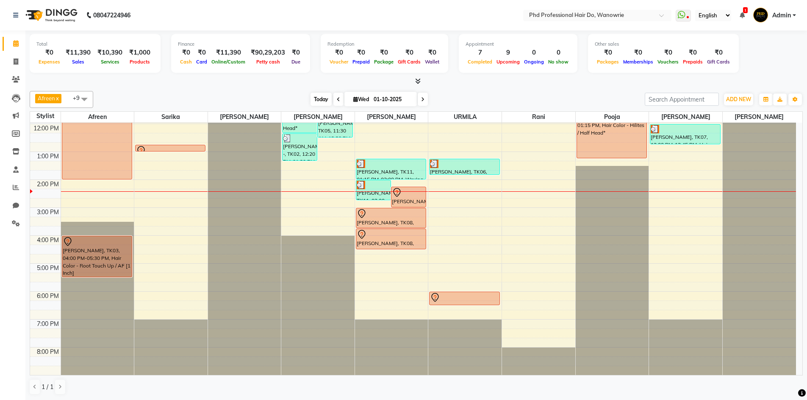
click at [320, 95] on span "Today" at bounding box center [320, 99] width 21 height 13
click at [418, 95] on span at bounding box center [422, 99] width 10 height 13
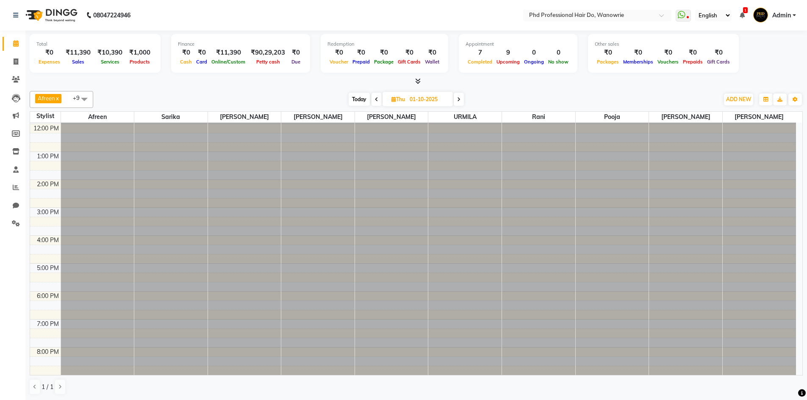
type input "02-10-2025"
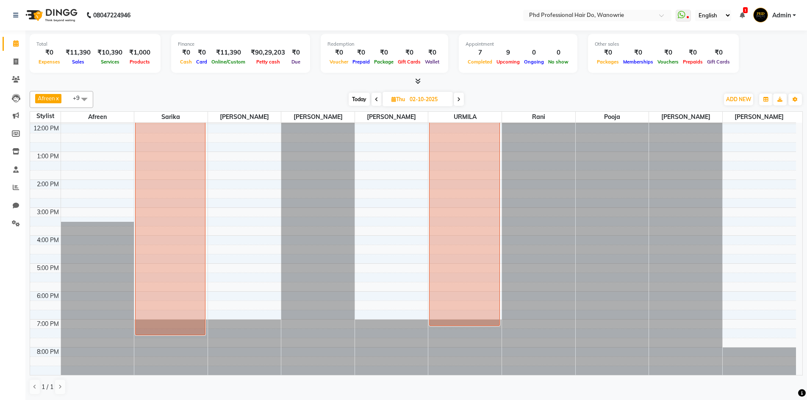
click at [362, 164] on div "9:00 AM 10:00 AM 11:00 AM 12:00 PM 1:00 PM 2:00 PM 3:00 PM 4:00 PM 5:00 PM 6:00…" at bounding box center [412, 207] width 765 height 335
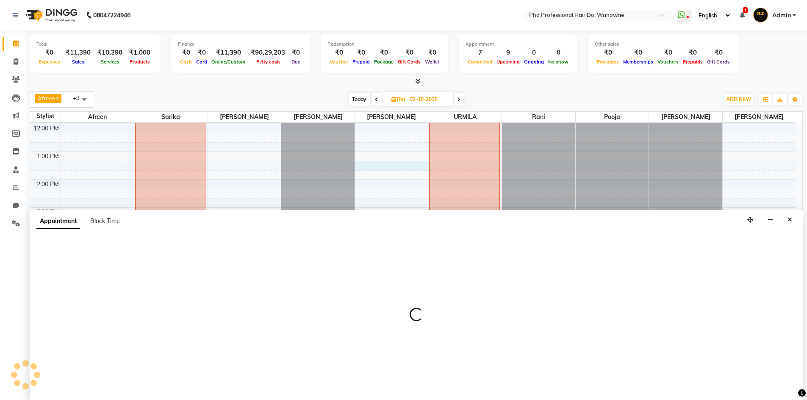
scroll to position [0, 0]
select select "980"
select select "tentative"
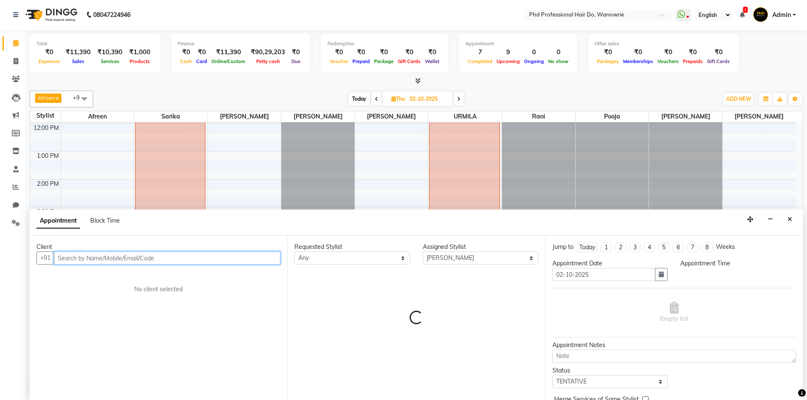
select select "795"
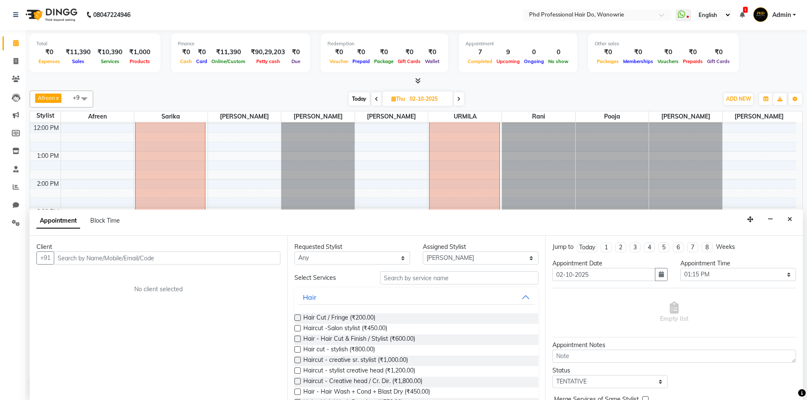
click at [128, 266] on div "Client +91 No client selected" at bounding box center [158, 318] width 257 height 164
click at [129, 256] on input "text" at bounding box center [167, 257] width 227 height 13
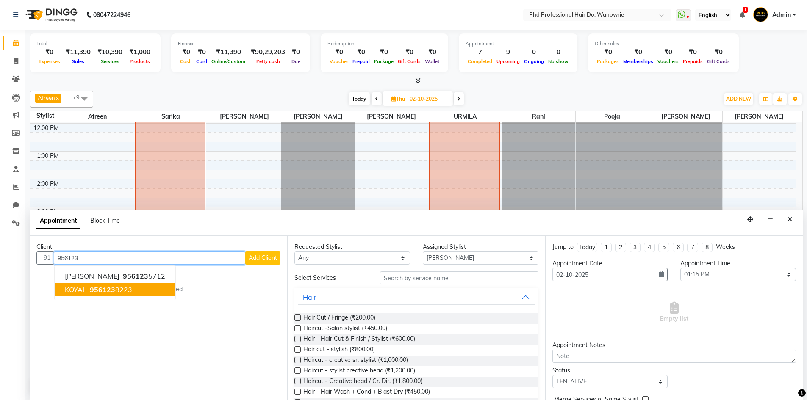
click at [102, 290] on span "956123" at bounding box center [102, 289] width 25 height 8
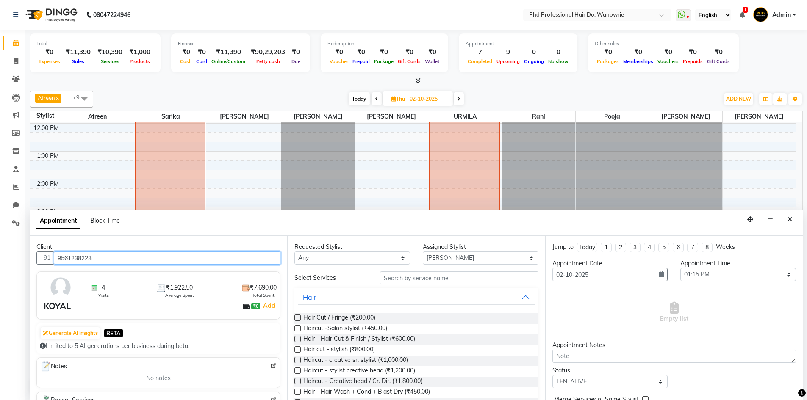
type input "9561238223"
click at [421, 282] on input "text" at bounding box center [459, 277] width 158 height 13
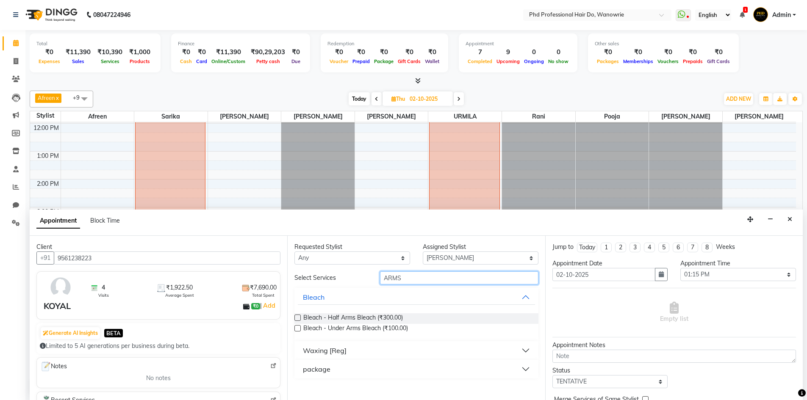
type input "ARMS"
click at [317, 356] on button "Waxing [Reg]" at bounding box center [416, 350] width 237 height 15
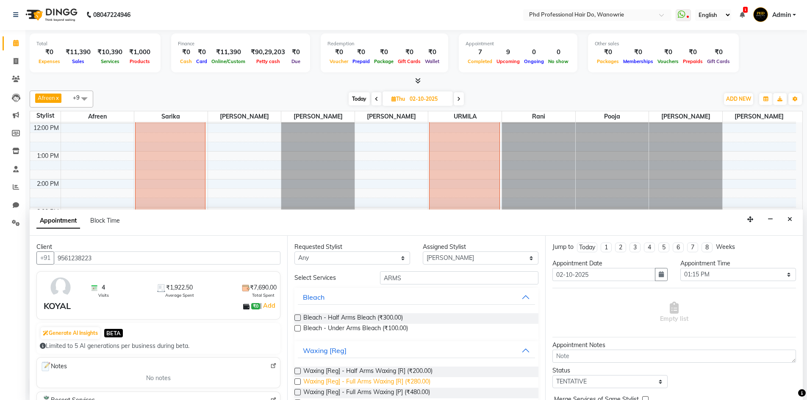
click at [348, 381] on span "Waxing [Reg] - Full Arms Waxing [R] (₹280.00)" at bounding box center [366, 382] width 127 height 11
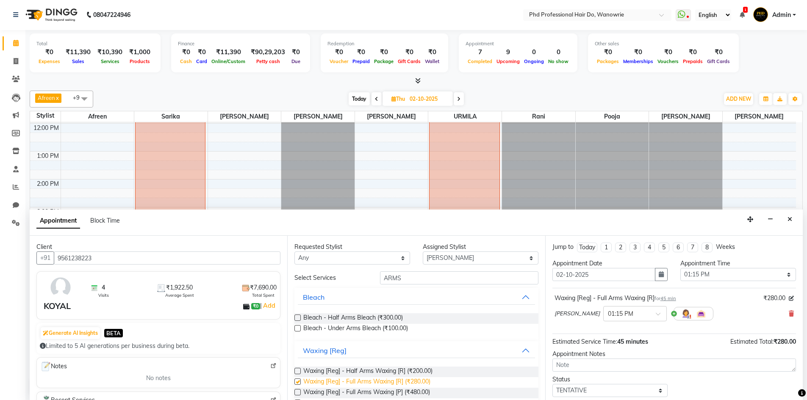
checkbox input "false"
click at [424, 276] on input "ARMS" at bounding box center [459, 277] width 158 height 13
type input "A"
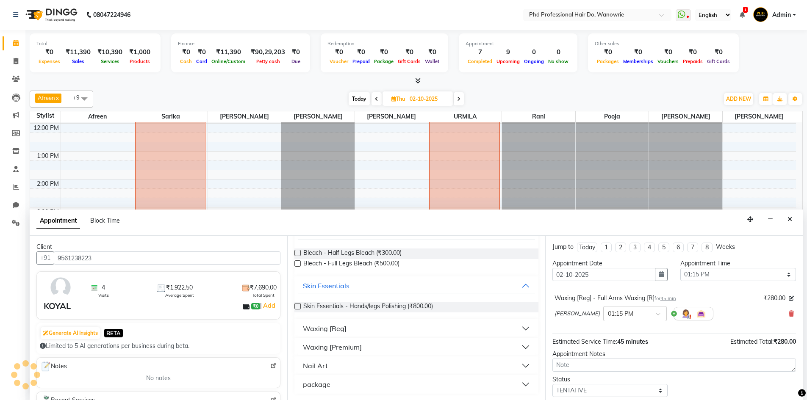
scroll to position [65, 0]
type input "LEG"
click at [337, 333] on button "Waxing [Reg]" at bounding box center [416, 328] width 237 height 15
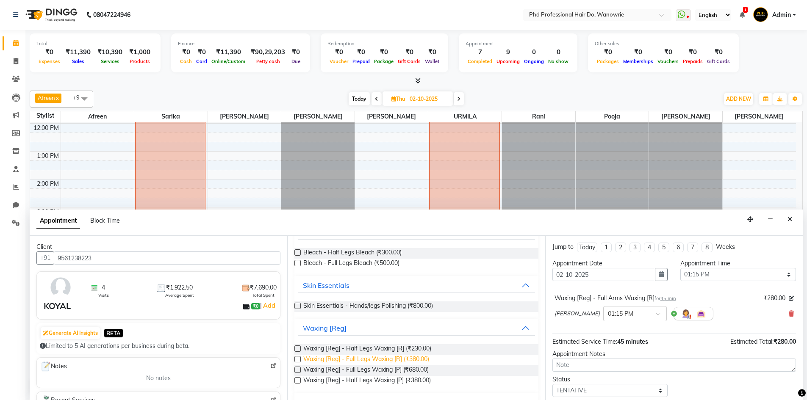
click at [351, 359] on span "Waxing [Reg] - Full Legs Waxing [R] (₹380.00)" at bounding box center [366, 360] width 126 height 11
checkbox input "false"
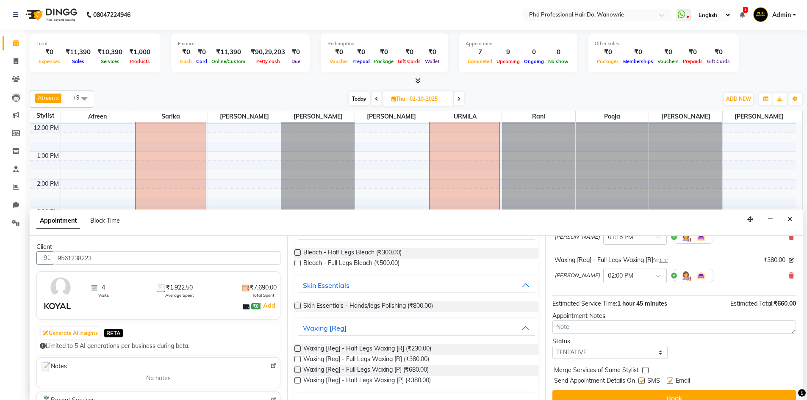
scroll to position [89, 0]
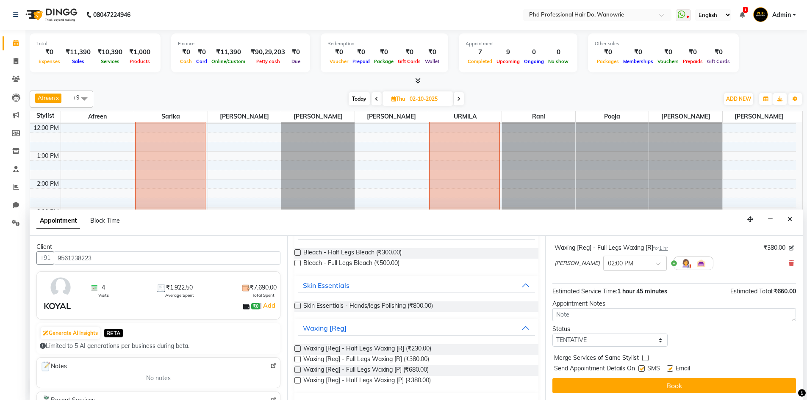
click at [579, 387] on button "Book" at bounding box center [673, 385] width 243 height 15
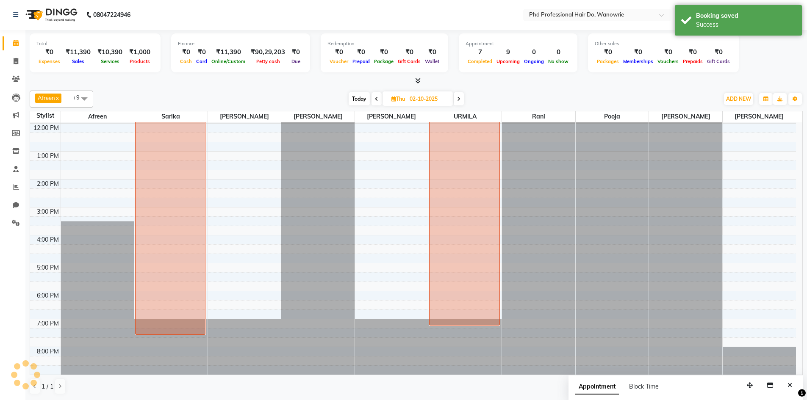
scroll to position [0, 0]
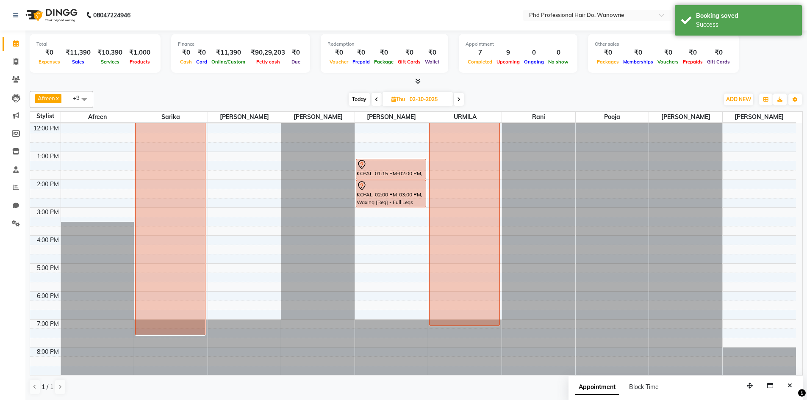
click at [353, 102] on span "Today" at bounding box center [358, 99] width 21 height 13
type input "01-10-2025"
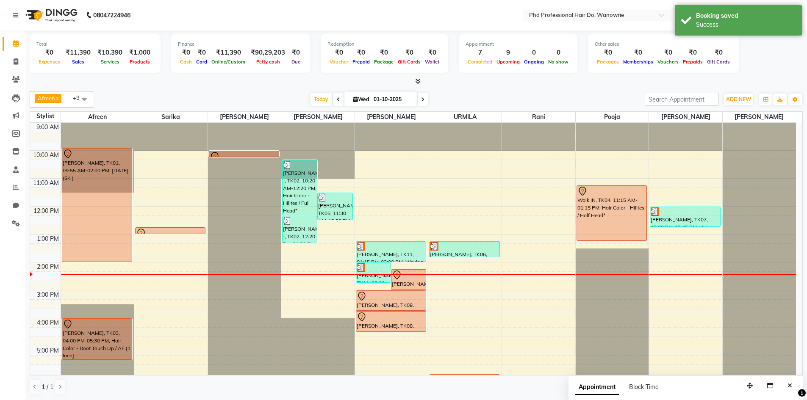
scroll to position [42, 0]
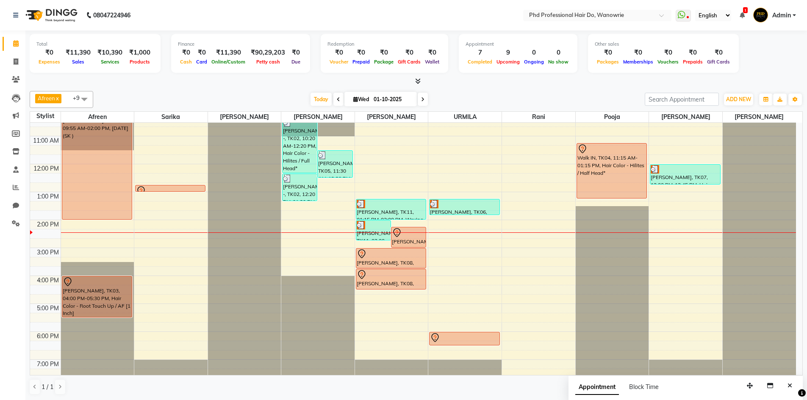
click at [181, 93] on div "Today Wed 01-10-2025" at bounding box center [368, 99] width 543 height 13
click at [257, 97] on div "Today Wed 01-10-2025" at bounding box center [368, 99] width 543 height 13
click at [14, 184] on icon at bounding box center [16, 187] width 6 height 6
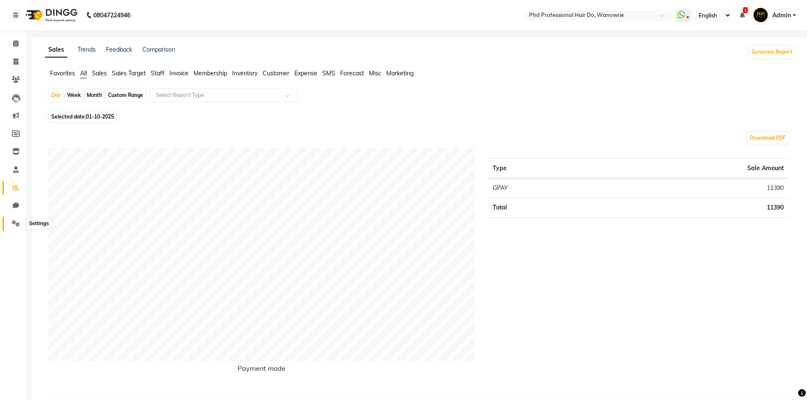
click at [14, 228] on span at bounding box center [15, 224] width 15 height 10
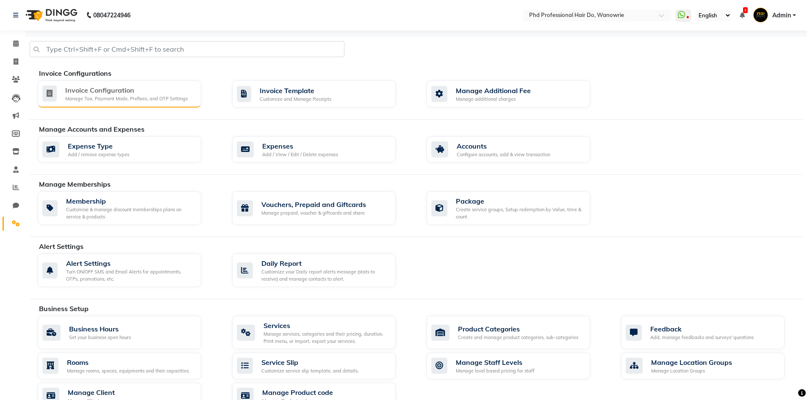
click at [63, 101] on div "Invoice Configuration Manage Tax, Payment Mode, Prefixes, and OTP Settings" at bounding box center [118, 93] width 152 height 17
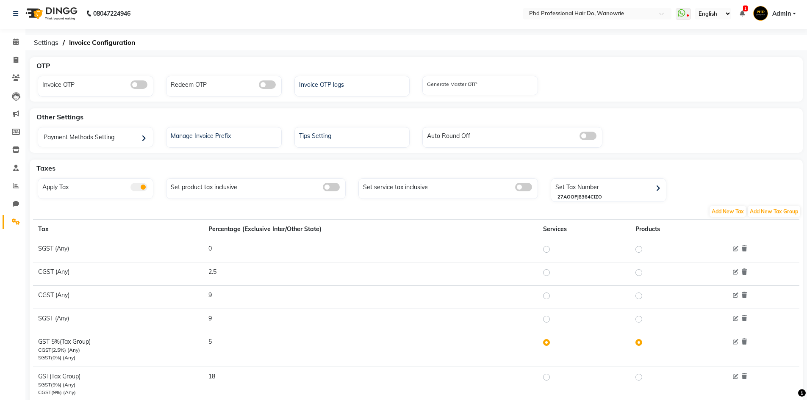
scroll to position [30, 0]
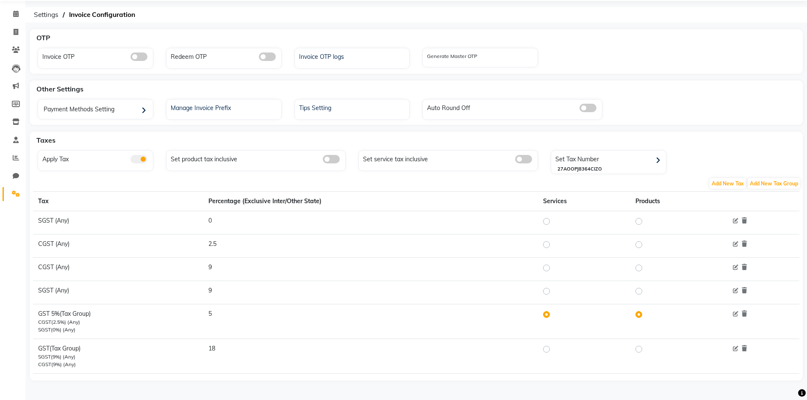
click at [553, 316] on label at bounding box center [553, 314] width 0 height 10
click at [548, 316] on input "radio" at bounding box center [547, 314] width 6 height 6
click at [553, 315] on label at bounding box center [553, 314] width 0 height 10
click at [548, 315] on input "radio" at bounding box center [547, 314] width 6 height 6
click at [553, 315] on label at bounding box center [553, 314] width 0 height 10
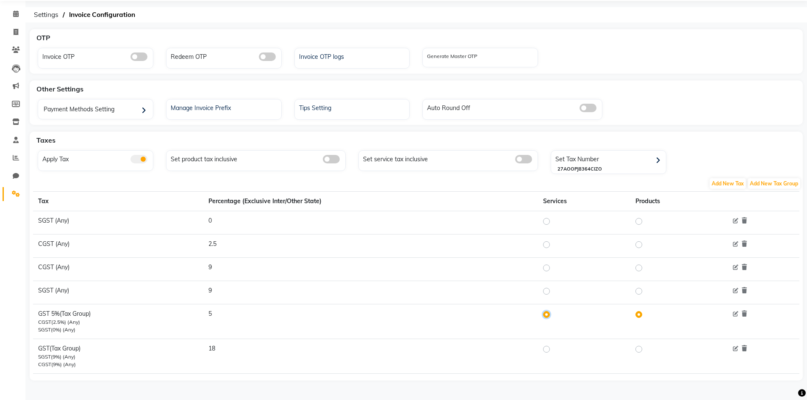
click at [548, 315] on input "radio" at bounding box center [547, 314] width 6 height 6
click at [737, 221] on icon at bounding box center [735, 221] width 6 height 6
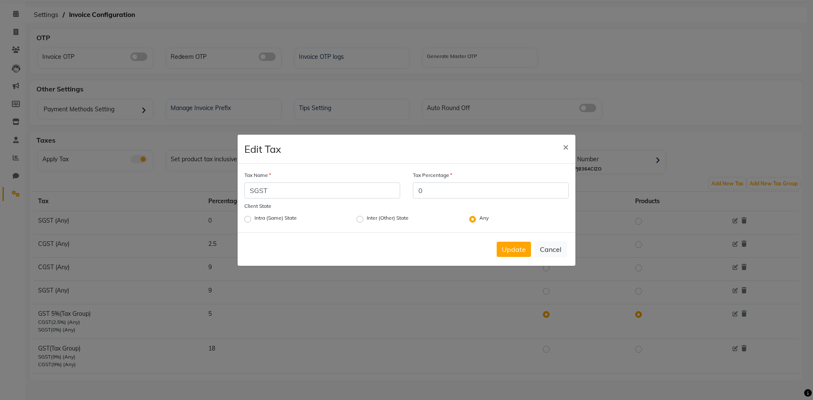
click at [428, 202] on div "Client State Intra (Same) State Inter (Other) State Any" at bounding box center [406, 213] width 324 height 23
click at [429, 193] on input "0" at bounding box center [491, 190] width 156 height 16
type input "2.5"
click at [512, 245] on button "Update" at bounding box center [514, 249] width 34 height 15
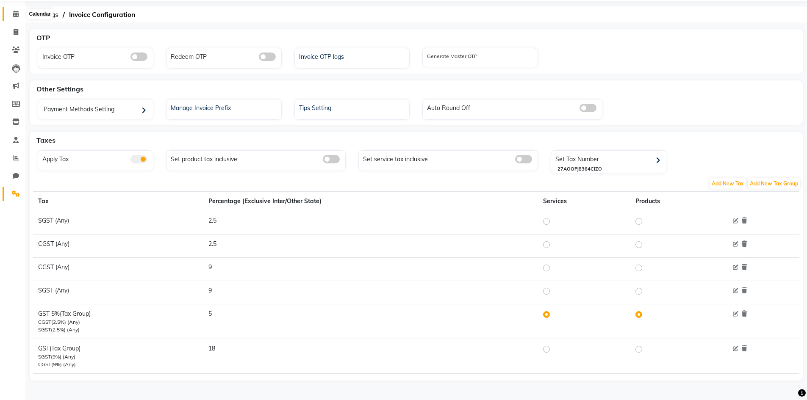
click at [13, 13] on icon at bounding box center [16, 14] width 6 height 6
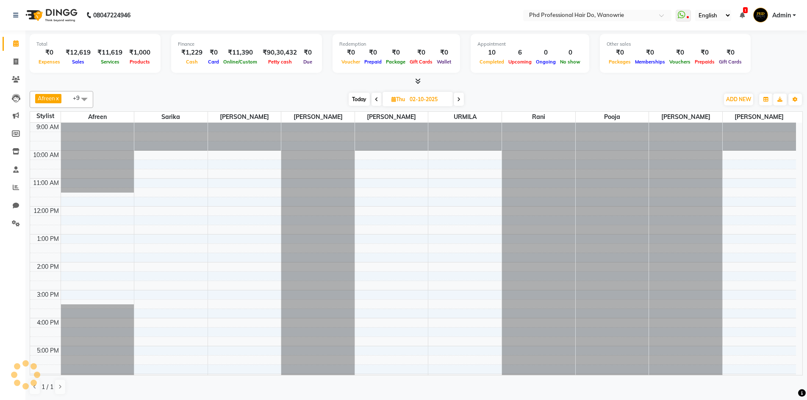
scroll to position [66, 0]
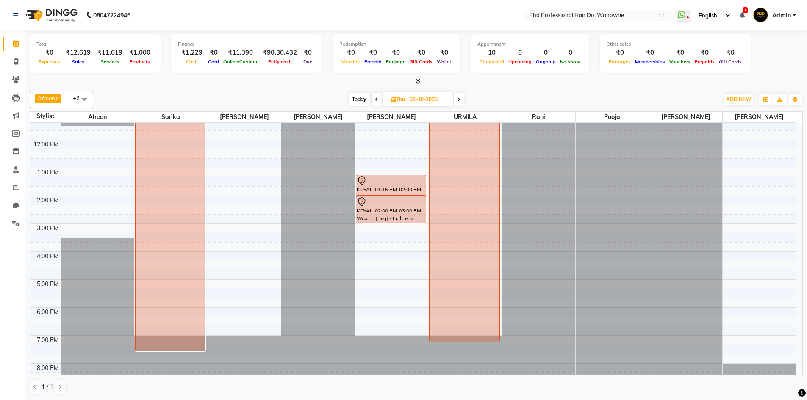
click at [356, 96] on span "Today" at bounding box center [358, 99] width 21 height 13
type input "01-10-2025"
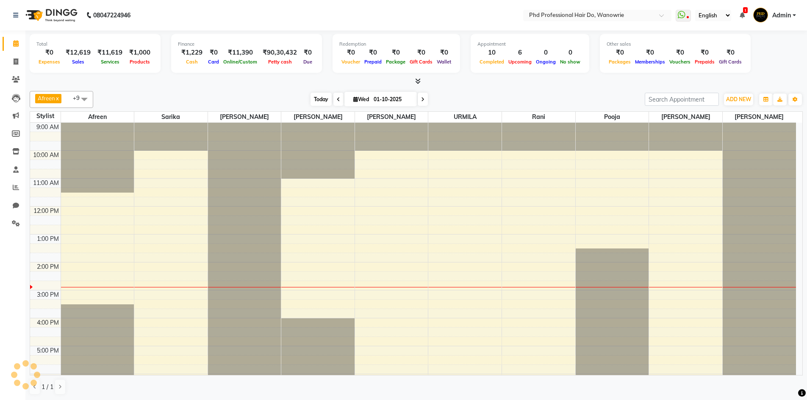
scroll to position [83, 0]
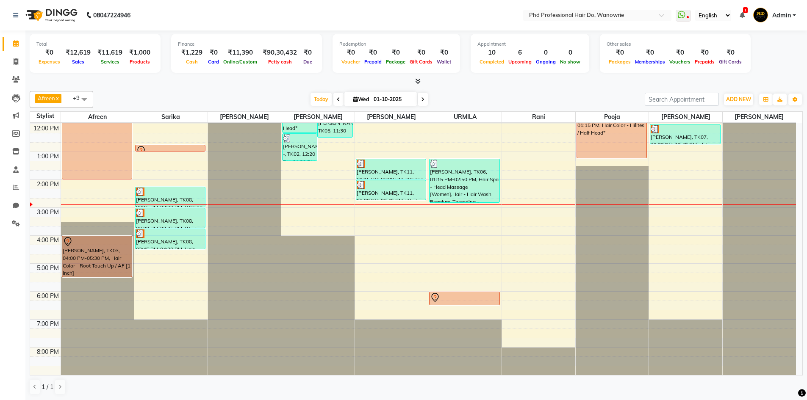
click at [514, 95] on div "[DATE] [DATE]" at bounding box center [368, 99] width 543 height 13
click at [265, 95] on div "[DATE] [DATE]" at bounding box center [368, 99] width 543 height 13
click at [268, 91] on div "Afreen x Sarika x sonia x Hetal x Anita x URMILA x rani x pooja x tejesh x sona…" at bounding box center [416, 99] width 773 height 17
click at [279, 80] on div at bounding box center [416, 81] width 773 height 9
click at [323, 100] on span "Today" at bounding box center [320, 99] width 21 height 13
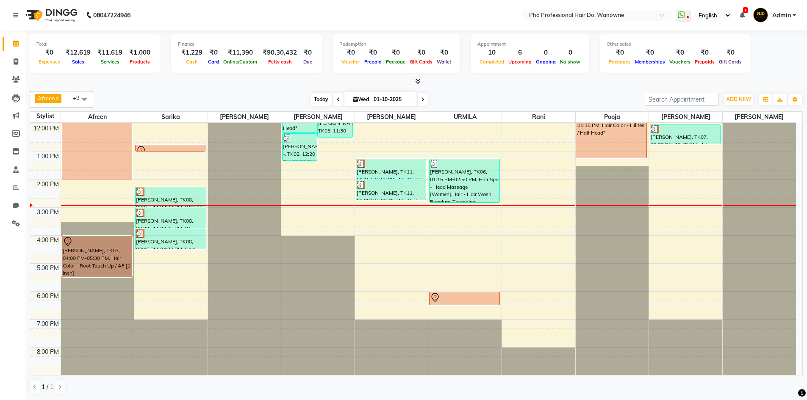
click at [311, 97] on span "Today" at bounding box center [320, 99] width 21 height 13
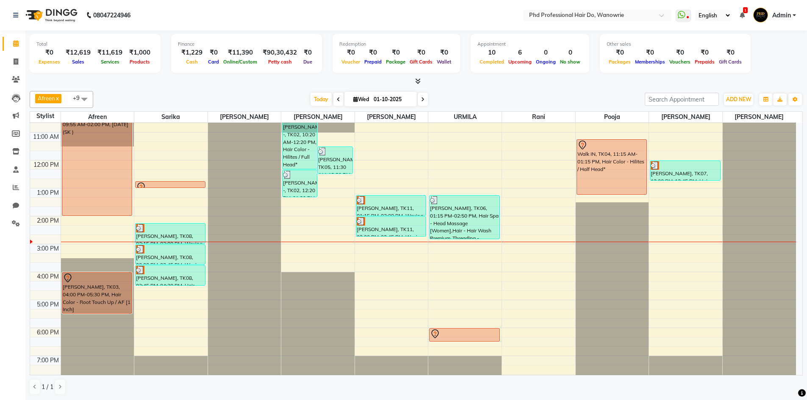
scroll to position [0, 0]
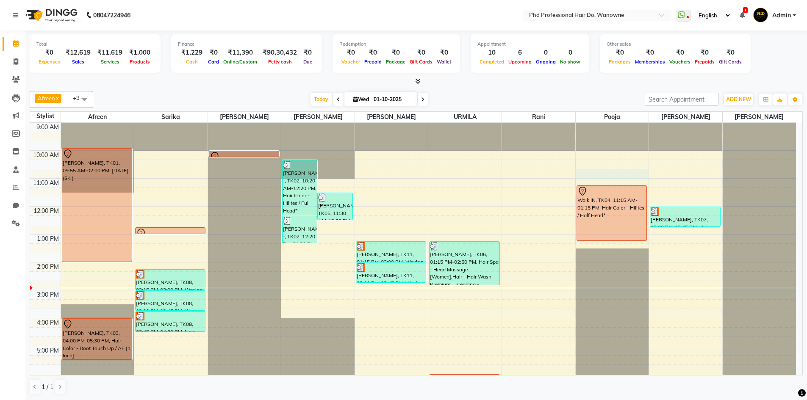
click at [587, 177] on div "9:00 AM 10:00 AM 11:00 AM 12:00 PM 1:00 PM 2:00 PM 3:00 PM 4:00 PM 5:00 PM 6:00…" at bounding box center [412, 290] width 765 height 335
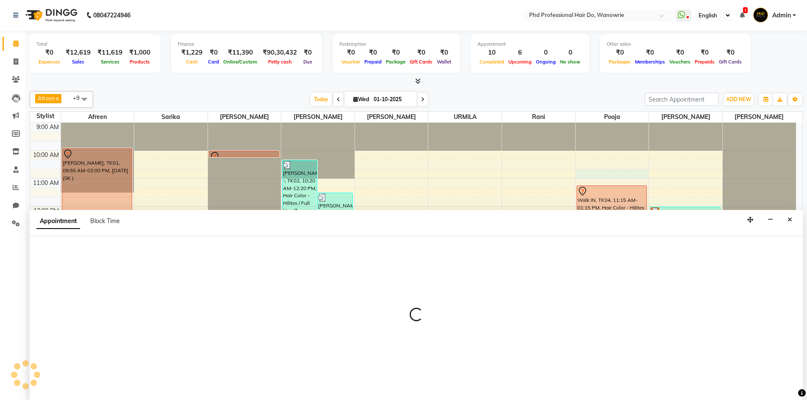
scroll to position [0, 0]
select select "26827"
select select "645"
select select "tentative"
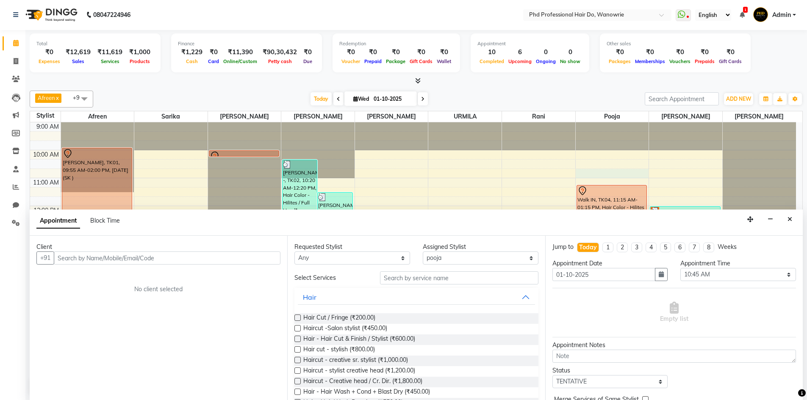
drag, startPoint x: 200, startPoint y: 259, endPoint x: 195, endPoint y: 260, distance: 5.2
click at [196, 258] on input "text" at bounding box center [167, 257] width 227 height 13
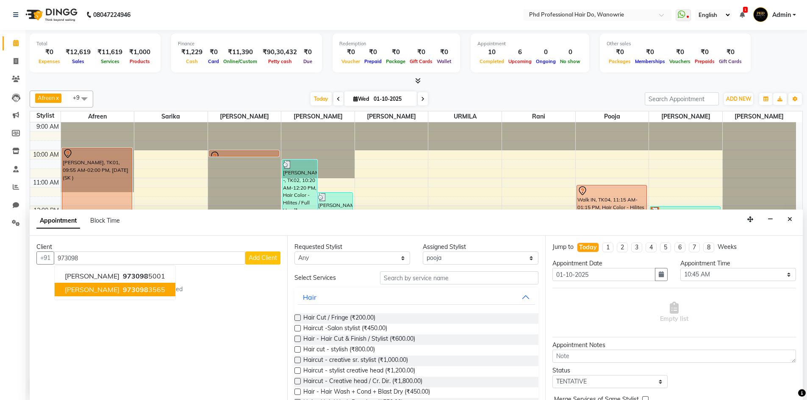
click at [134, 292] on span "973098" at bounding box center [135, 289] width 25 height 8
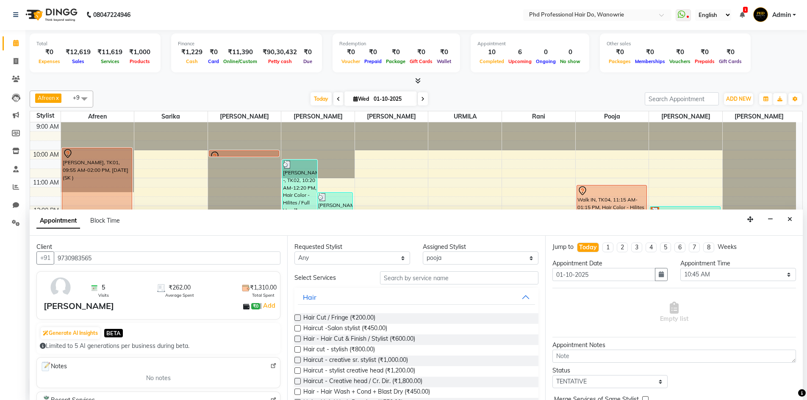
type input "9730983565"
click at [399, 283] on input "text" at bounding box center [459, 277] width 158 height 13
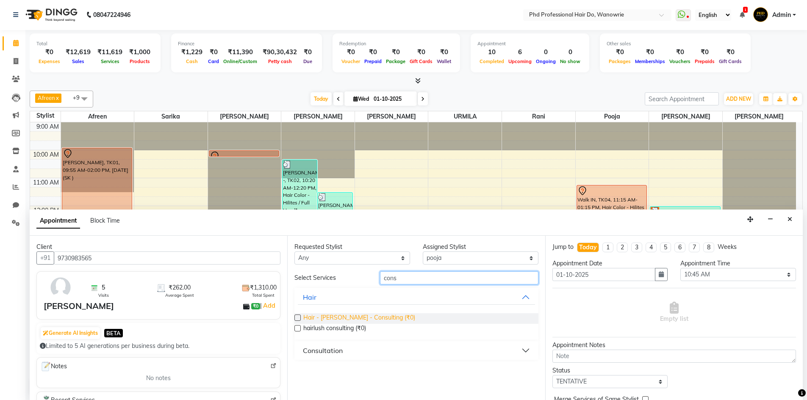
type input "cons"
click at [337, 317] on span "Hair - hetal - Consulting (₹0)" at bounding box center [359, 318] width 112 height 11
checkbox input "false"
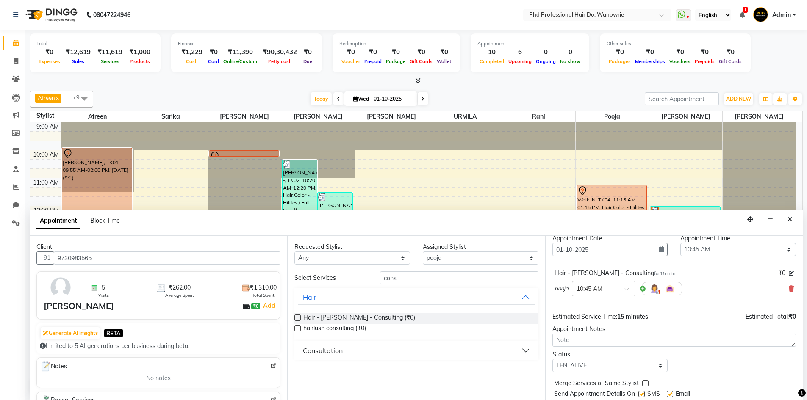
scroll to position [50, 0]
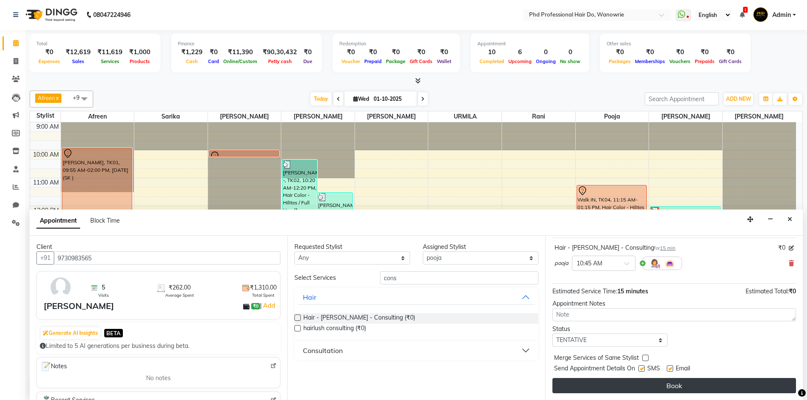
click at [633, 389] on button "Book" at bounding box center [673, 385] width 243 height 15
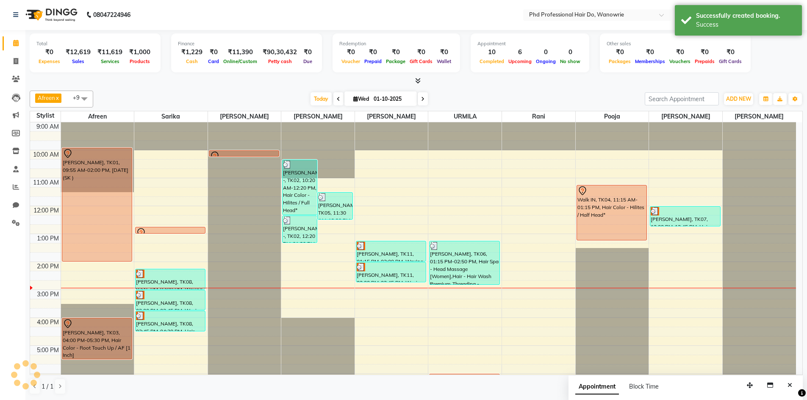
scroll to position [0, 0]
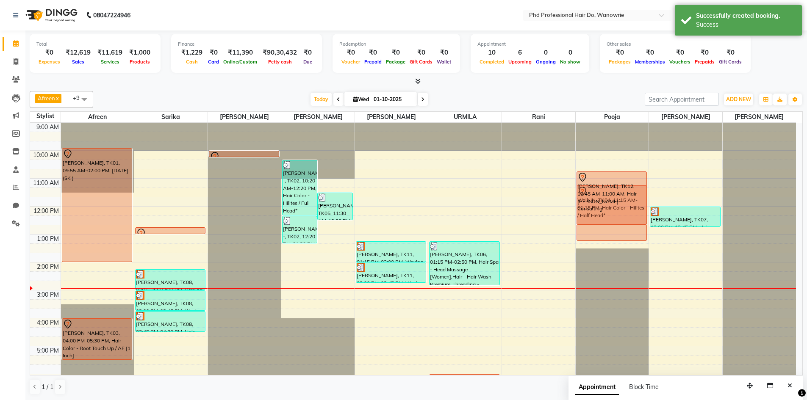
drag, startPoint x: 605, startPoint y: 178, endPoint x: 607, endPoint y: 210, distance: 31.4
click at [608, 221] on div "DEVYANI SHAH, TK12, 10:45 AM-11:00 AM, Hair - hetal - Consulting Walk IN, TK04,…" at bounding box center [611, 290] width 73 height 335
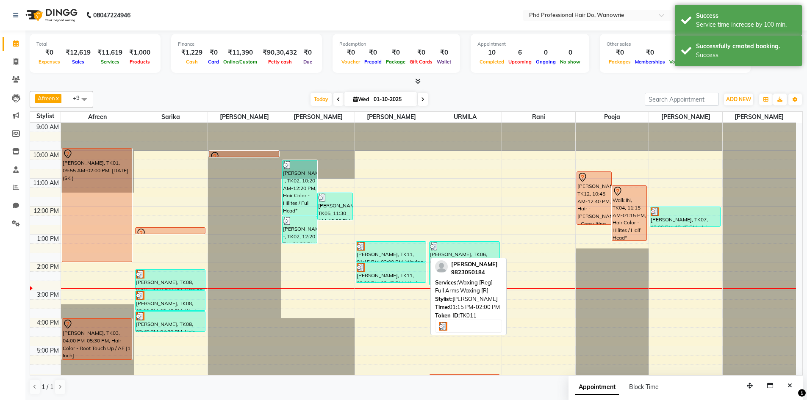
click at [378, 257] on div "[PERSON_NAME], TK11, 01:15 PM-02:00 PM, Waxing [Reg] - Full Arms Waxing [R]" at bounding box center [390, 252] width 69 height 20
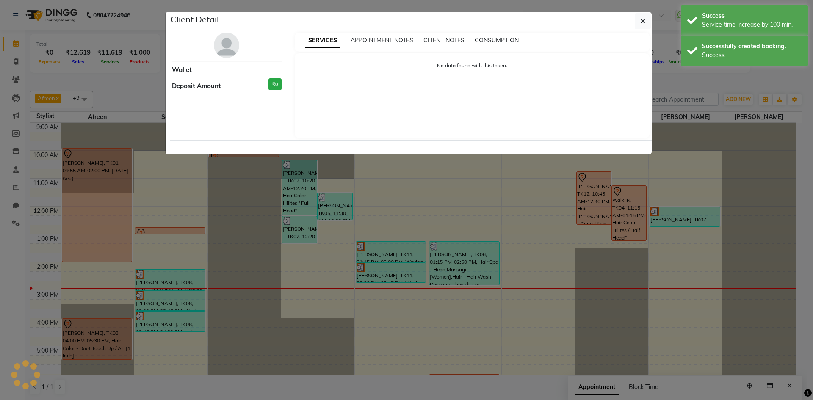
select select "3"
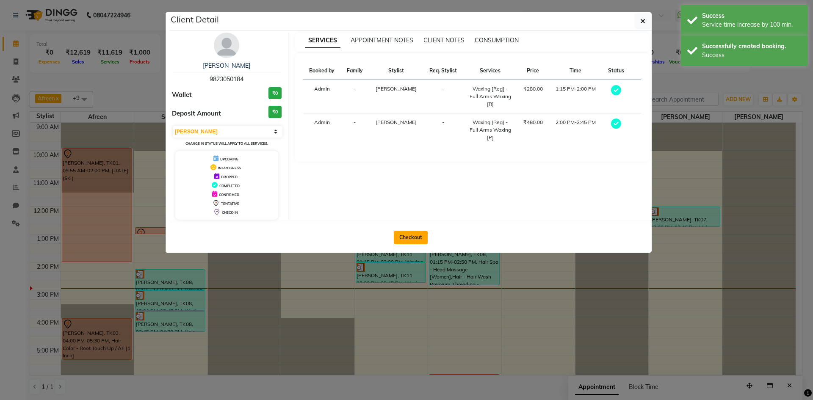
click at [415, 237] on button "Checkout" at bounding box center [411, 238] width 34 height 14
select select "service"
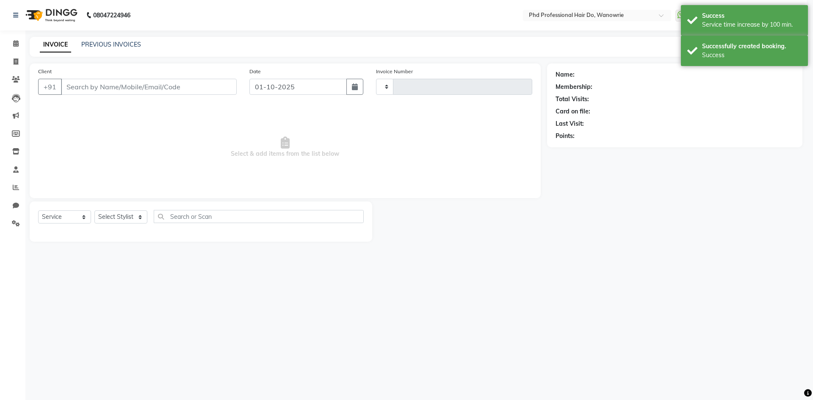
type input "2475"
select select "25"
type input "9823050184"
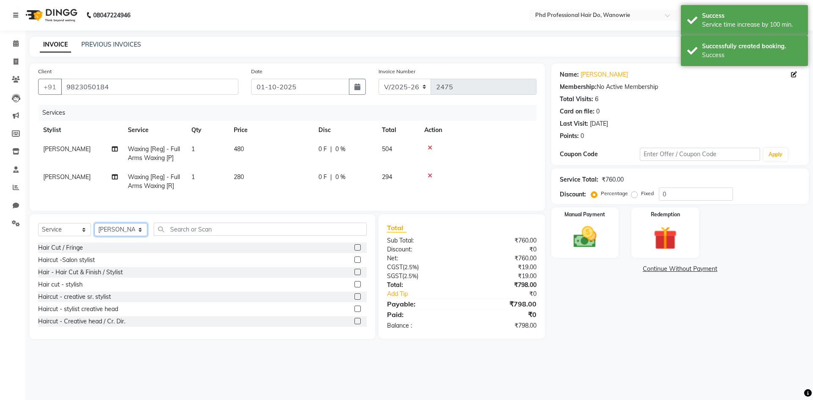
click at [127, 236] on select "Select Stylist Afreen Anita dhara faizan salmani gui Hetal Jeenisha NANDINI poo…" at bounding box center [120, 229] width 53 height 13
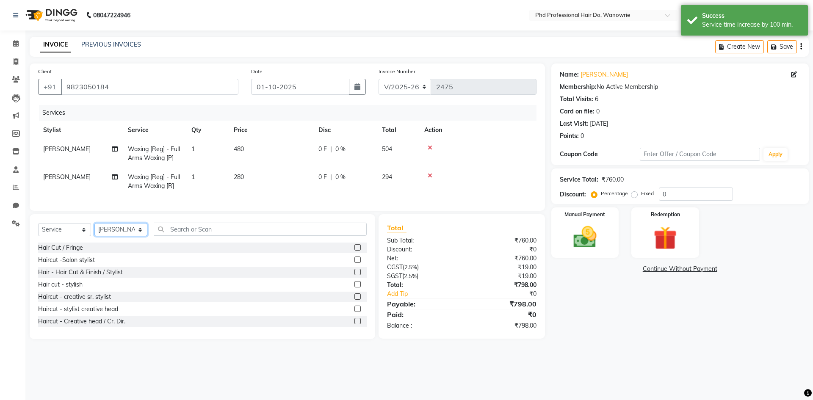
select select "51894"
click at [94, 229] on select "Select Stylist Afreen Anita dhara faizan salmani gui Hetal Jeenisha NANDINI poo…" at bounding box center [120, 229] width 53 height 13
click at [193, 236] on input "text" at bounding box center [260, 229] width 213 height 13
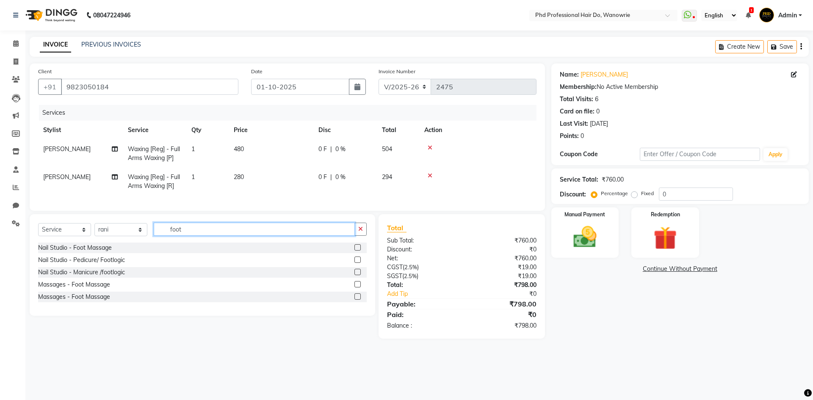
type input "foot"
click at [355, 263] on label at bounding box center [357, 260] width 6 height 6
click at [355, 263] on input "checkbox" at bounding box center [357, 260] width 6 height 6
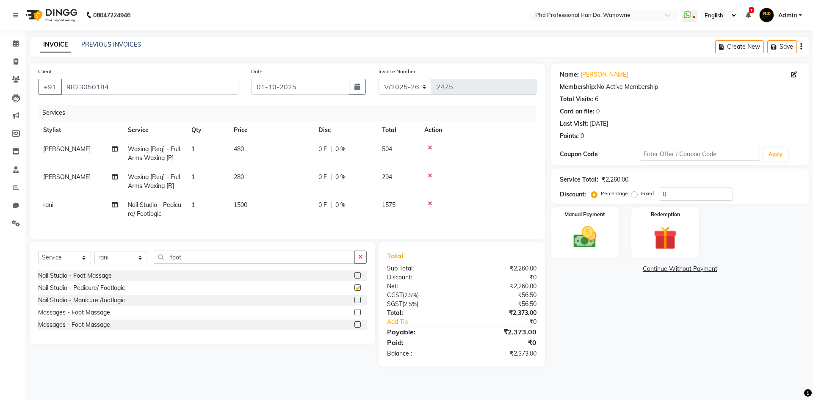
checkbox input "false"
click at [138, 264] on select "Select Stylist Afreen Anita dhara faizan salmani gui Hetal Jeenisha NANDINI poo…" at bounding box center [120, 257] width 53 height 13
select select "33027"
click at [94, 257] on select "Select Stylist Afreen Anita dhara faizan salmani gui Hetal Jeenisha NANDINI poo…" at bounding box center [120, 257] width 53 height 13
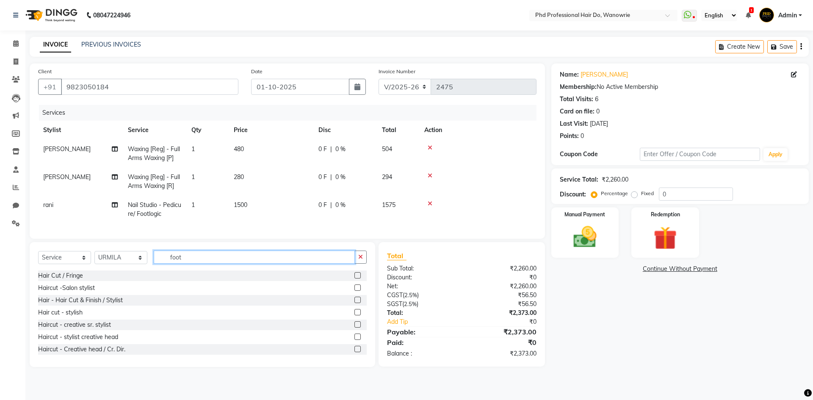
click at [189, 264] on input "foot" at bounding box center [254, 257] width 201 height 13
type input "f"
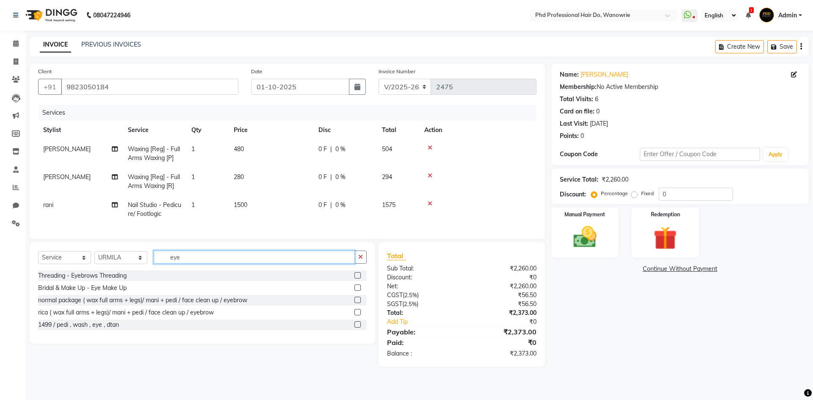
type input "eye"
click at [356, 279] on label at bounding box center [357, 275] width 6 height 6
click at [356, 279] on input "checkbox" at bounding box center [357, 276] width 6 height 6
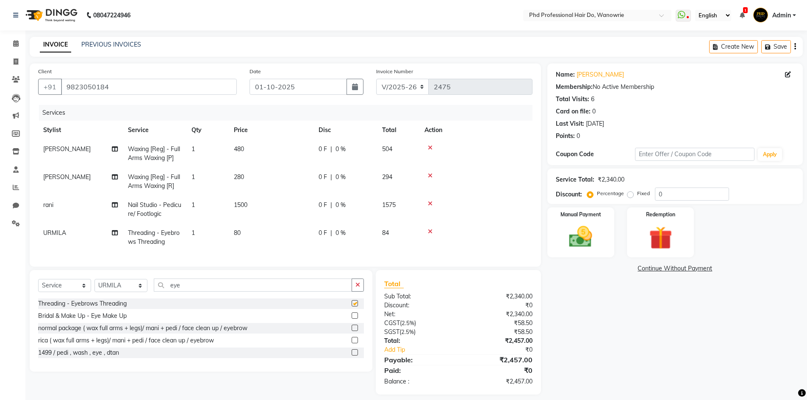
checkbox input "false"
click at [273, 292] on input "eye" at bounding box center [253, 285] width 198 height 13
type input "e"
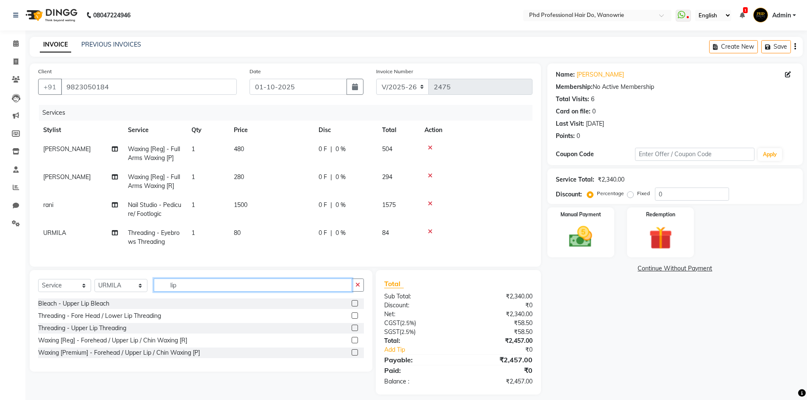
type input "lip"
click at [352, 331] on label at bounding box center [354, 328] width 6 height 6
click at [352, 331] on input "checkbox" at bounding box center [354, 329] width 6 height 6
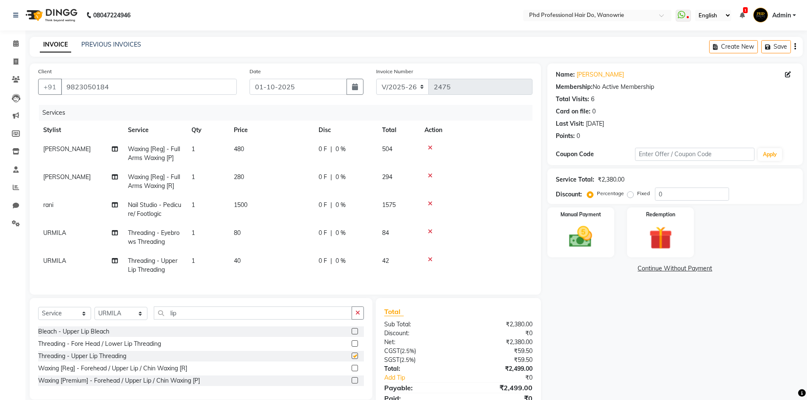
checkbox input "false"
click at [302, 320] on input "lip" at bounding box center [253, 313] width 198 height 13
type input "l"
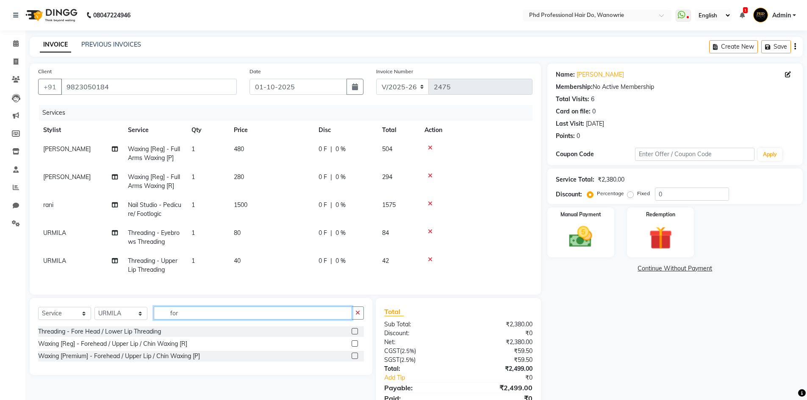
type input "for"
click at [356, 334] on label at bounding box center [354, 331] width 6 height 6
click at [356, 334] on input "checkbox" at bounding box center [354, 332] width 6 height 6
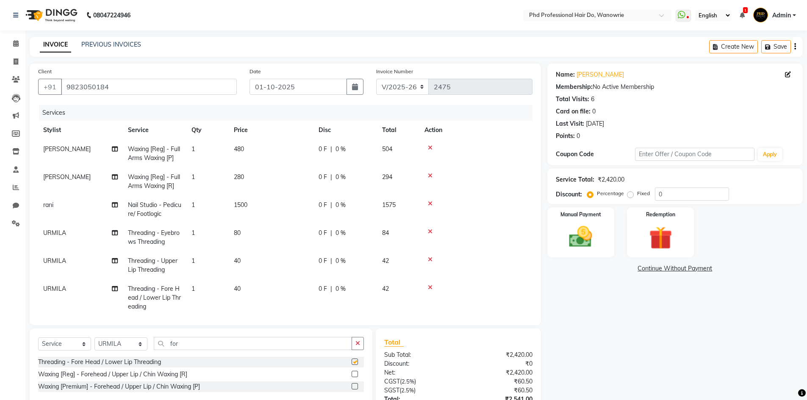
checkbox input "false"
click at [145, 177] on span "Waxing [Reg] - Full Arms Waxing [R]" at bounding box center [154, 181] width 52 height 17
select select "980"
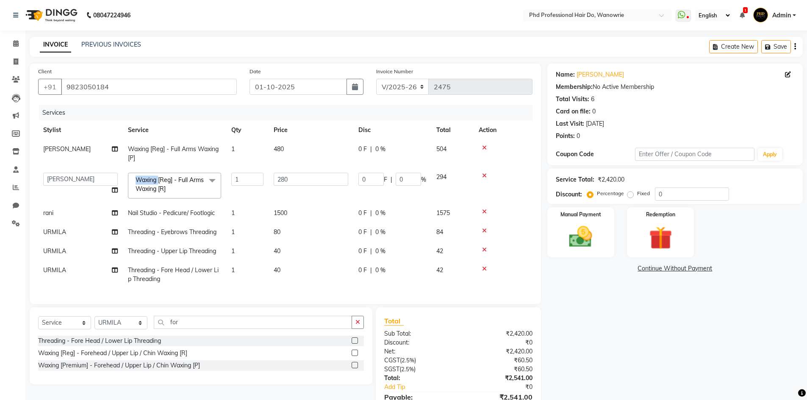
click at [145, 177] on span "Waxing [Reg] - Full Arms Waxing [R]" at bounding box center [169, 184] width 68 height 17
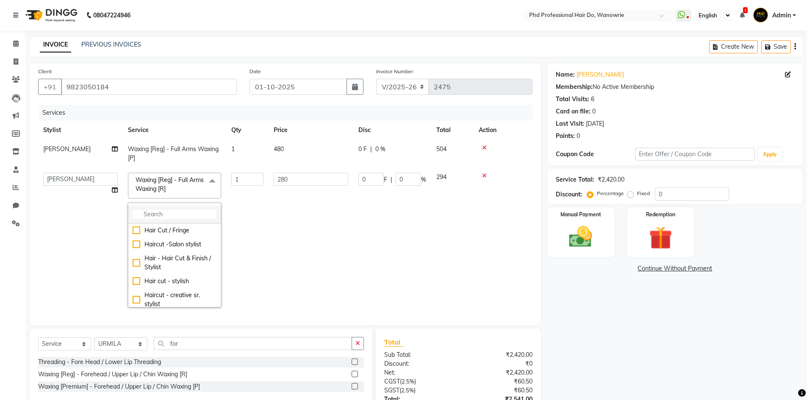
click at [145, 218] on input "multiselect-search" at bounding box center [175, 214] width 84 height 9
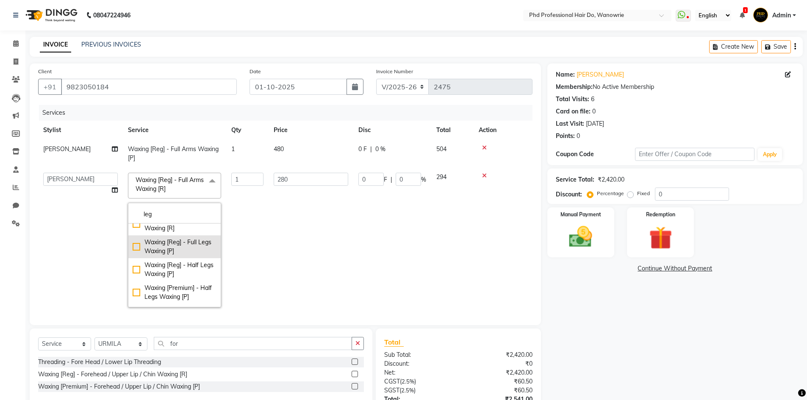
type input "leg"
click at [149, 256] on div "Waxing [Reg] - Full Legs Waxing [P]" at bounding box center [175, 247] width 84 height 18
checkbox "] "true"
type input "680"
click at [277, 279] on td "680" at bounding box center [310, 240] width 85 height 145
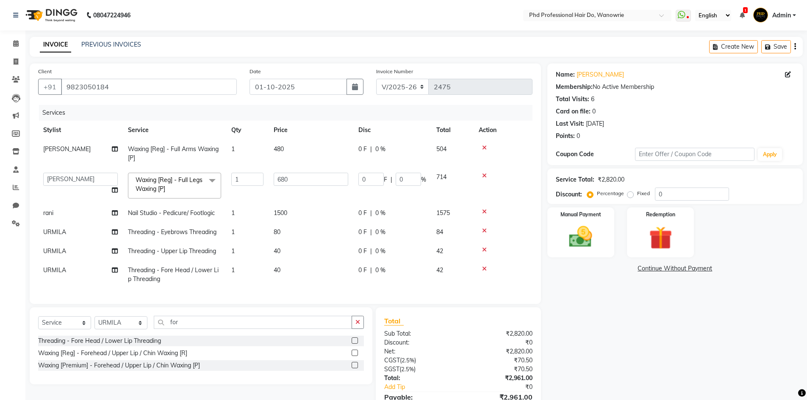
scroll to position [51, 0]
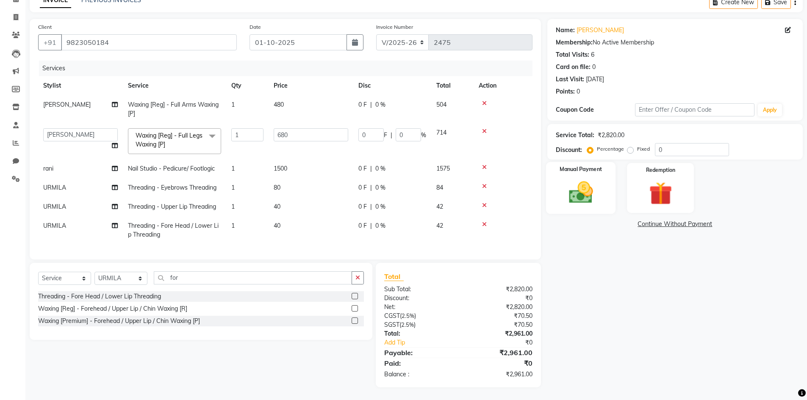
click at [550, 186] on div "Manual Payment" at bounding box center [580, 188] width 70 height 52
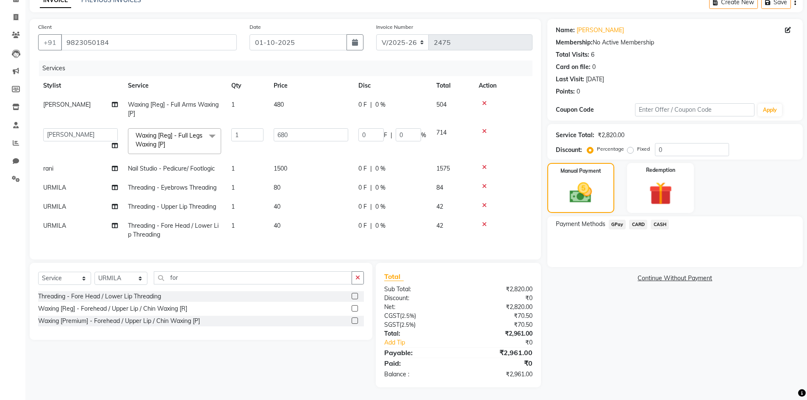
click at [667, 220] on span "CASH" at bounding box center [659, 225] width 18 height 10
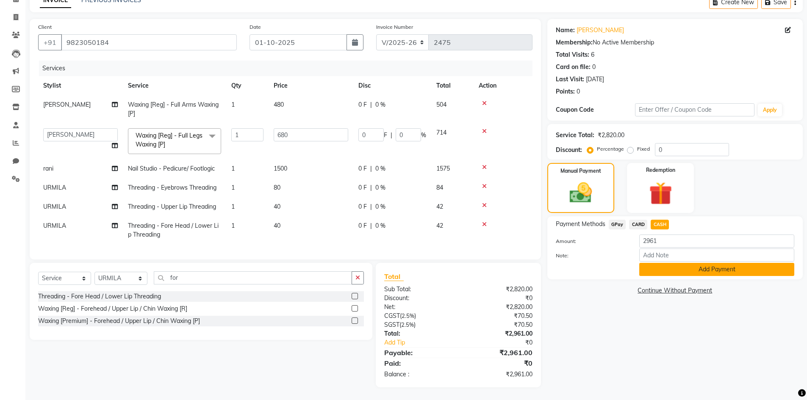
click at [661, 266] on button "Add Payment" at bounding box center [716, 269] width 155 height 13
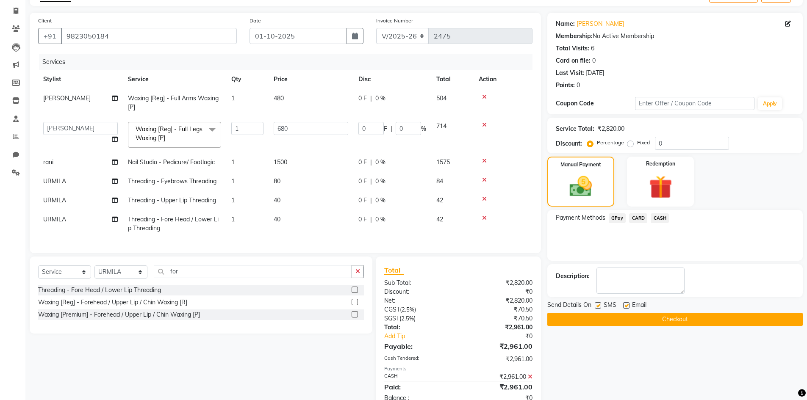
click at [645, 320] on button "Checkout" at bounding box center [674, 319] width 255 height 13
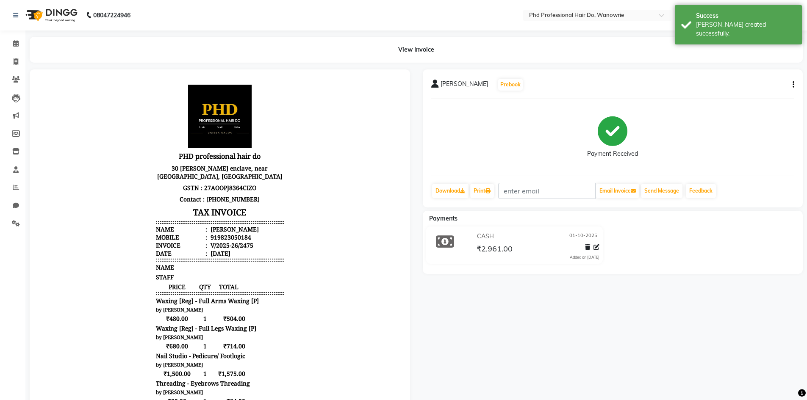
click at [793, 85] on icon "button" at bounding box center [793, 85] width 2 height 0
click at [745, 75] on div "Split Service Amount" at bounding box center [751, 74] width 58 height 11
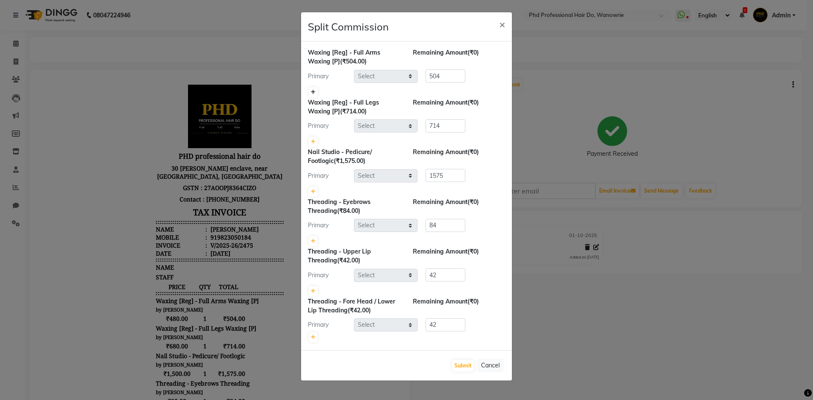
click at [314, 91] on icon at bounding box center [313, 92] width 5 height 5
type input "252"
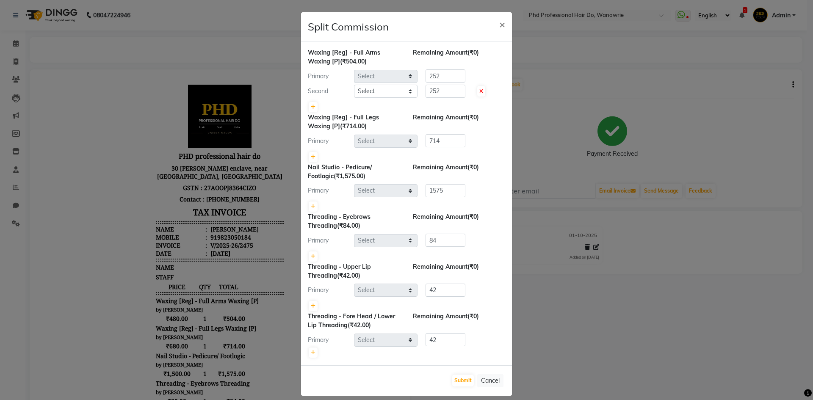
click at [343, 154] on div at bounding box center [406, 157] width 197 height 12
click at [459, 379] on button "Submit" at bounding box center [463, 381] width 22 height 12
click at [386, 95] on select "Select" at bounding box center [386, 91] width 64 height 13
click at [495, 24] on button "×" at bounding box center [501, 24] width 19 height 24
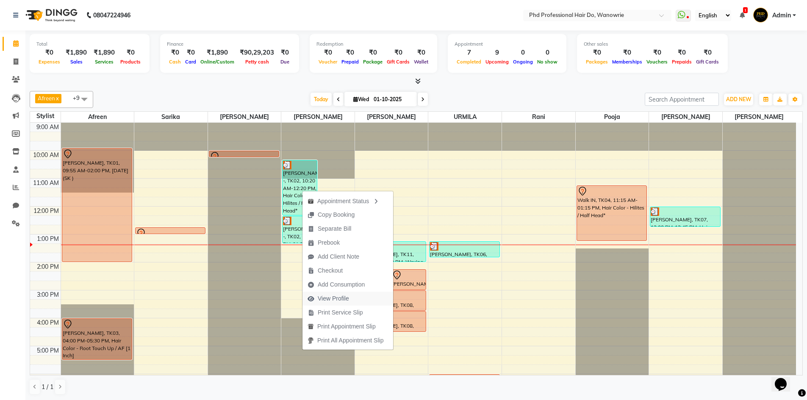
click at [327, 296] on span "View Profile" at bounding box center [333, 298] width 31 height 9
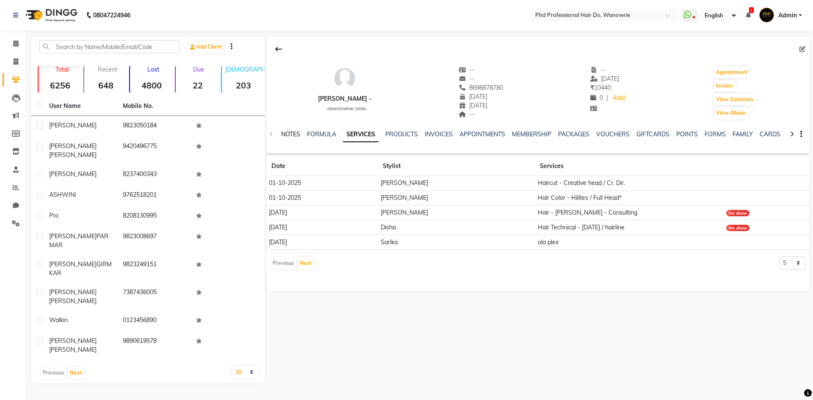
click at [285, 133] on link "NOTES" at bounding box center [290, 134] width 19 height 8
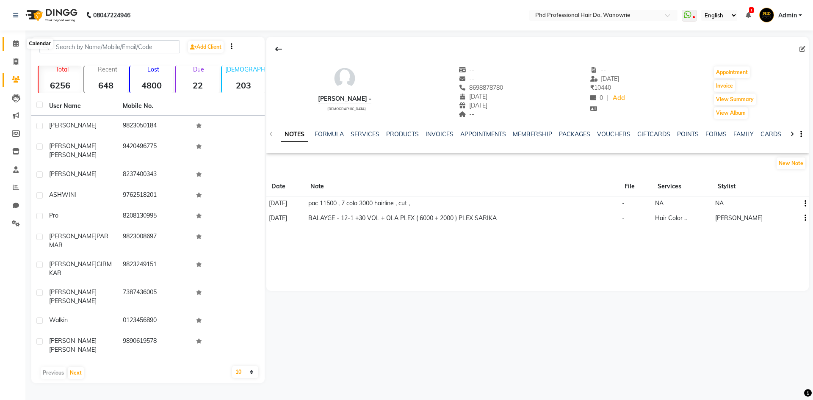
click at [14, 42] on icon at bounding box center [16, 43] width 6 height 6
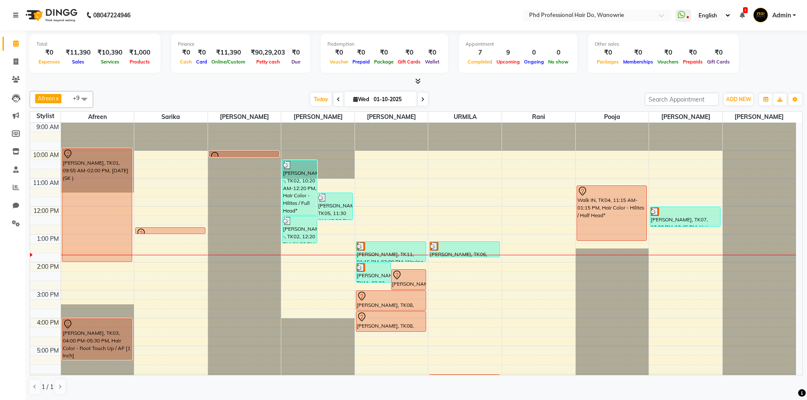
scroll to position [42, 0]
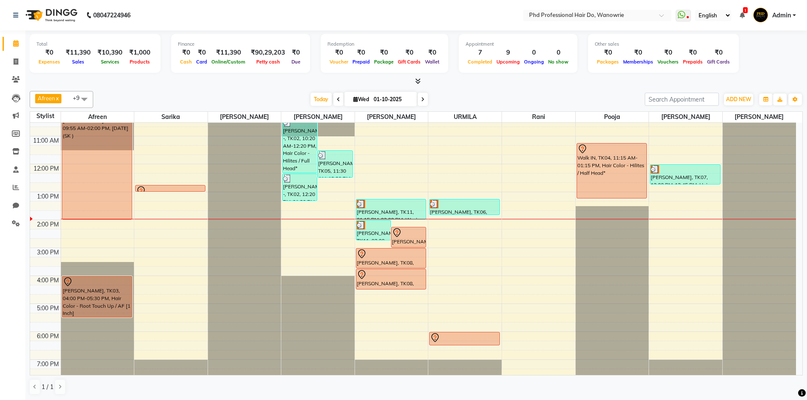
click at [337, 98] on icon at bounding box center [338, 99] width 3 height 5
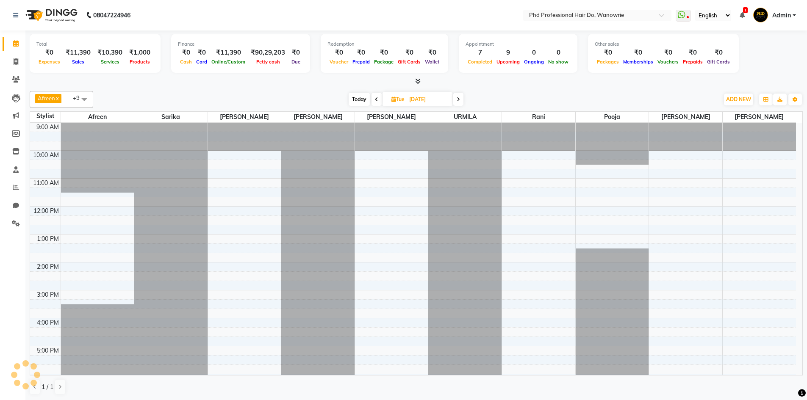
scroll to position [83, 0]
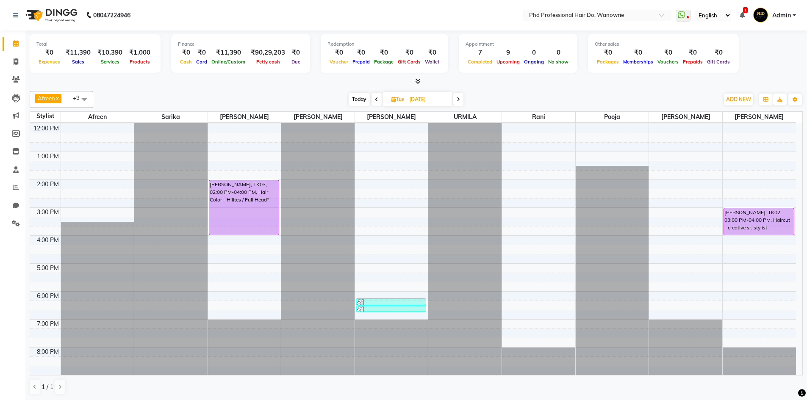
click at [375, 101] on icon at bounding box center [376, 99] width 3 height 5
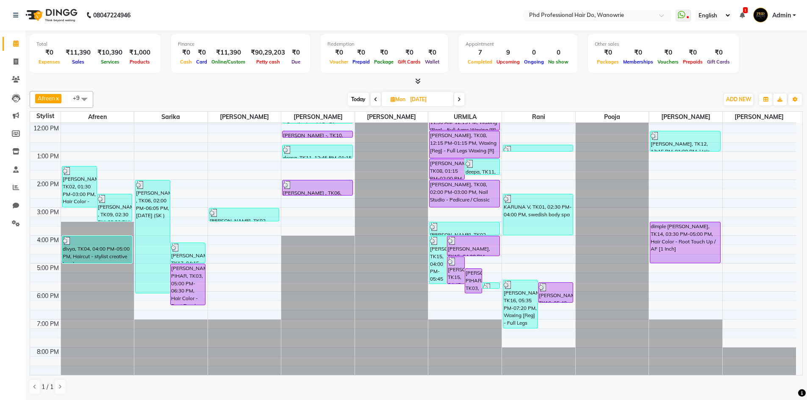
click at [374, 101] on icon at bounding box center [375, 99] width 3 height 5
type input "[DATE]"
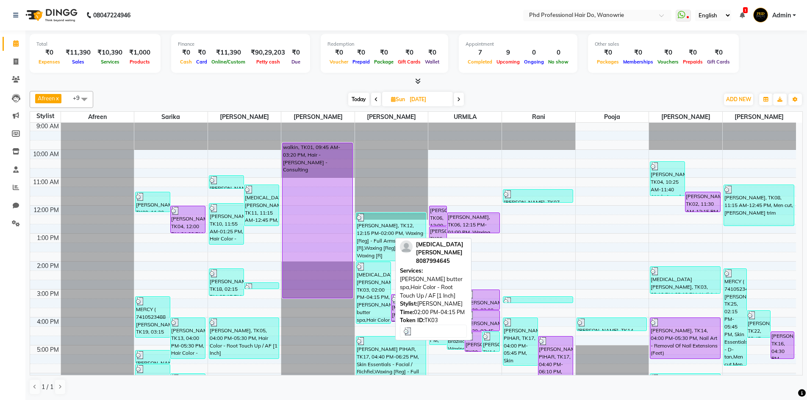
scroll to position [0, 0]
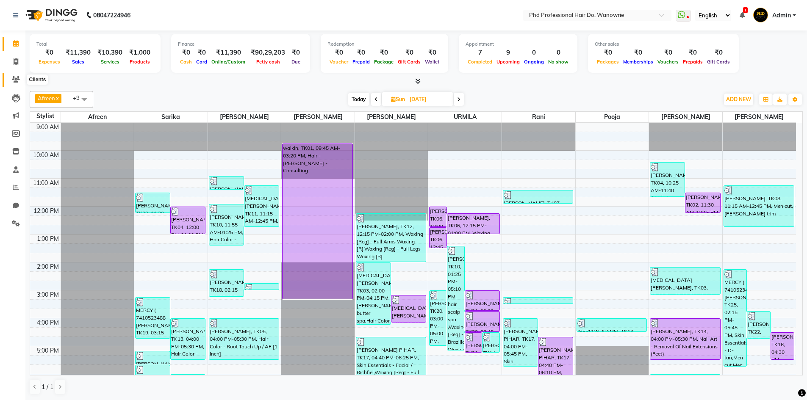
click at [17, 76] on icon at bounding box center [16, 79] width 8 height 6
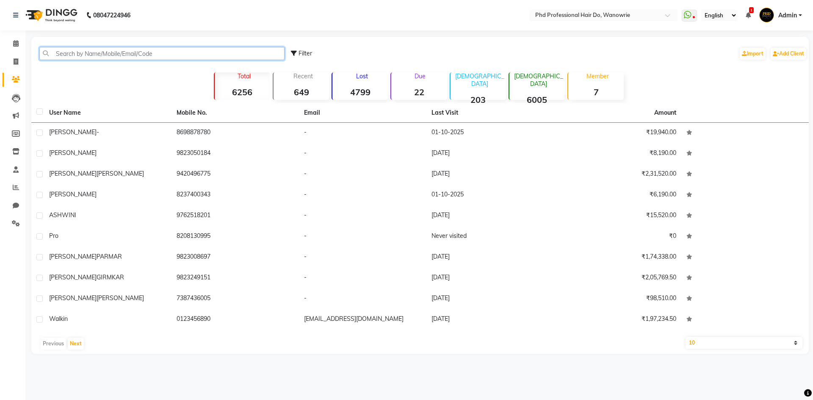
click at [58, 50] on input "text" at bounding box center [161, 53] width 245 height 13
type input "N"
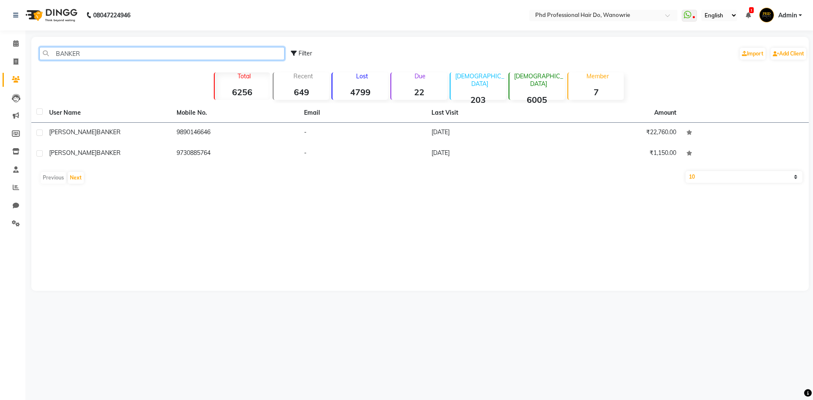
type input "BANKER"
click at [87, 76] on div "BANKER Filter Import Add Client Total 6256 Recent 649 Lost 4799 Due 22 [DEMOGRA…" at bounding box center [419, 164] width 777 height 254
click at [17, 47] on span at bounding box center [15, 44] width 15 height 10
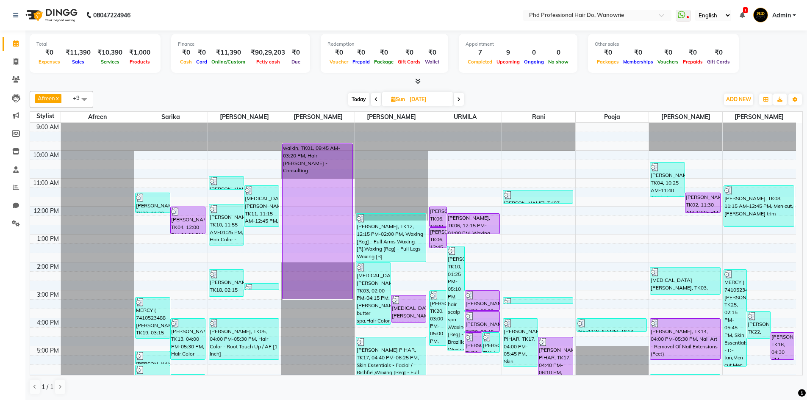
click at [357, 94] on span "Today" at bounding box center [358, 99] width 21 height 13
type input "01-10-2025"
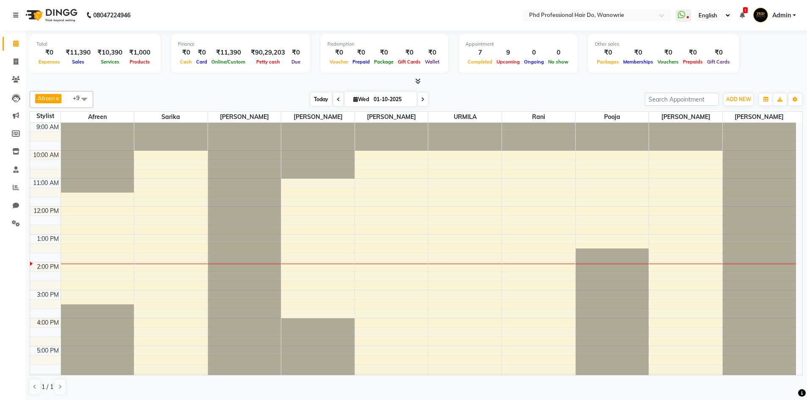
scroll to position [83, 0]
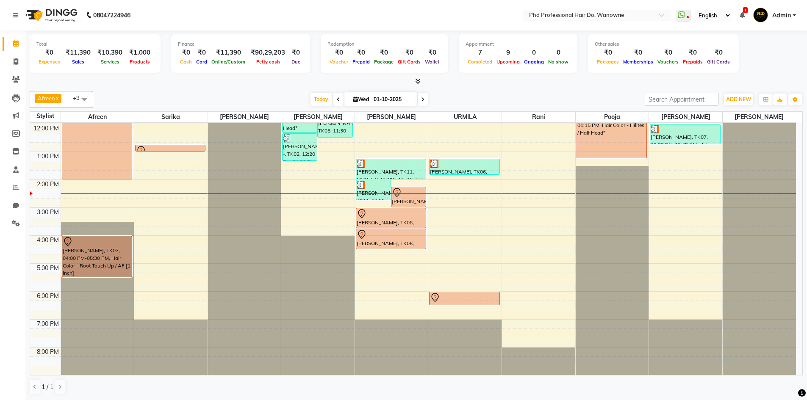
click at [156, 97] on div "[DATE] [DATE]" at bounding box center [368, 99] width 543 height 13
click at [153, 98] on div "[DATE] [DATE]" at bounding box center [368, 99] width 543 height 13
click at [210, 72] on div "Finance ₹0 Cash ₹0 Card ₹11,390 Online/Custom ₹90,29,203 [PERSON_NAME] cash ₹0 …" at bounding box center [240, 53] width 139 height 39
click at [802, 392] on icon at bounding box center [802, 394] width 8 height 8
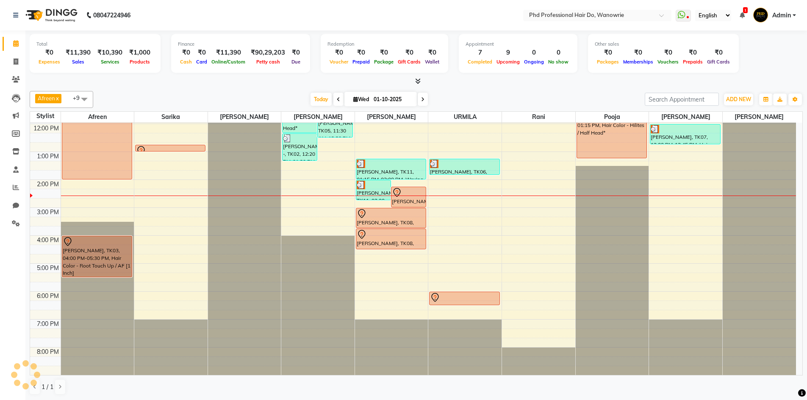
click at [802, 392] on icon at bounding box center [802, 394] width 8 height 8
click at [786, 384] on icon "Chat widget" at bounding box center [780, 384] width 12 height 13
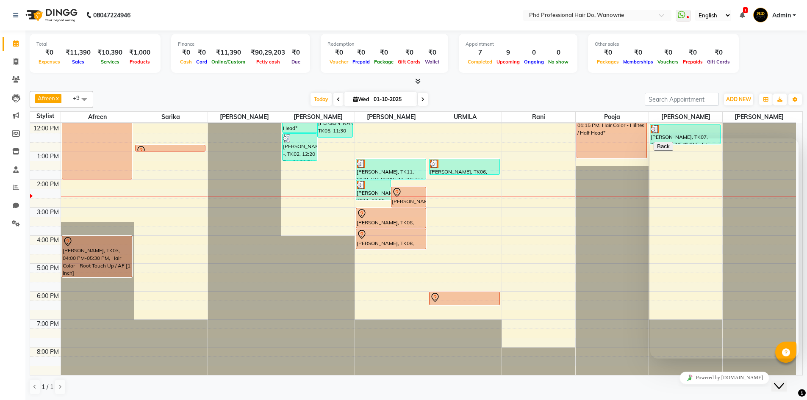
click at [783, 383] on icon "Chat widget" at bounding box center [779, 386] width 10 height 6
click at [787, 378] on div "Opens Chat This icon Opens the chat window." at bounding box center [781, 385] width 14 height 14
click at [784, 381] on div "Close Chat This icon closes the chat window." at bounding box center [779, 386] width 10 height 10
click at [787, 378] on icon "Opens Chat This icon Opens the chat window." at bounding box center [781, 385] width 14 height 14
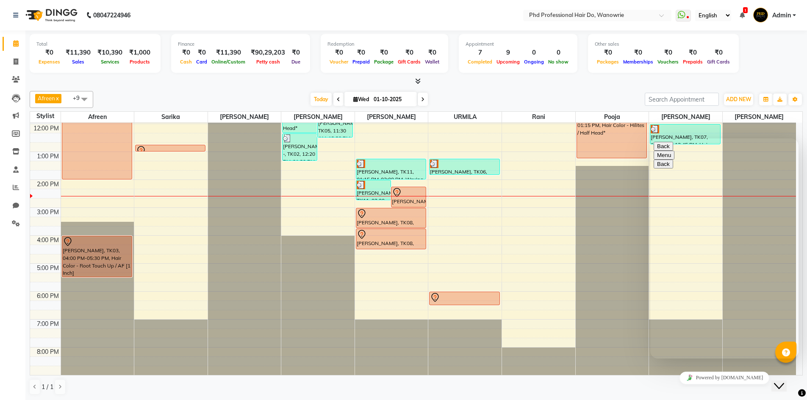
click at [784, 381] on div "Close Chat This icon closes the chat window." at bounding box center [779, 386] width 10 height 10
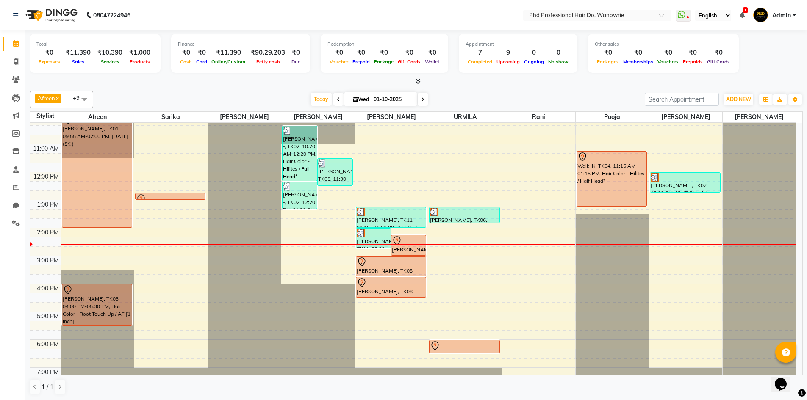
scroll to position [42, 0]
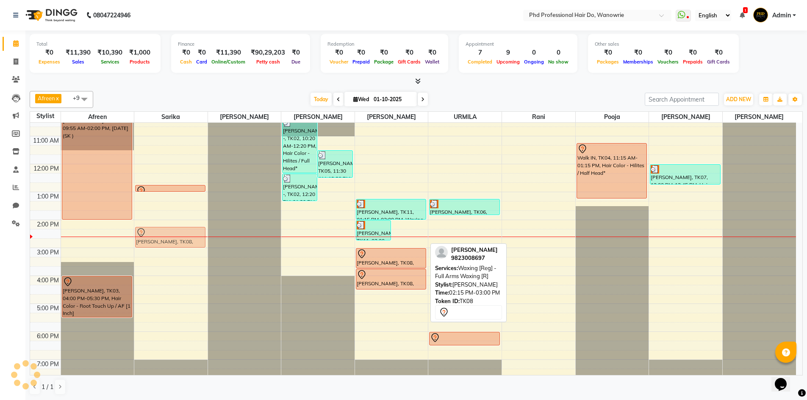
drag, startPoint x: 409, startPoint y: 242, endPoint x: 173, endPoint y: 246, distance: 235.9
click at [173, 246] on tr "[PERSON_NAME], TK01, 09:55 AM-02:00 PM, [DATE] (SK ) [PERSON_NAME], TK03, 04:00…" at bounding box center [412, 247] width 765 height 335
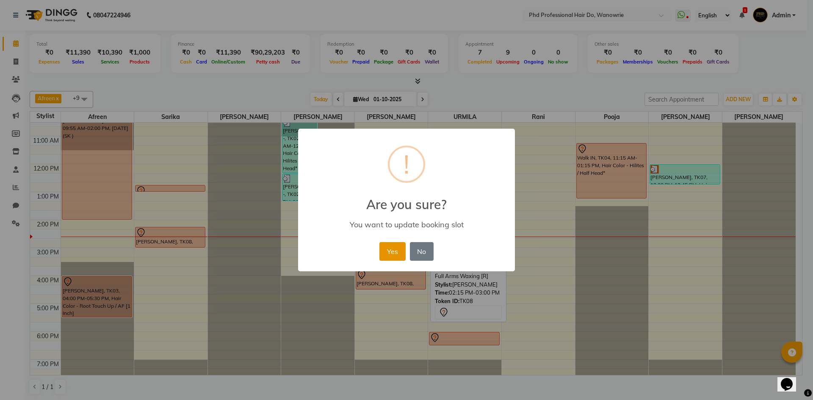
click at [396, 246] on button "Yes" at bounding box center [392, 251] width 26 height 19
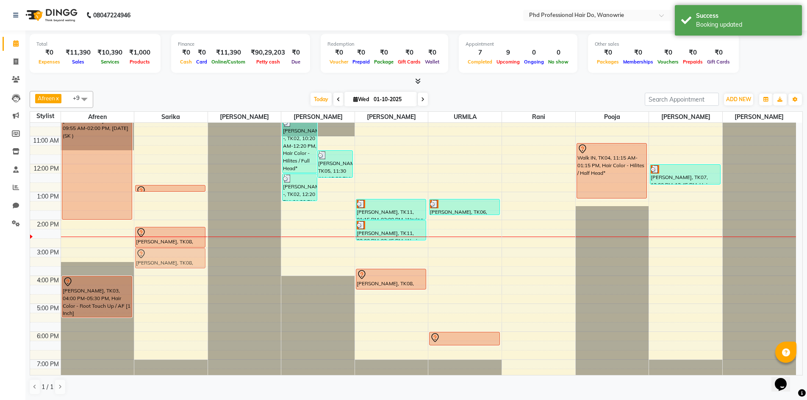
drag, startPoint x: 401, startPoint y: 259, endPoint x: 186, endPoint y: 256, distance: 214.7
click at [186, 256] on tr "[PERSON_NAME], TK01, 09:55 AM-02:00 PM, [DATE] (SK ) [PERSON_NAME], TK03, 04:00…" at bounding box center [412, 247] width 765 height 335
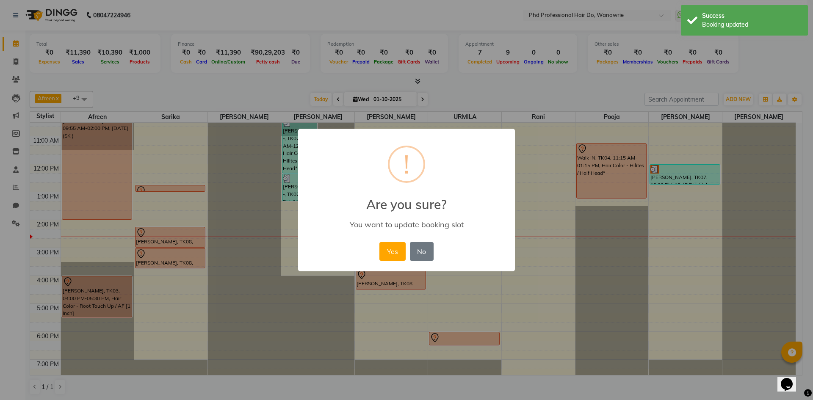
drag, startPoint x: 388, startPoint y: 252, endPoint x: 389, endPoint y: 271, distance: 18.6
click at [388, 252] on button "Yes" at bounding box center [392, 251] width 26 height 19
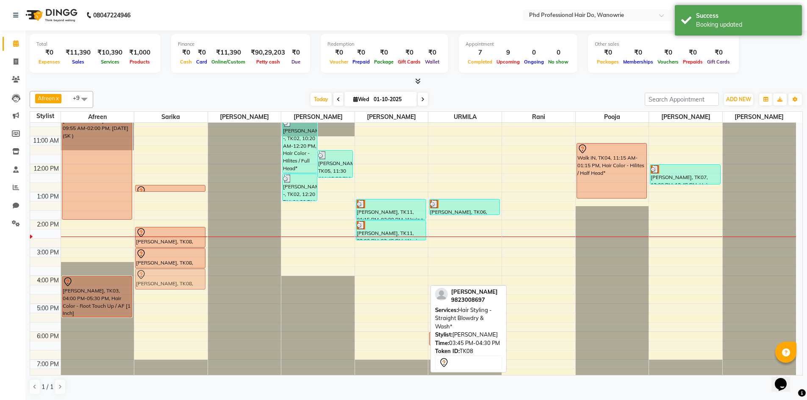
drag, startPoint x: 377, startPoint y: 275, endPoint x: 177, endPoint y: 274, distance: 200.7
click at [177, 274] on tr "[PERSON_NAME], TK01, 09:55 AM-02:00 PM, [DATE] (SK ) [PERSON_NAME], TK03, 04:00…" at bounding box center [412, 247] width 765 height 335
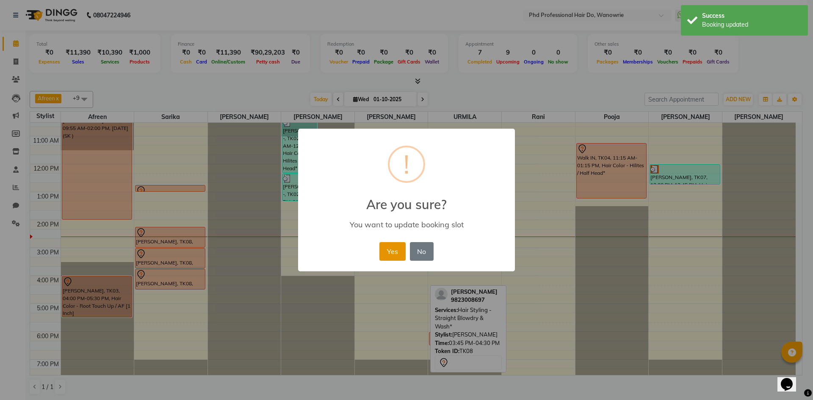
click at [397, 248] on button "Yes" at bounding box center [392, 251] width 26 height 19
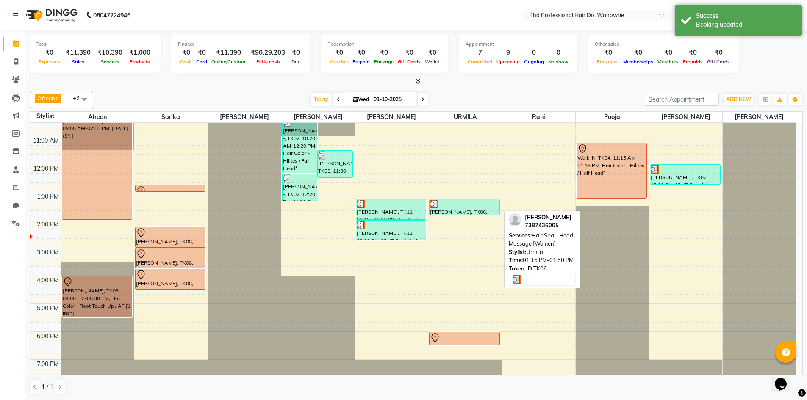
click at [474, 210] on div "KOMAL BARKE, TK06, 01:15 PM-01:50 PM, Hair Spa - Head Massage [Women]" at bounding box center [463, 206] width 69 height 15
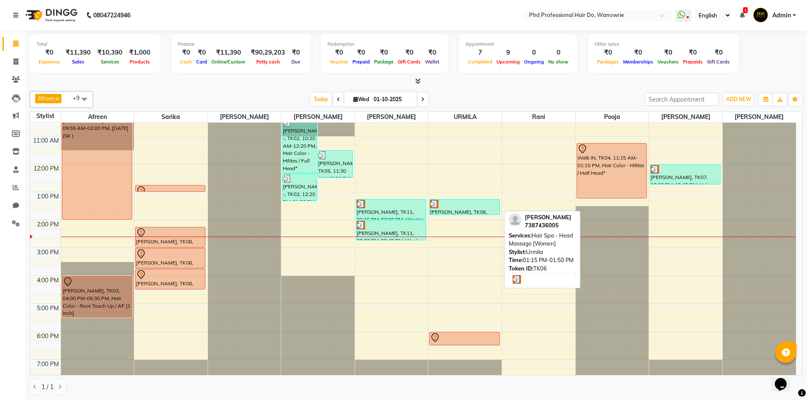
click at [474, 210] on div "KOMAL BARKE, TK06, 01:15 PM-01:50 PM, Hair Spa - Head Massage [Women]" at bounding box center [463, 206] width 69 height 15
select select "3"
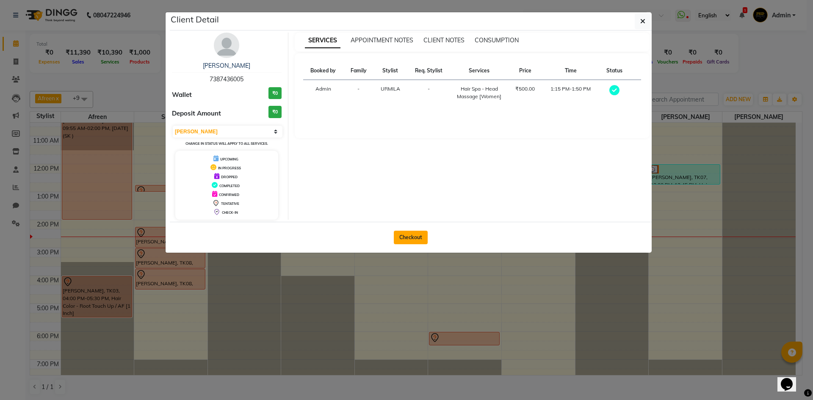
click at [424, 235] on button "Checkout" at bounding box center [411, 238] width 34 height 14
select select "service"
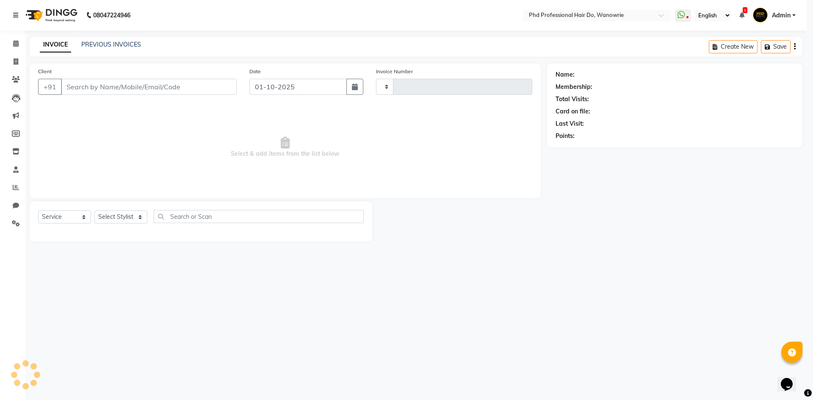
type input "2474"
select select "25"
type input "7387436005"
select select "33027"
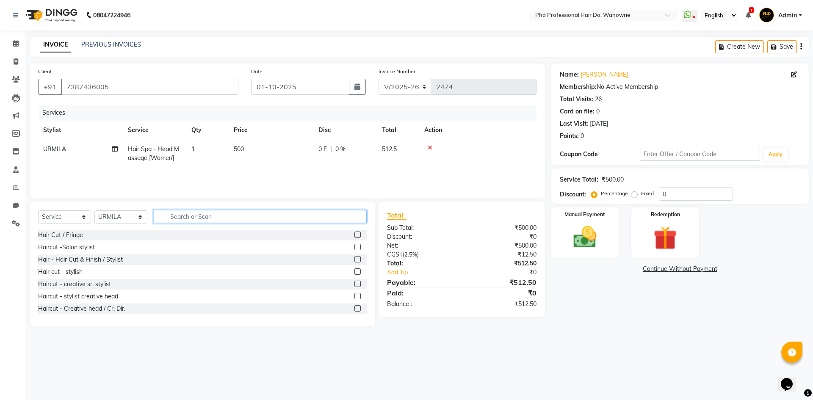
click at [169, 221] on input "text" at bounding box center [260, 216] width 213 height 13
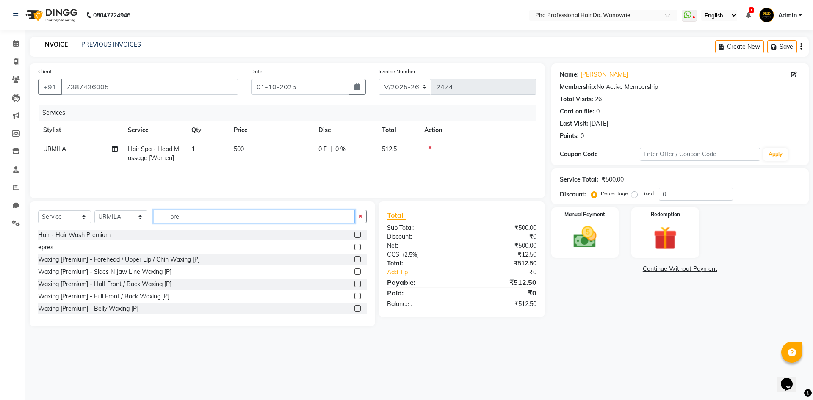
type input "pre"
click at [354, 235] on label at bounding box center [357, 235] width 6 height 6
click at [354, 235] on input "checkbox" at bounding box center [357, 235] width 6 height 6
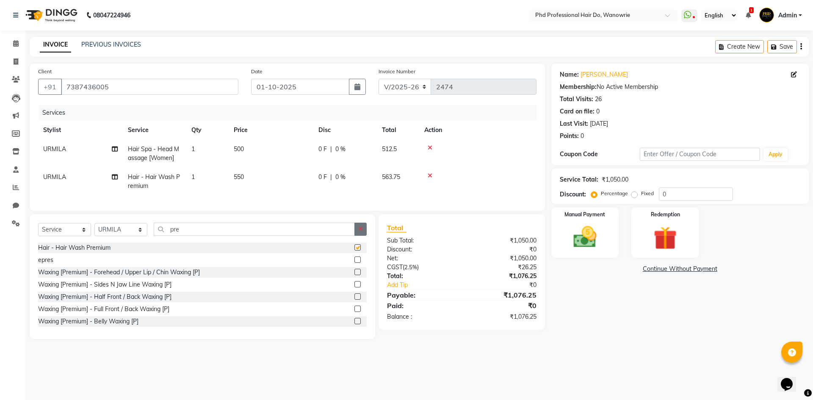
checkbox input "false"
click at [226, 232] on input "pre" at bounding box center [254, 229] width 201 height 13
type input "p"
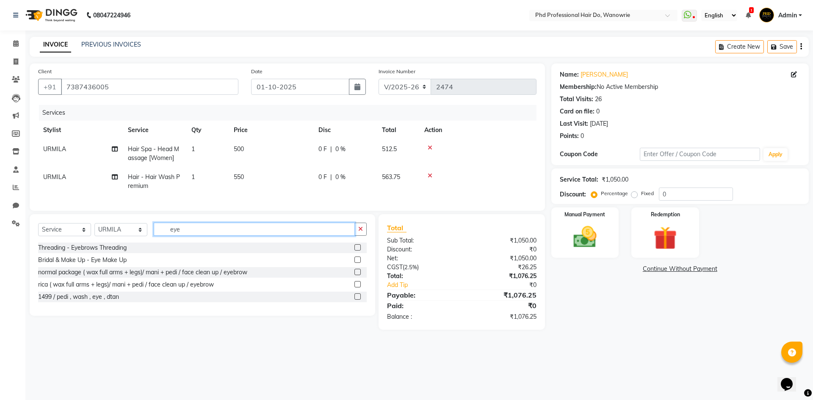
type input "eye"
click at [356, 251] on label at bounding box center [357, 247] width 6 height 6
click at [356, 251] on input "checkbox" at bounding box center [357, 248] width 6 height 6
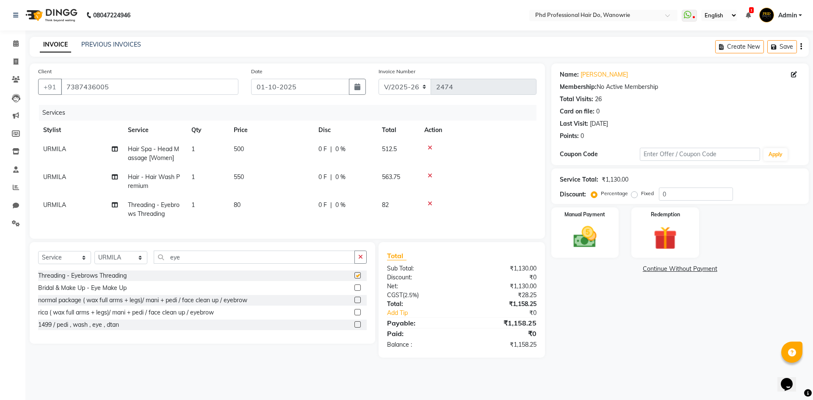
checkbox input "false"
click at [255, 262] on input "eye" at bounding box center [254, 257] width 201 height 13
type input "e"
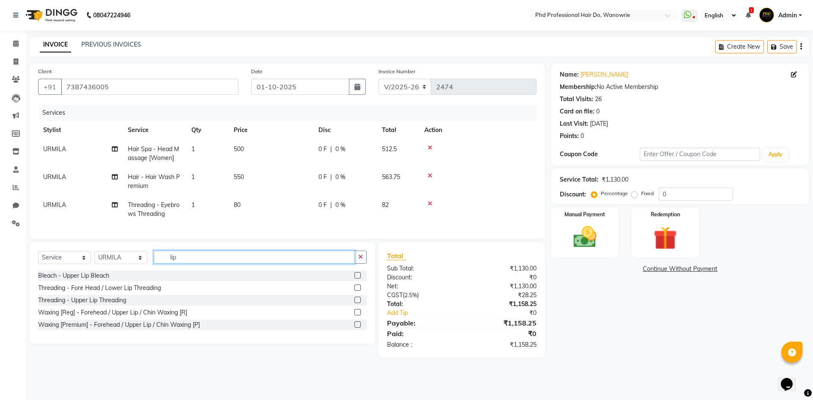
type input "lip"
click at [358, 303] on label at bounding box center [357, 300] width 6 height 6
click at [358, 303] on input "checkbox" at bounding box center [357, 301] width 6 height 6
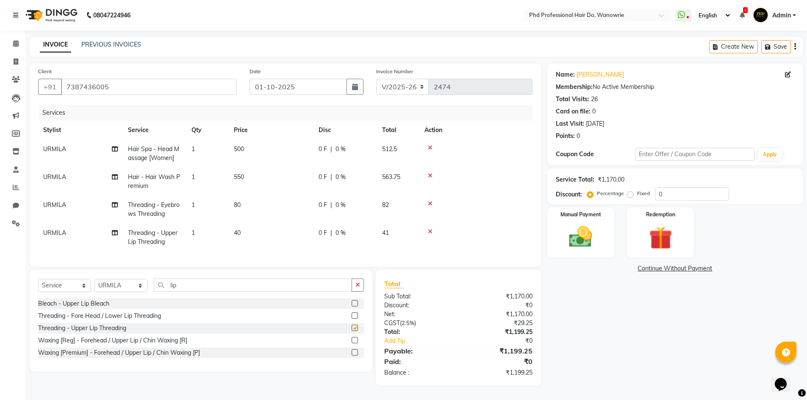
checkbox input "false"
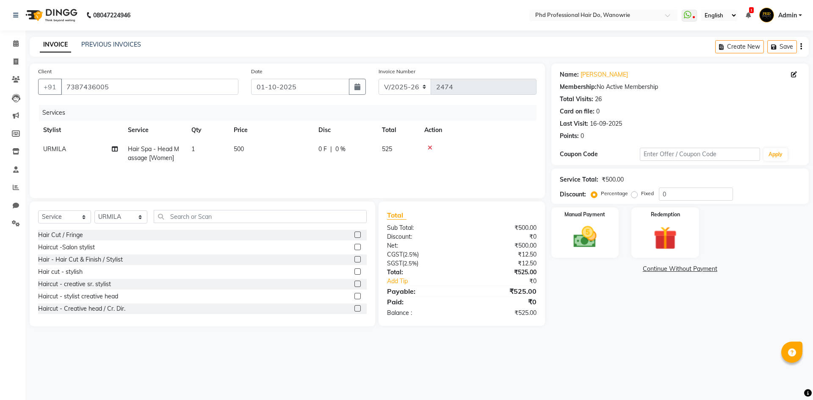
select select "25"
select select "service"
select select "33027"
click at [169, 218] on input "text" at bounding box center [260, 216] width 213 height 13
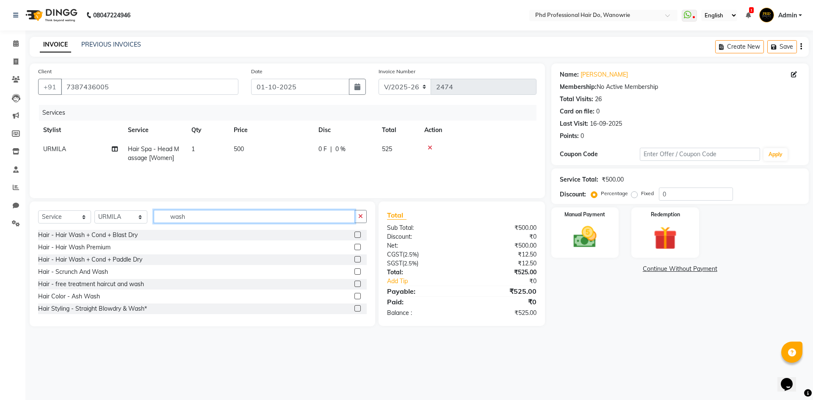
type input "wash"
click at [354, 246] on label at bounding box center [357, 247] width 6 height 6
click at [354, 246] on input "checkbox" at bounding box center [357, 248] width 6 height 6
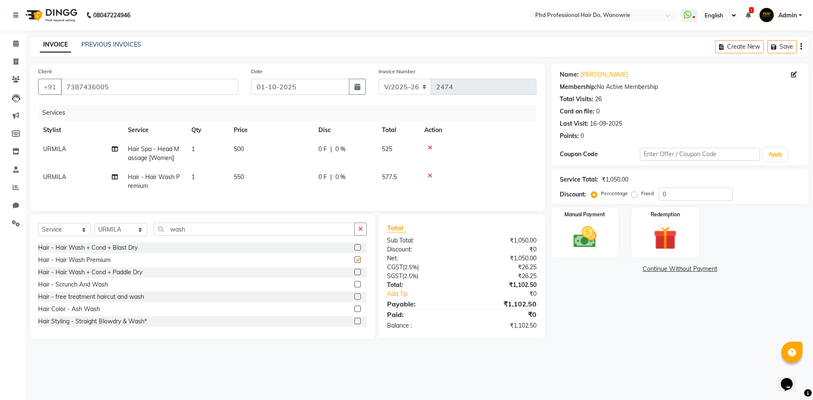
checkbox input "false"
click at [200, 236] on input "wash" at bounding box center [254, 229] width 201 height 13
type input "w"
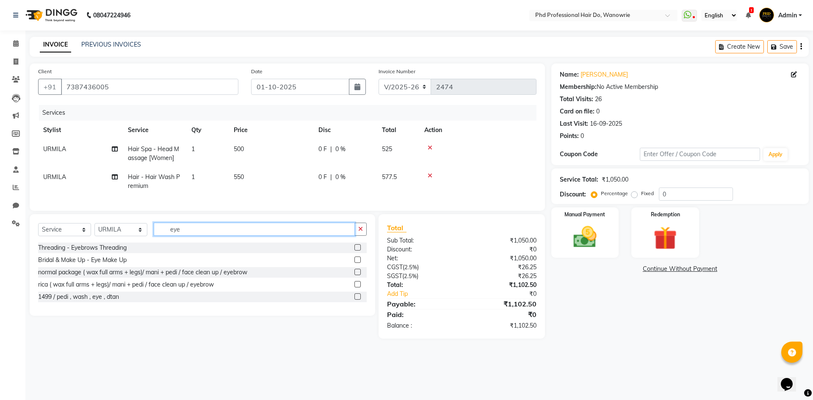
type input "eye"
click at [358, 251] on label at bounding box center [357, 247] width 6 height 6
click at [358, 251] on input "checkbox" at bounding box center [357, 248] width 6 height 6
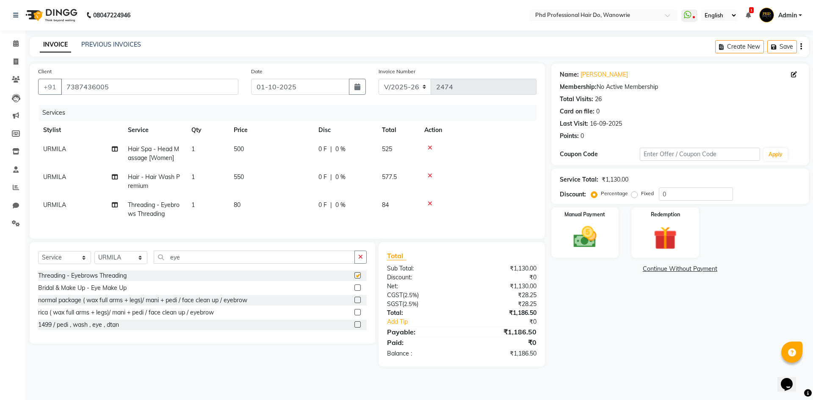
checkbox input "false"
click at [274, 259] on input "eye" at bounding box center [254, 257] width 201 height 13
type input "e"
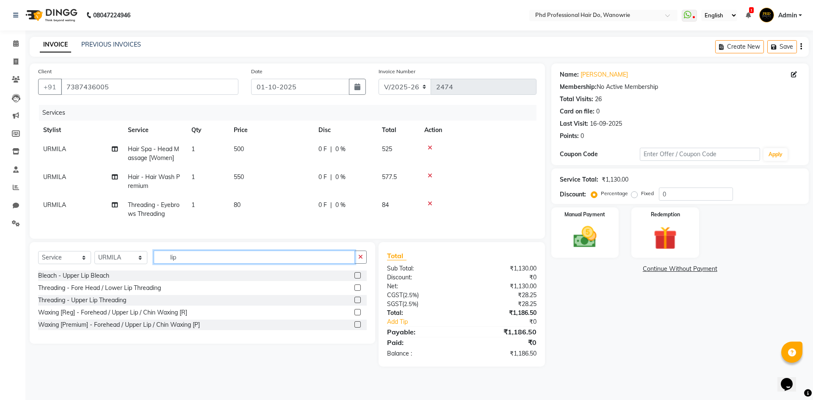
type input "lip"
click at [356, 303] on label at bounding box center [357, 300] width 6 height 6
click at [356, 303] on input "checkbox" at bounding box center [357, 301] width 6 height 6
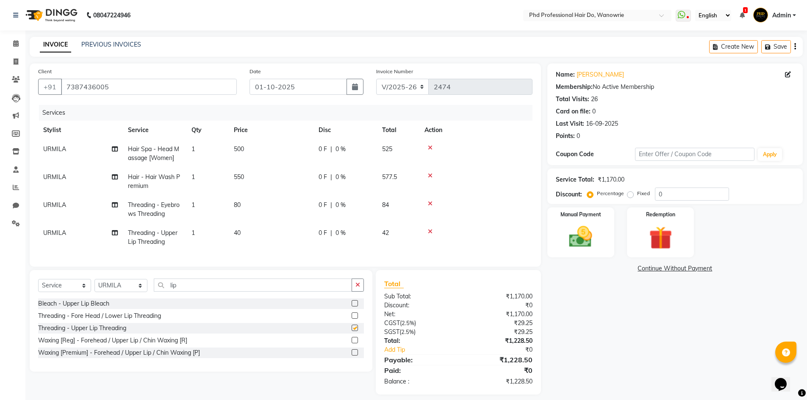
checkbox input "false"
click at [584, 360] on div "Name: [PERSON_NAME] Membership: No Active Membership Total Visits: 26 Card on f…" at bounding box center [678, 229] width 262 height 331
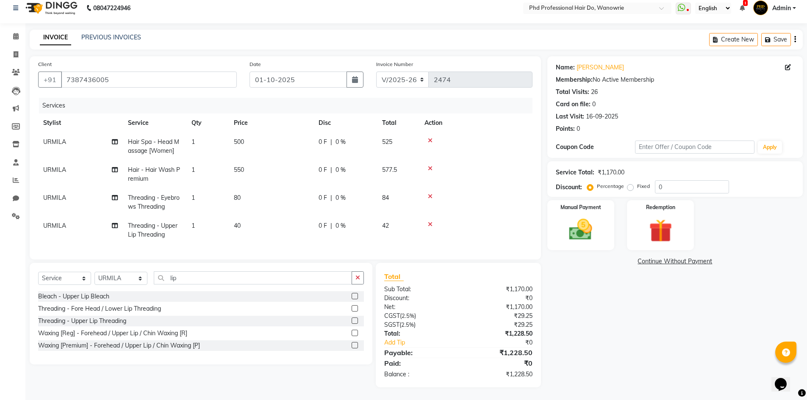
scroll to position [14, 0]
click at [566, 234] on img at bounding box center [580, 230] width 39 height 28
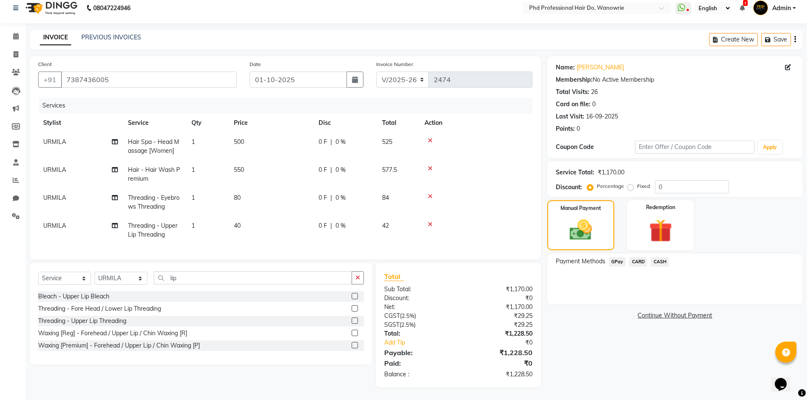
click at [657, 257] on span "CASH" at bounding box center [659, 262] width 18 height 10
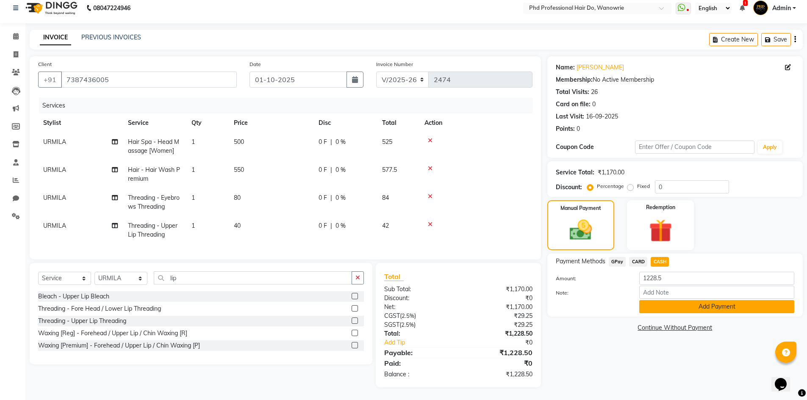
click at [673, 300] on button "Add Payment" at bounding box center [716, 306] width 155 height 13
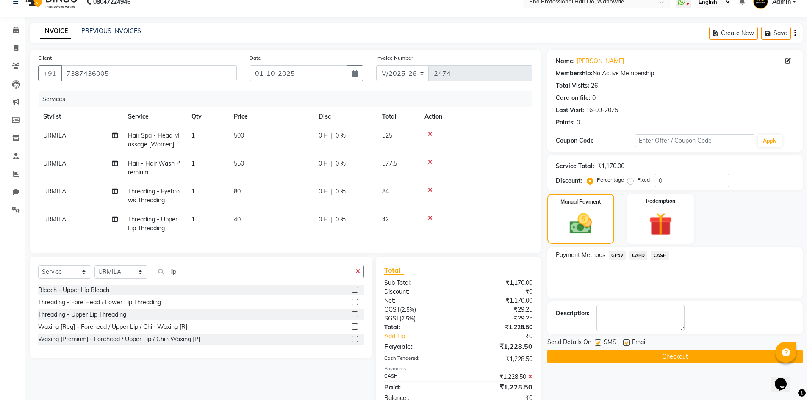
click at [598, 352] on button "Checkout" at bounding box center [674, 356] width 255 height 13
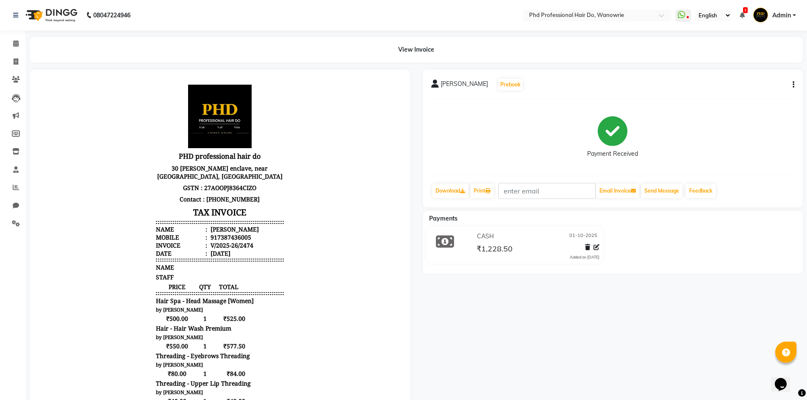
click at [575, 333] on div "[PERSON_NAME] Prebook Payment Received Download Print Email Invoice Send Messag…" at bounding box center [612, 296] width 393 height 455
click at [12, 42] on span at bounding box center [15, 44] width 15 height 10
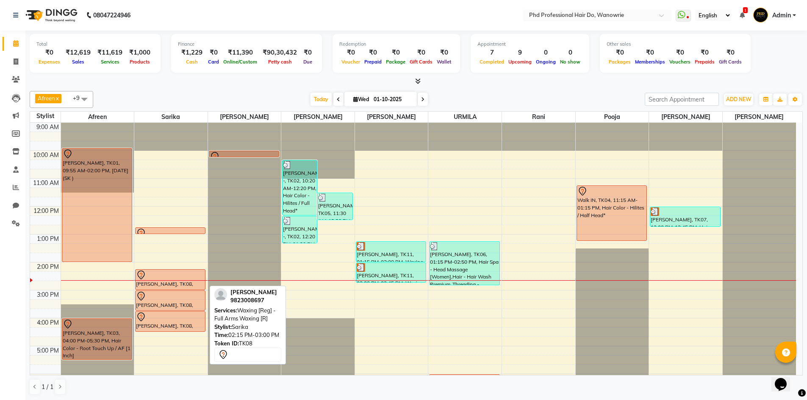
click at [195, 274] on div at bounding box center [170, 275] width 69 height 10
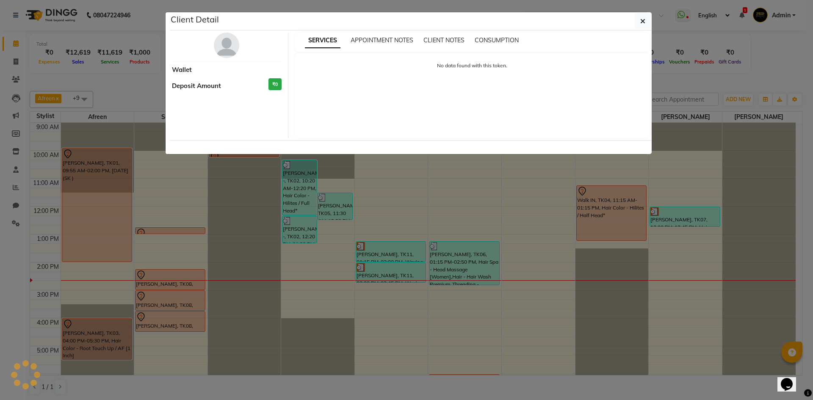
select select "7"
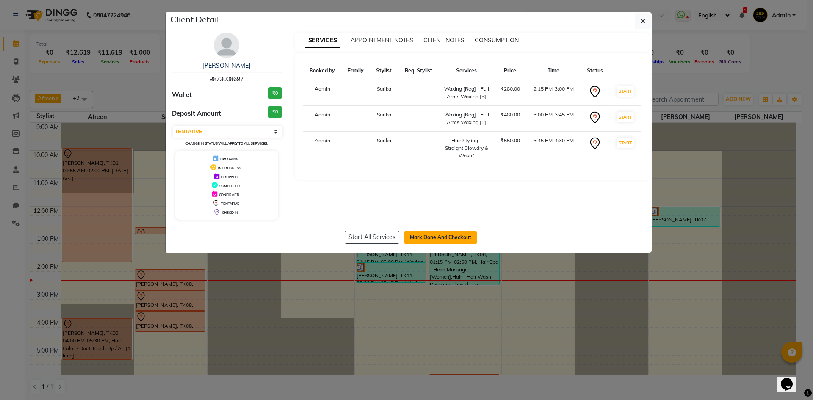
click at [461, 239] on button "Mark Done And Checkout" at bounding box center [440, 238] width 72 height 14
select select "service"
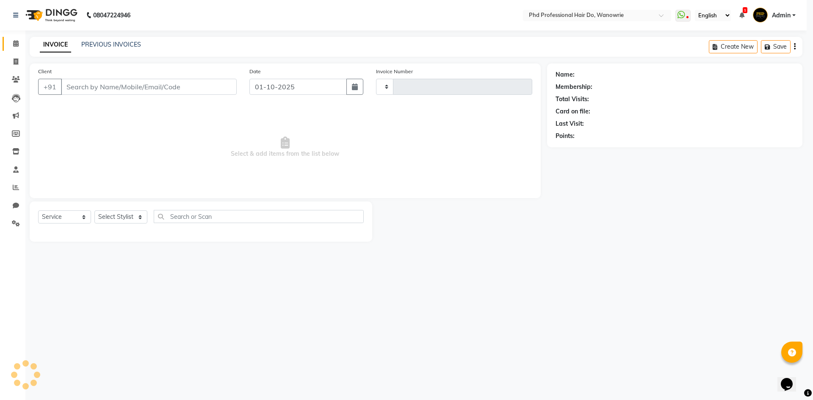
type input "2475"
select select "25"
type input "9823008697"
select select "977"
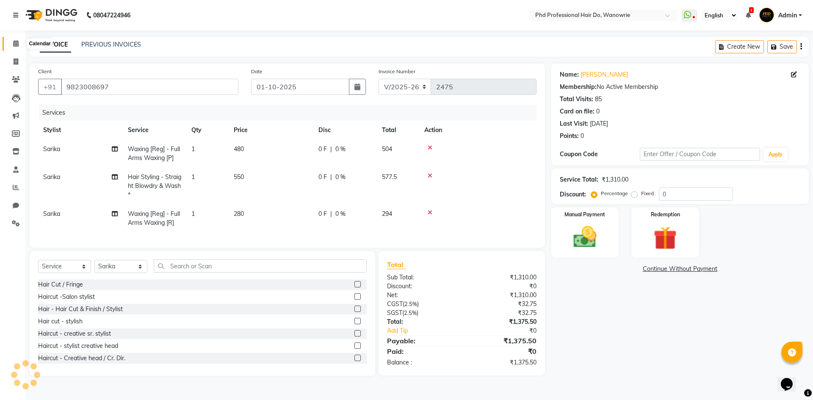
click at [14, 40] on span at bounding box center [15, 44] width 15 height 10
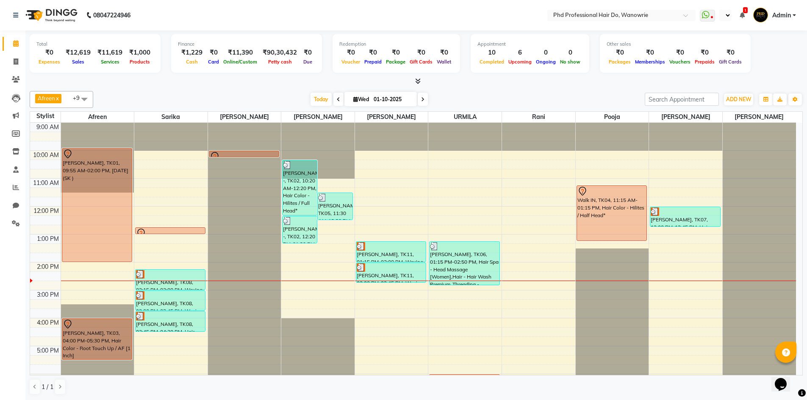
select select "en"
click at [233, 96] on div "[DATE] [DATE]" at bounding box center [368, 99] width 543 height 13
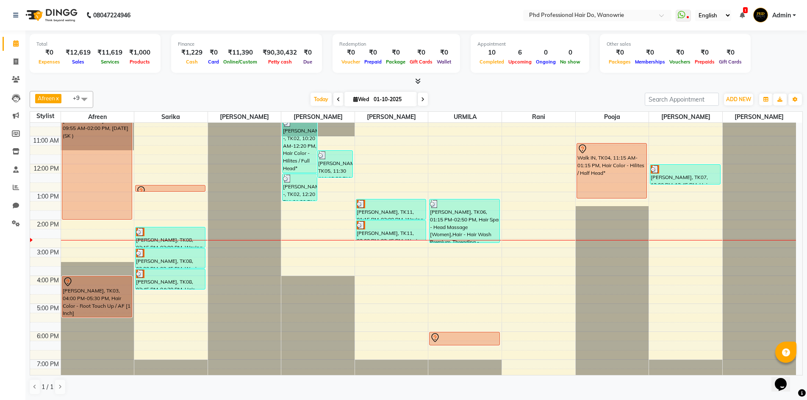
click at [423, 100] on span at bounding box center [422, 99] width 10 height 13
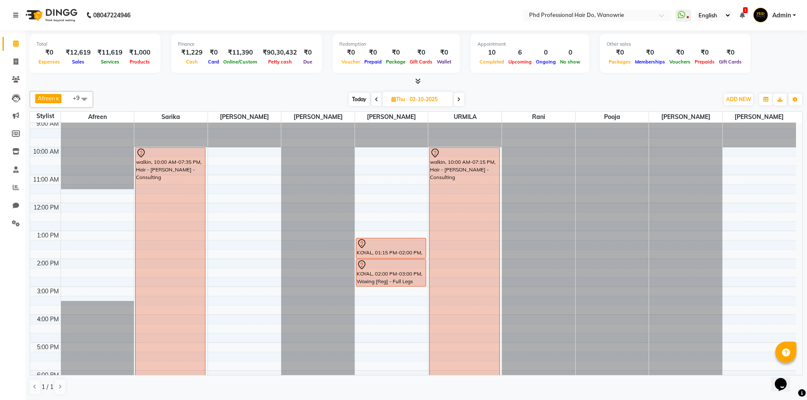
scroll to position [0, 0]
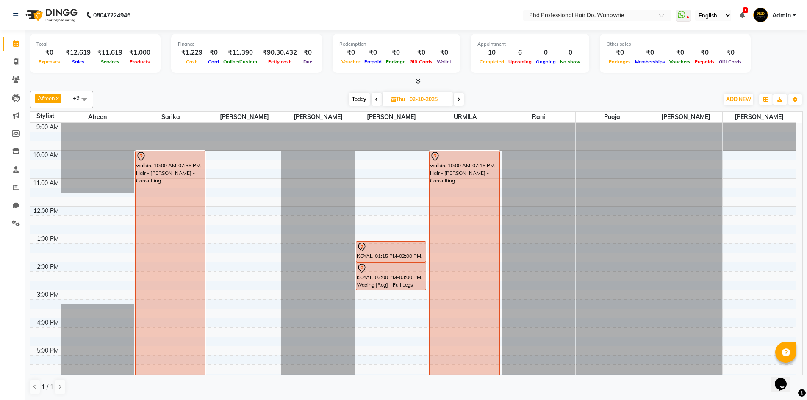
click at [359, 102] on span "Today" at bounding box center [358, 99] width 21 height 13
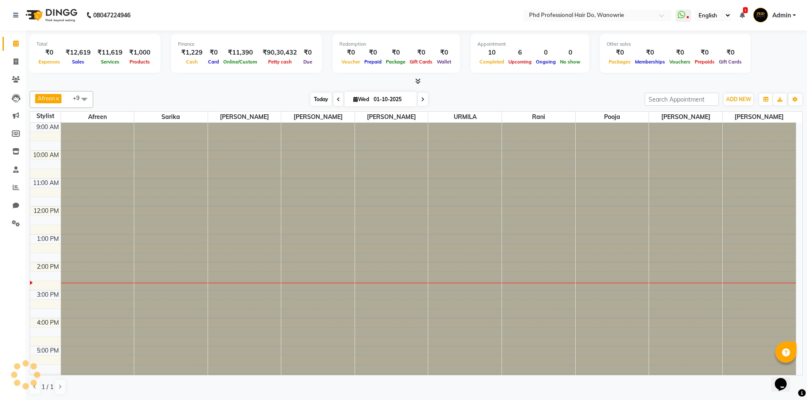
scroll to position [83, 0]
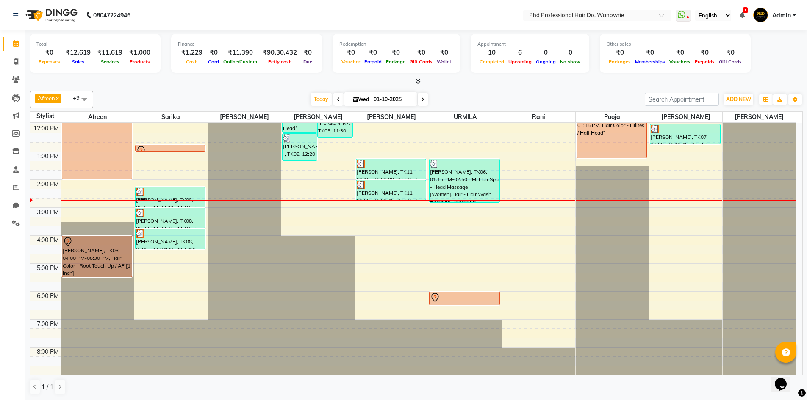
click at [425, 97] on span at bounding box center [422, 99] width 10 height 13
type input "02-10-2025"
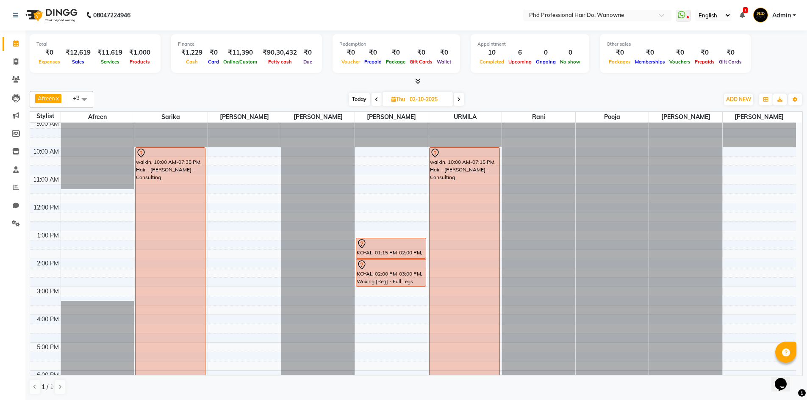
scroll to position [0, 0]
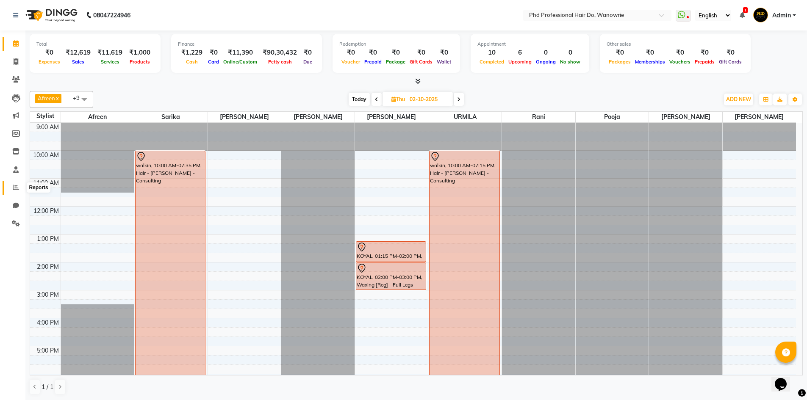
click at [14, 188] on icon at bounding box center [16, 187] width 6 height 6
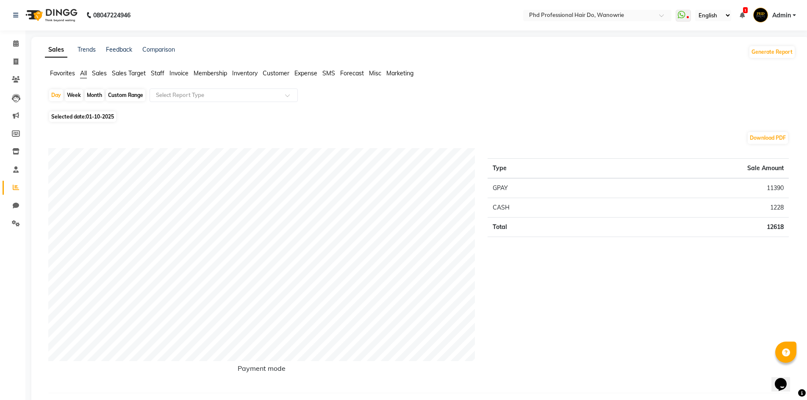
click at [103, 73] on span "Sales" at bounding box center [99, 73] width 15 height 8
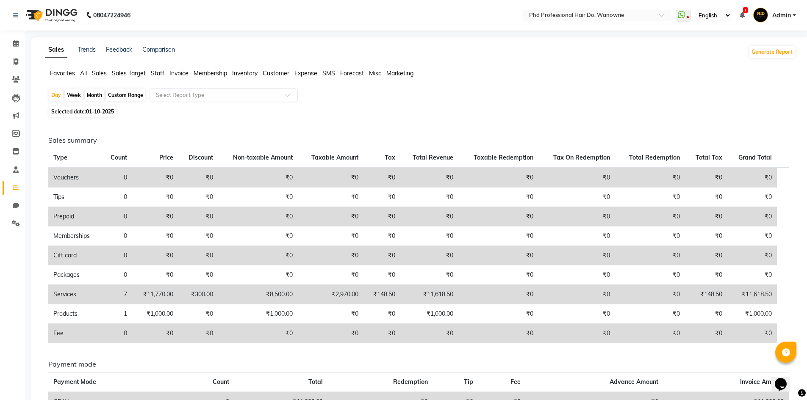
click at [161, 91] on input "text" at bounding box center [215, 95] width 122 height 8
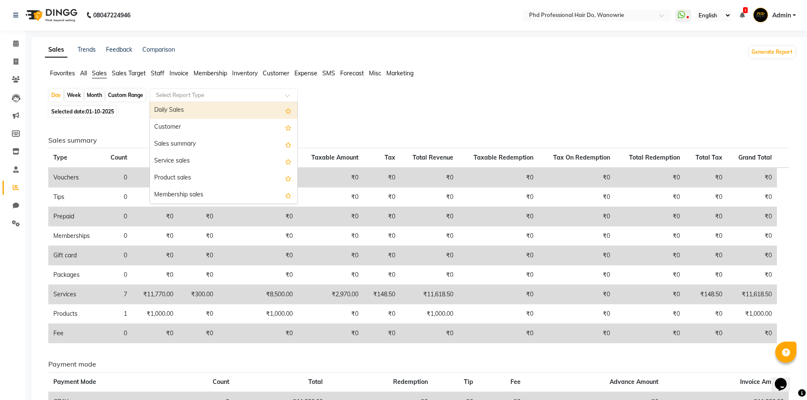
click at [166, 112] on div "Daily Sales" at bounding box center [223, 110] width 147 height 17
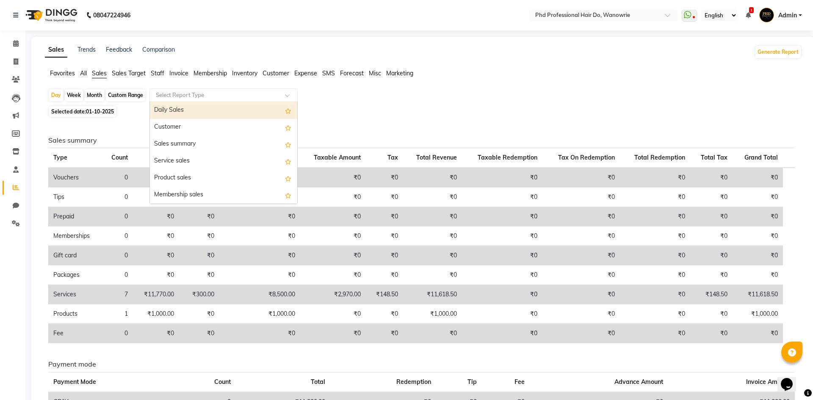
select select "filtered_report"
select select "csv"
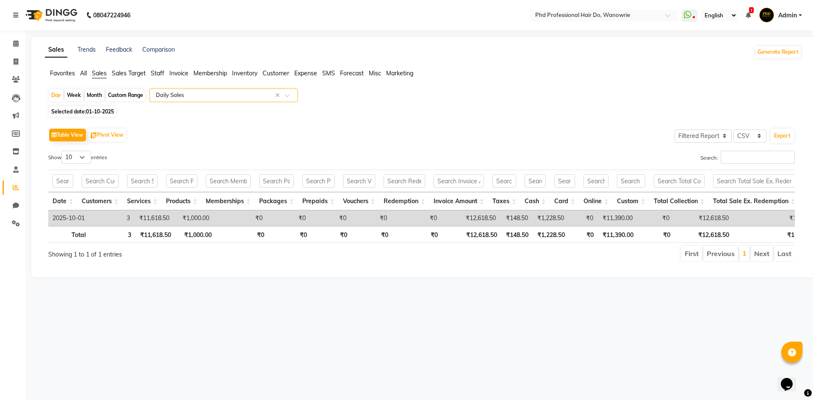
click at [158, 71] on span "Staff" at bounding box center [158, 73] width 14 height 8
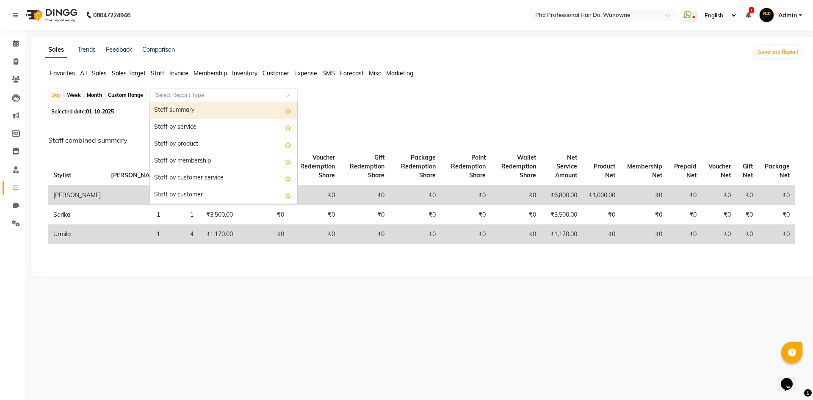
click at [164, 94] on input "text" at bounding box center [215, 95] width 122 height 8
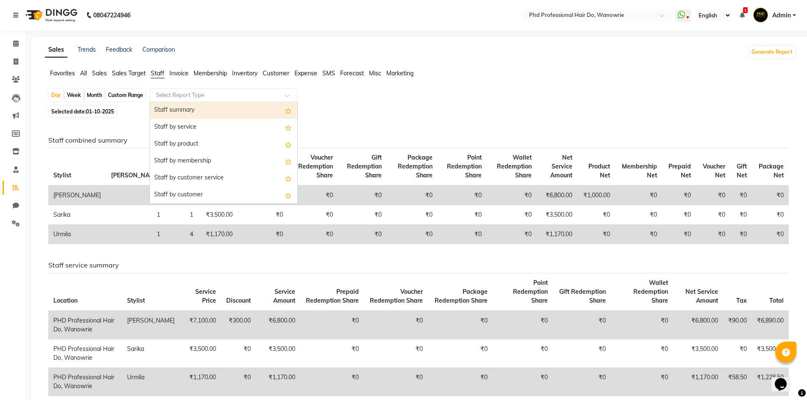
click at [168, 112] on div "Staff summary" at bounding box center [223, 110] width 147 height 17
select select "filtered_report"
select select "csv"
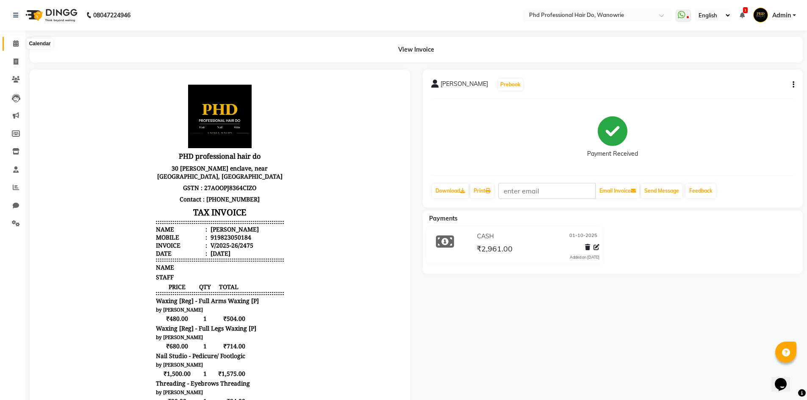
click at [16, 43] on icon at bounding box center [16, 43] width 6 height 6
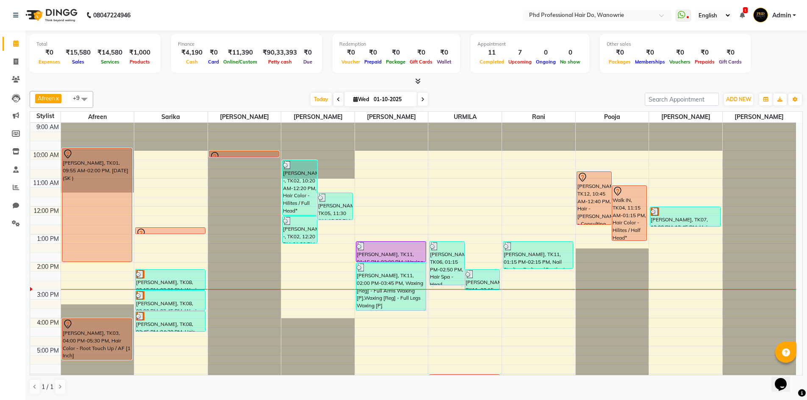
click at [421, 98] on icon at bounding box center [422, 99] width 3 height 5
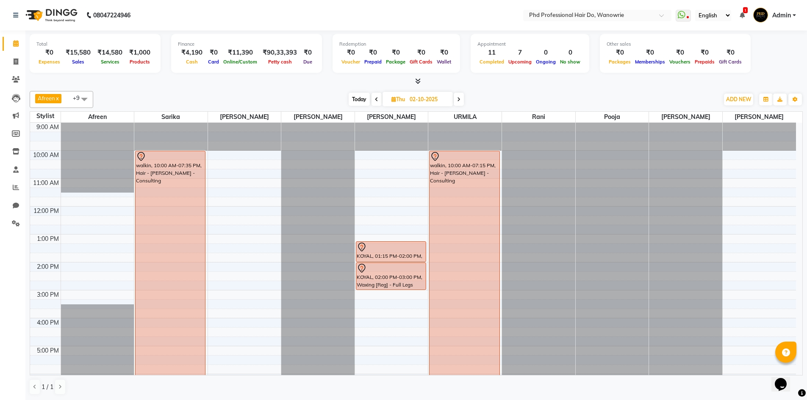
click at [377, 100] on icon at bounding box center [376, 99] width 3 height 5
type input "01-10-2025"
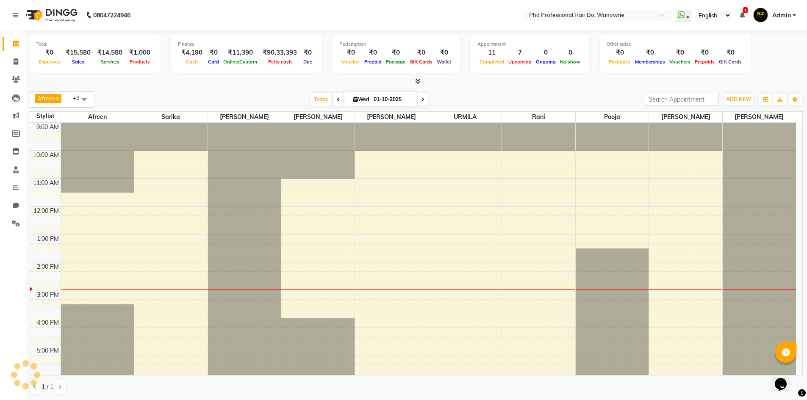
scroll to position [83, 0]
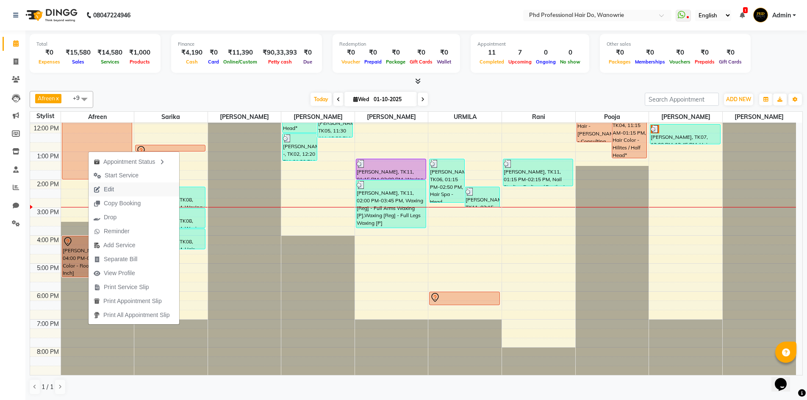
click at [107, 188] on span "Edit" at bounding box center [109, 189] width 10 height 9
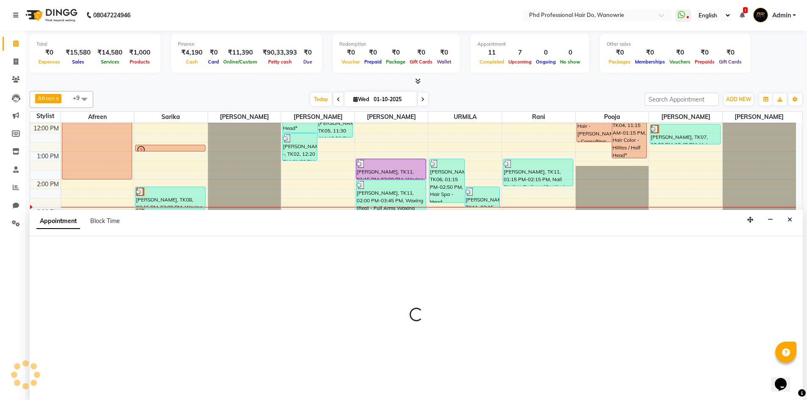
select select "tentative"
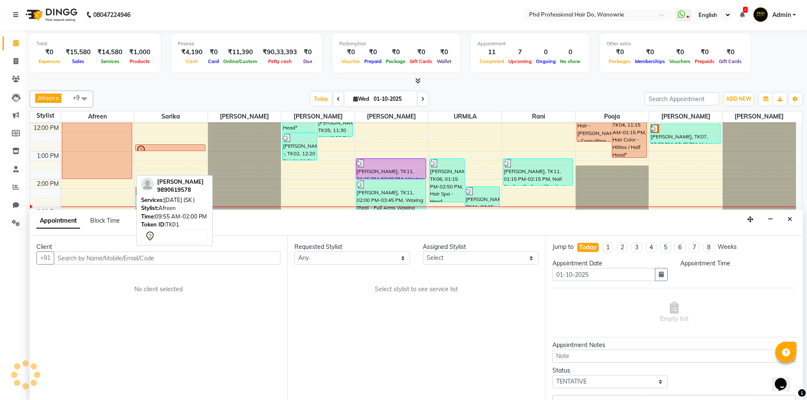
scroll to position [0, 0]
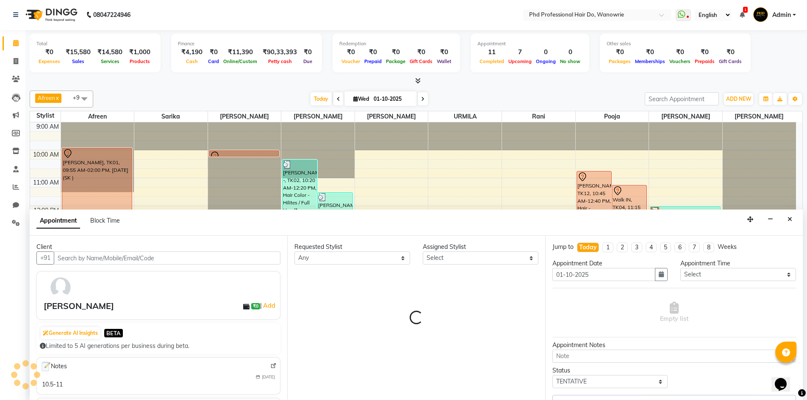
select select "20331"
select select "3131"
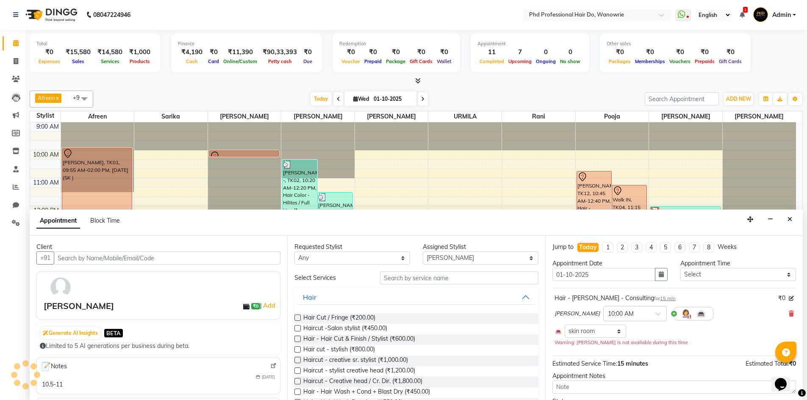
scroll to position [83, 0]
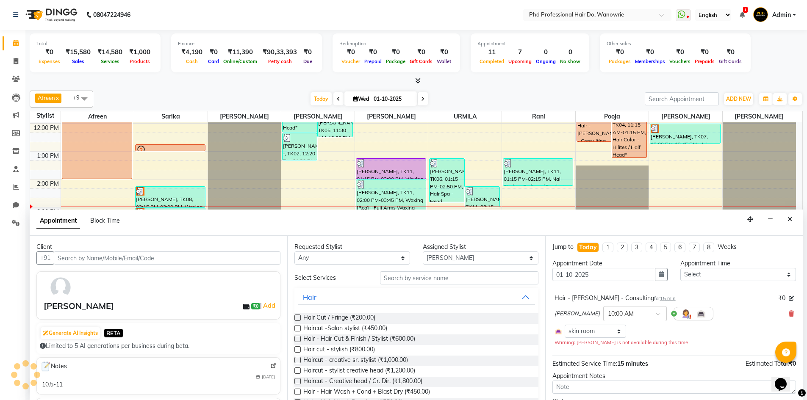
select select "3133"
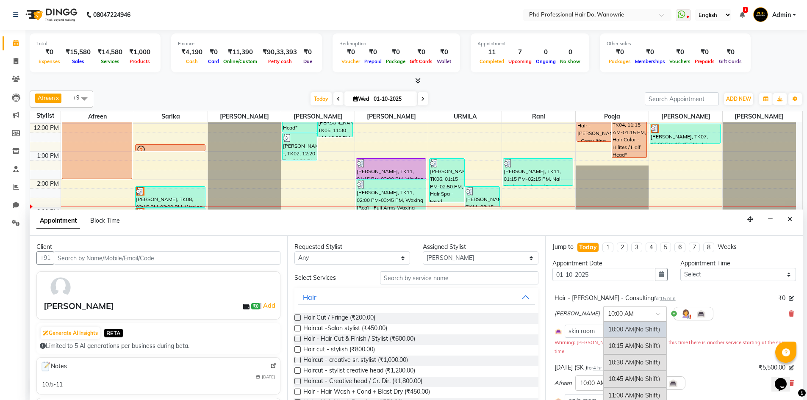
click at [622, 316] on div at bounding box center [634, 313] width 63 height 9
click at [634, 326] on span "(No Shift)" at bounding box center [647, 330] width 26 height 8
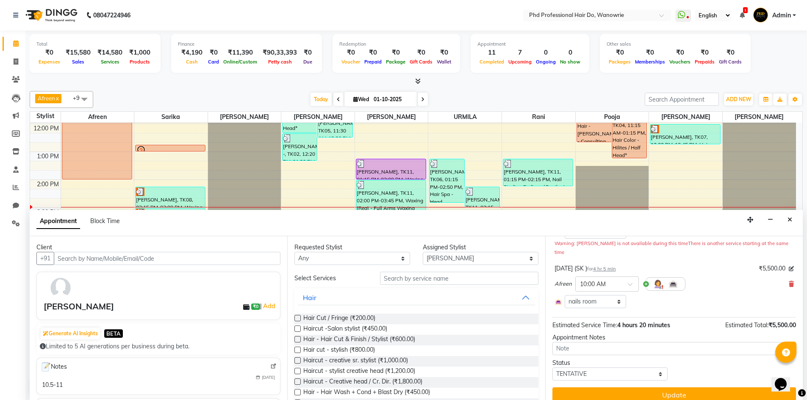
scroll to position [0, 0]
click at [675, 389] on button "Update" at bounding box center [673, 394] width 243 height 15
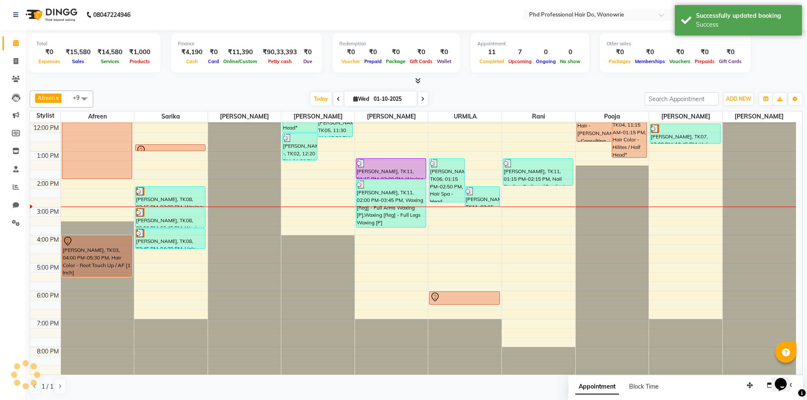
scroll to position [0, 0]
click at [423, 97] on span at bounding box center [422, 99] width 10 height 13
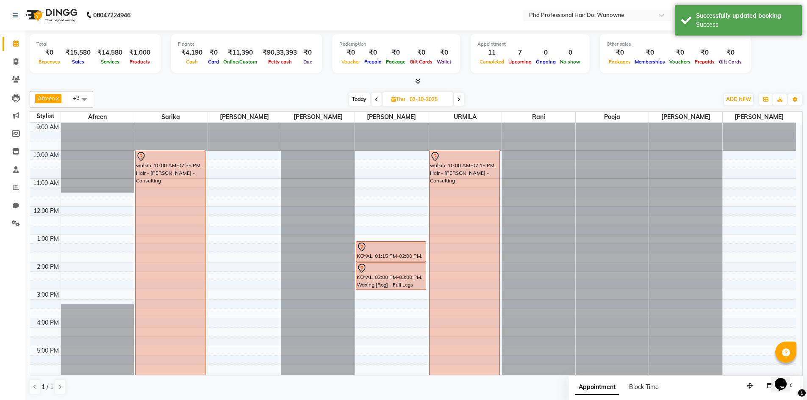
click at [375, 101] on icon at bounding box center [376, 99] width 3 height 5
type input "01-10-2025"
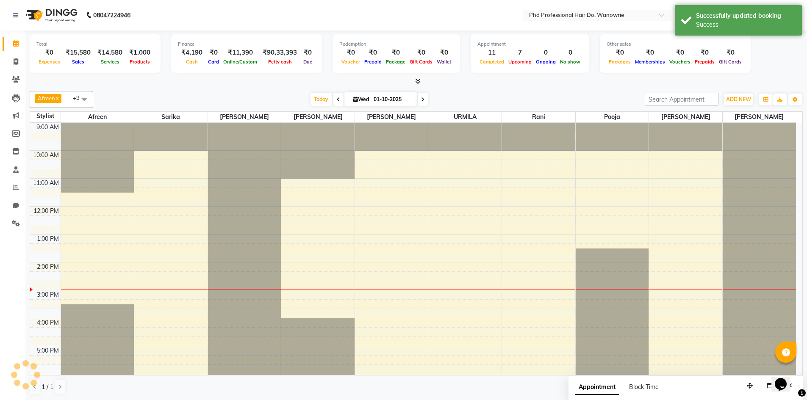
scroll to position [83, 0]
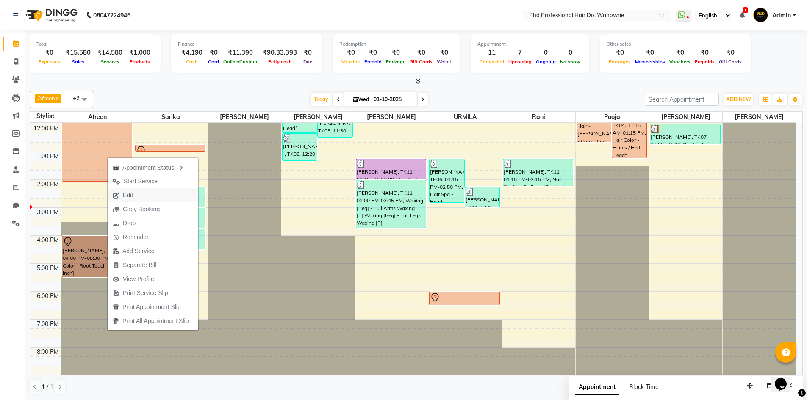
click at [120, 198] on span "Edit" at bounding box center [123, 195] width 30 height 14
select select "tentative"
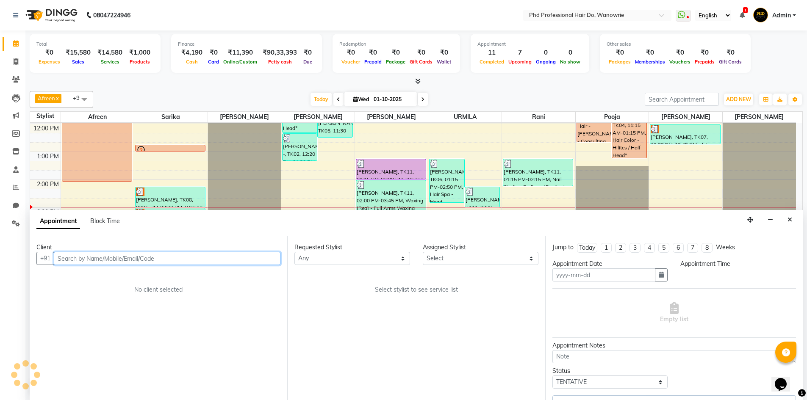
scroll to position [0, 0]
type input "01-10-2025"
select select "975"
select select "600"
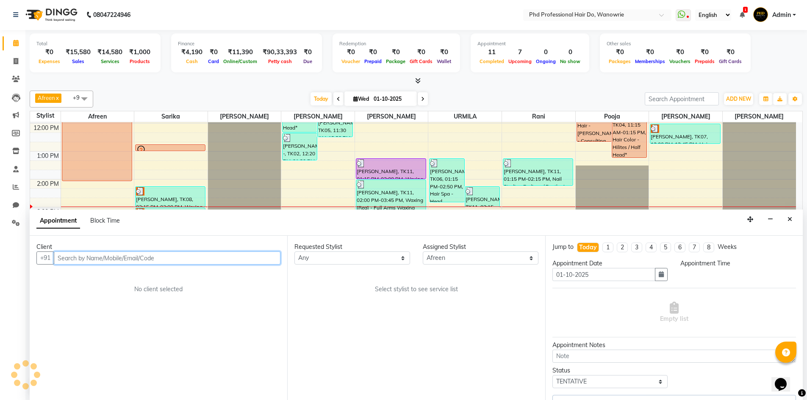
select select "3133"
select select "3131"
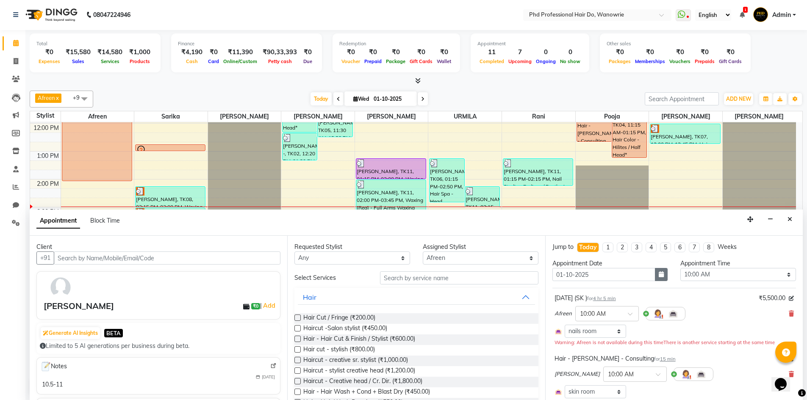
click at [658, 276] on icon "button" at bounding box center [660, 274] width 5 height 6
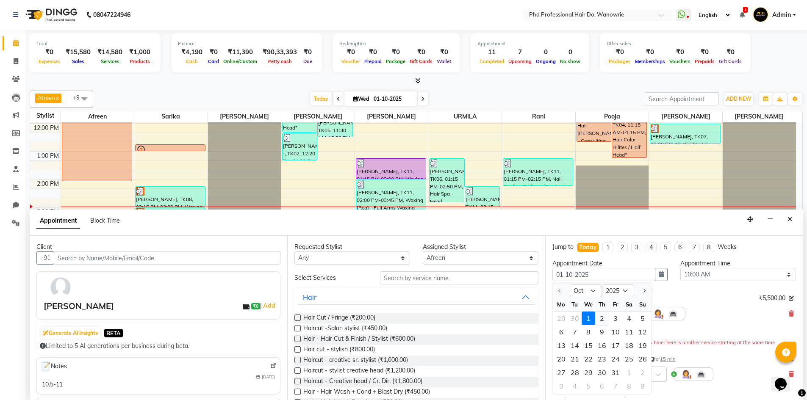
click at [602, 320] on div "2" at bounding box center [602, 319] width 14 height 14
type input "02-10-2025"
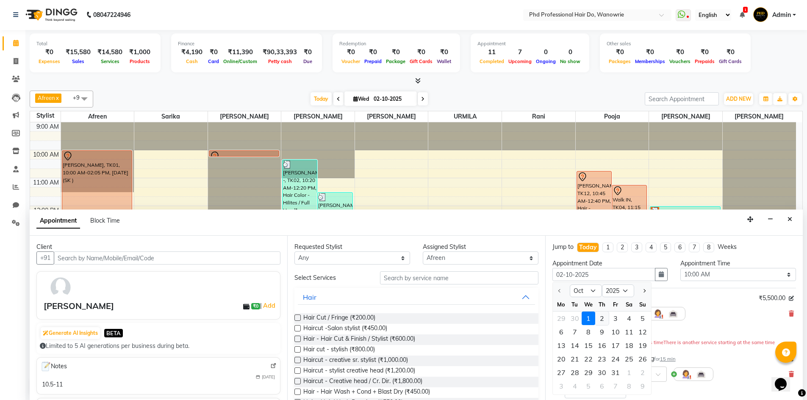
select select "600"
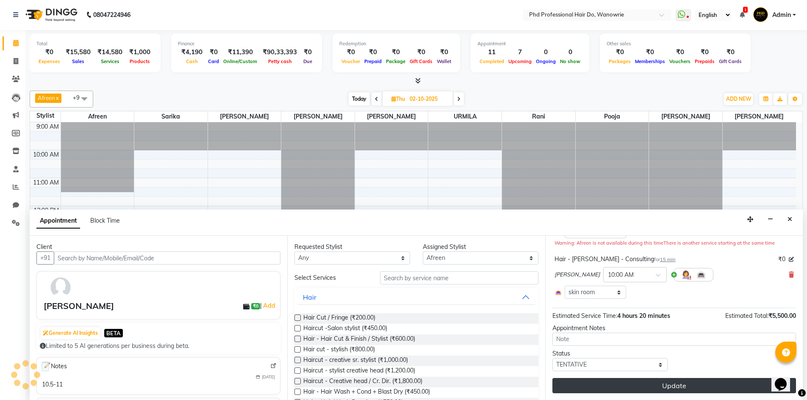
scroll to position [83, 0]
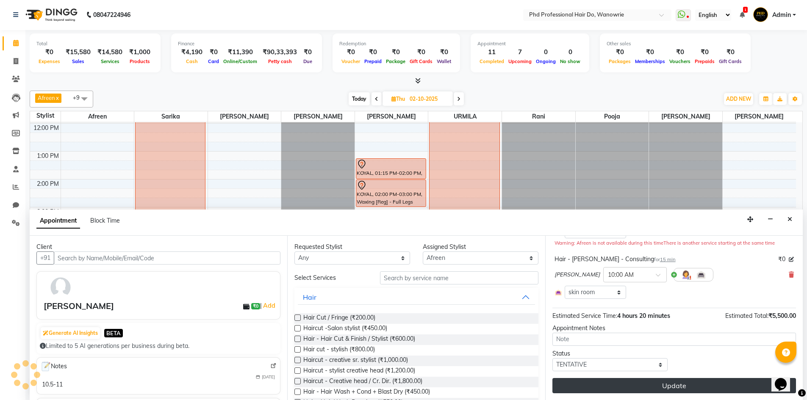
click at [694, 386] on button "Update" at bounding box center [673, 385] width 243 height 15
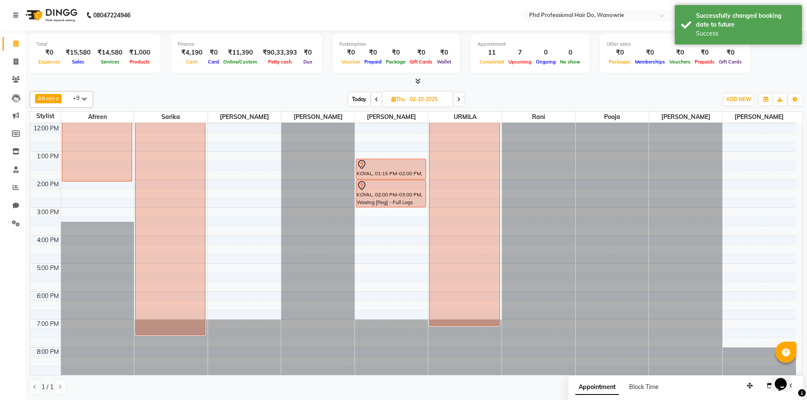
scroll to position [0, 0]
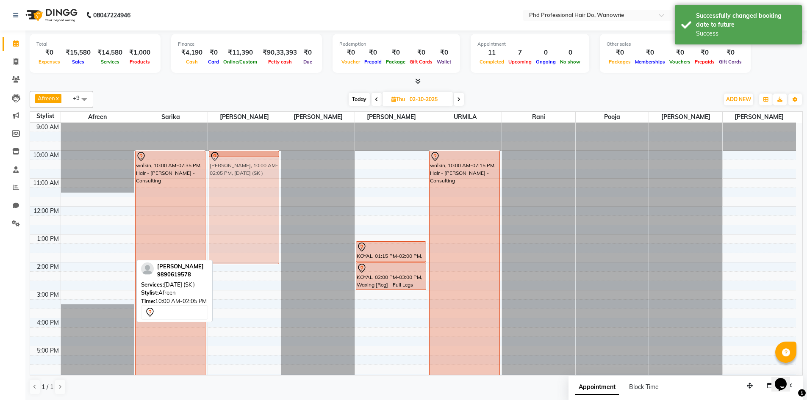
drag, startPoint x: 80, startPoint y: 183, endPoint x: 209, endPoint y: 183, distance: 128.7
click at [209, 183] on tr "kinjal shaha, 10:00 AM-02:05 PM, CARNIVAL (SK ) walkin, 10:00 AM-07:35 PM, Hair…" at bounding box center [412, 290] width 765 height 335
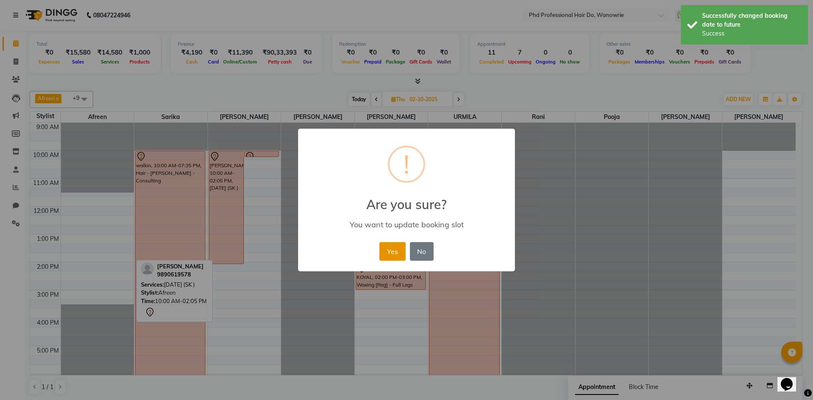
click at [392, 253] on button "Yes" at bounding box center [392, 251] width 26 height 19
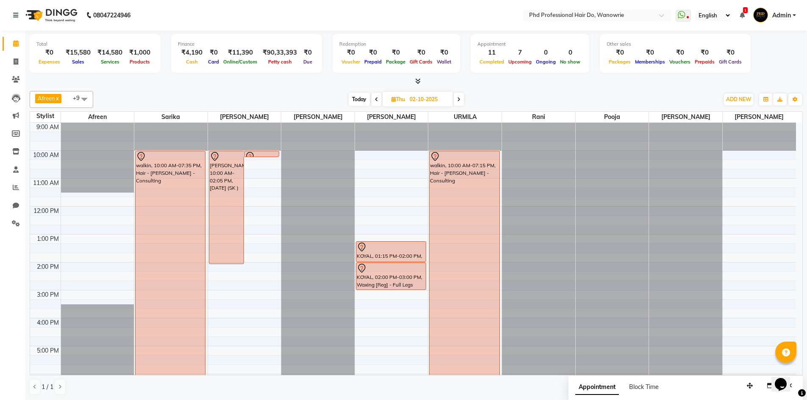
click at [357, 99] on span "Today" at bounding box center [358, 99] width 21 height 13
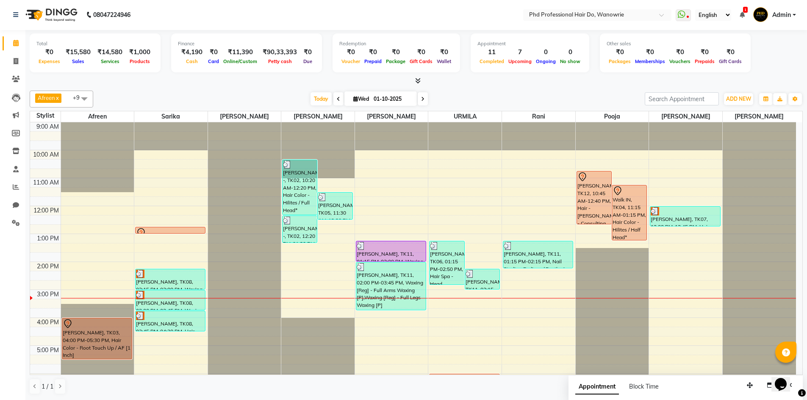
click at [425, 99] on span at bounding box center [422, 98] width 10 height 13
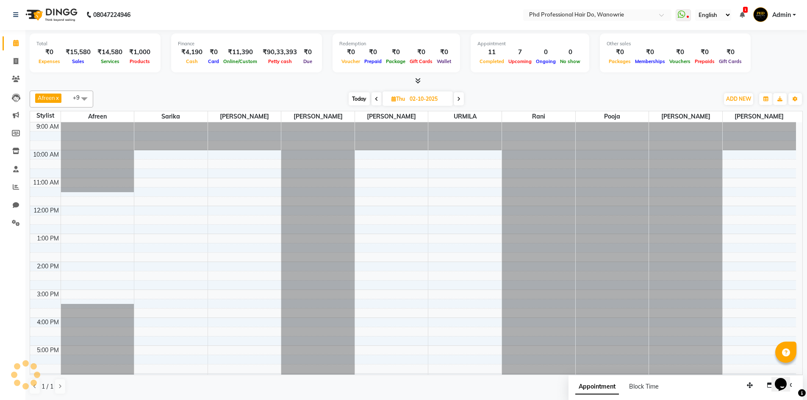
scroll to position [83, 0]
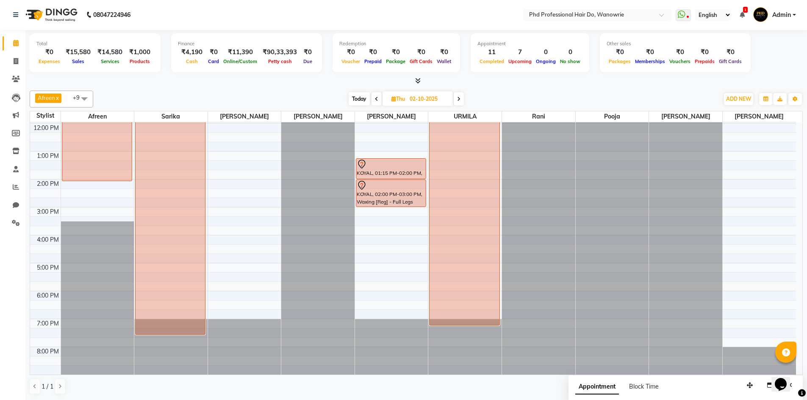
click at [457, 100] on icon at bounding box center [458, 99] width 3 height 5
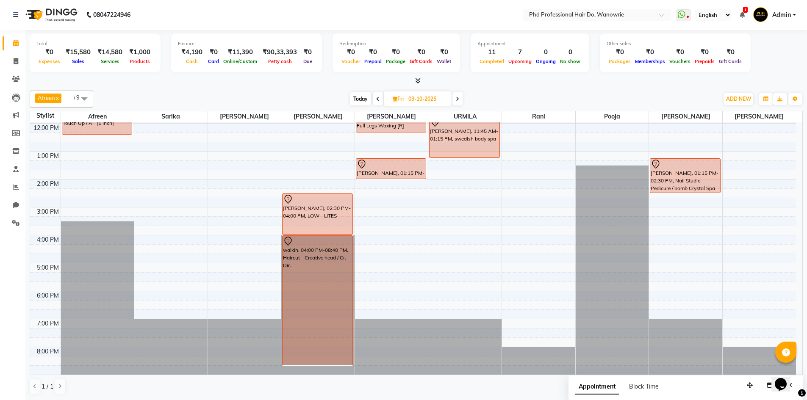
click at [459, 104] on span at bounding box center [457, 98] width 10 height 13
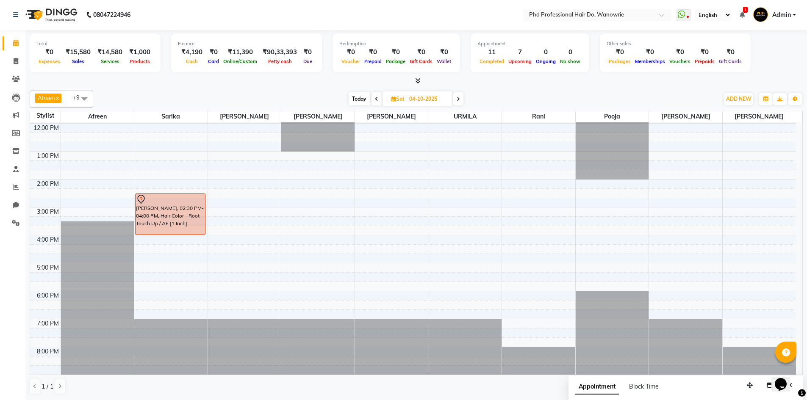
click at [358, 96] on span "Today" at bounding box center [358, 98] width 21 height 13
type input "01-10-2025"
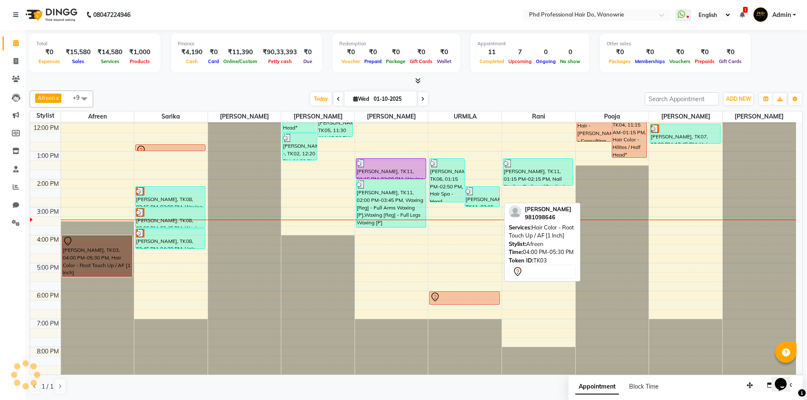
drag, startPoint x: 112, startPoint y: 254, endPoint x: 59, endPoint y: 263, distance: 53.3
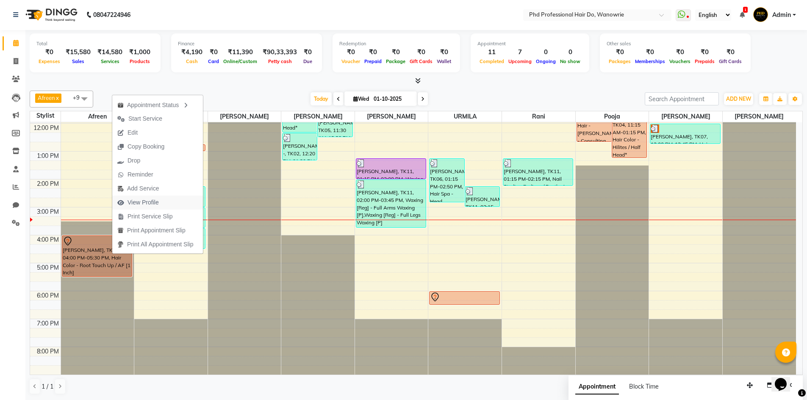
click at [163, 205] on span "View Profile" at bounding box center [138, 203] width 52 height 14
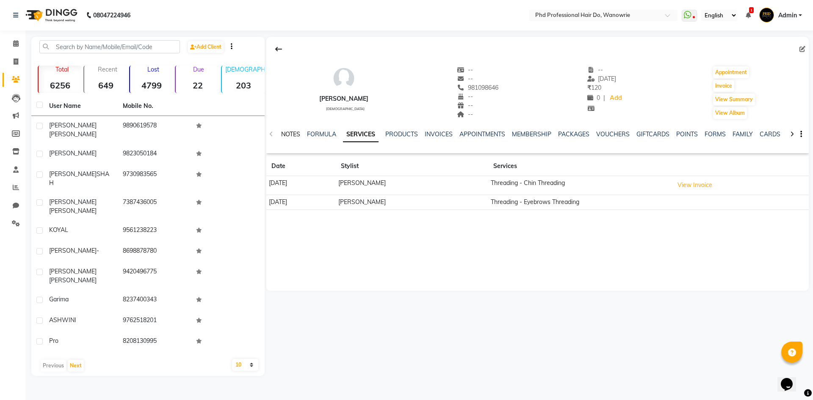
click at [298, 135] on link "NOTES" at bounding box center [290, 134] width 19 height 8
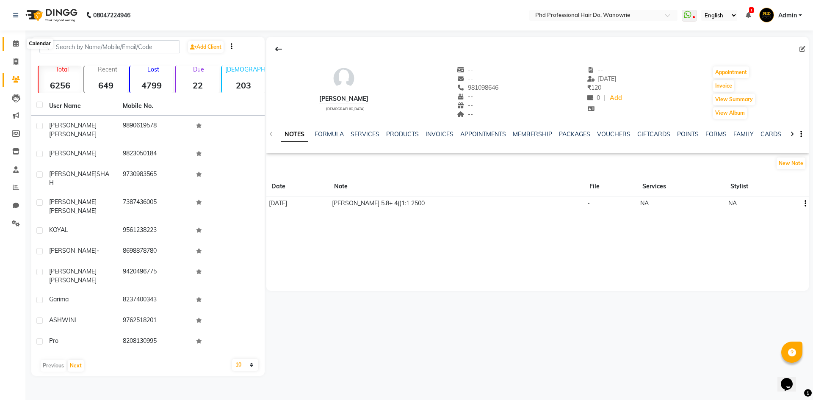
click at [19, 47] on span at bounding box center [15, 44] width 15 height 10
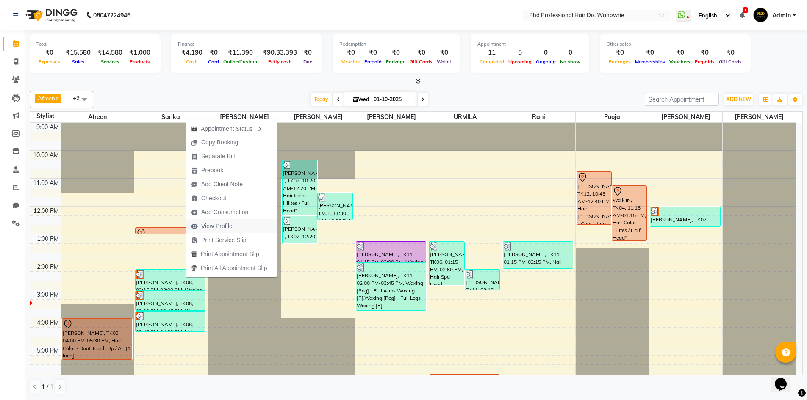
click at [224, 224] on span "View Profile" at bounding box center [216, 226] width 31 height 9
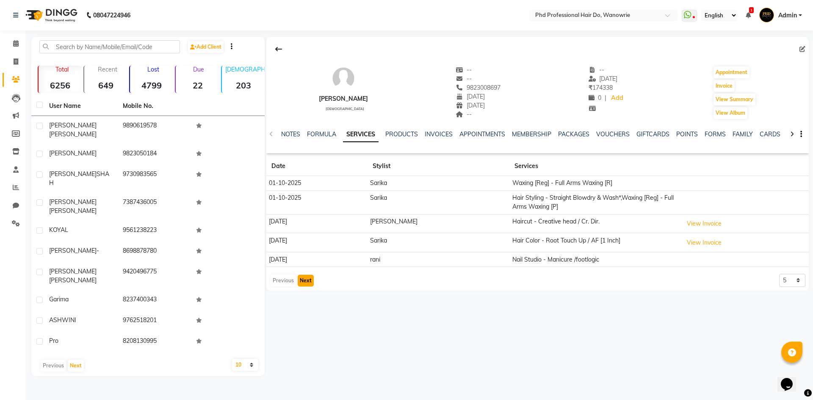
click at [301, 280] on button "Next" at bounding box center [306, 281] width 16 height 12
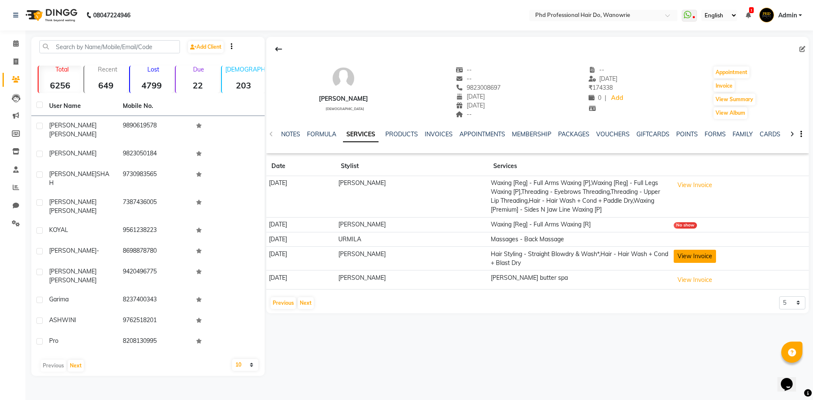
click at [707, 256] on button "View Invoice" at bounding box center [695, 256] width 42 height 13
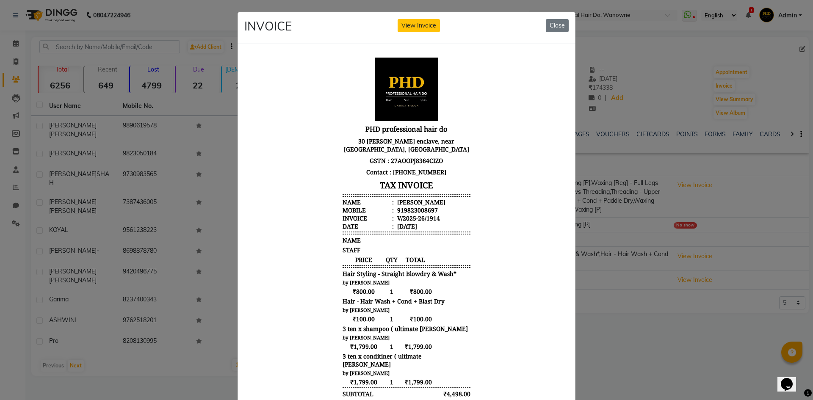
click at [632, 357] on ngb-modal-window "INVOICE View Invoice Close" at bounding box center [406, 200] width 813 height 400
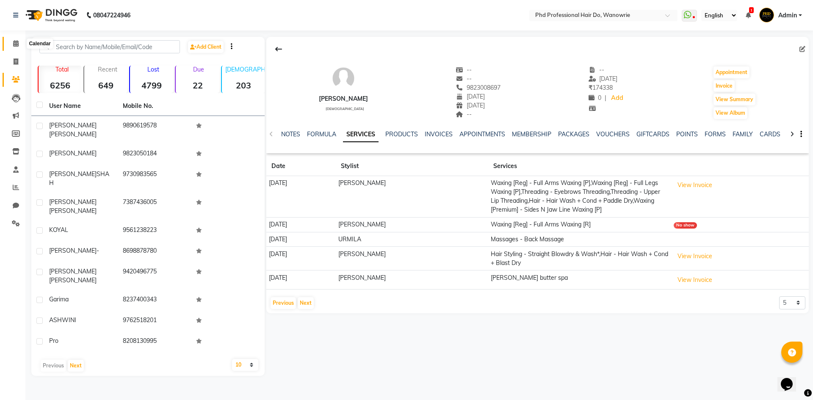
click at [13, 41] on icon at bounding box center [16, 43] width 6 height 6
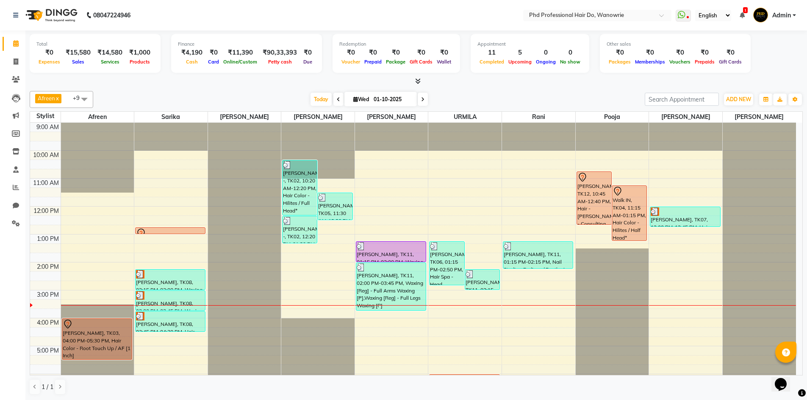
click at [419, 97] on span at bounding box center [422, 99] width 10 height 13
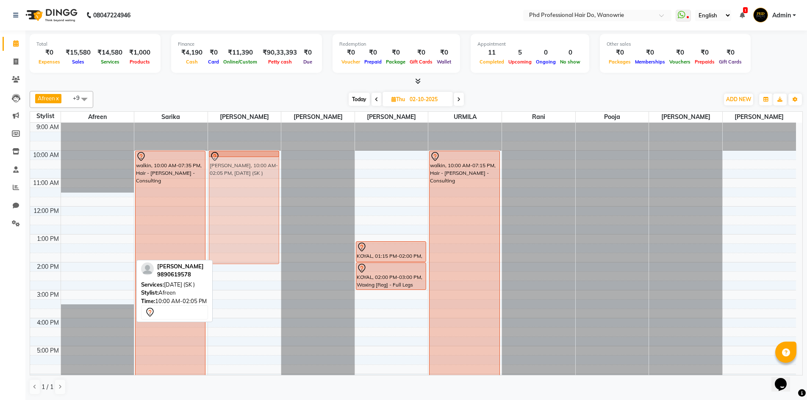
drag, startPoint x: 97, startPoint y: 204, endPoint x: 235, endPoint y: 202, distance: 138.0
click at [235, 202] on tr "kinjal shaha, 10:00 AM-02:05 PM, CARNIVAL (SK ) walkin, 10:00 AM-07:35 PM, Hair…" at bounding box center [412, 290] width 765 height 335
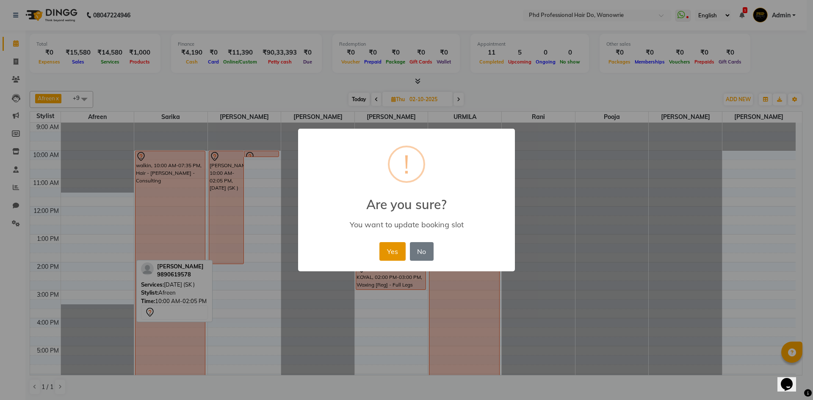
click at [401, 247] on button "Yes" at bounding box center [392, 251] width 26 height 19
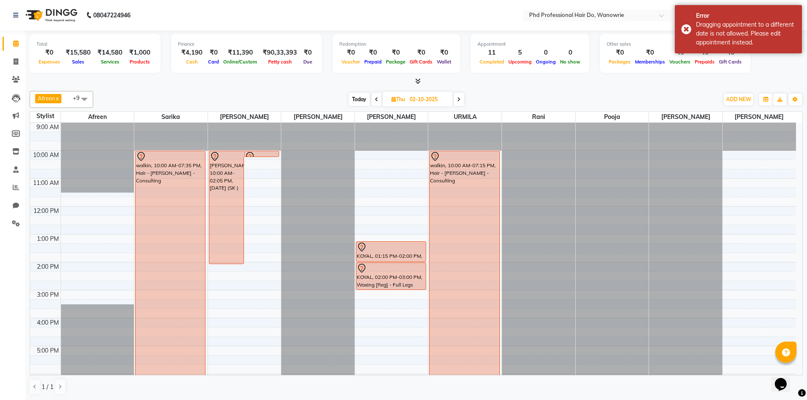
click at [459, 99] on icon at bounding box center [458, 99] width 3 height 5
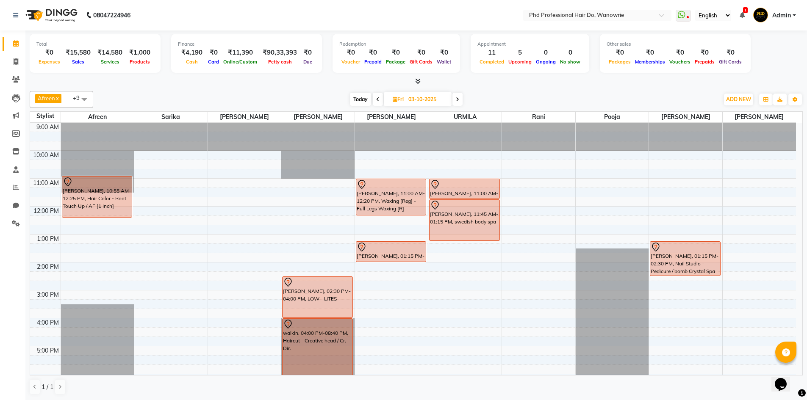
click at [358, 99] on span "Today" at bounding box center [360, 99] width 21 height 13
type input "01-10-2025"
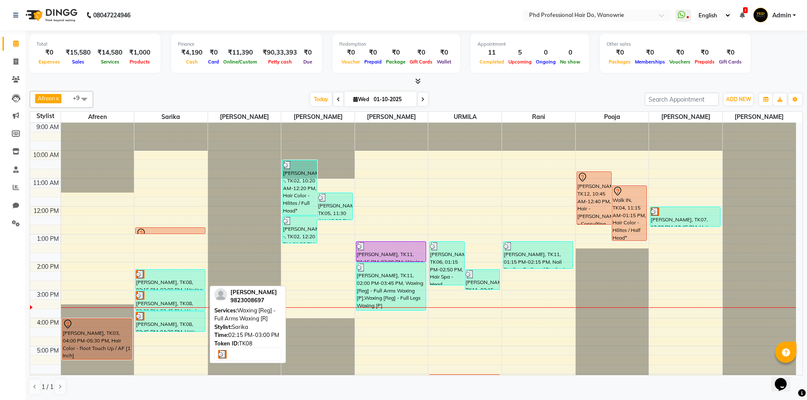
click at [176, 279] on div "[PERSON_NAME], TK08, 02:15 PM-03:00 PM, Waxing [Reg] - Full Arms Waxing [R]" at bounding box center [169, 280] width 69 height 20
click at [161, 287] on div "[PERSON_NAME], TK08, 02:15 PM-03:00 PM, Waxing [Reg] - Full Arms Waxing [R]" at bounding box center [169, 280] width 69 height 20
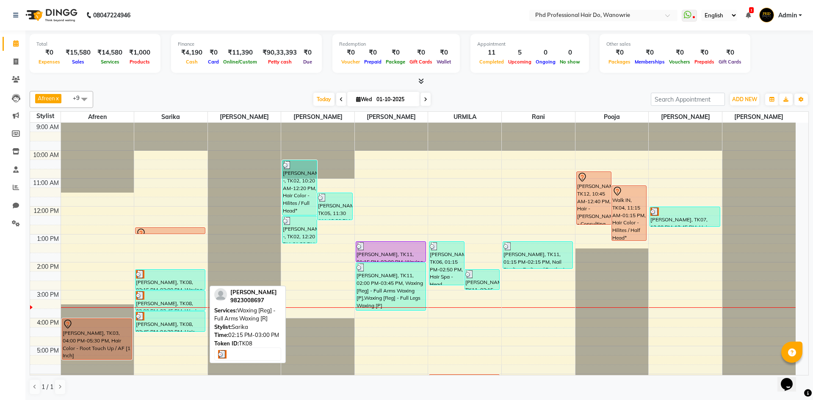
select select "3"
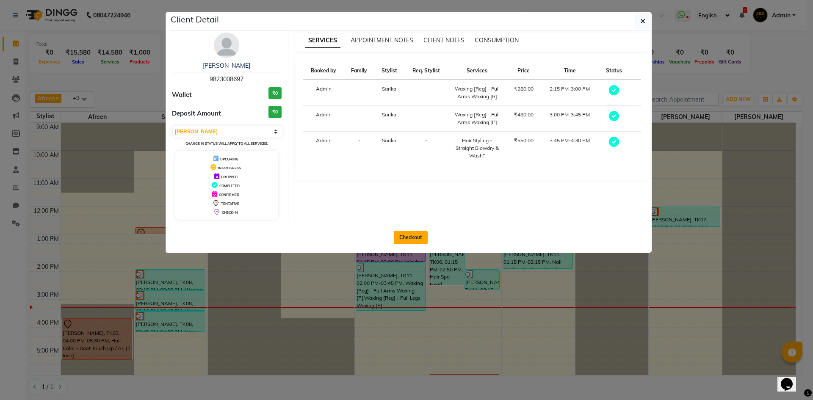
click at [415, 236] on button "Checkout" at bounding box center [411, 238] width 34 height 14
select select "25"
select select "service"
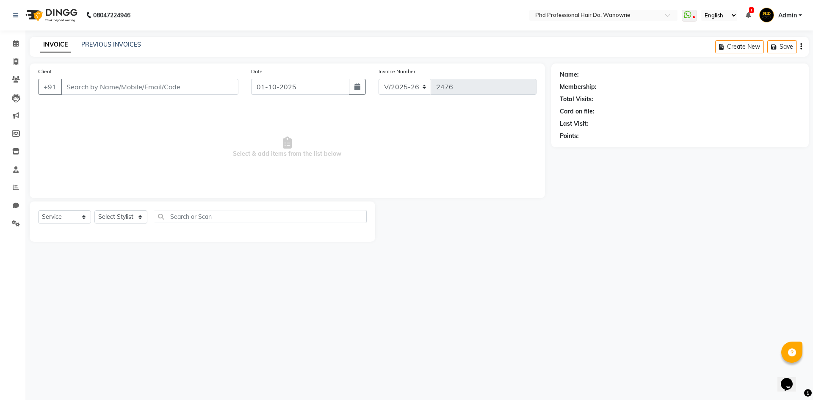
type input "9823008697"
select select "977"
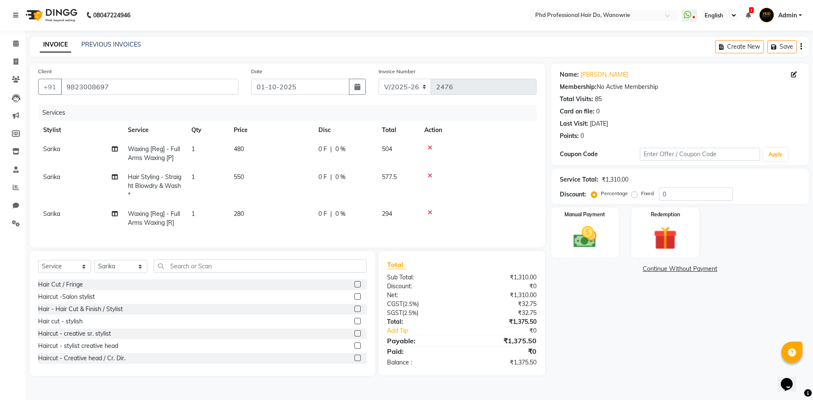
click at [153, 183] on span "Hair Styling - Straight Blowdry & Wash*" at bounding box center [154, 185] width 53 height 25
select select "977"
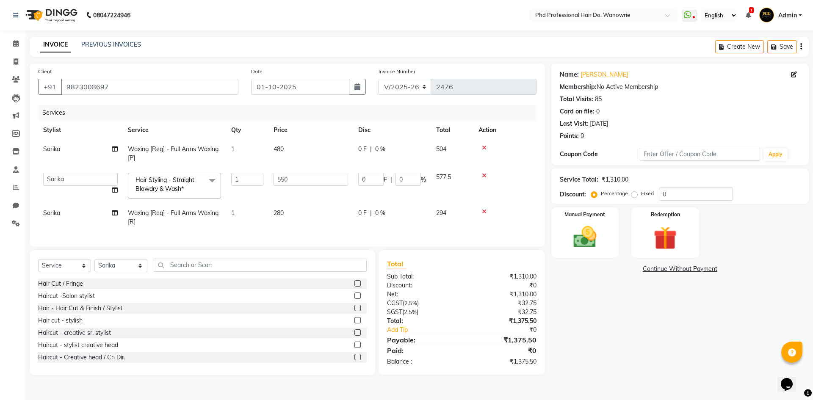
click at [153, 183] on span "Hair Styling - Straight Blowdry & Wash*" at bounding box center [164, 184] width 59 height 17
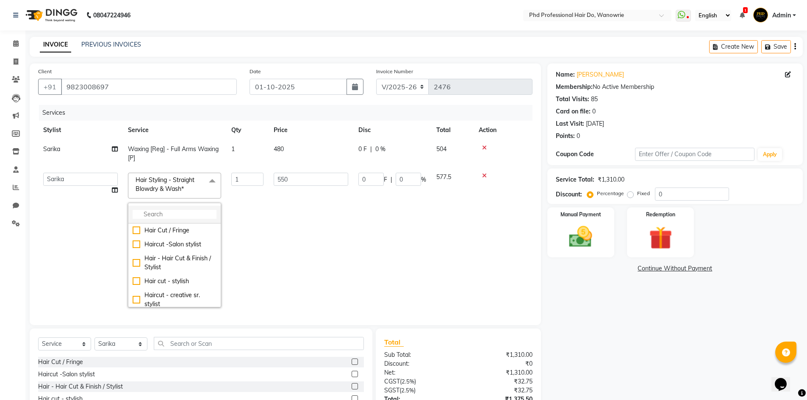
click at [163, 214] on input "multiselect-search" at bounding box center [175, 214] width 84 height 9
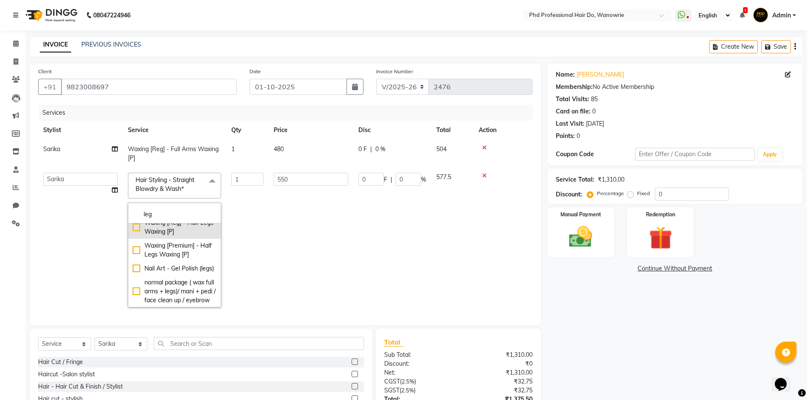
type input "leg"
click at [166, 236] on div "Waxing [Reg] - Half Legs Waxing [P]" at bounding box center [175, 227] width 84 height 18
checkbox "] "true"
type input "380"
click at [304, 256] on td "380" at bounding box center [310, 240] width 85 height 145
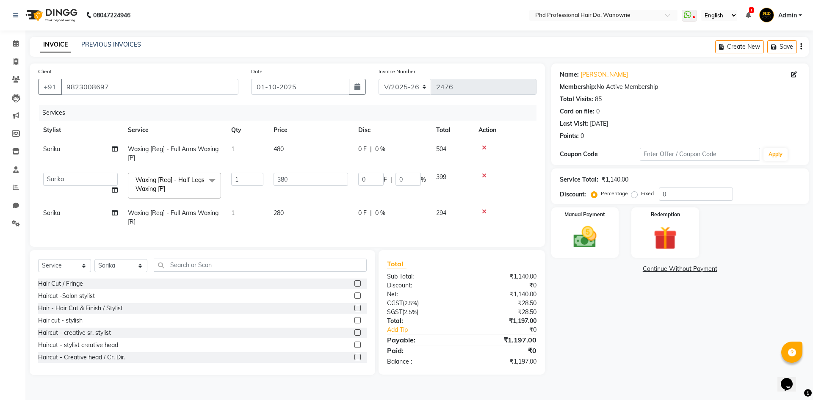
click at [198, 213] on span "Waxing [Reg] - Full Arms Waxing [R]" at bounding box center [173, 217] width 91 height 17
select select "977"
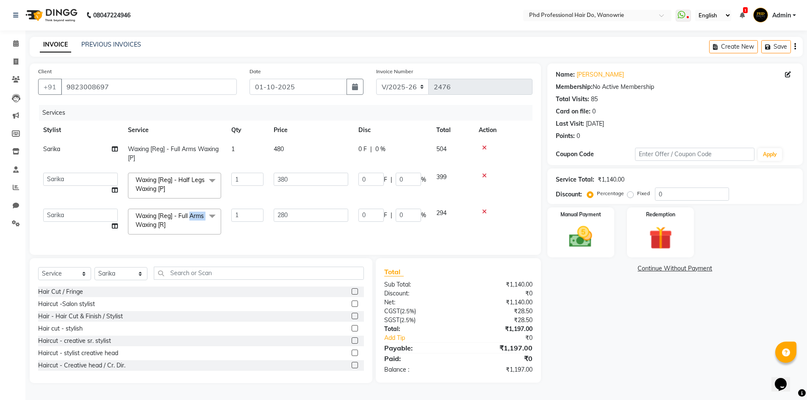
click at [198, 213] on span "Waxing [Reg] - Full Arms Waxing [R]" at bounding box center [169, 220] width 68 height 17
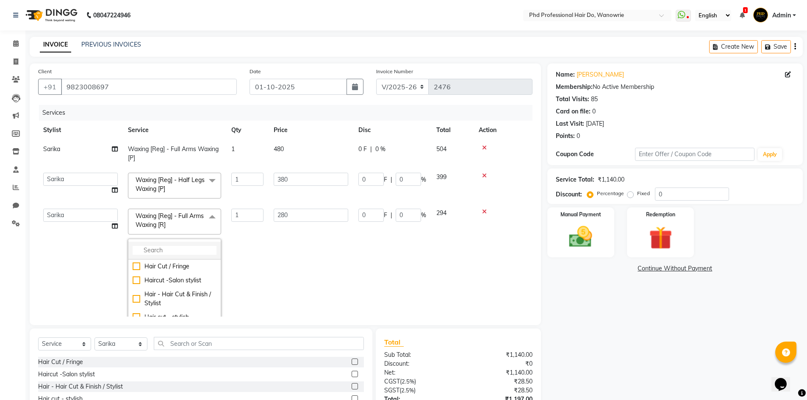
click at [178, 254] on input "multiselect-search" at bounding box center [175, 250] width 84 height 9
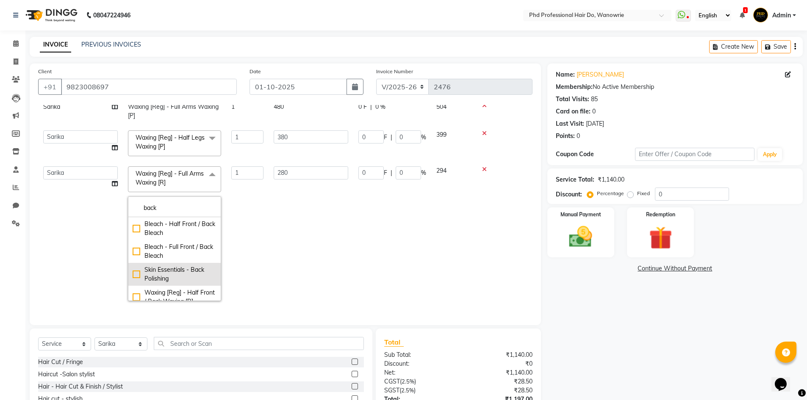
scroll to position [42, 0]
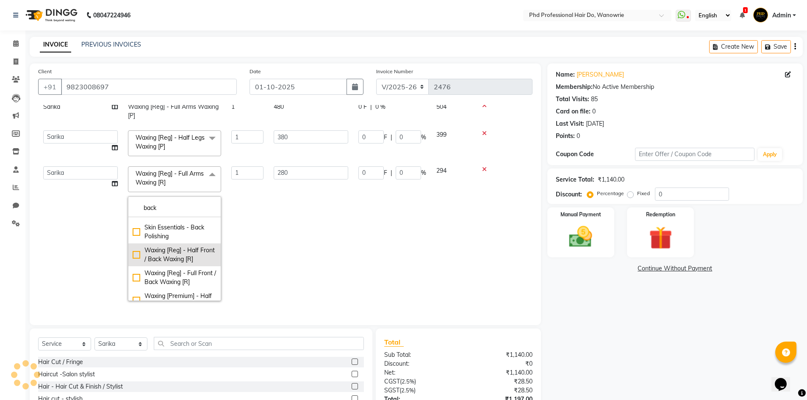
type input "back"
click at [181, 260] on div "Waxing [Reg] - Half Front / Back Waxing [R]" at bounding box center [175, 255] width 84 height 18
checkbox "] "true"
type input "200"
click at [260, 258] on td "1" at bounding box center [247, 233] width 42 height 145
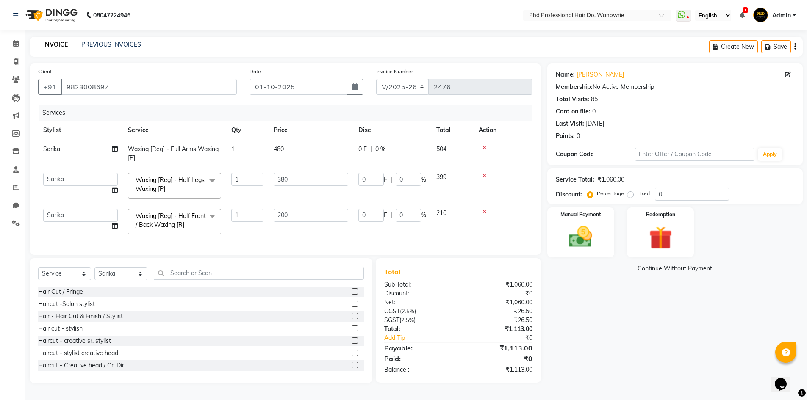
scroll to position [0, 0]
click at [188, 280] on input "text" at bounding box center [259, 273] width 210 height 13
click at [213, 280] on input "text" at bounding box center [259, 273] width 210 height 13
click at [600, 326] on div "Name: Harsha Parmar Membership: No Active Membership Total Visits: 85 Card on f…" at bounding box center [678, 224] width 262 height 320
click at [187, 280] on input "text" at bounding box center [259, 273] width 210 height 13
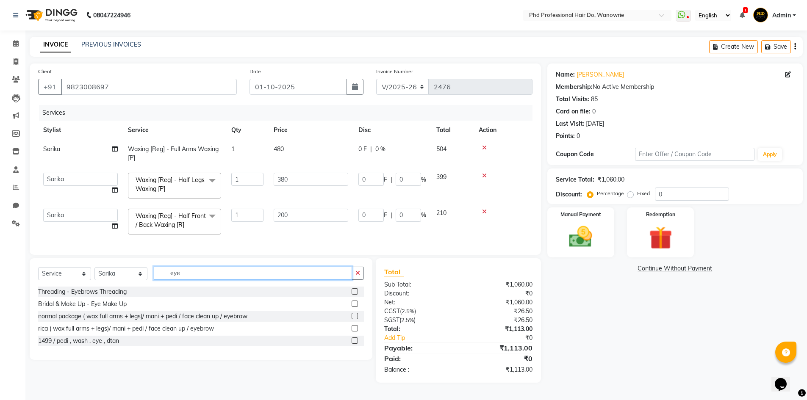
type input "eye"
click at [357, 295] on label at bounding box center [354, 291] width 6 height 6
click at [357, 295] on input "checkbox" at bounding box center [354, 292] width 6 height 6
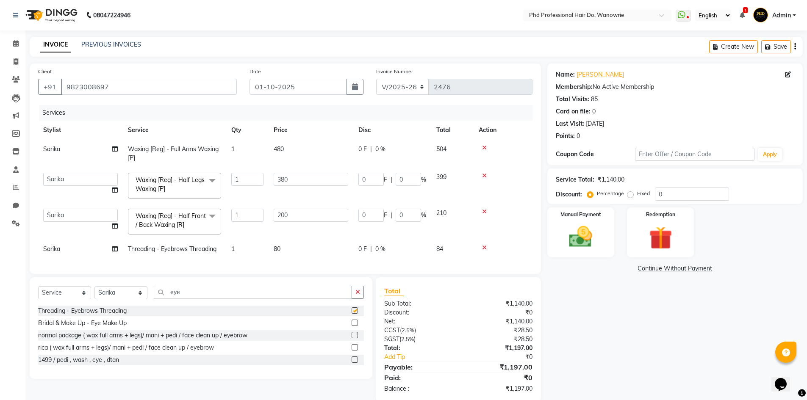
checkbox input "false"
click at [287, 299] on input "eye" at bounding box center [253, 292] width 198 height 13
type input "e"
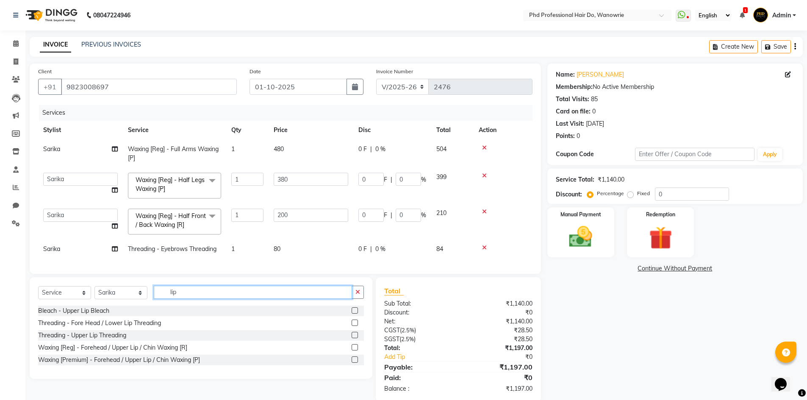
type input "lip"
click at [356, 338] on label at bounding box center [354, 335] width 6 height 6
click at [356, 338] on input "checkbox" at bounding box center [354, 336] width 6 height 6
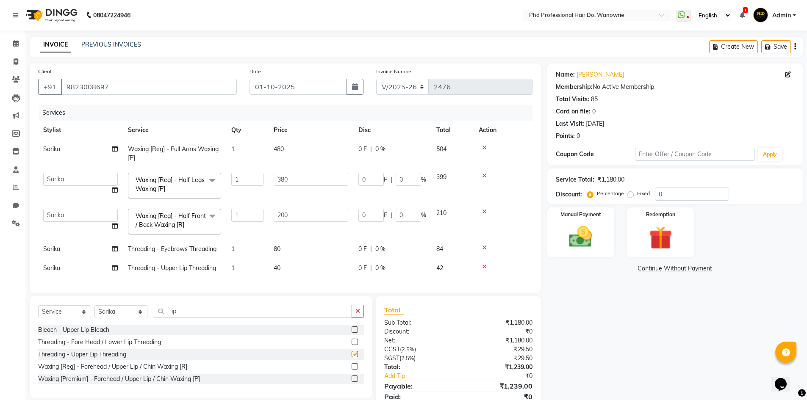
checkbox input "false"
click at [183, 318] on input "lip" at bounding box center [253, 311] width 198 height 13
type input "l"
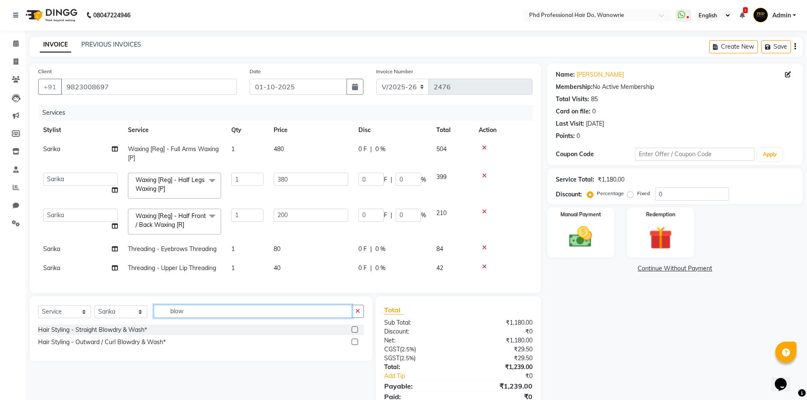
type input "blow"
click at [353, 333] on label at bounding box center [354, 329] width 6 height 6
click at [353, 333] on input "checkbox" at bounding box center [354, 330] width 6 height 6
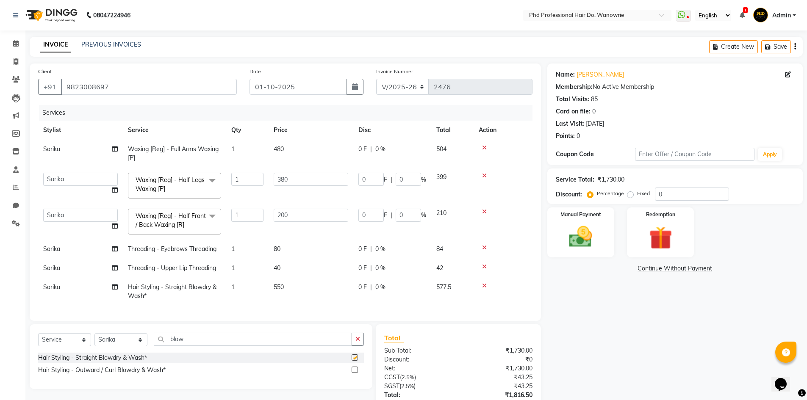
checkbox input "false"
click at [278, 291] on span "550" at bounding box center [279, 287] width 10 height 8
select select "977"
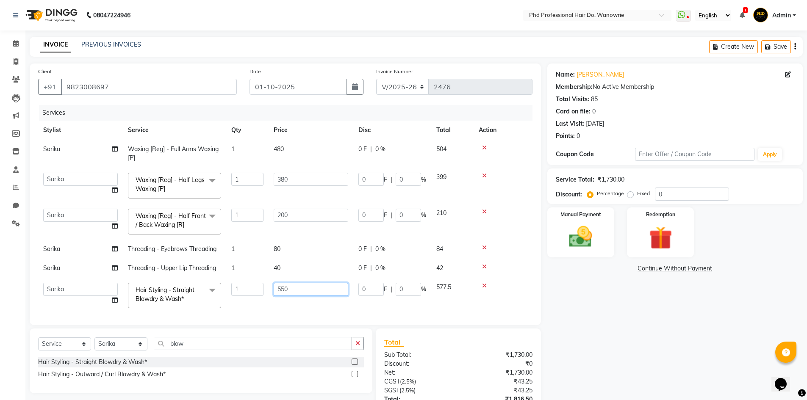
click at [281, 296] on input "550" at bounding box center [311, 289] width 75 height 13
type input "850"
click at [629, 379] on div "Name: Harsha Parmar Membership: No Active Membership Total Visits: 85 Card on f…" at bounding box center [678, 259] width 262 height 390
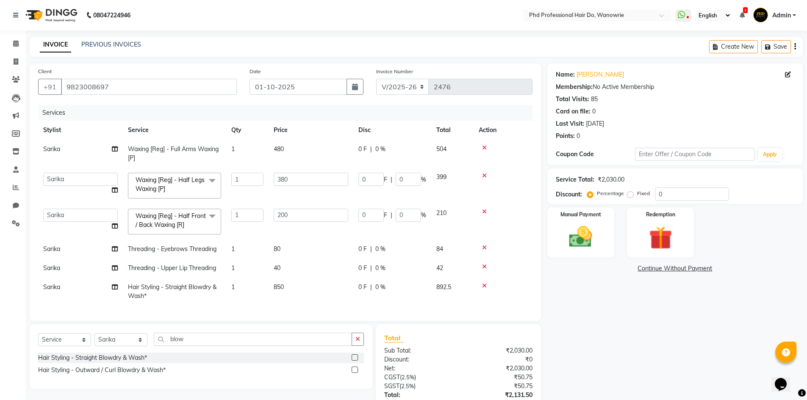
click at [277, 291] on span "850" at bounding box center [279, 287] width 10 height 8
select select "977"
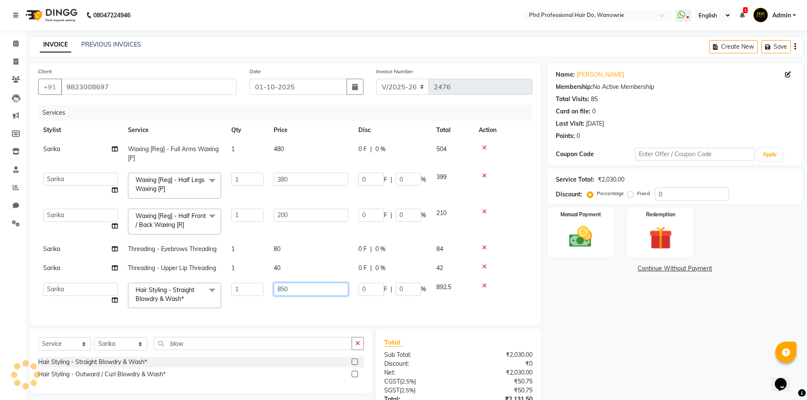
click at [280, 295] on input "850" at bounding box center [311, 289] width 75 height 13
type input "750"
click at [325, 259] on td "80" at bounding box center [310, 249] width 85 height 19
select select "977"
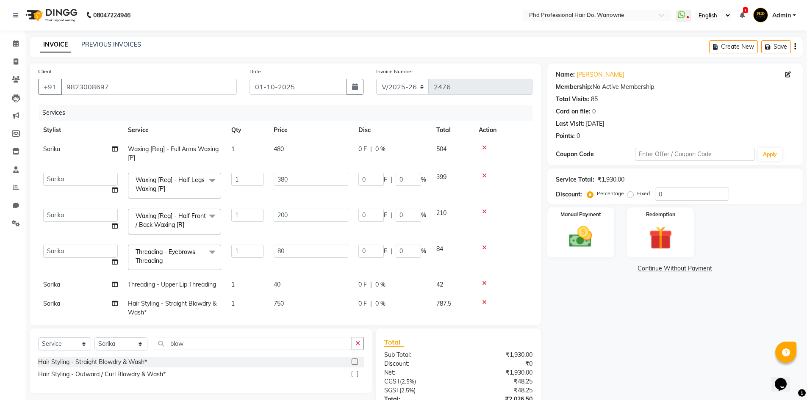
scroll to position [28, 0]
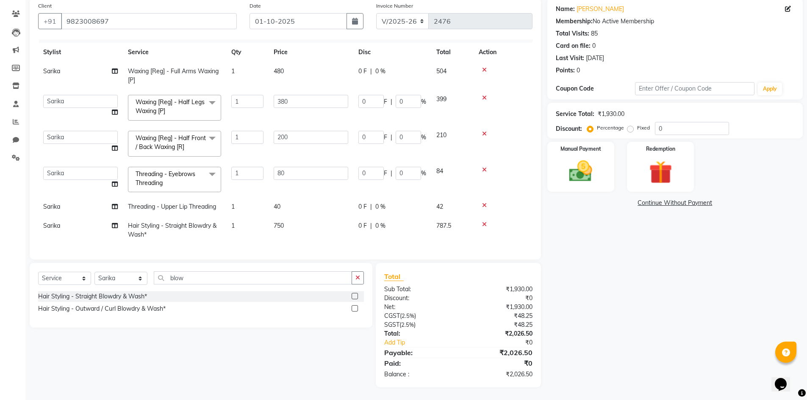
click at [276, 222] on span "750" at bounding box center [279, 226] width 10 height 8
select select "977"
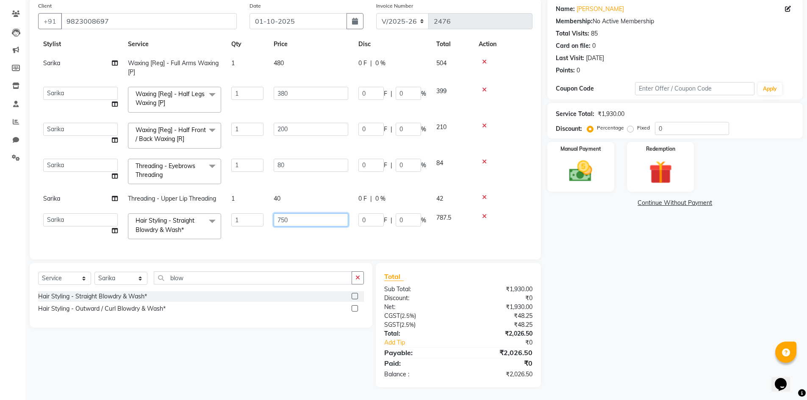
click at [280, 219] on input "750" at bounding box center [311, 219] width 75 height 13
type input "850"
click at [280, 234] on td "850" at bounding box center [310, 226] width 85 height 36
select select "977"
click at [566, 164] on img at bounding box center [580, 172] width 39 height 28
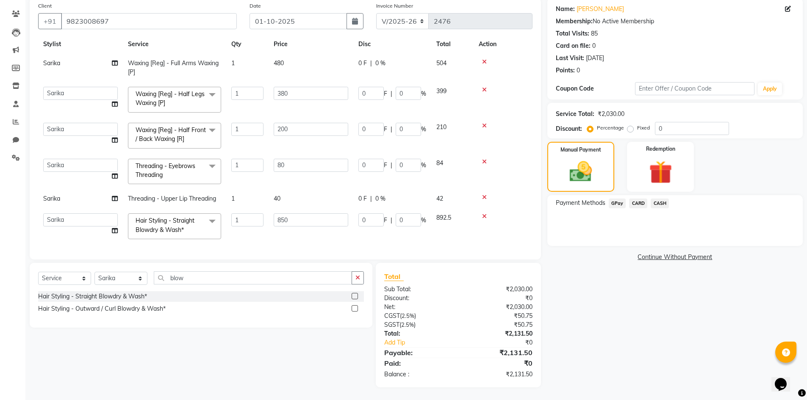
scroll to position [0, 0]
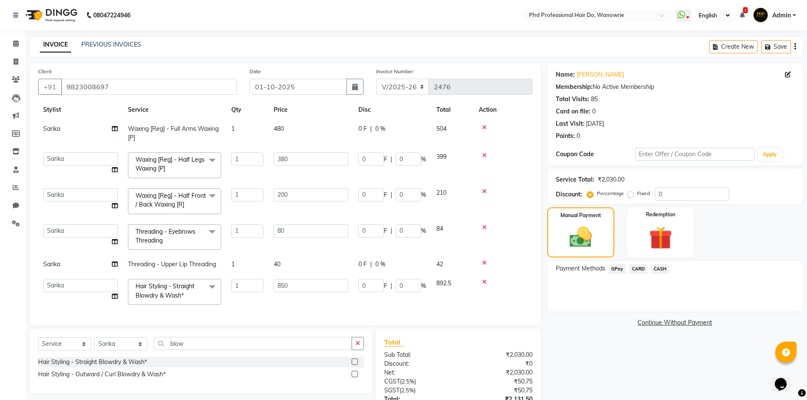
click at [660, 266] on span "CASH" at bounding box center [659, 269] width 18 height 10
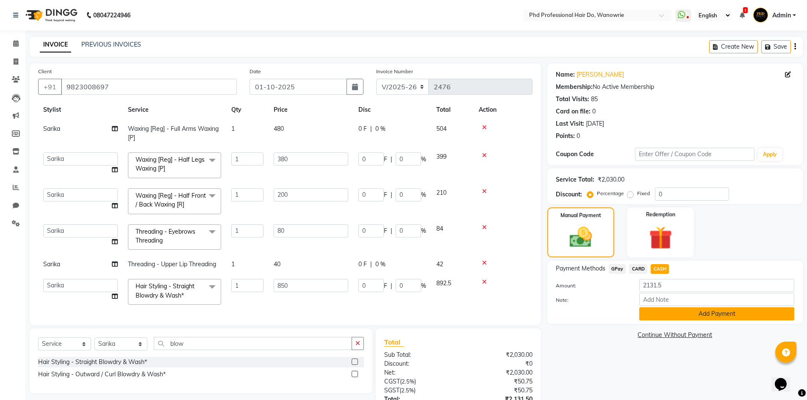
click at [674, 310] on button "Add Payment" at bounding box center [716, 313] width 155 height 13
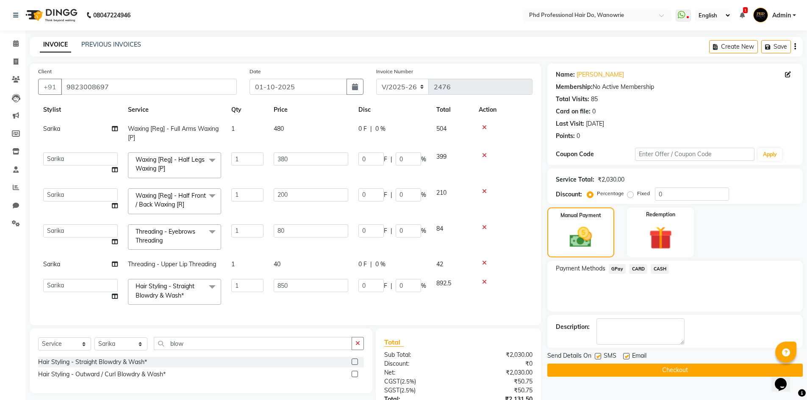
click at [680, 364] on button "Checkout" at bounding box center [674, 370] width 255 height 13
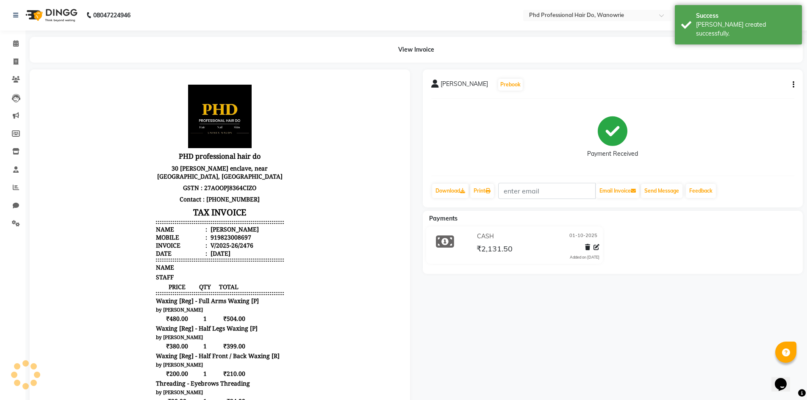
click at [794, 82] on div "HARSHA PARMAR Prebook Payment Received Download Print Email Invoice Send Messag…" at bounding box center [613, 138] width 380 height 138
click at [793, 85] on icon "button" at bounding box center [793, 85] width 2 height 0
click at [749, 75] on div "Split Service Amount" at bounding box center [751, 74] width 58 height 11
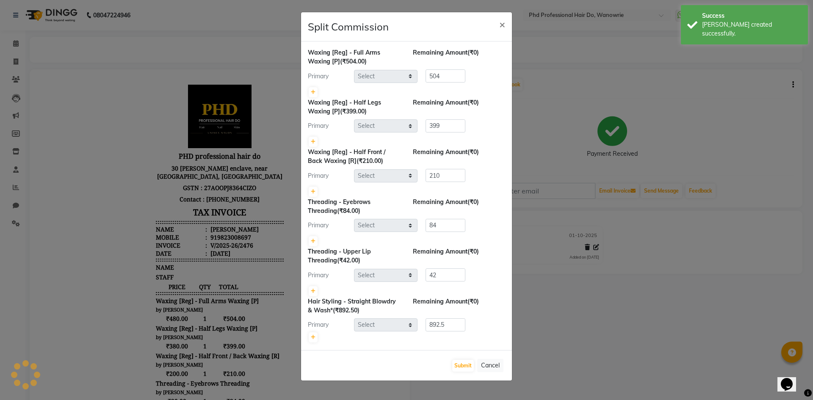
select select "977"
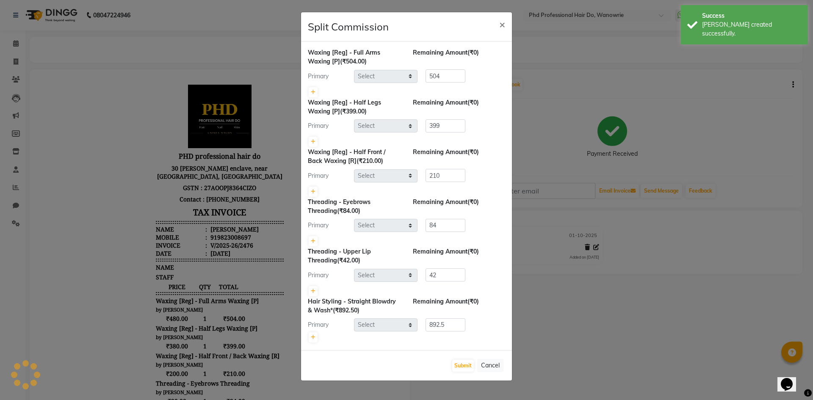
select select "977"
click at [315, 337] on icon at bounding box center [313, 337] width 5 height 5
type input "446.25"
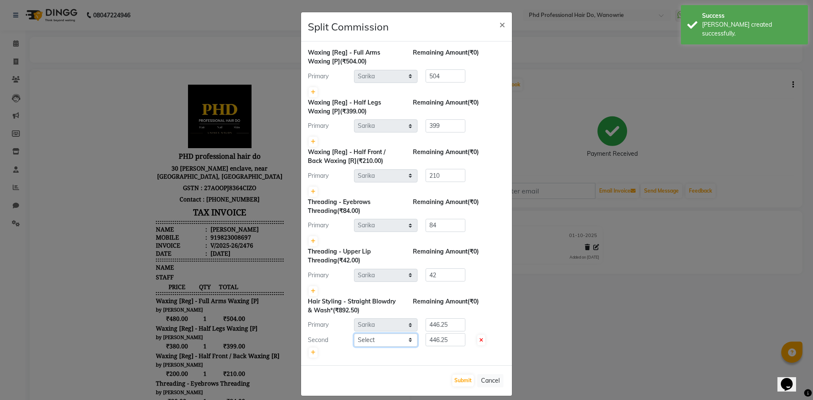
click at [364, 339] on select "Select Afreen Anita dhara faizan salmani gui Hetal Jeenisha NANDINI pooja Poona…" at bounding box center [386, 340] width 64 height 13
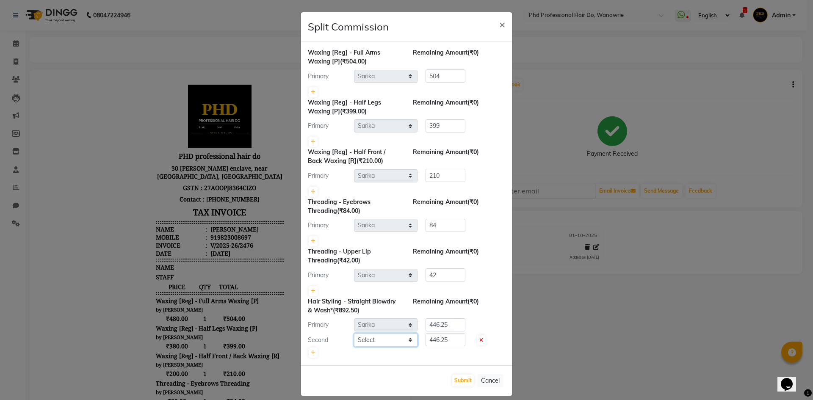
select select "975"
click at [354, 334] on select "Select Afreen Anita dhara faizan salmani gui Hetal Jeenisha NANDINI pooja Poona…" at bounding box center [386, 340] width 64 height 13
click at [457, 378] on button "Submit" at bounding box center [463, 381] width 22 height 12
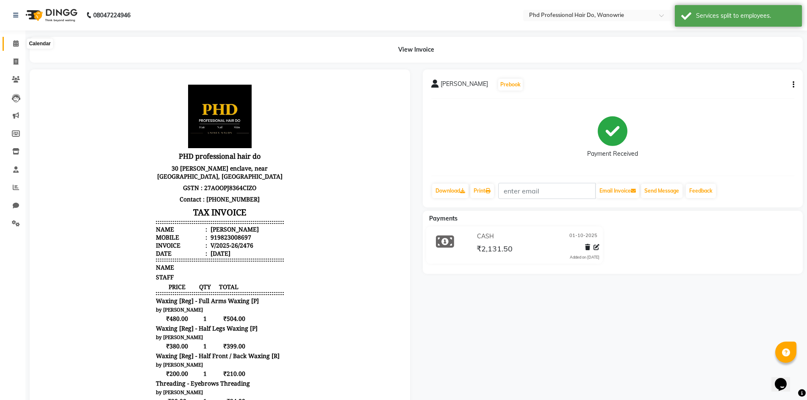
click at [15, 43] on icon at bounding box center [16, 43] width 6 height 6
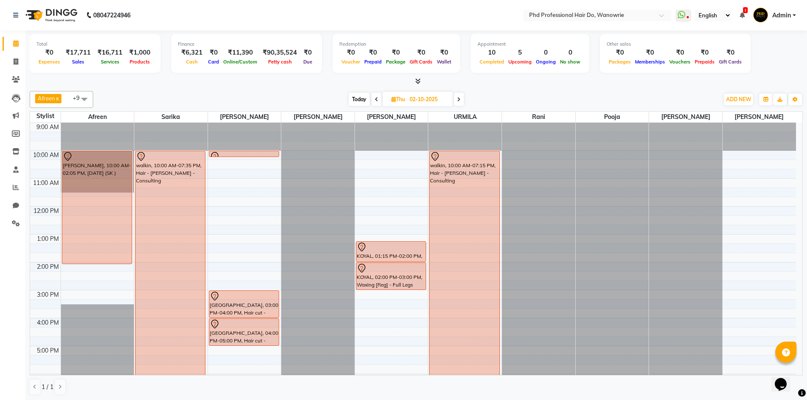
click at [356, 97] on span "Today" at bounding box center [358, 99] width 21 height 13
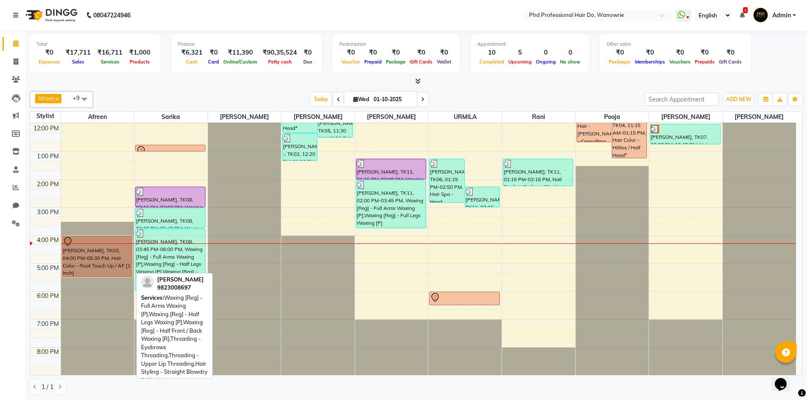
scroll to position [0, 0]
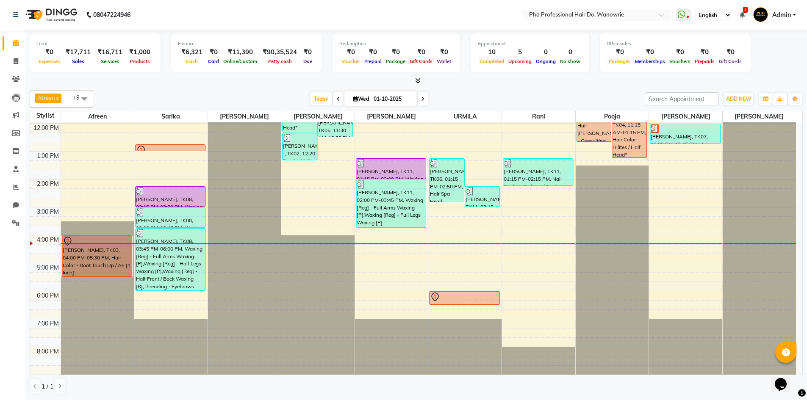
click at [423, 94] on span at bounding box center [422, 98] width 10 height 13
type input "02-10-2025"
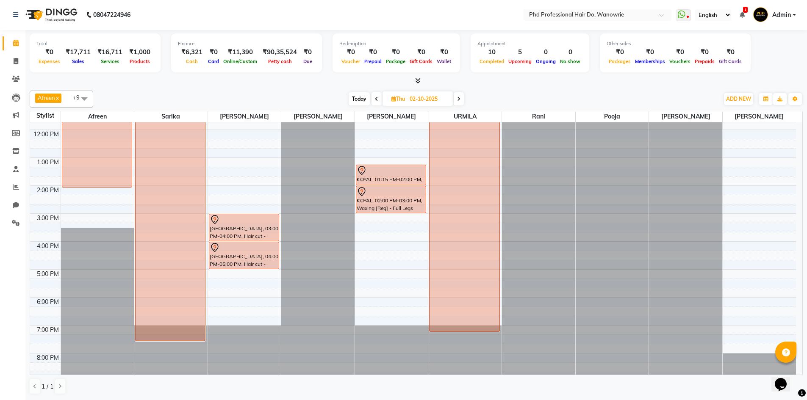
scroll to position [83, 0]
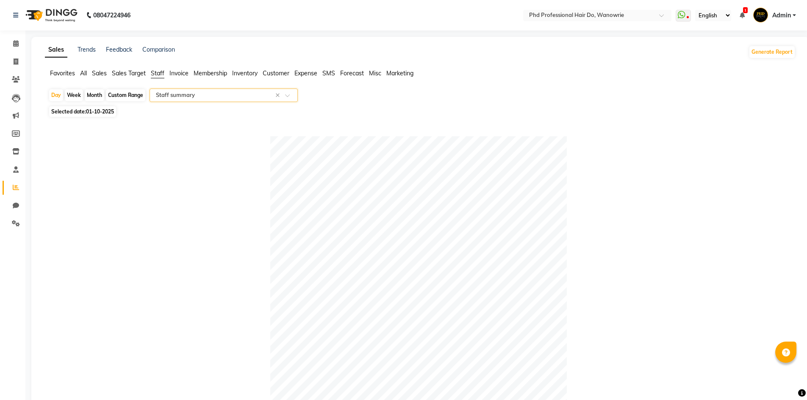
select select "filtered_report"
select select "csv"
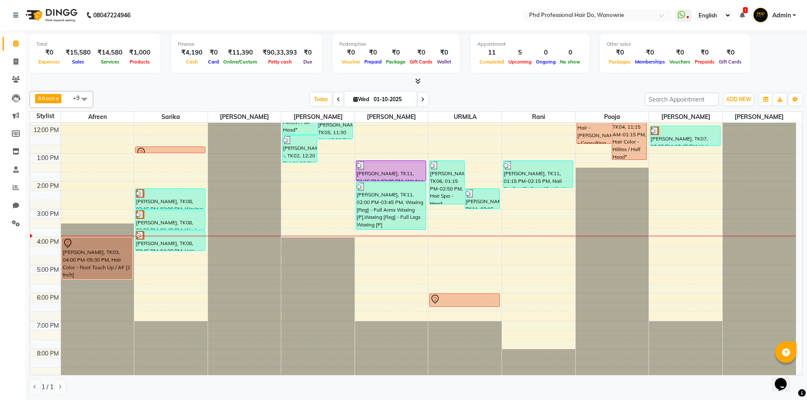
click at [424, 98] on span at bounding box center [422, 99] width 10 height 13
type input "02-10-2025"
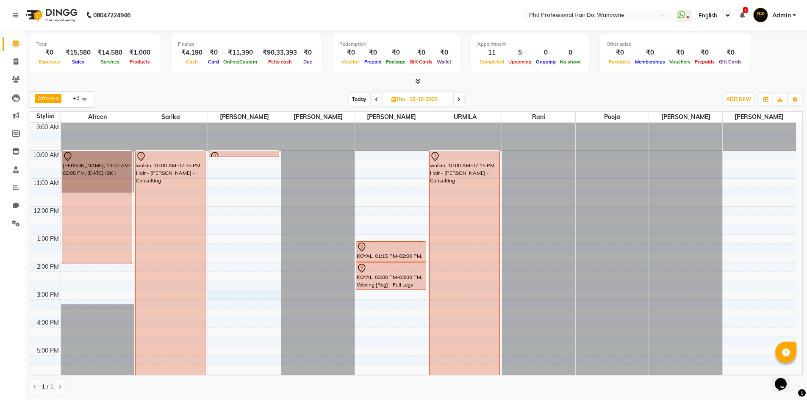
click at [235, 293] on div "9:00 AM 10:00 AM 11:00 AM 12:00 PM 1:00 PM 2:00 PM 3:00 PM 4:00 PM 5:00 PM 6:00…" at bounding box center [412, 290] width 765 height 335
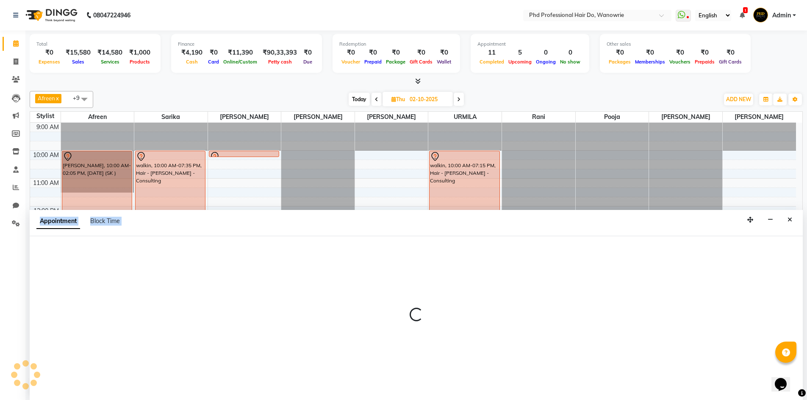
scroll to position [0, 0]
select select "20331"
select select "900"
select select "tentative"
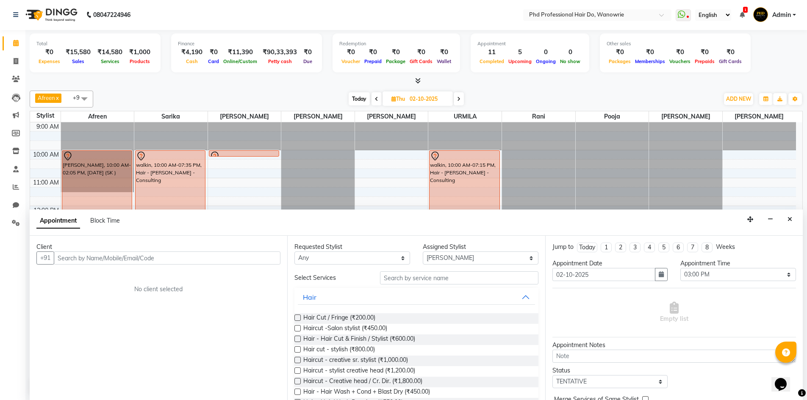
click at [189, 258] on input "text" at bounding box center [167, 257] width 227 height 13
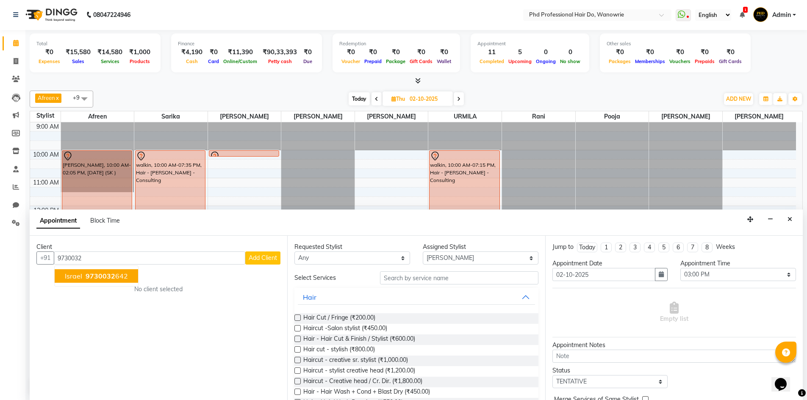
click at [110, 277] on span "9730032" at bounding box center [101, 276] width 30 height 8
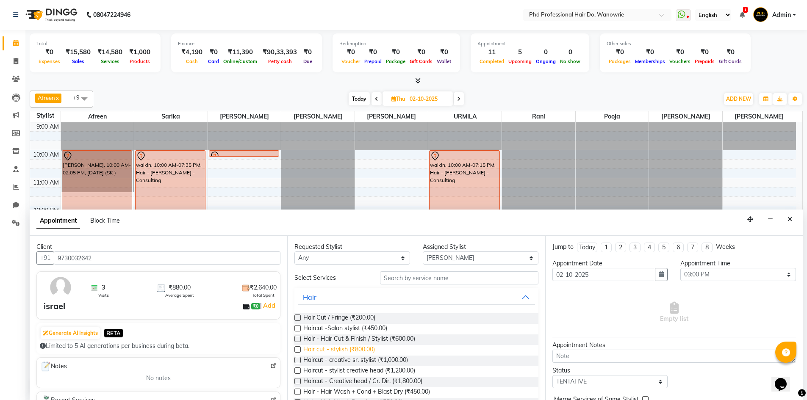
type input "9730032642"
click at [362, 351] on span "Hair cut - stylish (₹800.00)" at bounding box center [339, 350] width 72 height 11
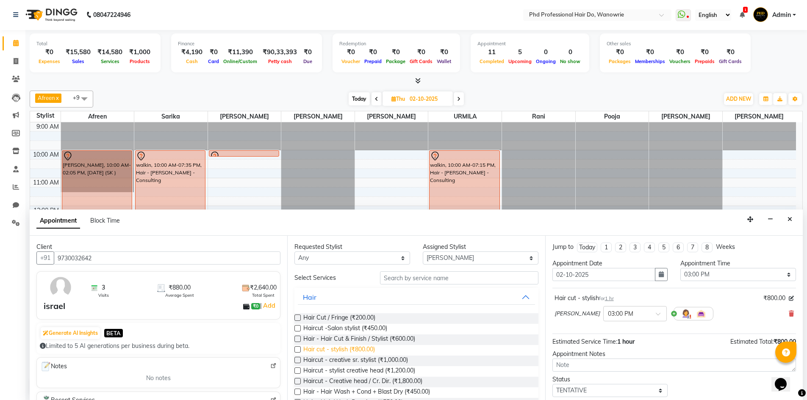
click at [359, 347] on span "Hair cut - stylish (₹800.00)" at bounding box center [339, 350] width 72 height 11
checkbox input "false"
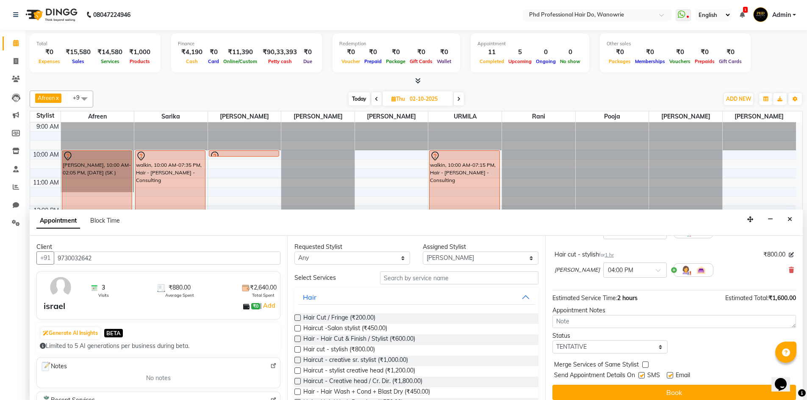
scroll to position [85, 0]
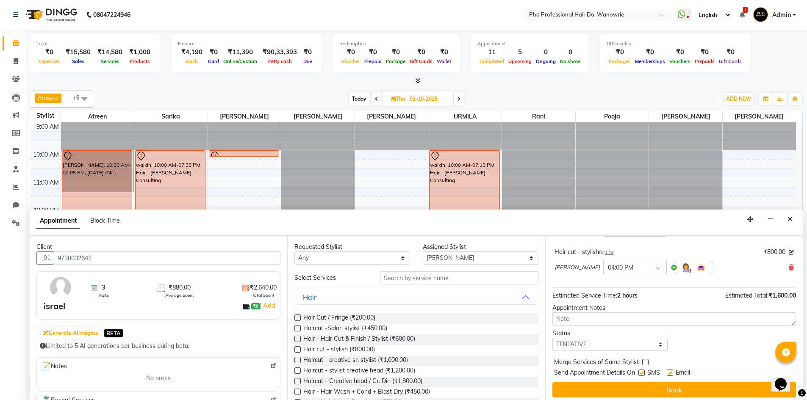
click at [680, 385] on button "Book" at bounding box center [673, 389] width 243 height 15
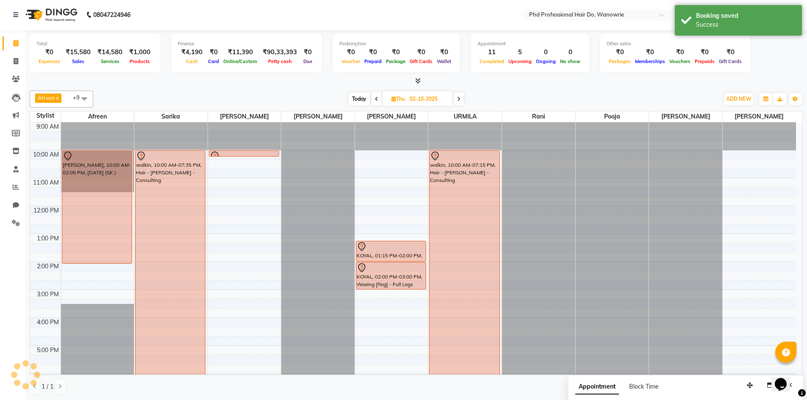
scroll to position [0, 0]
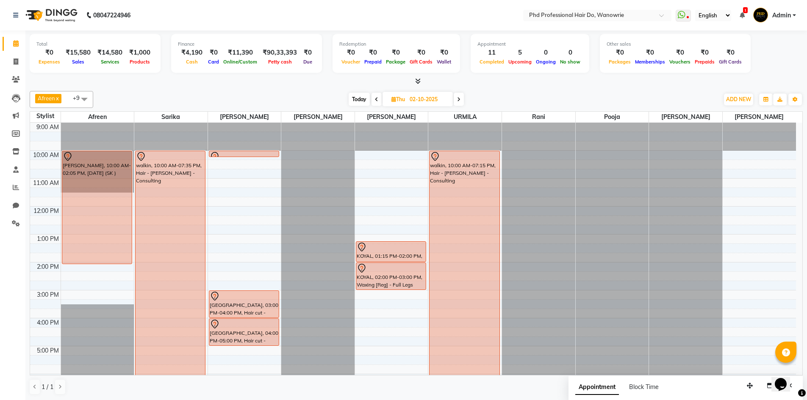
click at [355, 99] on span "Today" at bounding box center [358, 99] width 21 height 13
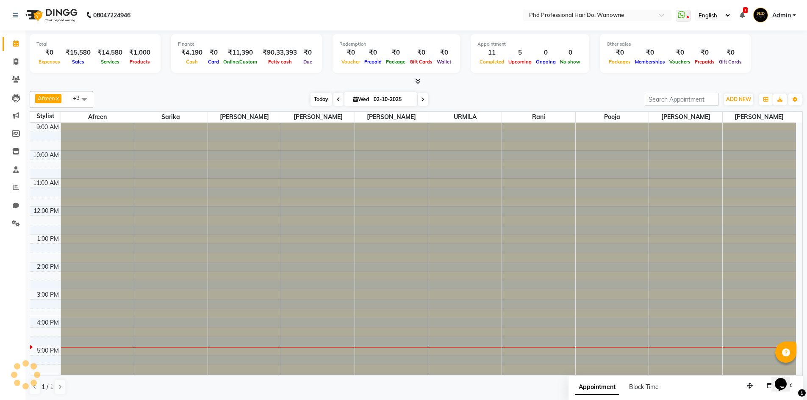
type input "01-10-2025"
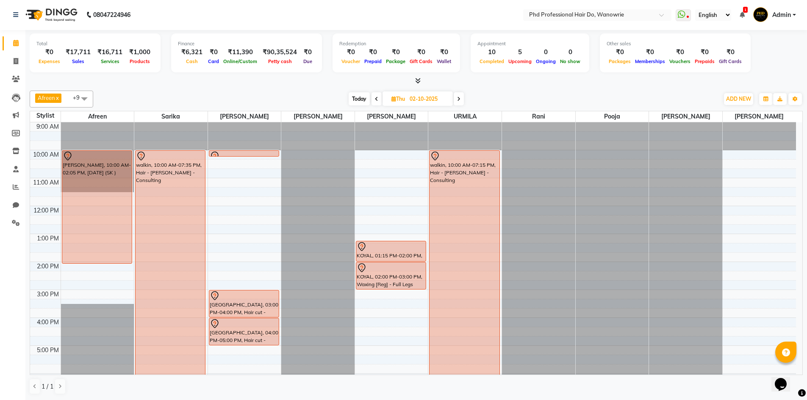
click at [352, 97] on span "Today" at bounding box center [358, 98] width 21 height 13
type input "01-10-2025"
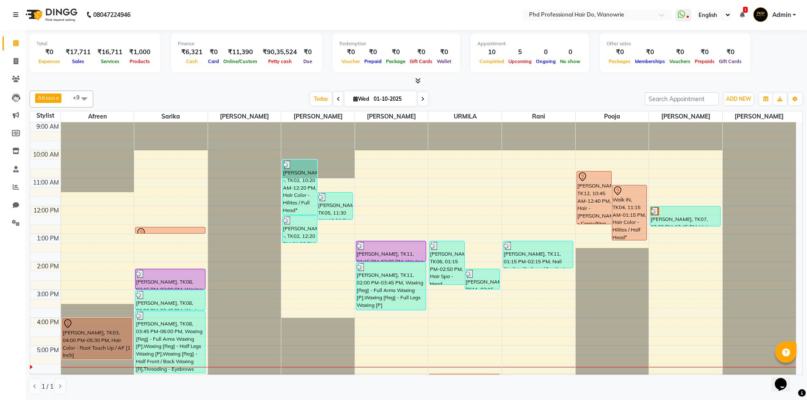
click at [354, 100] on icon at bounding box center [355, 99] width 5 height 6
select select "10"
select select "2025"
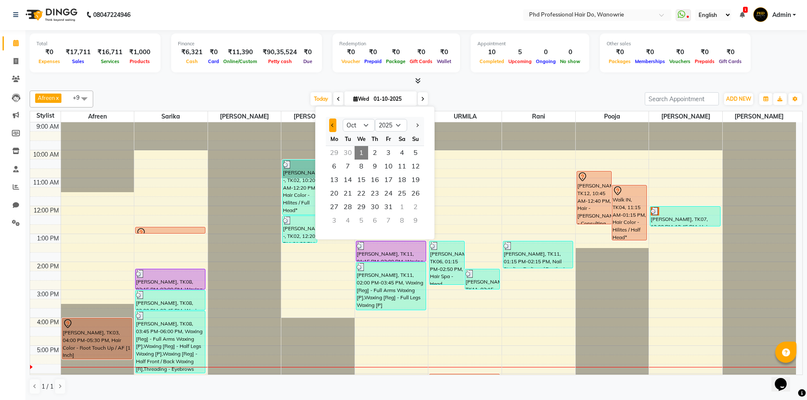
click at [329, 127] on button "Previous month" at bounding box center [332, 126] width 7 height 14
select select "9"
click at [310, 97] on span "Today" at bounding box center [320, 98] width 21 height 13
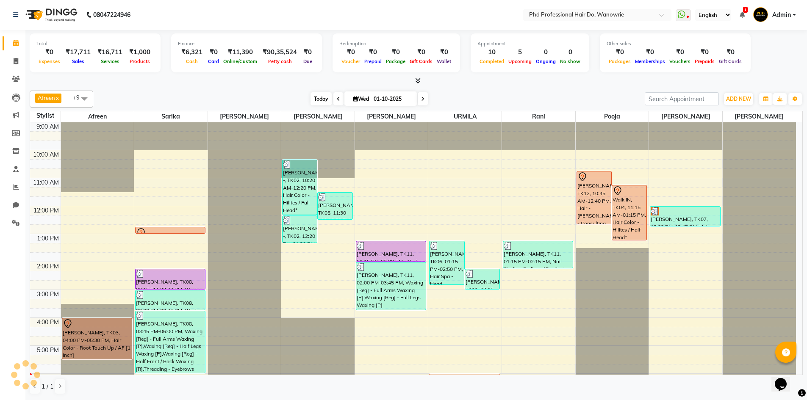
scroll to position [83, 0]
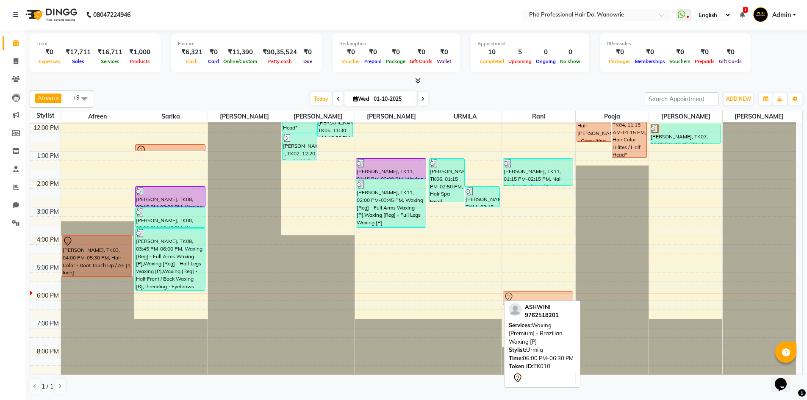
drag, startPoint x: 472, startPoint y: 296, endPoint x: 509, endPoint y: 298, distance: 37.3
click at [530, 298] on tr "[PERSON_NAME], TK03, 04:00 PM-05:30 PM, Hair Color - Root Touch Up / AF [1 Inch…" at bounding box center [412, 207] width 765 height 335
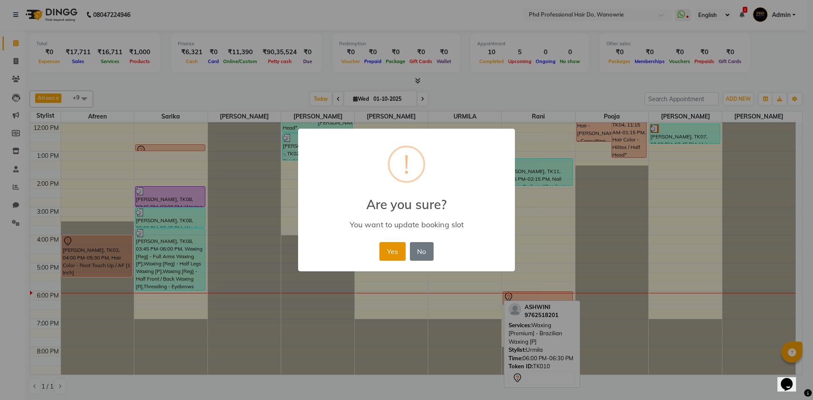
click at [389, 245] on button "Yes" at bounding box center [392, 251] width 26 height 19
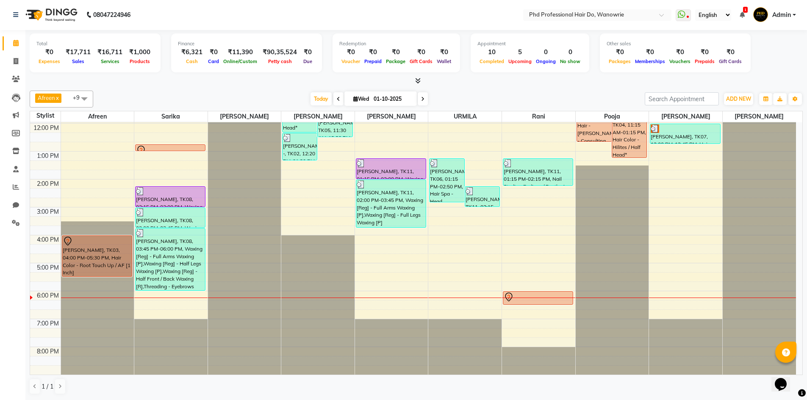
click at [193, 80] on div at bounding box center [416, 81] width 773 height 9
click at [421, 102] on span at bounding box center [422, 98] width 10 height 13
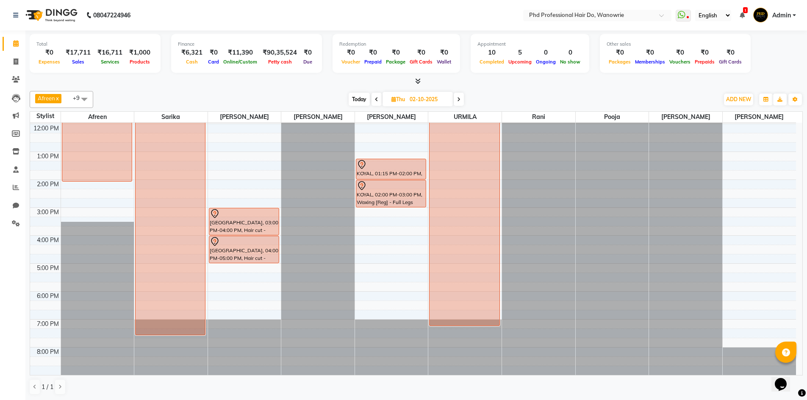
click at [357, 98] on span "Today" at bounding box center [358, 99] width 21 height 13
type input "01-10-2025"
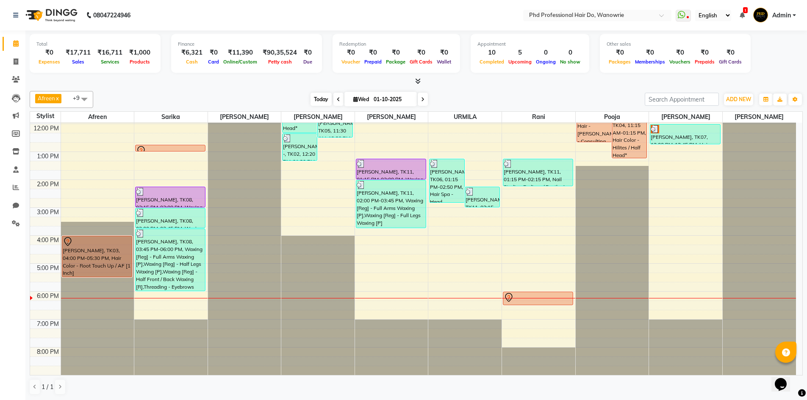
click at [316, 98] on span "Today" at bounding box center [320, 99] width 21 height 13
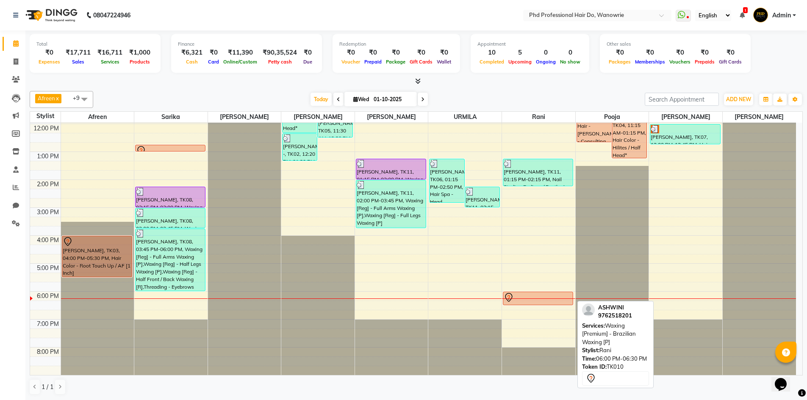
click at [539, 294] on div at bounding box center [537, 298] width 69 height 10
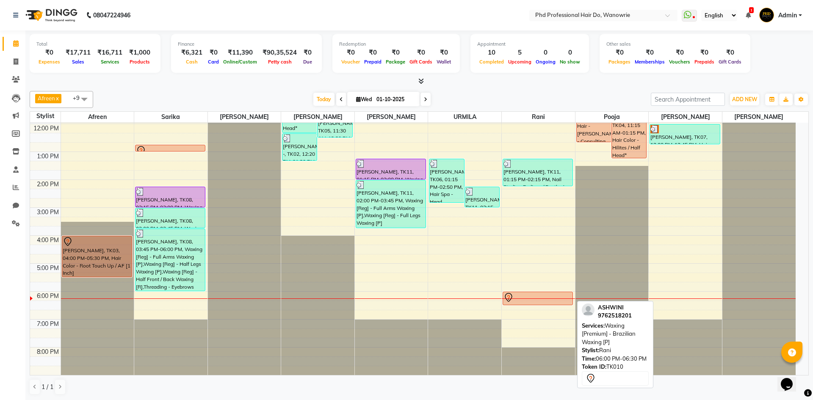
select select "7"
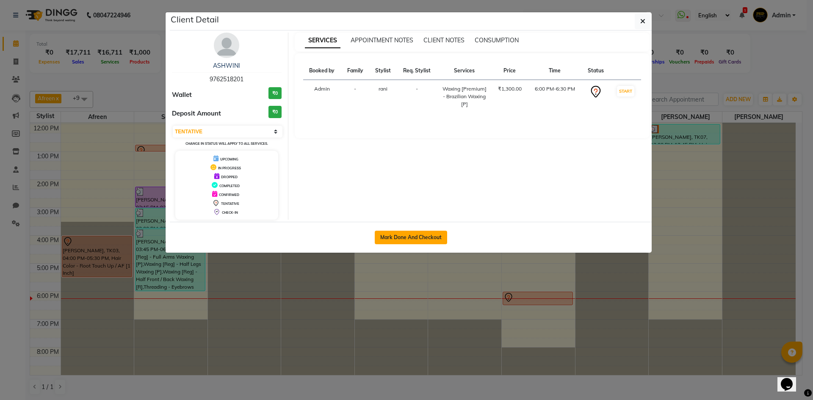
click at [405, 235] on button "Mark Done And Checkout" at bounding box center [411, 238] width 72 height 14
select select "service"
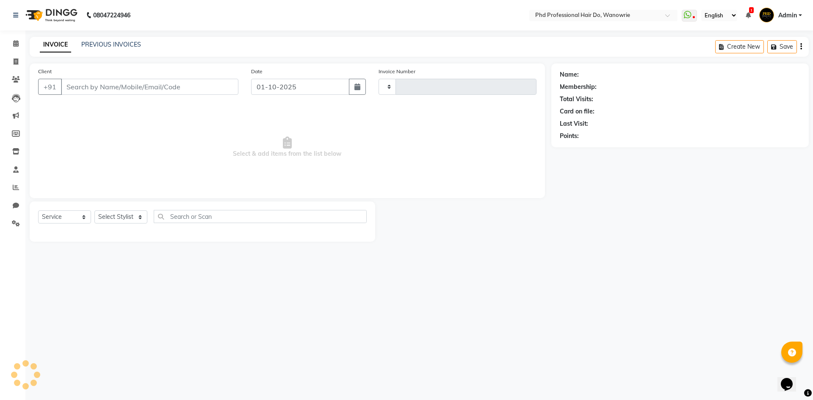
type input "2477"
select select "25"
type input "9762518201"
select select "51894"
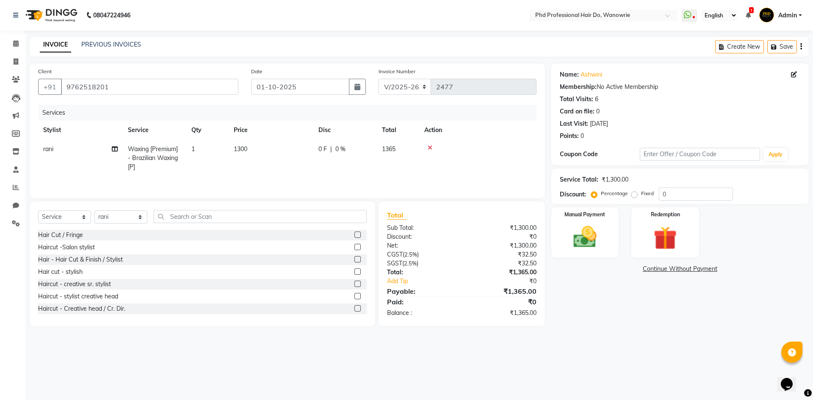
click at [239, 149] on span "1300" at bounding box center [241, 149] width 14 height 8
select select "51894"
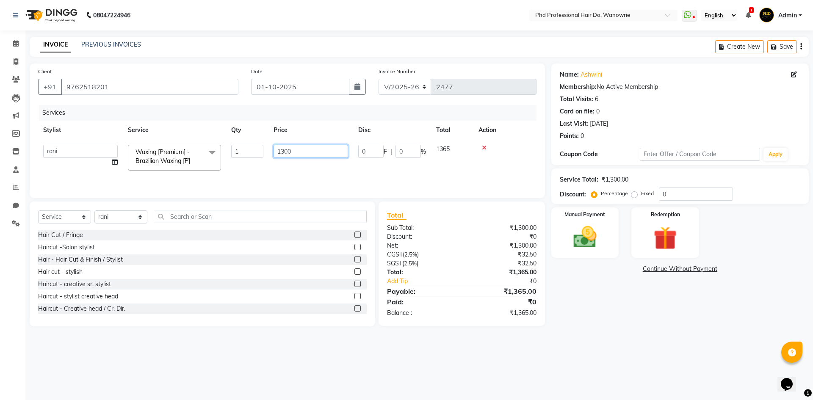
click at [284, 151] on input "1300" at bounding box center [311, 151] width 75 height 13
type input "1500"
click at [279, 177] on div "Services Stylist Service Qty Price Disc Total Action Afreen [PERSON_NAME] [PERS…" at bounding box center [287, 147] width 498 height 85
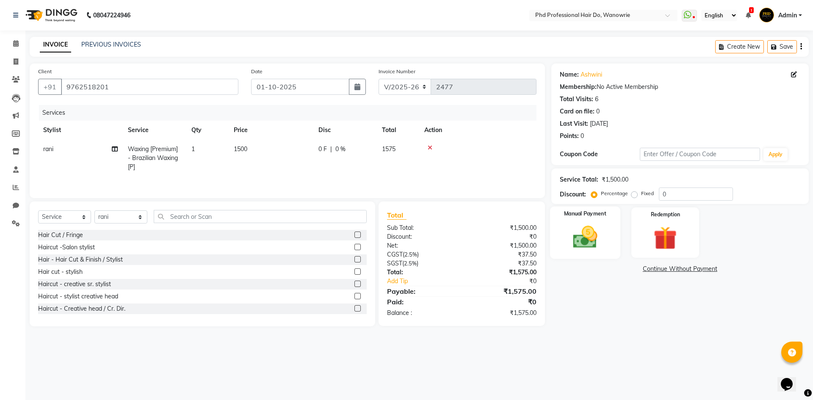
click at [591, 226] on img at bounding box center [584, 237] width 39 height 28
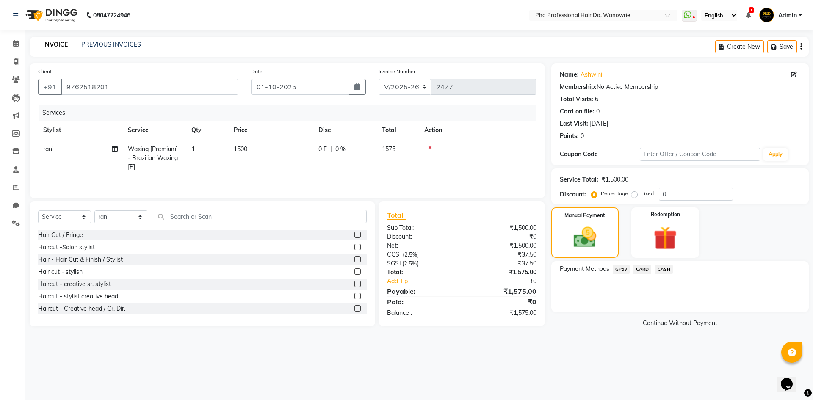
click at [621, 267] on span "GPay" at bounding box center [621, 270] width 17 height 10
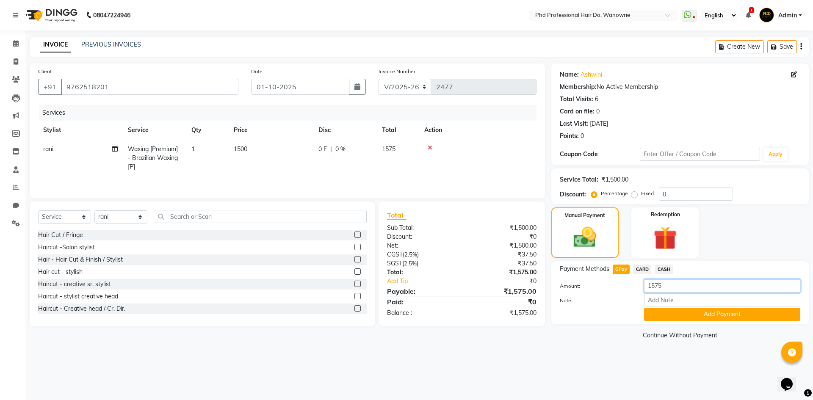
click at [656, 287] on input "1575" at bounding box center [722, 285] width 156 height 13
type input "75"
click at [669, 318] on button "Add Payment" at bounding box center [722, 314] width 156 height 13
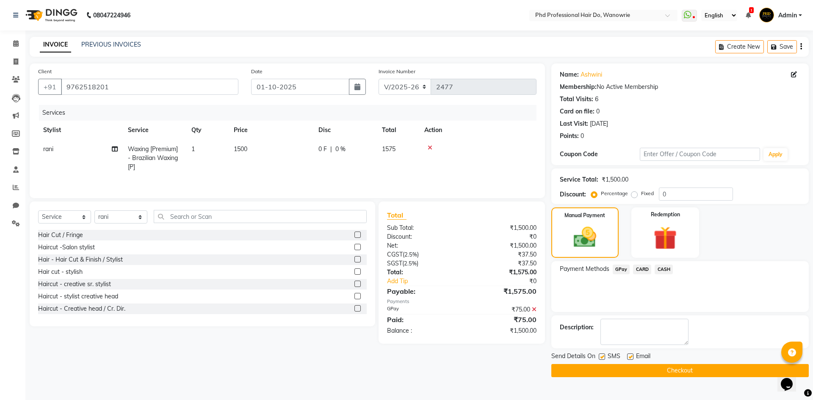
click at [667, 270] on span "CASH" at bounding box center [664, 270] width 18 height 10
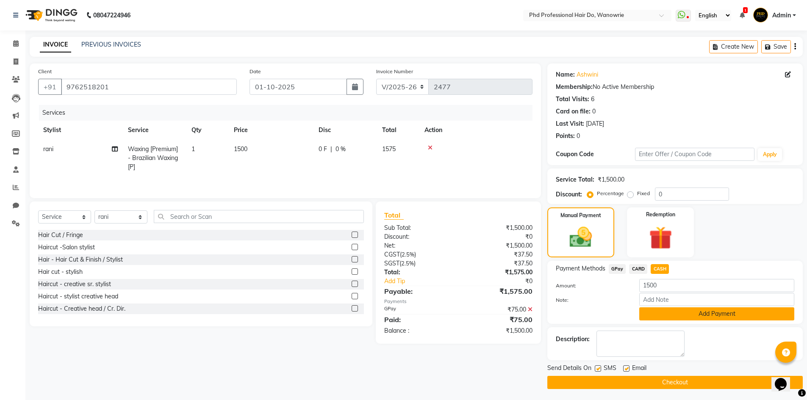
click at [666, 310] on button "Add Payment" at bounding box center [716, 313] width 155 height 13
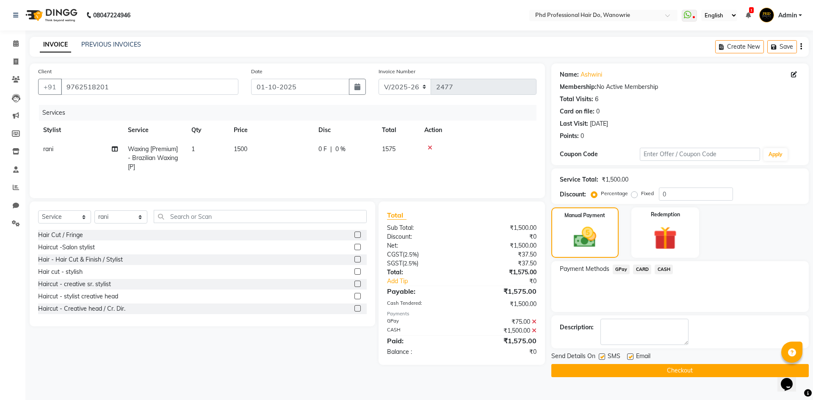
click at [670, 373] on button "Checkout" at bounding box center [679, 370] width 257 height 13
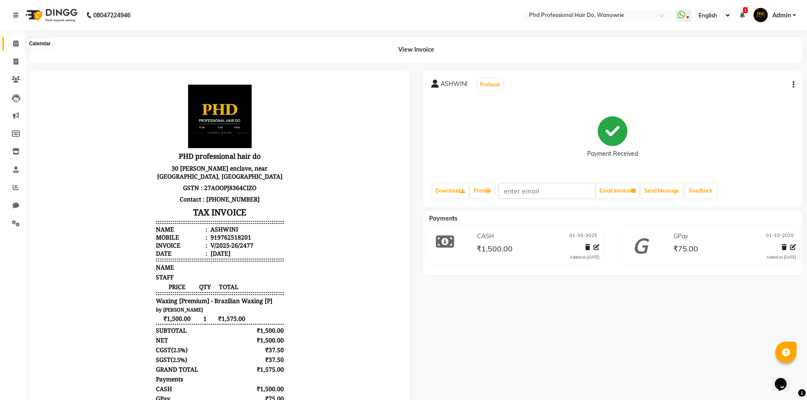
click at [18, 44] on icon at bounding box center [16, 43] width 6 height 6
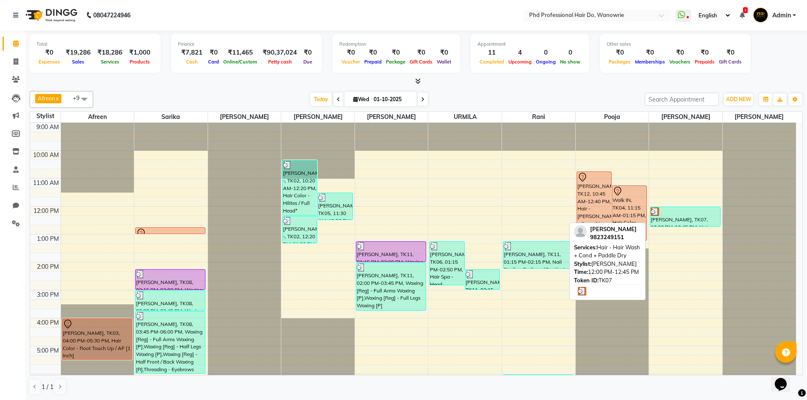
click at [689, 215] on div at bounding box center [684, 211] width 69 height 8
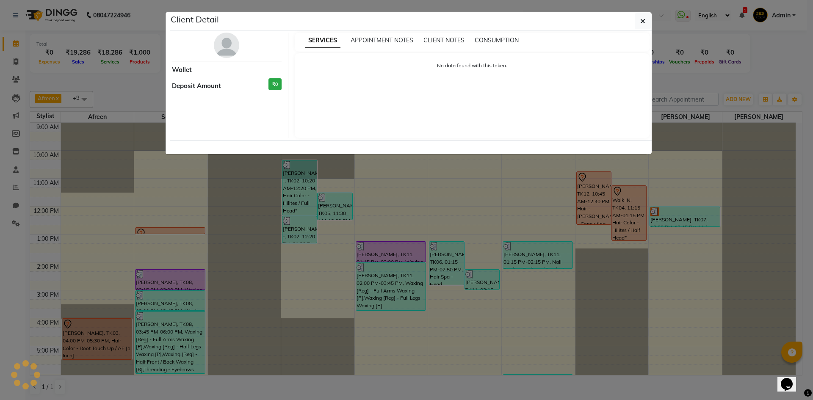
select select "3"
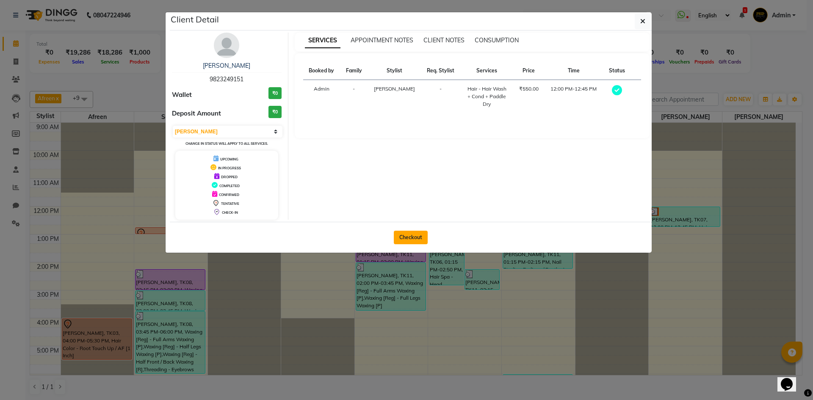
click at [418, 235] on button "Checkout" at bounding box center [411, 238] width 34 height 14
select select "service"
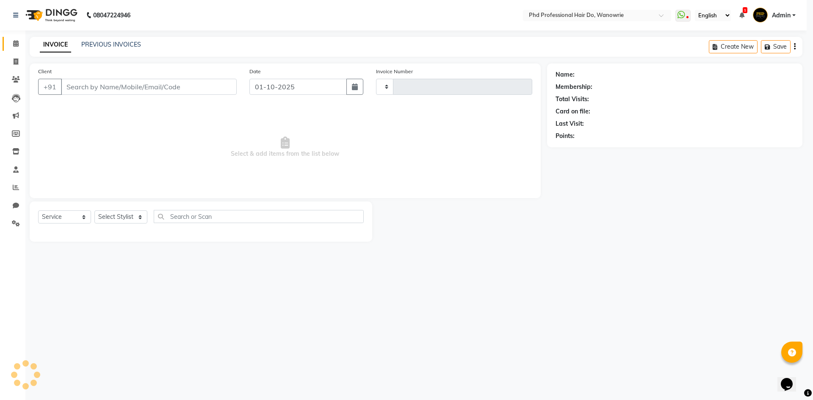
type input "2478"
select select "25"
type input "9823249151"
select select "32200"
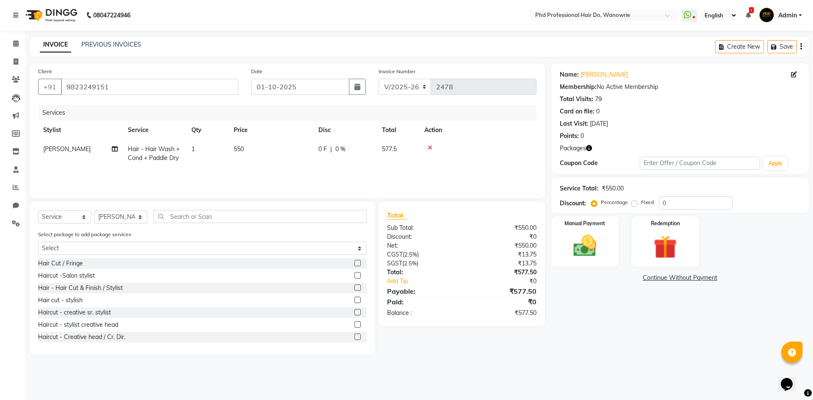
click at [139, 152] on span "Hair - Hair Wash + Cond + Paddle Dry" at bounding box center [154, 153] width 52 height 17
select select "32200"
click at [89, 150] on select "Afreen [PERSON_NAME] [PERSON_NAME] gui [PERSON_NAME] NANDINI pooja Poonam [PERS…" at bounding box center [80, 151] width 75 height 13
select select "33027"
click at [177, 152] on span "Hair - Hair Wash + Cond + Paddle Dry" at bounding box center [169, 156] width 68 height 17
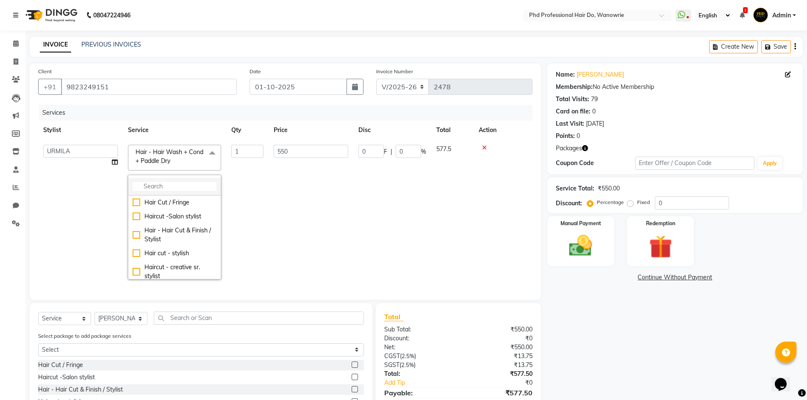
click at [171, 182] on input "multiselect-search" at bounding box center [175, 186] width 84 height 9
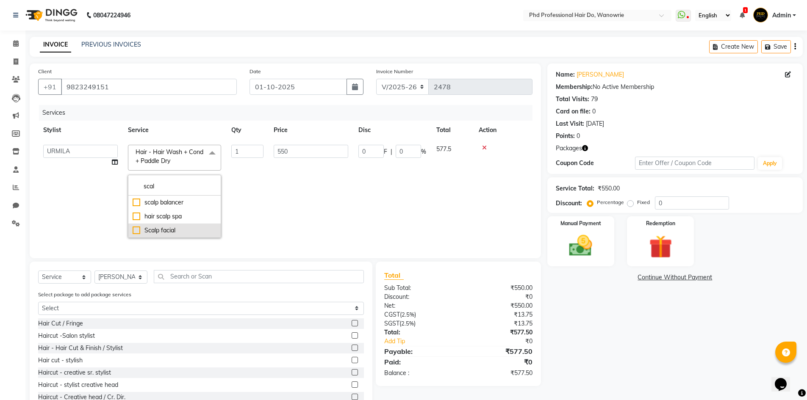
type input "scal"
click at [163, 229] on div "Scalp facial" at bounding box center [175, 230] width 84 height 9
type input "3500"
checkbox input "true"
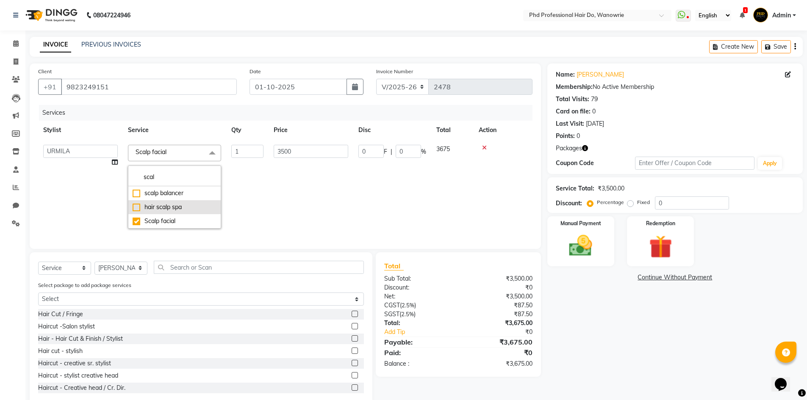
click at [163, 207] on div "hair scalp spa" at bounding box center [175, 207] width 84 height 9
type input "2500"
checkbox input "true"
checkbox input "false"
click at [265, 207] on td "1" at bounding box center [247, 187] width 42 height 94
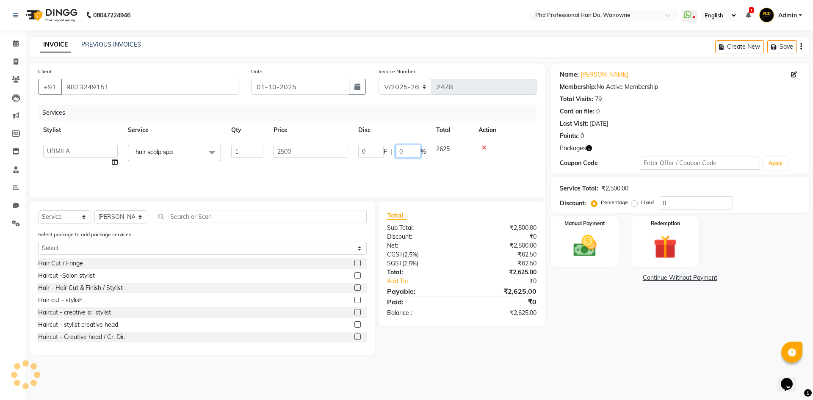
click at [404, 153] on input "0" at bounding box center [407, 151] width 25 height 13
type input "10"
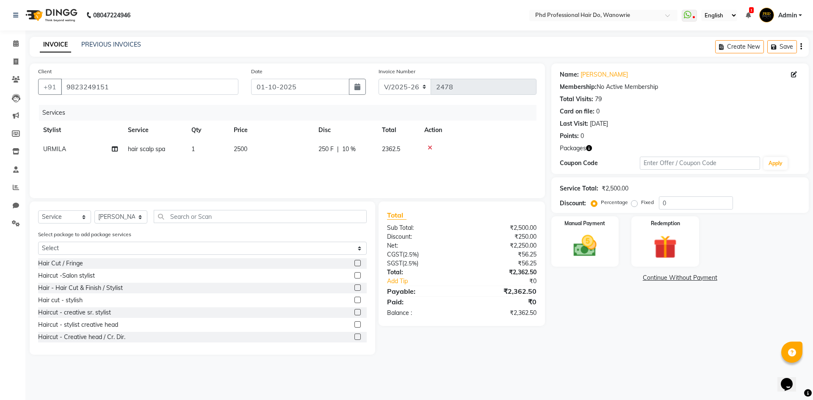
click at [422, 174] on div "Services Stylist Service Qty Price Disc Total Action URMILA hair scalp spa 1 25…" at bounding box center [287, 147] width 498 height 85
click at [347, 151] on span "10 %" at bounding box center [349, 149] width 14 height 9
select select "33027"
click at [455, 174] on div "Services Stylist Service Qty Price Disc Total Action Afreen [PERSON_NAME] [PERS…" at bounding box center [287, 147] width 498 height 85
click at [452, 174] on div "Services Stylist Service Qty Price Disc Total Action Afreen [PERSON_NAME] [PERS…" at bounding box center [287, 147] width 498 height 85
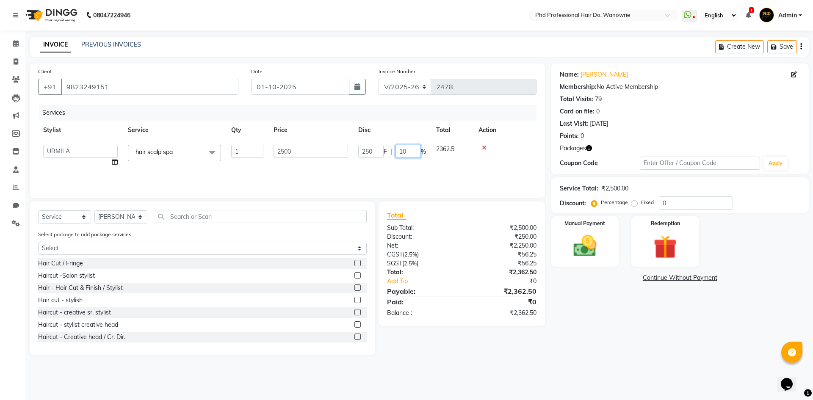
click at [409, 149] on input "10" at bounding box center [407, 151] width 25 height 13
type input "1"
type input "5"
click at [412, 166] on div "Services Stylist Service Qty Price Disc Total Action Afreen [PERSON_NAME] [PERS…" at bounding box center [287, 147] width 498 height 85
click at [578, 258] on img at bounding box center [584, 246] width 39 height 28
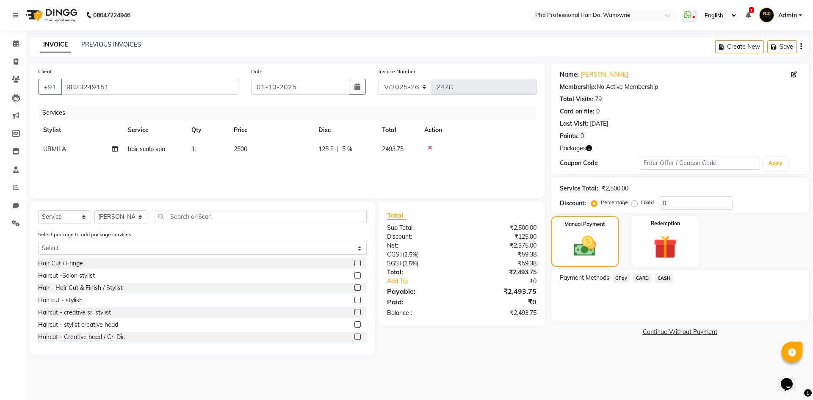
click at [621, 278] on span "GPay" at bounding box center [621, 279] width 17 height 10
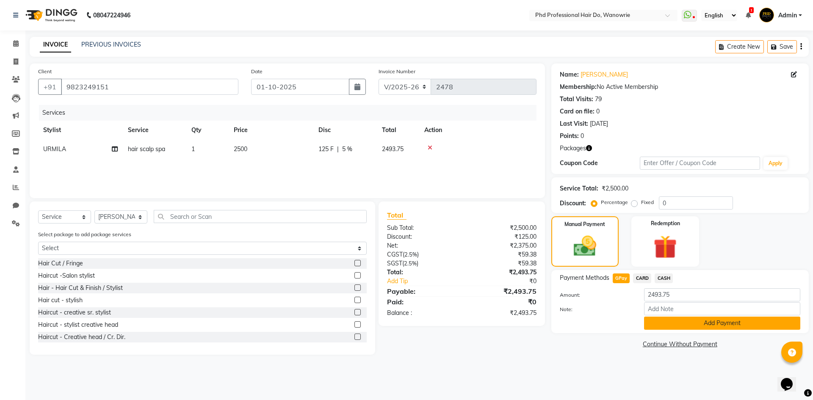
click at [645, 321] on button "Add Payment" at bounding box center [722, 323] width 156 height 13
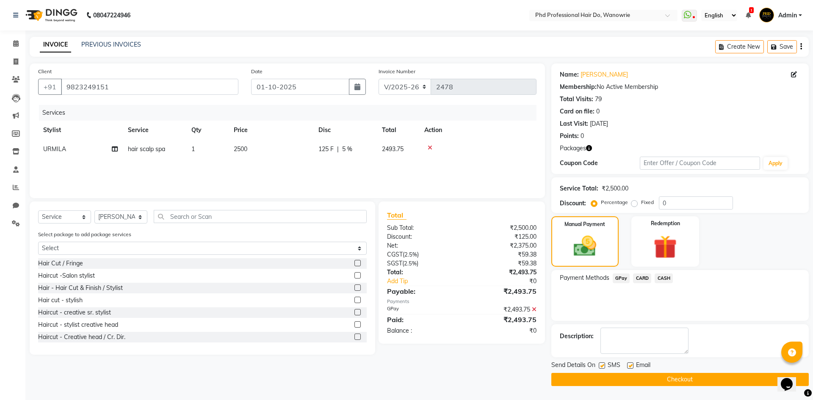
click at [670, 374] on button "Checkout" at bounding box center [679, 379] width 257 height 13
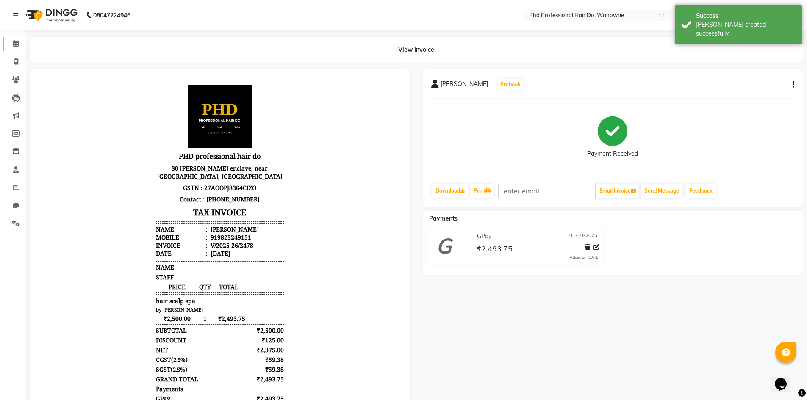
click at [17, 46] on icon at bounding box center [16, 43] width 6 height 6
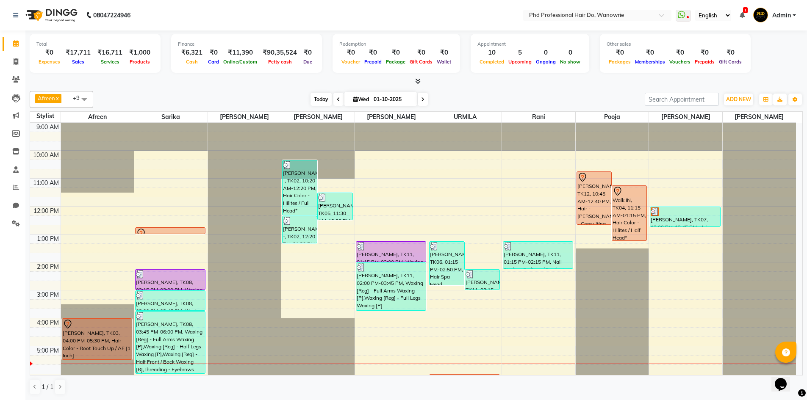
click at [321, 94] on span "Today" at bounding box center [320, 99] width 21 height 13
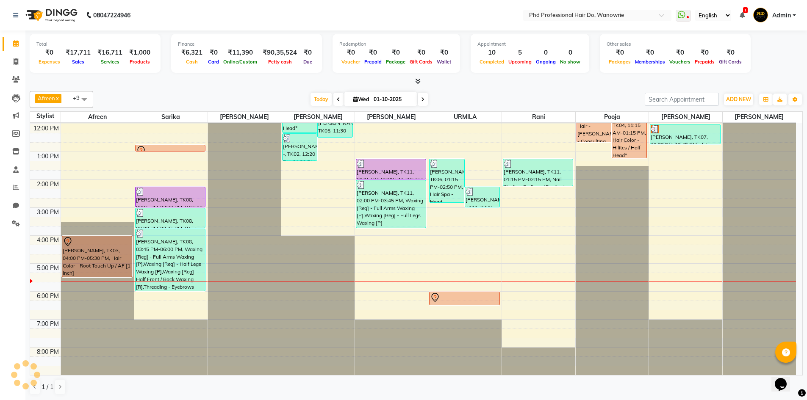
click at [337, 98] on icon at bounding box center [338, 99] width 3 height 5
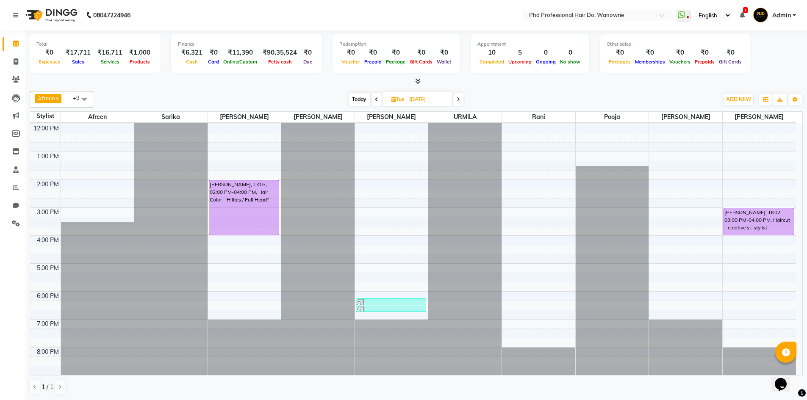
click at [377, 99] on icon at bounding box center [376, 99] width 3 height 5
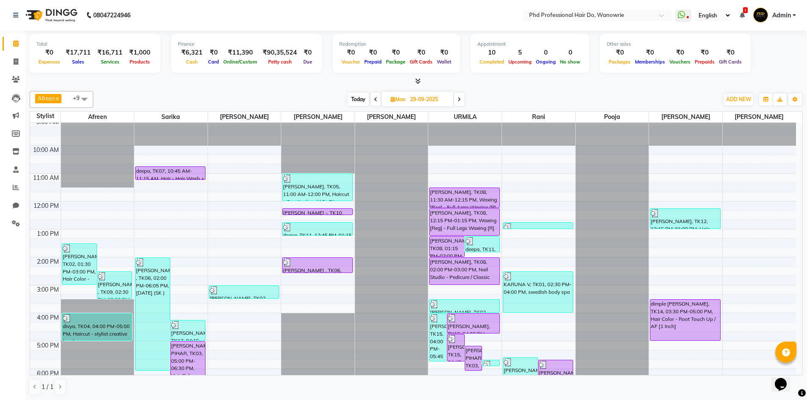
scroll to position [0, 0]
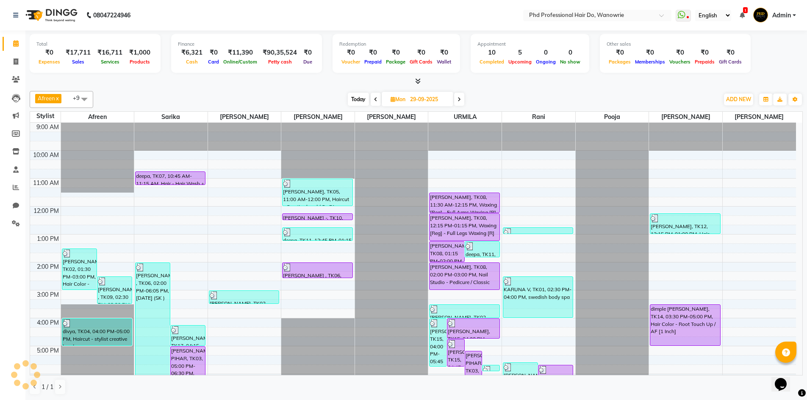
click at [352, 98] on span "Today" at bounding box center [358, 99] width 21 height 13
type input "01-10-2025"
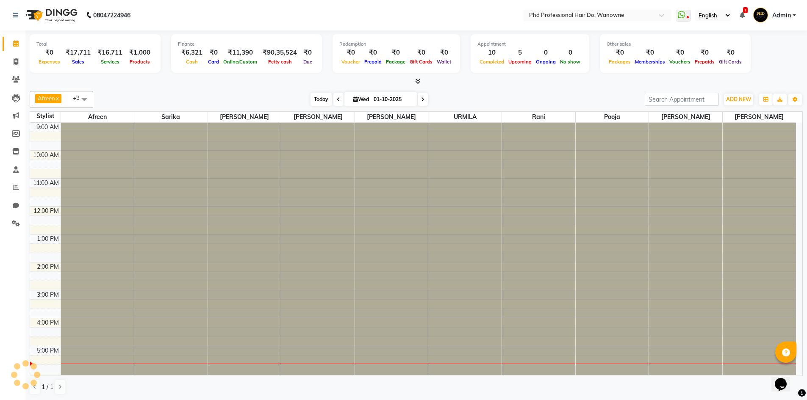
scroll to position [83, 0]
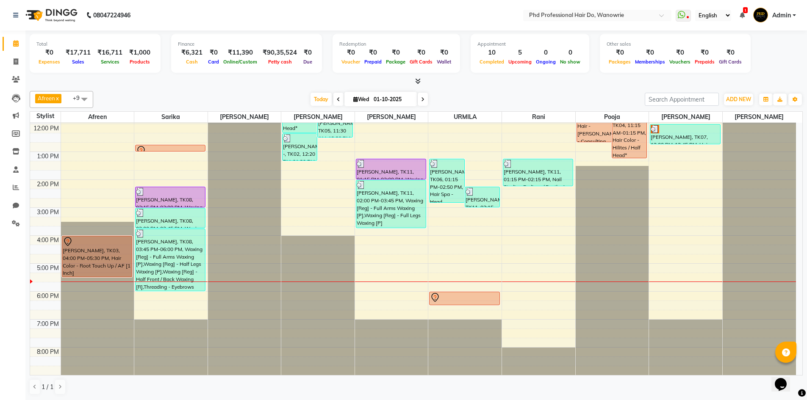
click at [135, 99] on div "[DATE] [DATE]" at bounding box center [368, 99] width 543 height 13
click at [16, 189] on icon at bounding box center [16, 187] width 6 height 6
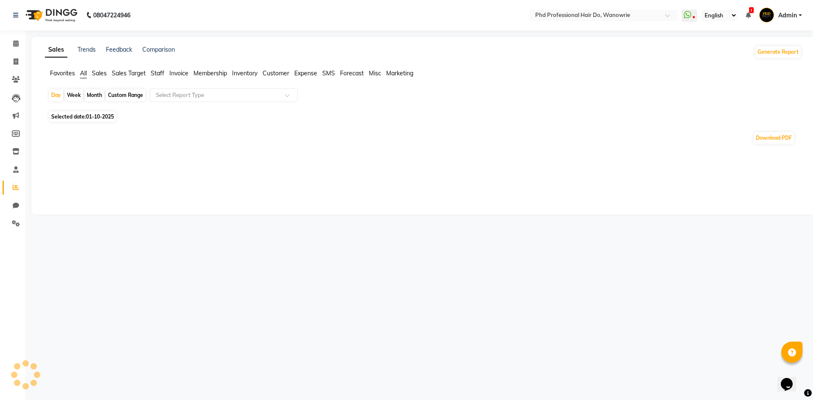
click at [162, 74] on span "Staff" at bounding box center [158, 73] width 14 height 8
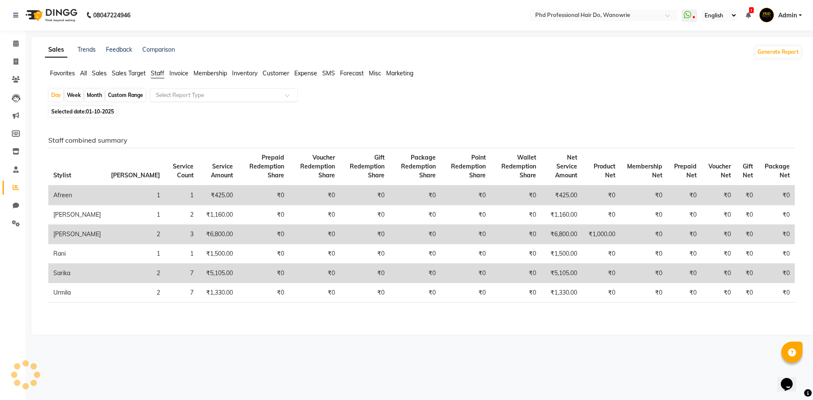
click at [167, 97] on input "text" at bounding box center [215, 95] width 122 height 8
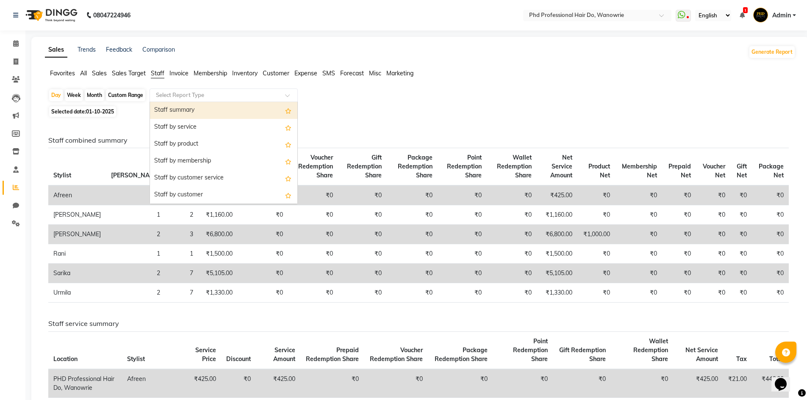
click at [169, 111] on div "Staff summary" at bounding box center [223, 110] width 147 height 17
select select "filtered_report"
select select "csv"
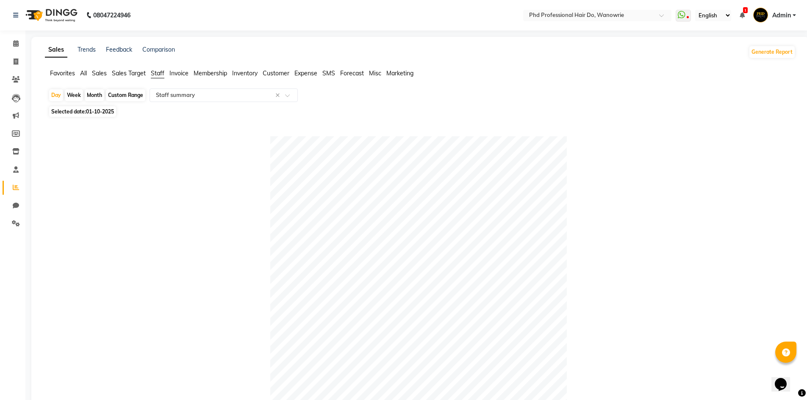
click at [98, 94] on div "Month" at bounding box center [94, 95] width 19 height 12
select select "10"
select select "2025"
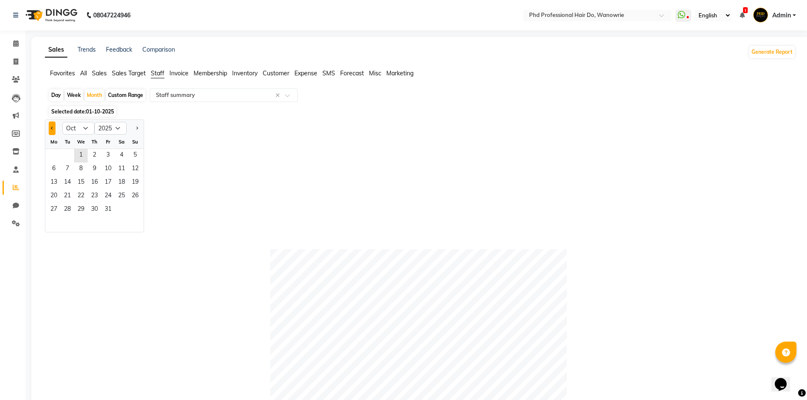
click at [52, 129] on span "Previous month" at bounding box center [52, 128] width 3 height 3
select select "9"
click at [57, 152] on span "1" at bounding box center [54, 156] width 14 height 14
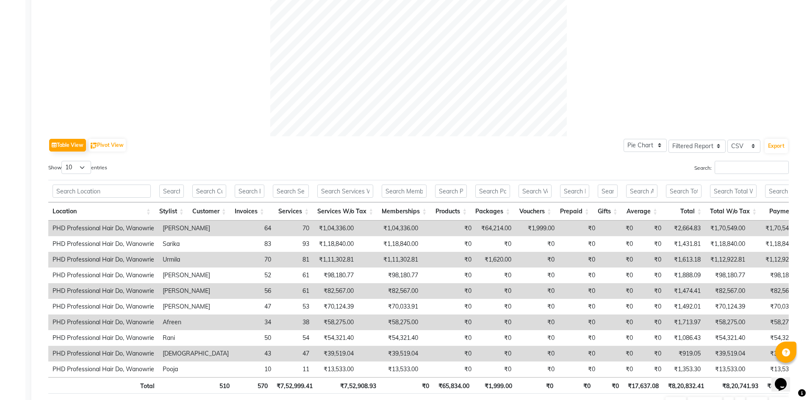
scroll to position [350, 0]
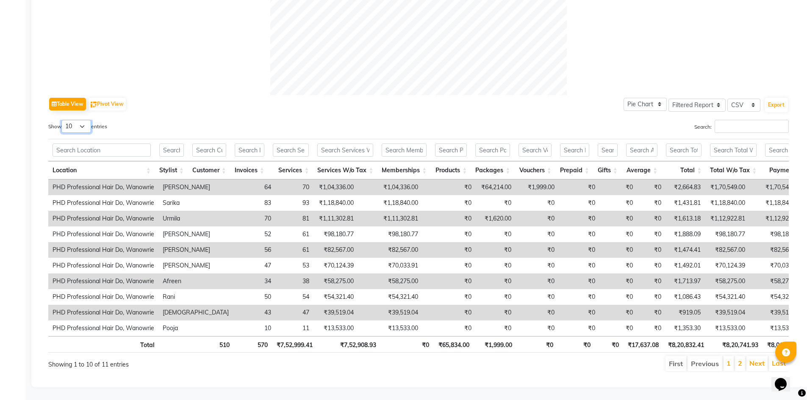
click at [85, 120] on select "10 25 50 100" at bounding box center [76, 126] width 30 height 13
select select "50"
click at [63, 120] on select "10 25 50 100" at bounding box center [76, 126] width 30 height 13
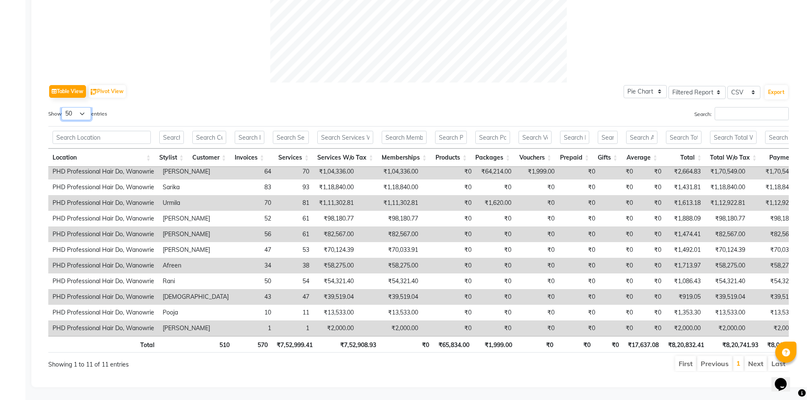
scroll to position [356, 0]
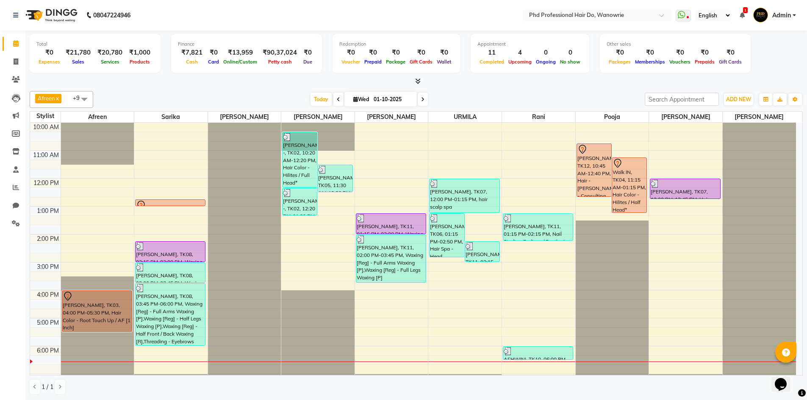
scroll to position [42, 0]
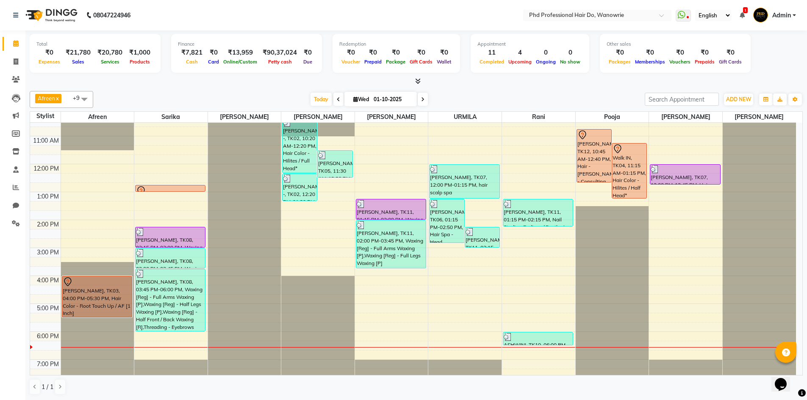
click at [194, 81] on div at bounding box center [416, 81] width 773 height 9
click at [187, 80] on div at bounding box center [416, 81] width 773 height 9
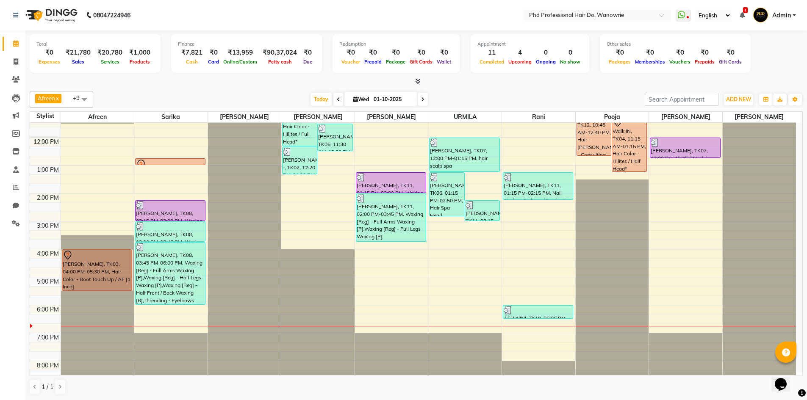
scroll to position [83, 0]
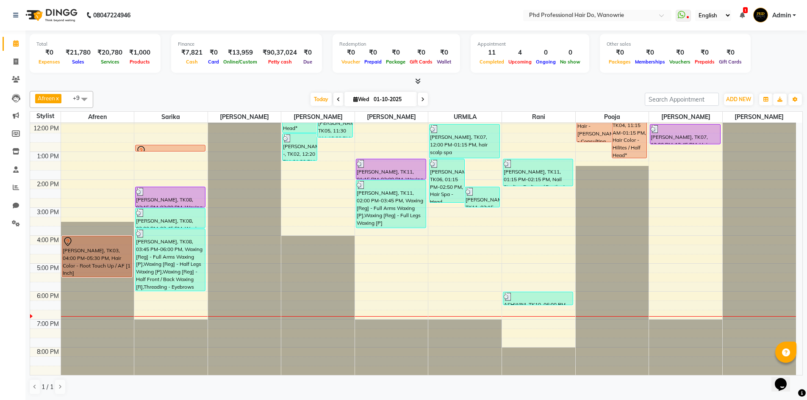
click at [421, 99] on icon at bounding box center [422, 99] width 3 height 5
type input "02-10-2025"
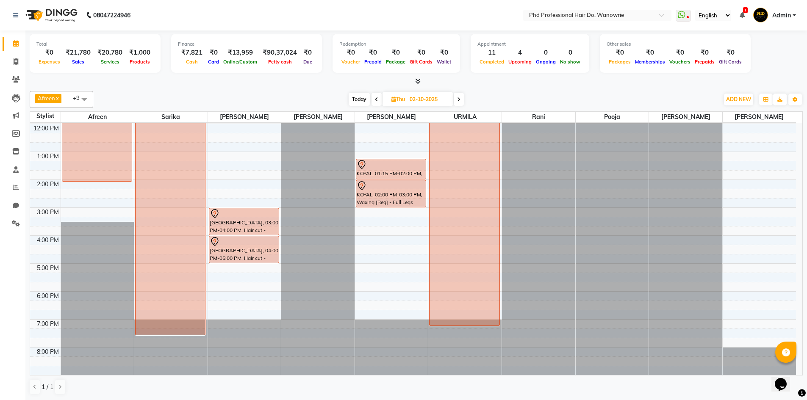
click at [391, 101] on icon at bounding box center [393, 100] width 5 height 6
select select "10"
select select "2025"
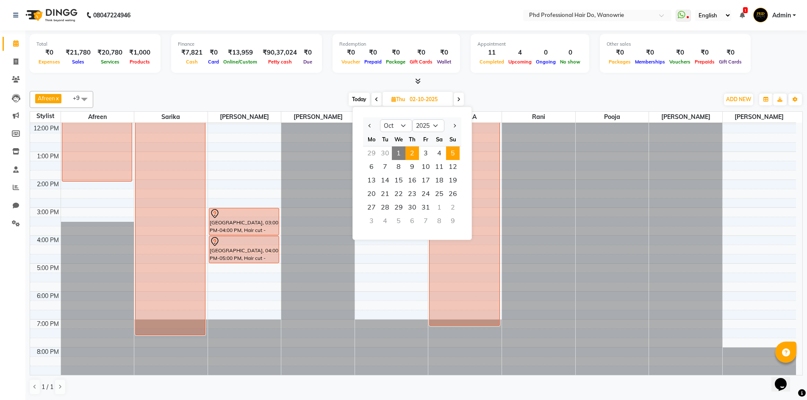
click at [450, 149] on span "5" at bounding box center [453, 153] width 14 height 14
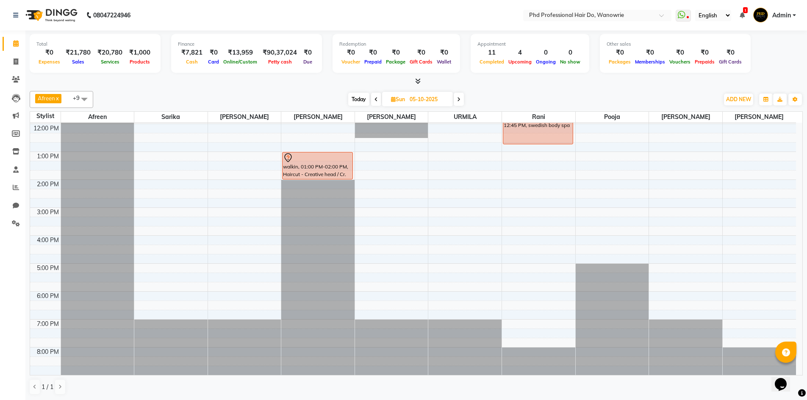
scroll to position [0, 0]
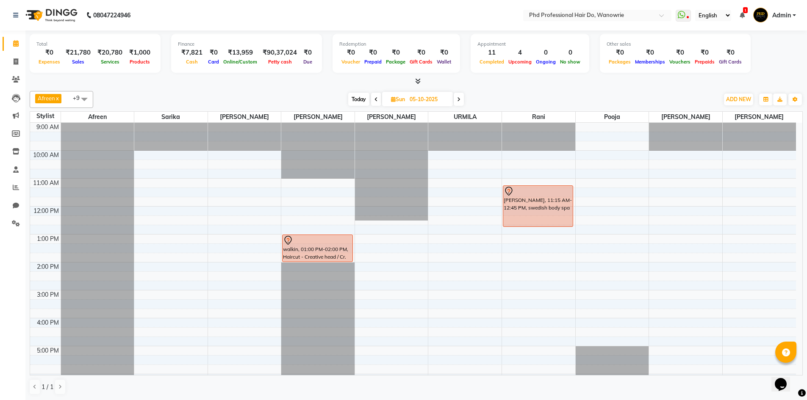
click at [355, 102] on span "Today" at bounding box center [358, 99] width 21 height 13
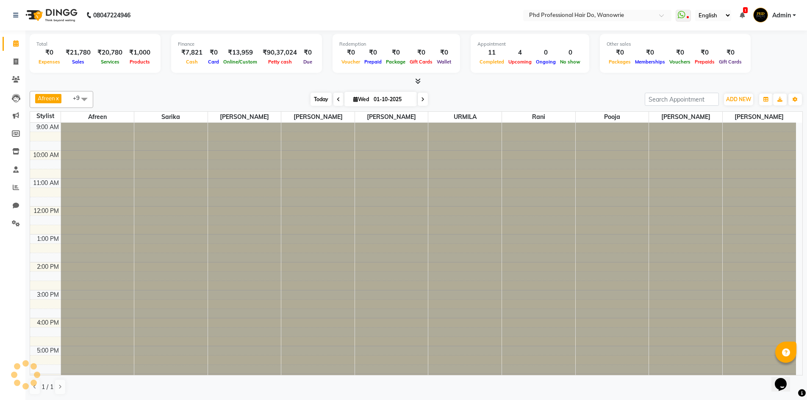
scroll to position [83, 0]
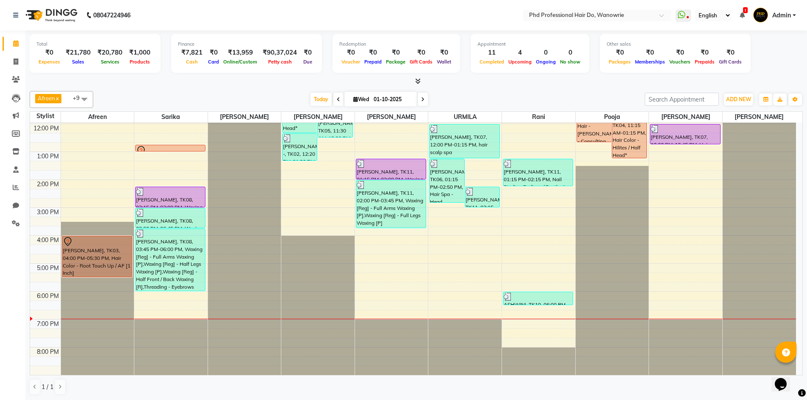
click at [426, 100] on span at bounding box center [422, 99] width 10 height 13
type input "02-10-2025"
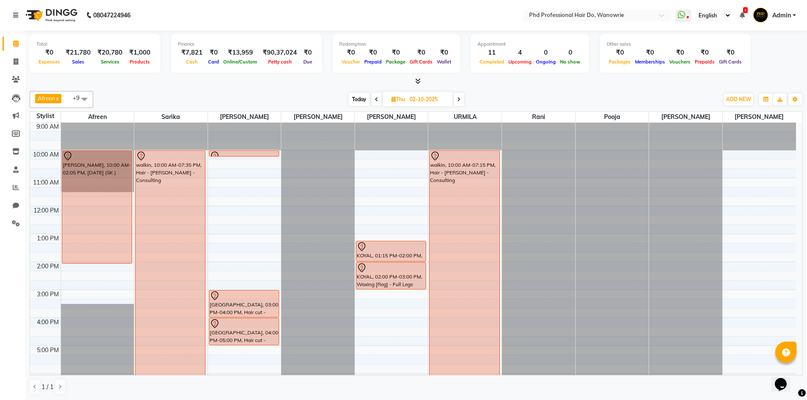
scroll to position [0, 0]
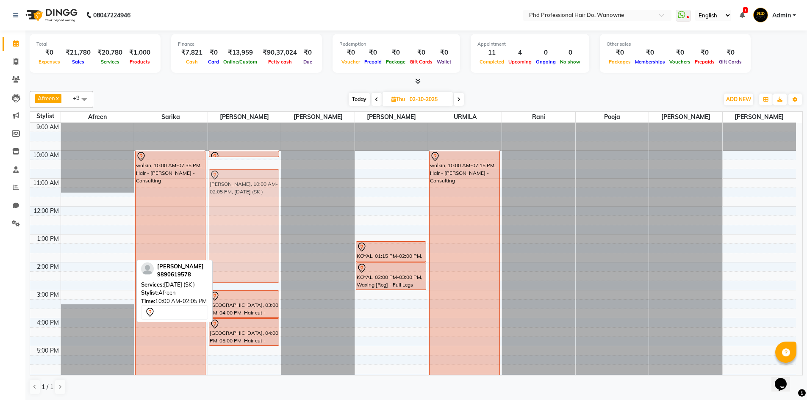
drag, startPoint x: 94, startPoint y: 202, endPoint x: 216, endPoint y: 225, distance: 123.2
click at [216, 225] on tr "[PERSON_NAME], 10:00 AM-02:05 PM, [DATE] (SK ) walkin, 10:00 AM-07:35 PM, Hair …" at bounding box center [412, 290] width 765 height 335
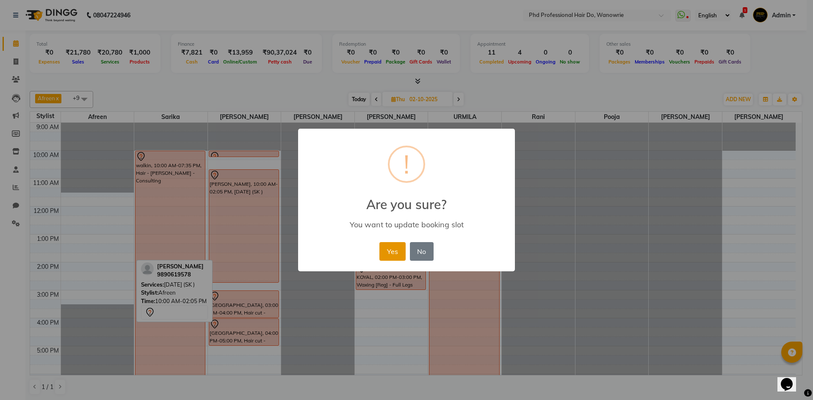
click at [392, 257] on button "Yes" at bounding box center [392, 251] width 26 height 19
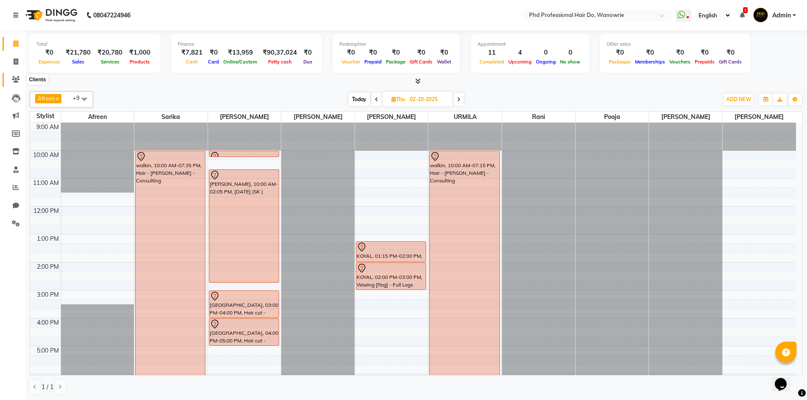
click at [14, 75] on span at bounding box center [15, 80] width 15 height 10
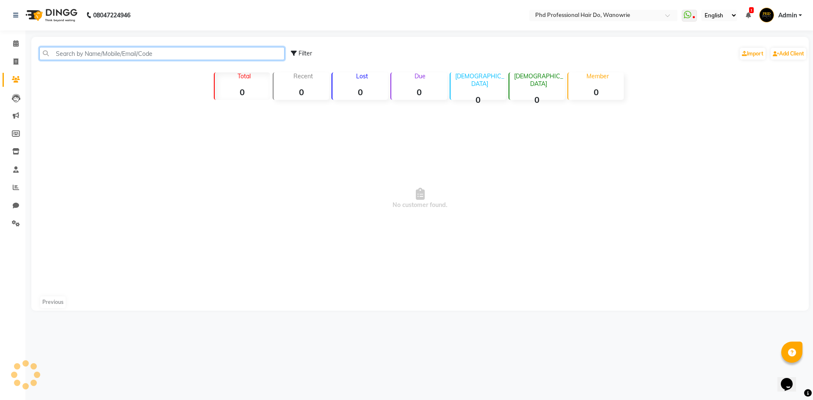
click at [89, 59] on input "text" at bounding box center [161, 53] width 245 height 13
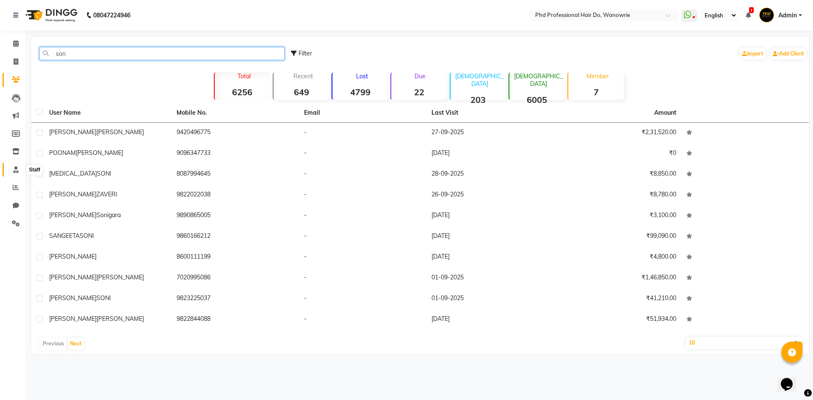
type input "son"
click at [14, 167] on icon at bounding box center [16, 169] width 6 height 6
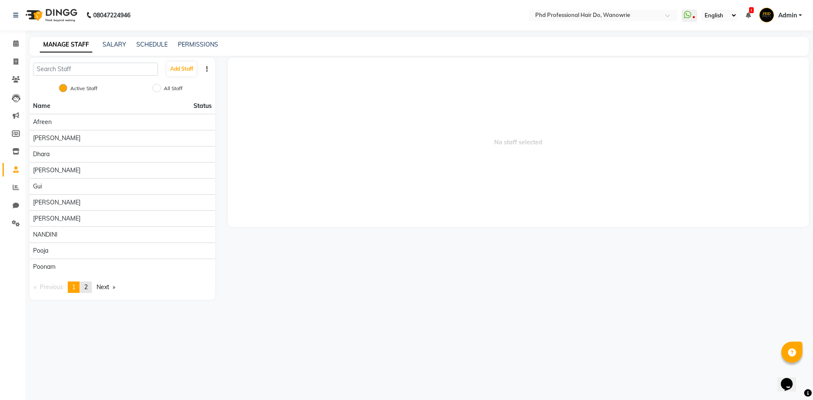
click at [88, 286] on span "2" at bounding box center [85, 287] width 3 height 8
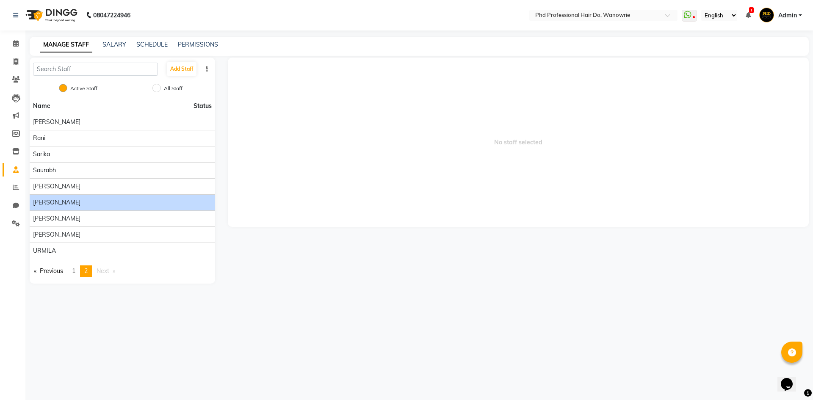
click at [59, 206] on div "[PERSON_NAME]" at bounding box center [122, 202] width 179 height 9
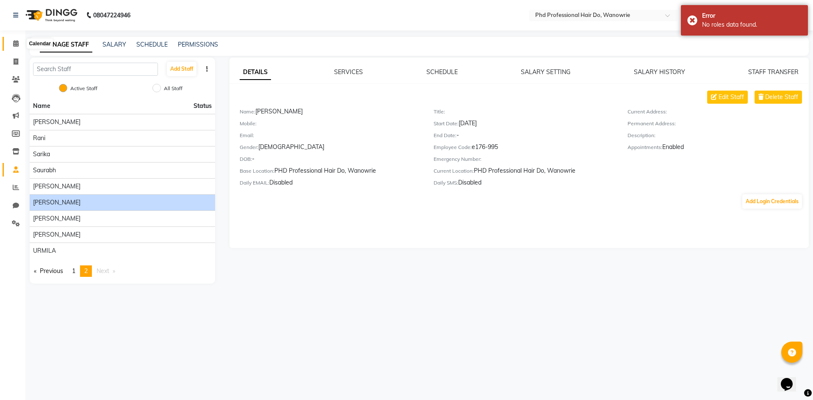
click at [15, 41] on icon at bounding box center [16, 43] width 6 height 6
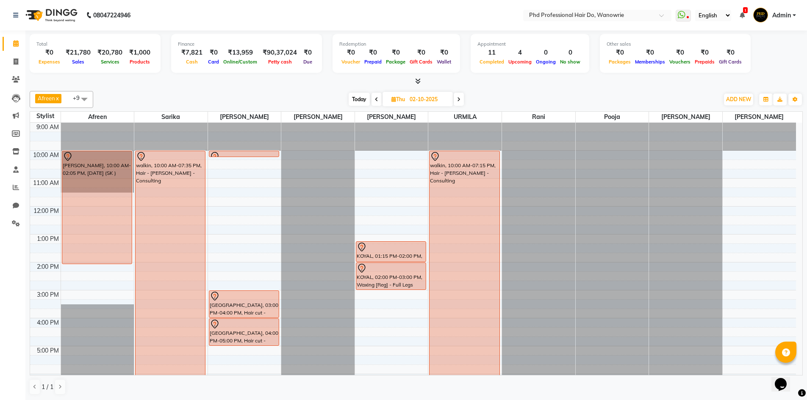
click at [384, 322] on div "9:00 AM 10:00 AM 11:00 AM 12:00 PM 1:00 PM 2:00 PM 3:00 PM 4:00 PM 5:00 PM 6:00…" at bounding box center [412, 290] width 765 height 335
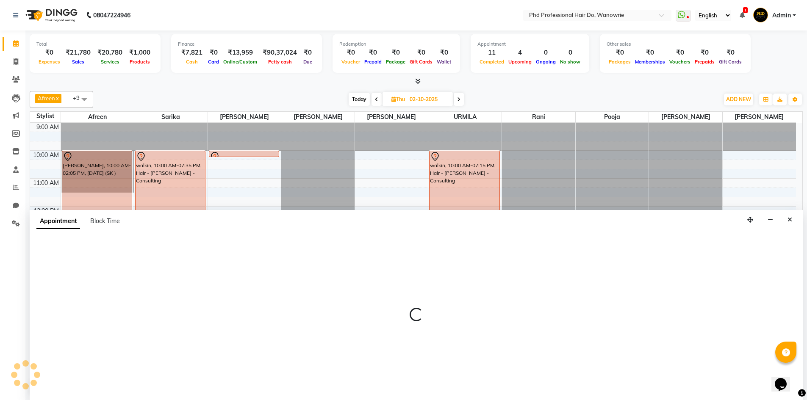
click at [384, 322] on div at bounding box center [416, 318] width 773 height 21
select select "980"
select select "960"
select select "tentative"
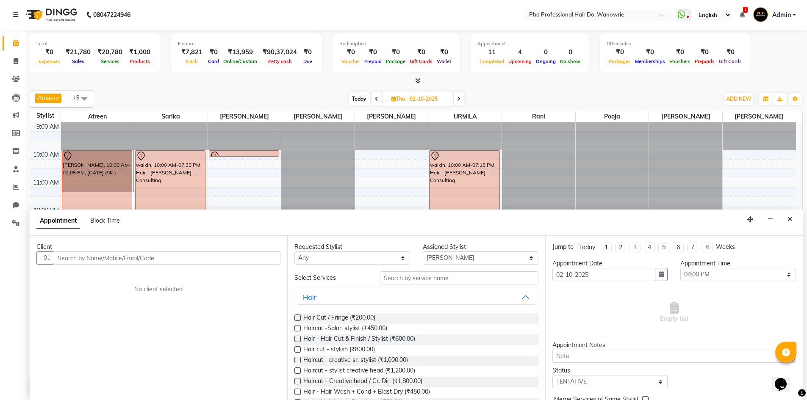
click at [106, 258] on input "text" at bounding box center [167, 257] width 227 height 13
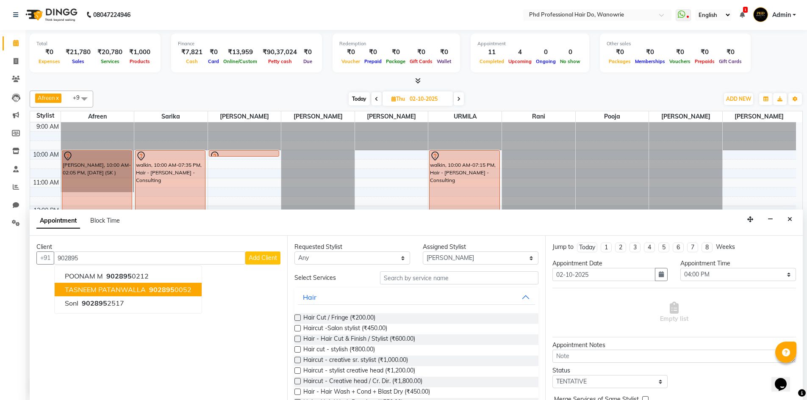
click at [129, 286] on span "TASNEEM PATANWALLA" at bounding box center [105, 289] width 81 height 8
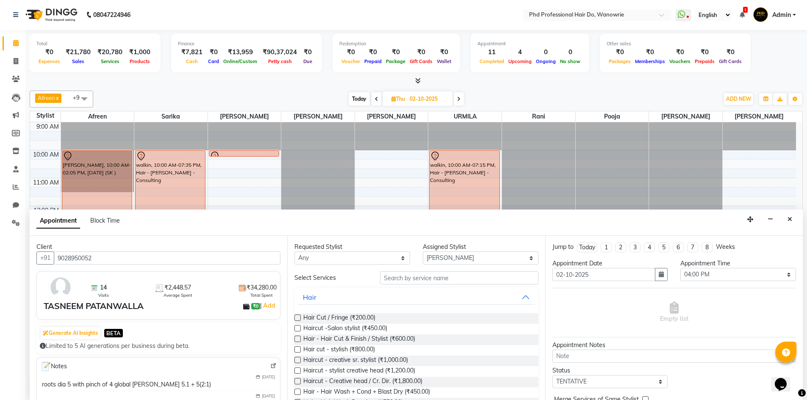
type input "9028950052"
click at [441, 279] on input "text" at bounding box center [459, 277] width 158 height 13
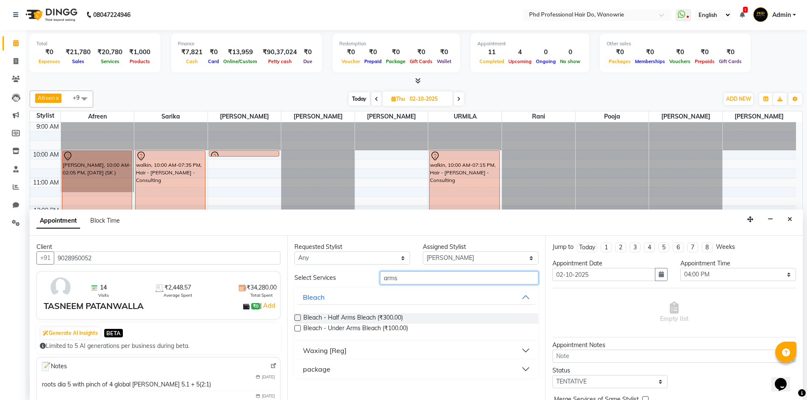
type input "arms"
click at [370, 352] on button "Waxing [Reg]" at bounding box center [416, 350] width 237 height 15
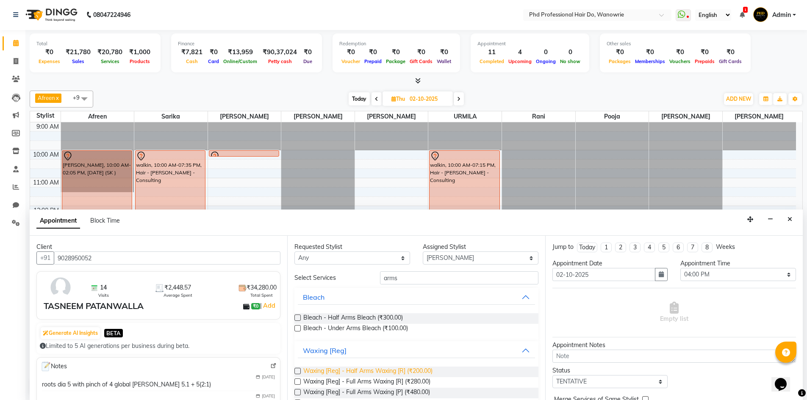
click at [367, 373] on span "Waxing [Reg] - Half Arms Waxing [R] (₹200.00)" at bounding box center [367, 372] width 129 height 11
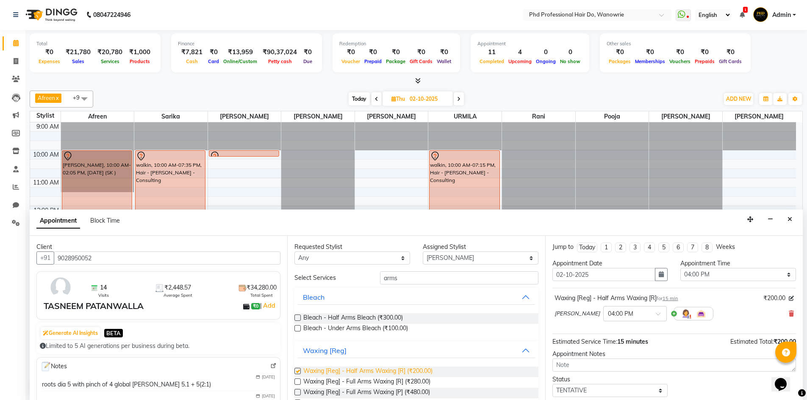
checkbox input "false"
click at [366, 381] on span "Waxing [Reg] - Full Arms Waxing [R] (₹280.00)" at bounding box center [366, 382] width 127 height 11
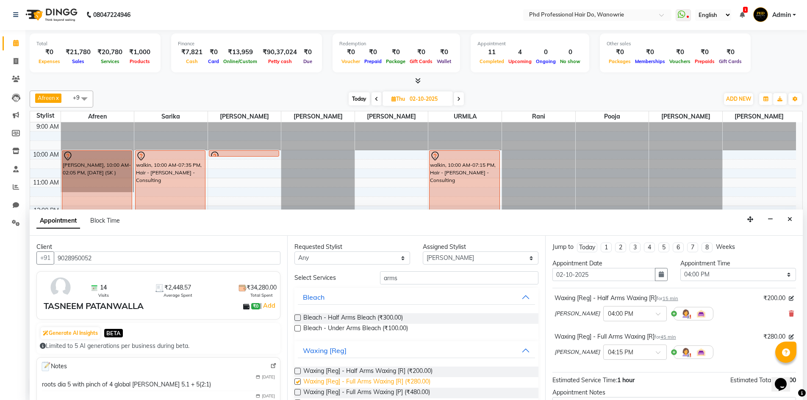
checkbox input "false"
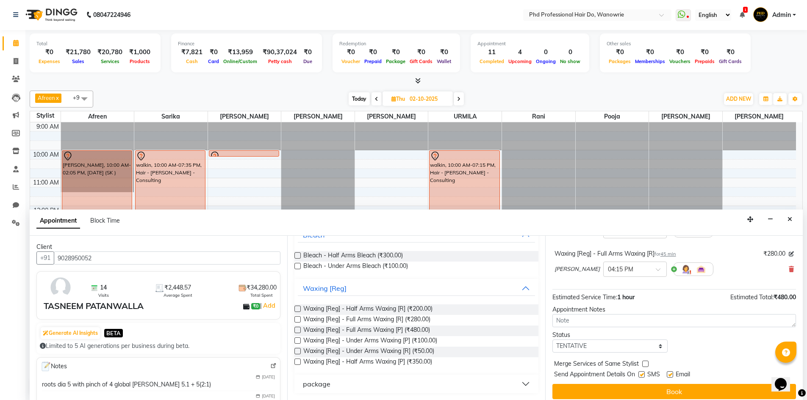
scroll to position [85, 0]
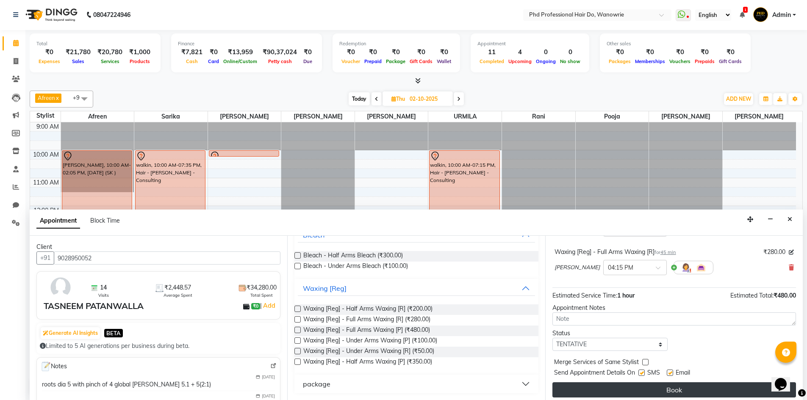
click at [574, 391] on button "Book" at bounding box center [673, 389] width 243 height 15
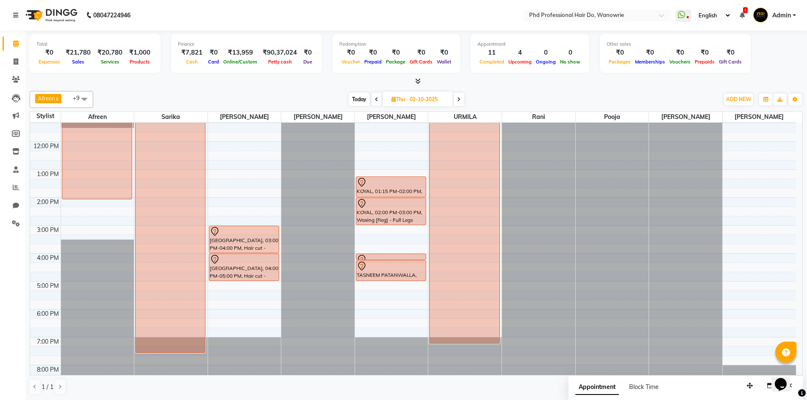
scroll to position [83, 0]
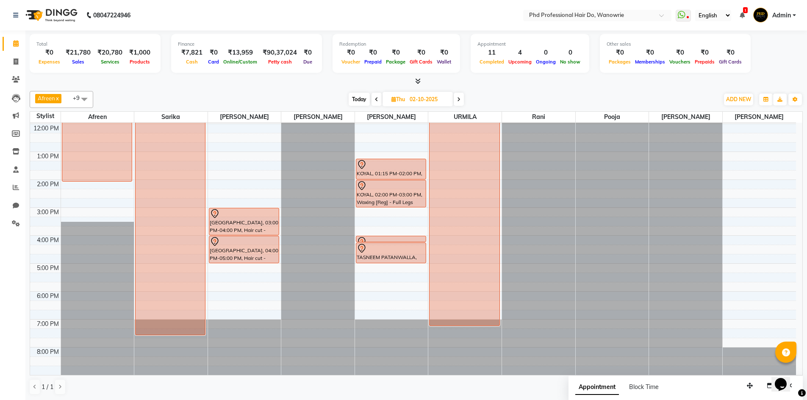
click at [354, 102] on span "Today" at bounding box center [358, 99] width 21 height 13
type input "01-10-2025"
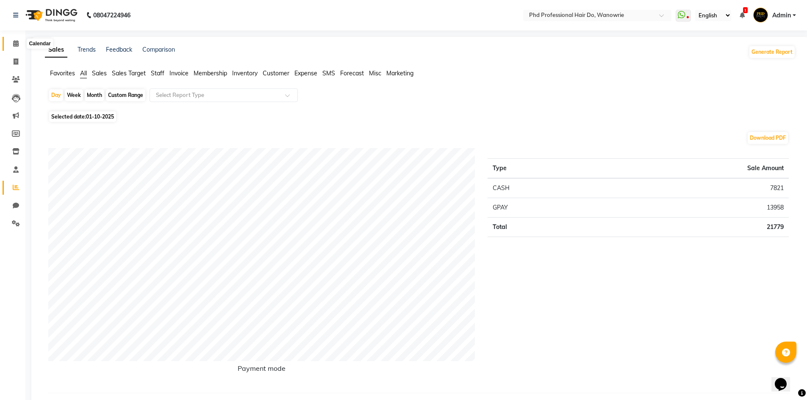
click at [15, 40] on span at bounding box center [15, 44] width 15 height 10
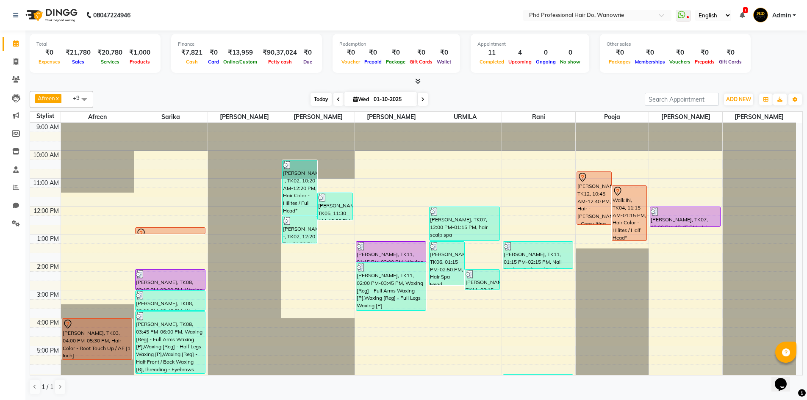
click at [322, 100] on span "Today" at bounding box center [320, 99] width 21 height 13
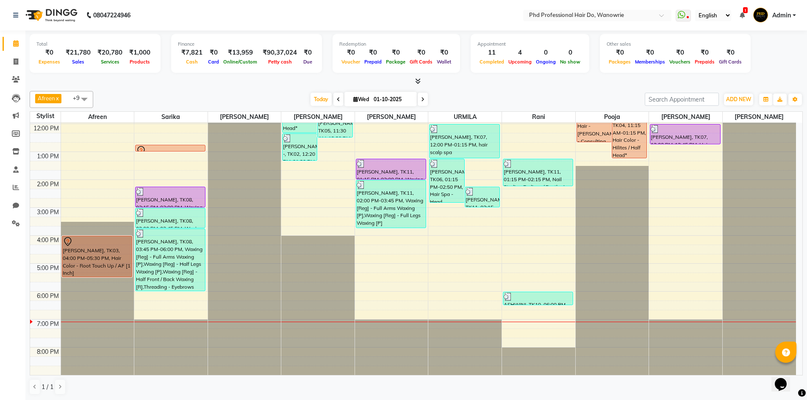
click at [125, 85] on div at bounding box center [416, 81] width 773 height 9
